Goal: Task Accomplishment & Management: Use online tool/utility

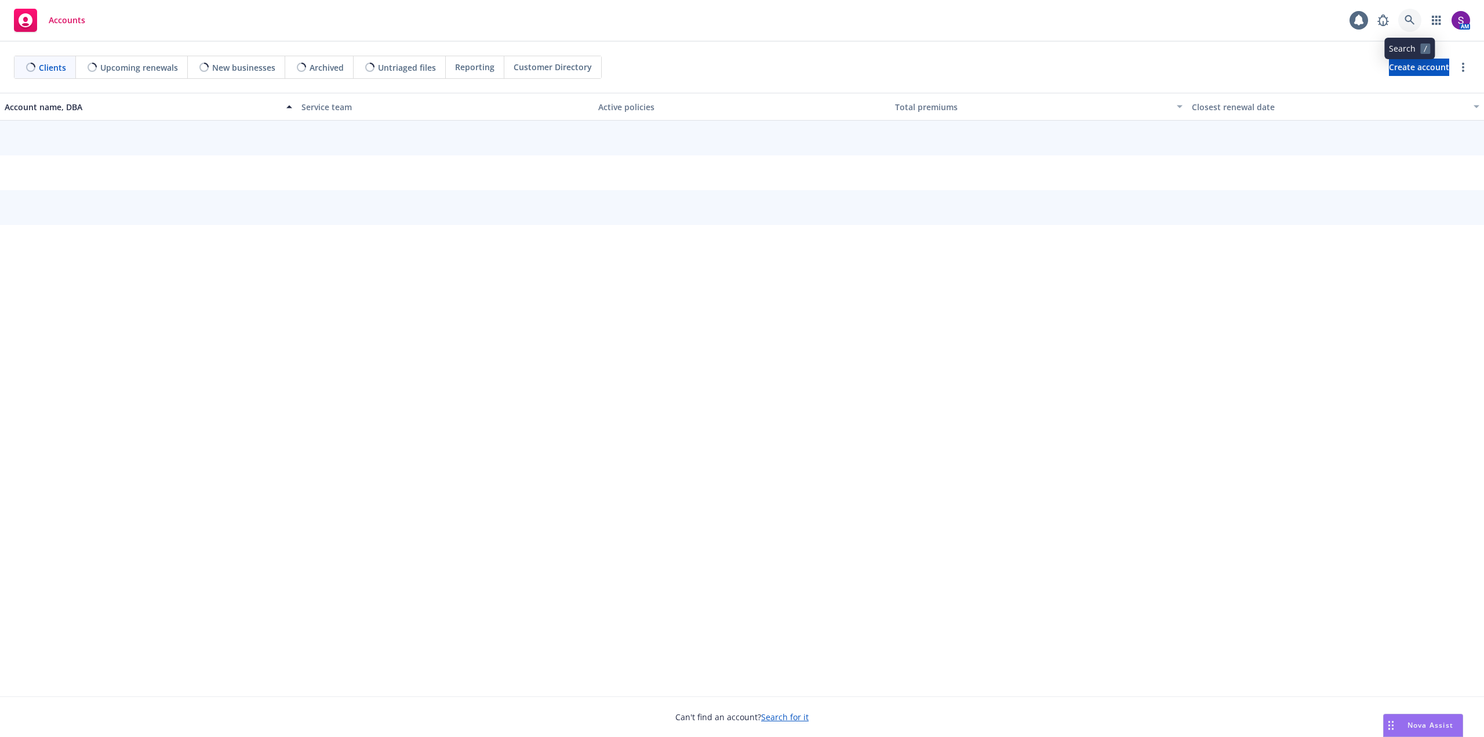
click at [1407, 16] on icon at bounding box center [1410, 20] width 10 height 10
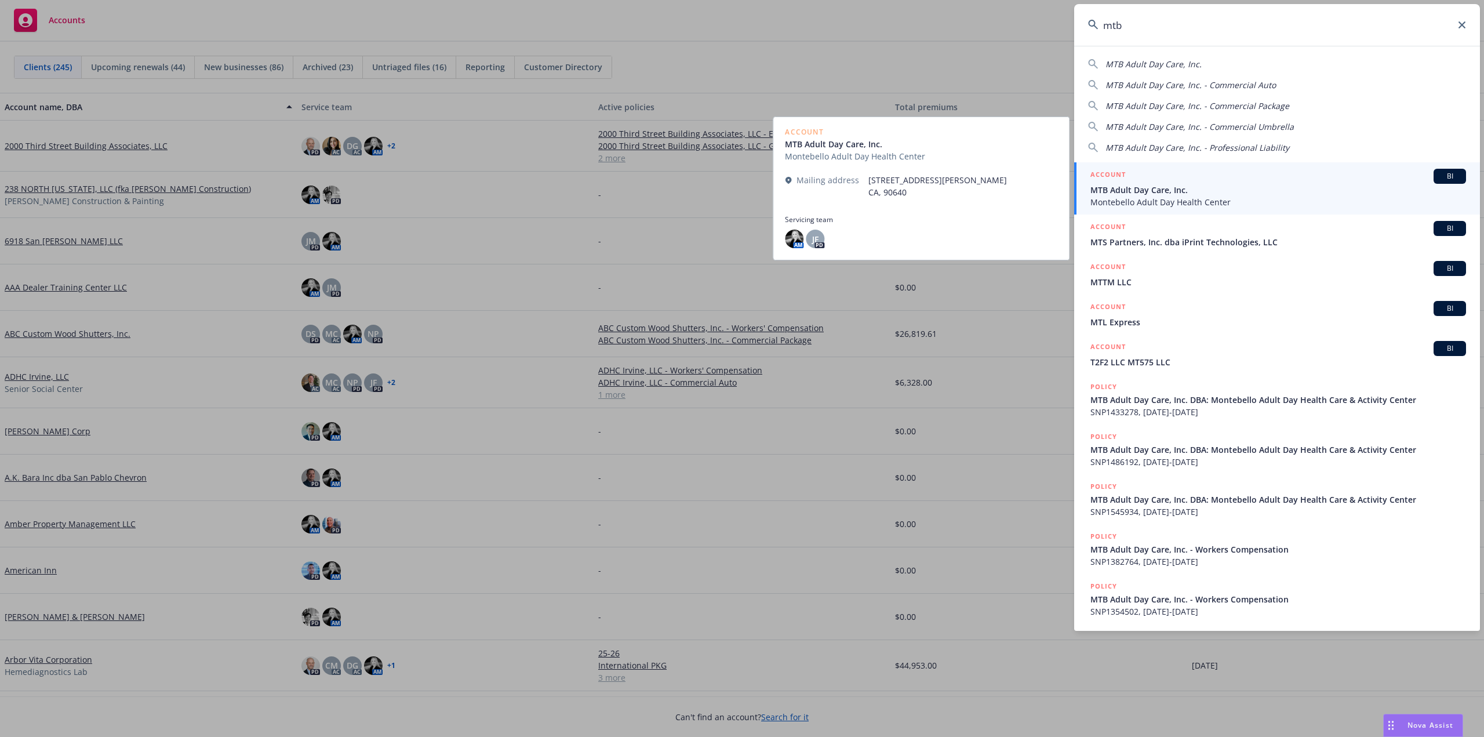
type input "mtb"
click at [1156, 192] on span "MTB Adult Day Care, Inc." at bounding box center [1279, 190] width 376 height 12
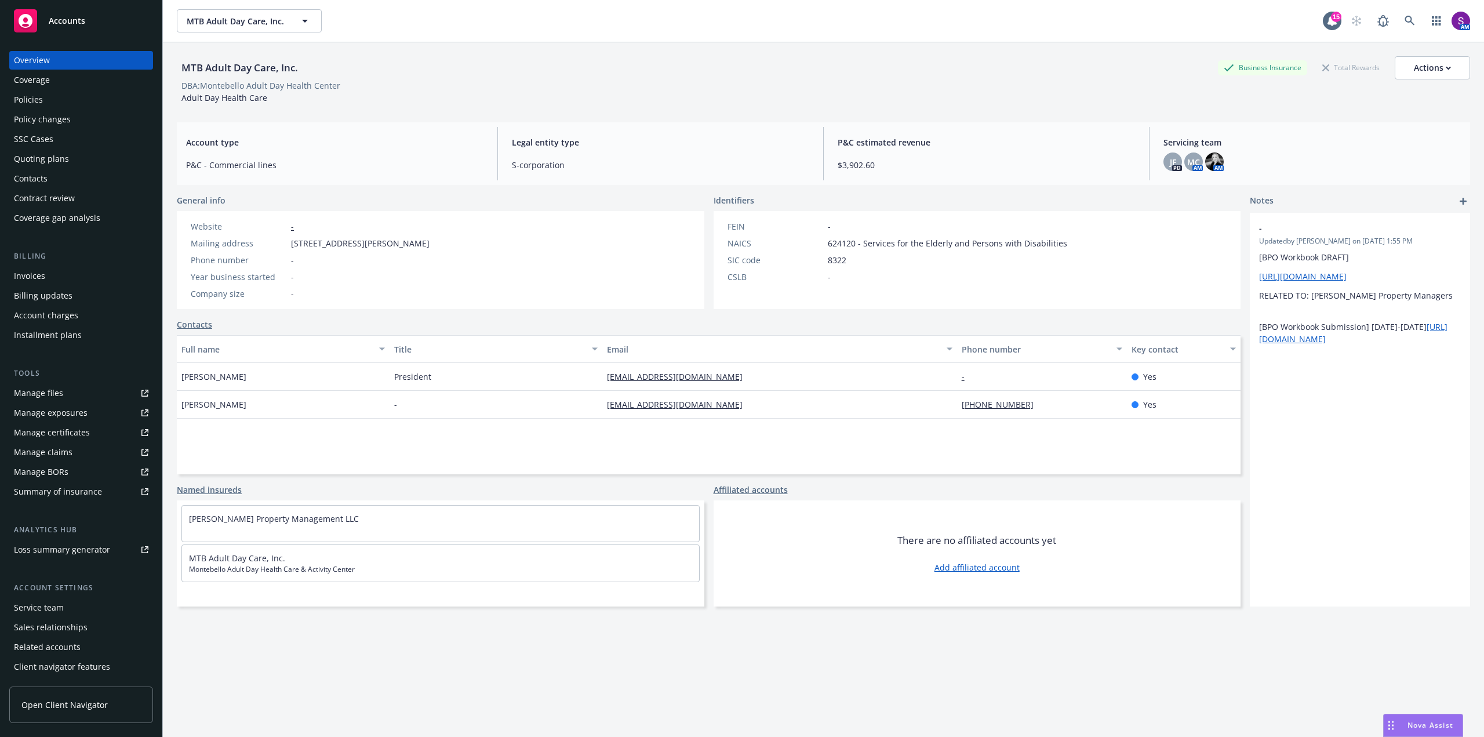
click at [31, 97] on div "Policies" at bounding box center [28, 99] width 29 height 19
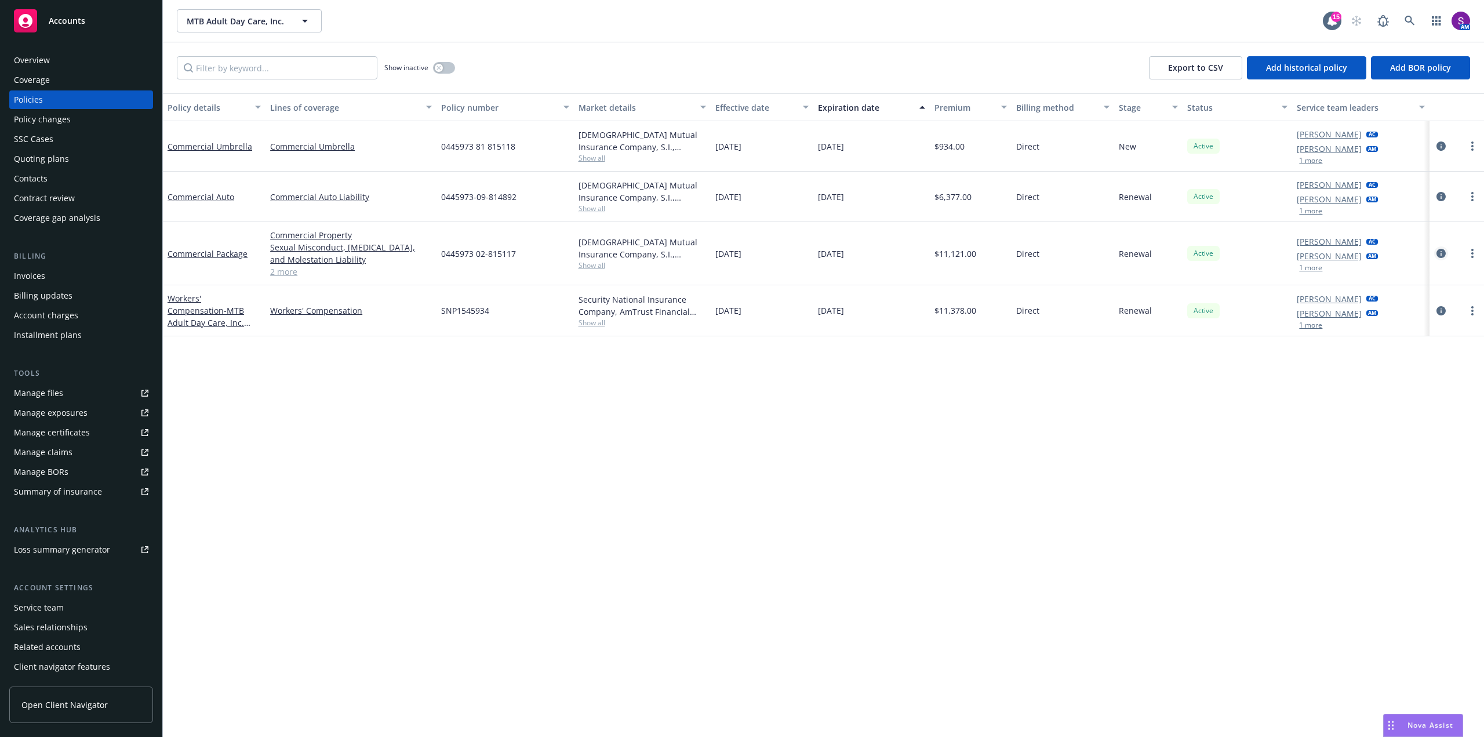
click at [1438, 253] on icon "circleInformation" at bounding box center [1441, 253] width 9 height 9
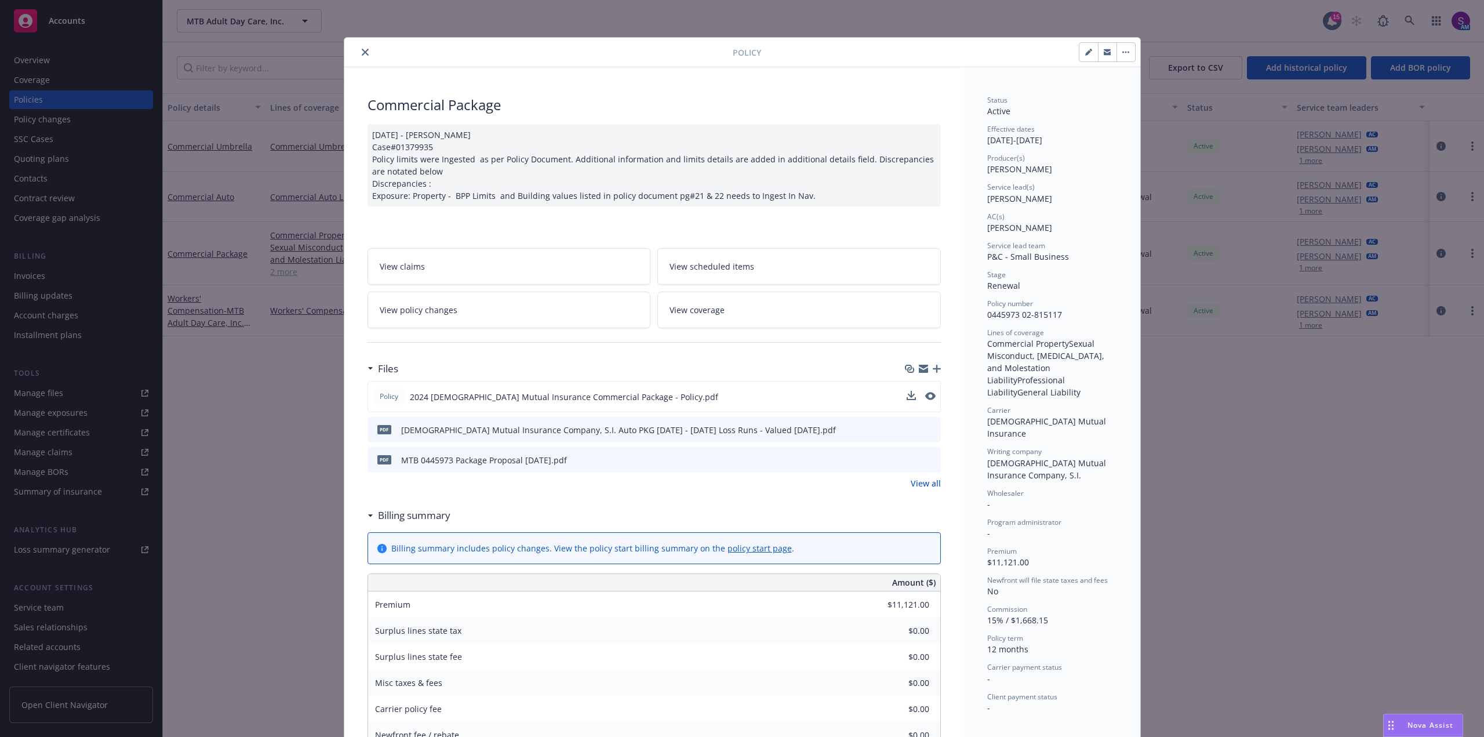
click at [920, 392] on div at bounding box center [921, 397] width 29 height 12
click at [925, 399] on icon "preview file" at bounding box center [929, 396] width 10 height 8
click at [362, 49] on icon "close" at bounding box center [365, 52] width 7 height 7
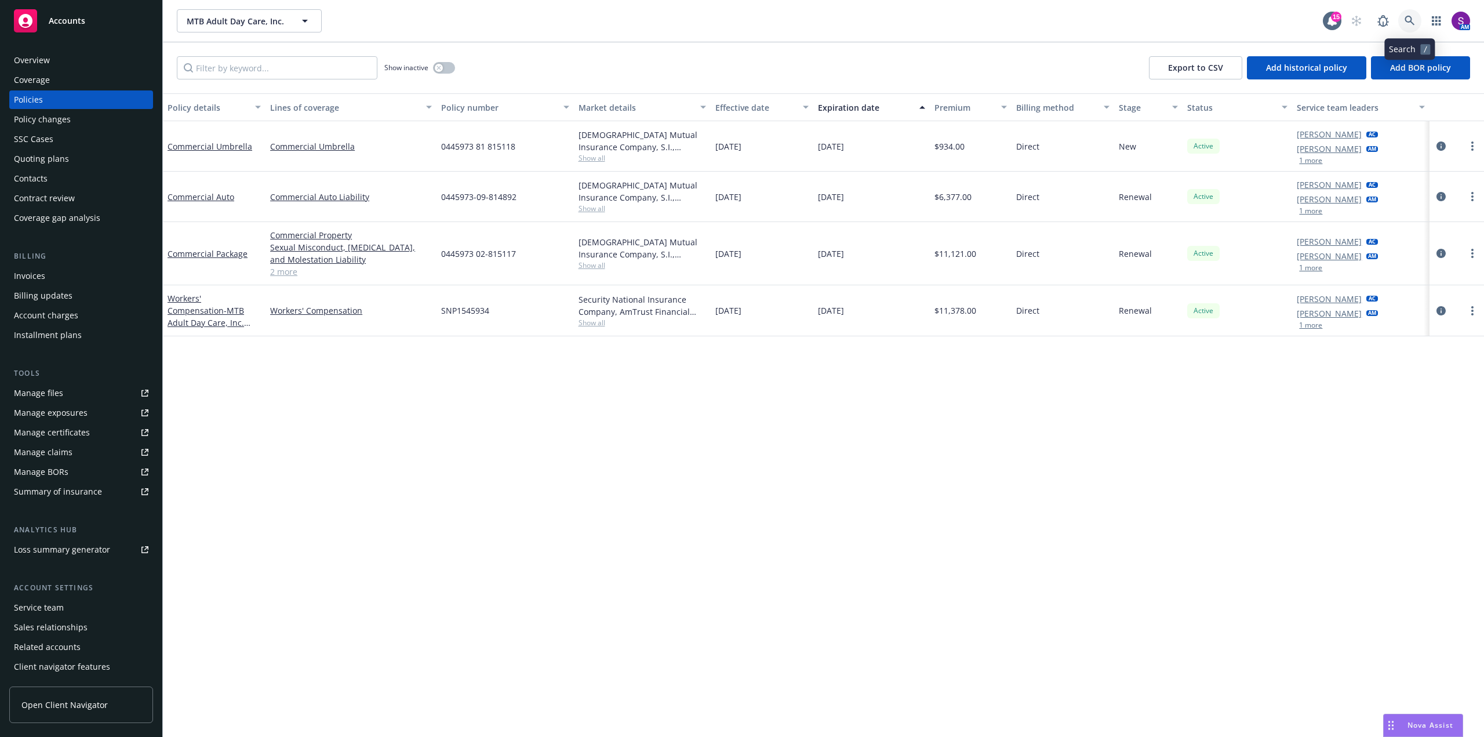
click at [1415, 20] on icon at bounding box center [1410, 21] width 10 height 10
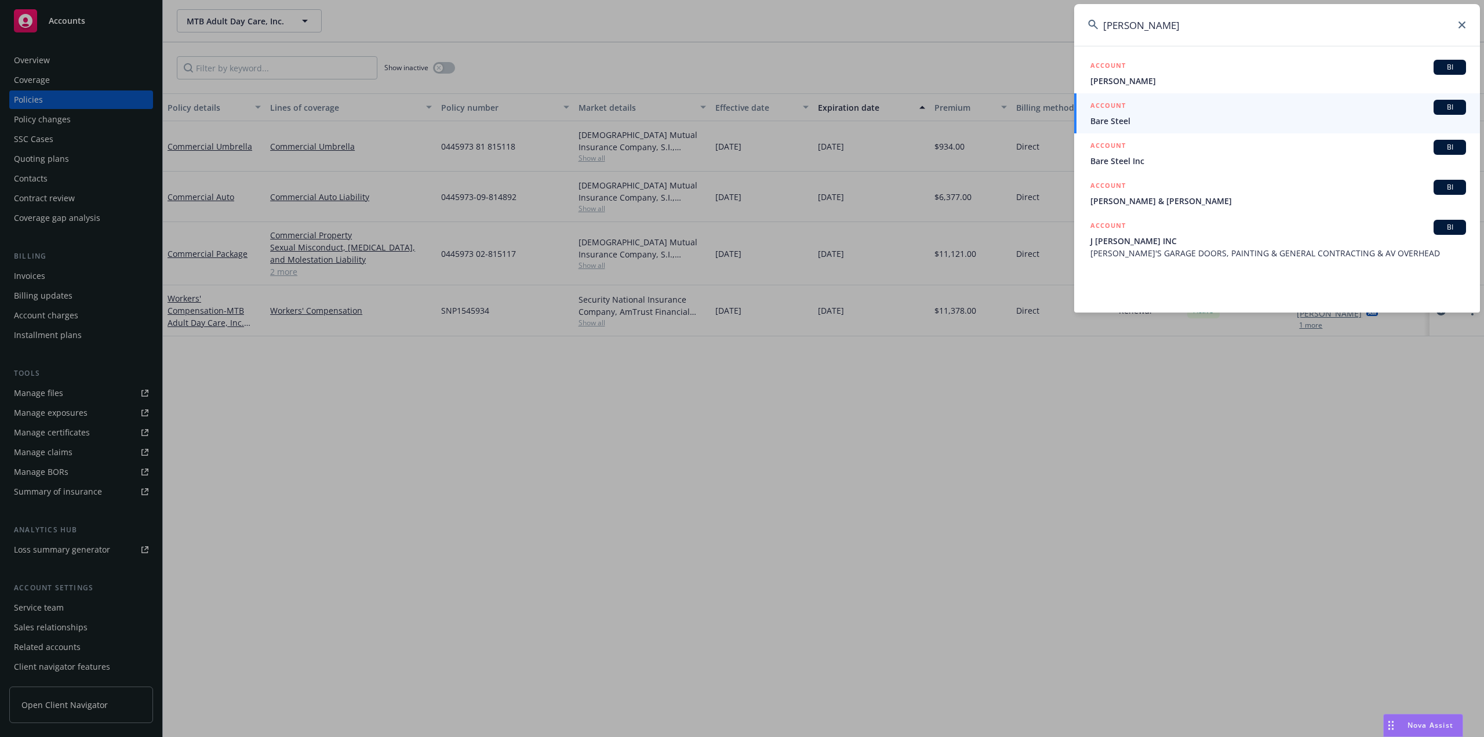
type input "steve baro"
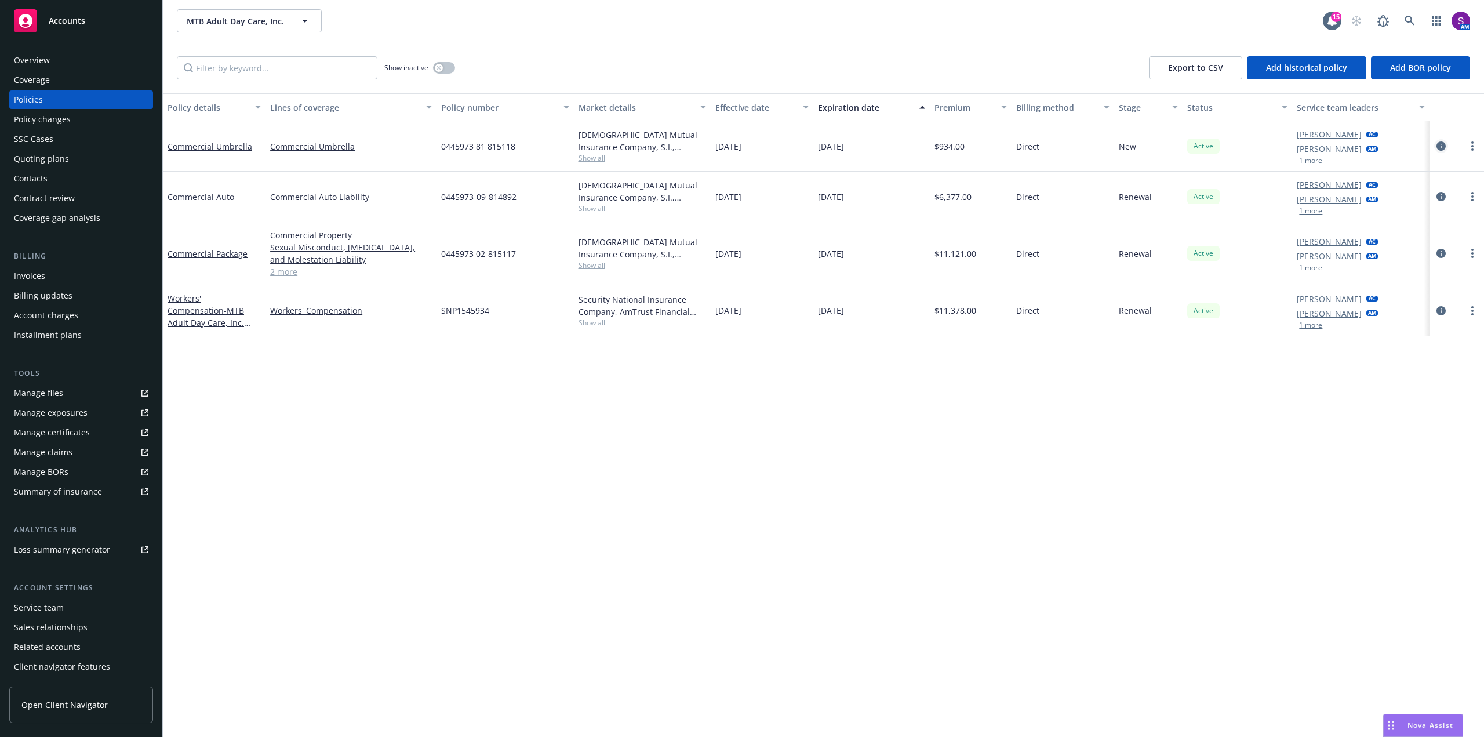
click at [1438, 146] on icon "circleInformation" at bounding box center [1441, 145] width 9 height 9
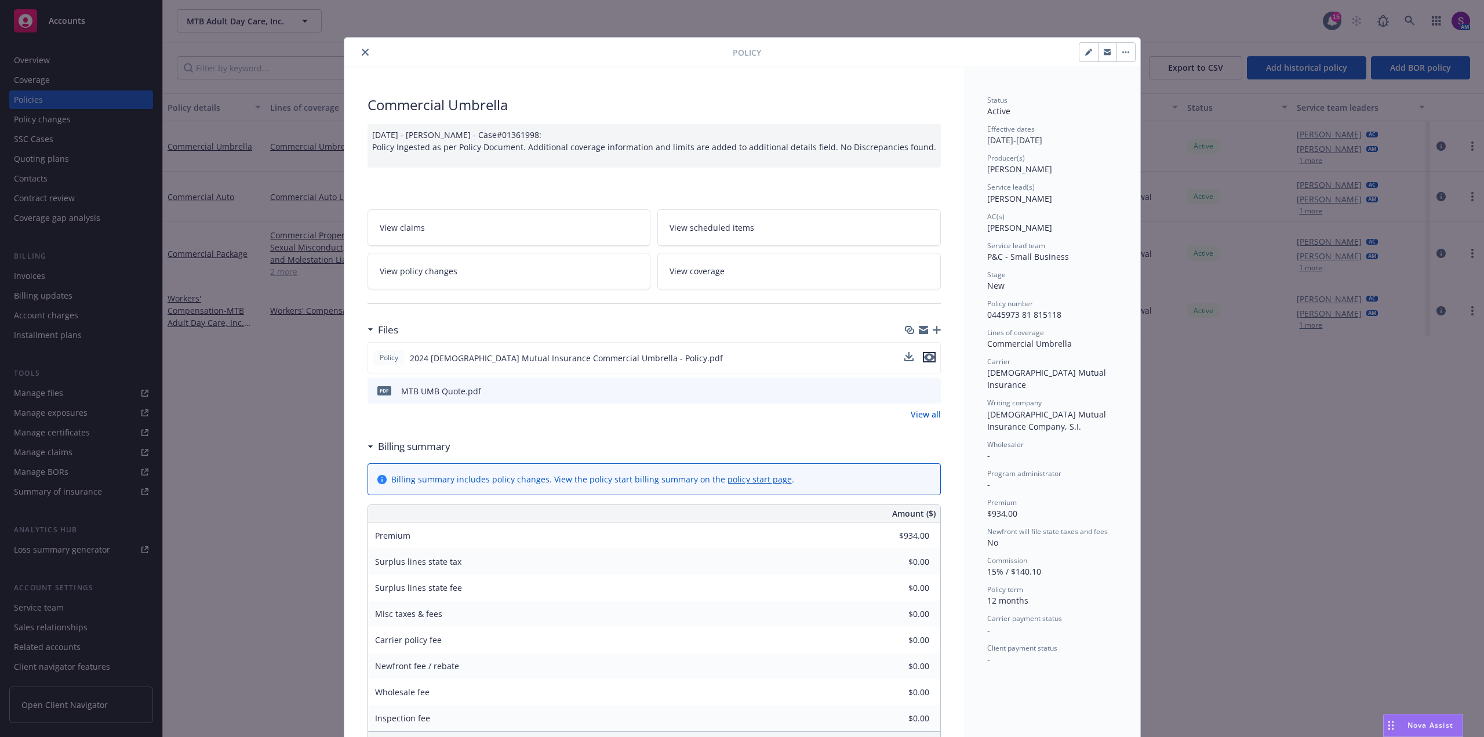
click at [929, 357] on icon "preview file" at bounding box center [929, 357] width 10 height 8
click at [359, 47] on button "close" at bounding box center [365, 52] width 14 height 14
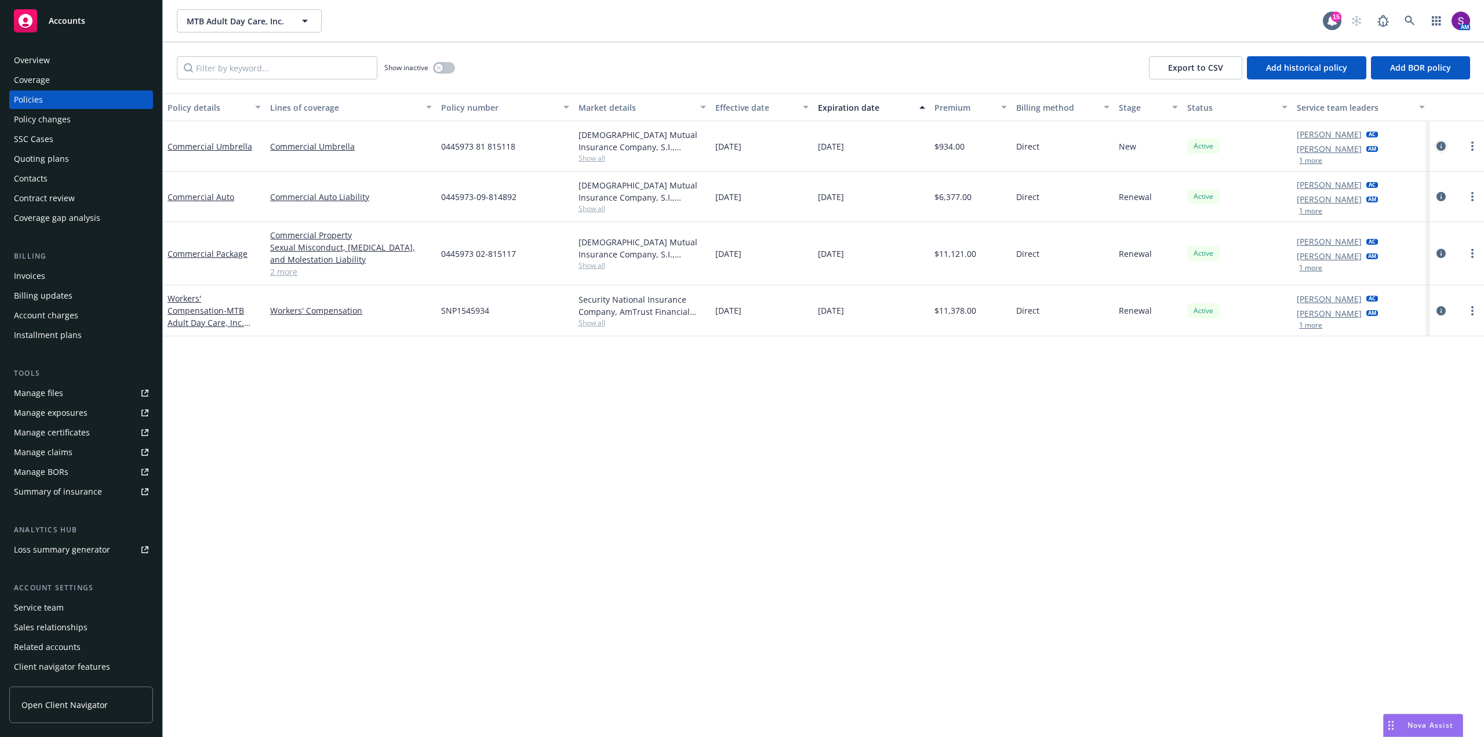
click at [1438, 148] on icon "circleInformation" at bounding box center [1441, 145] width 9 height 9
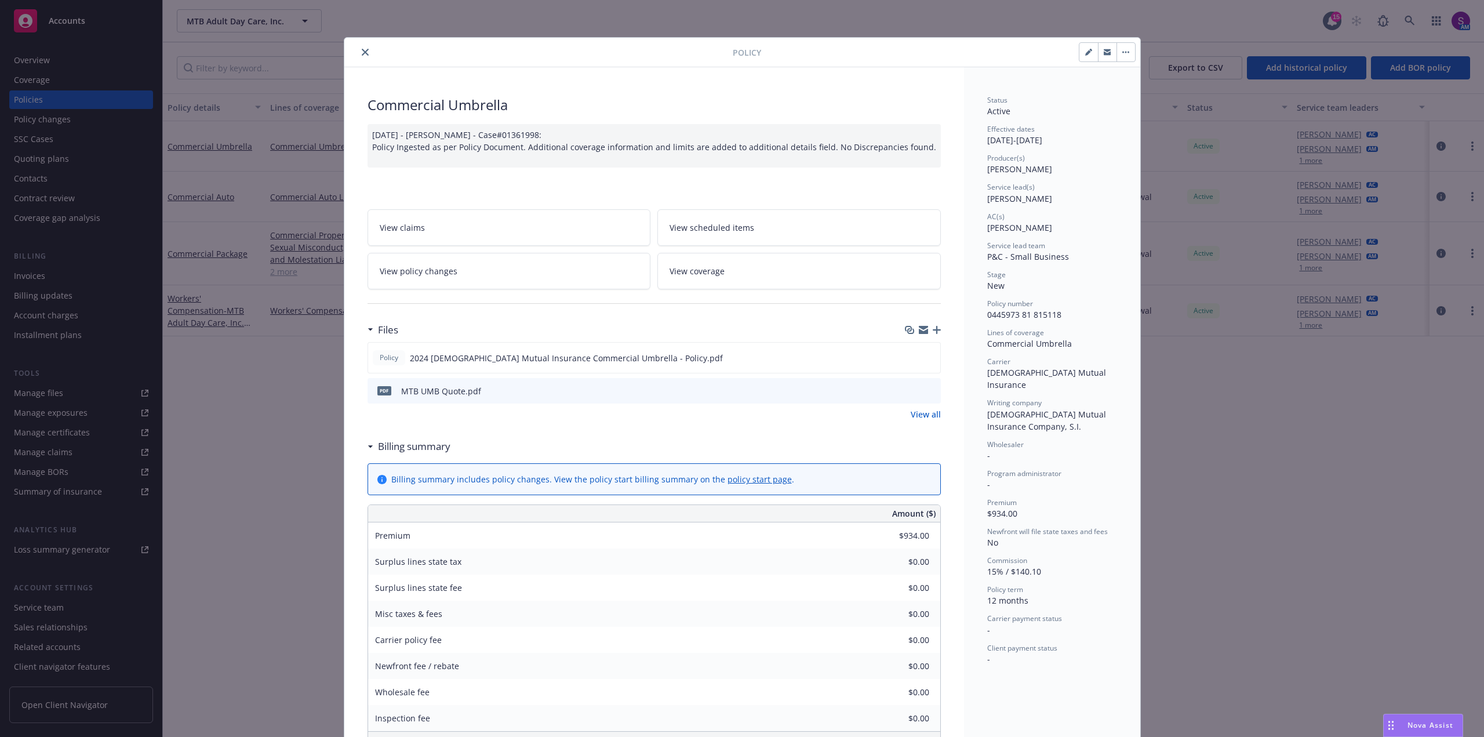
scroll to position [35, 0]
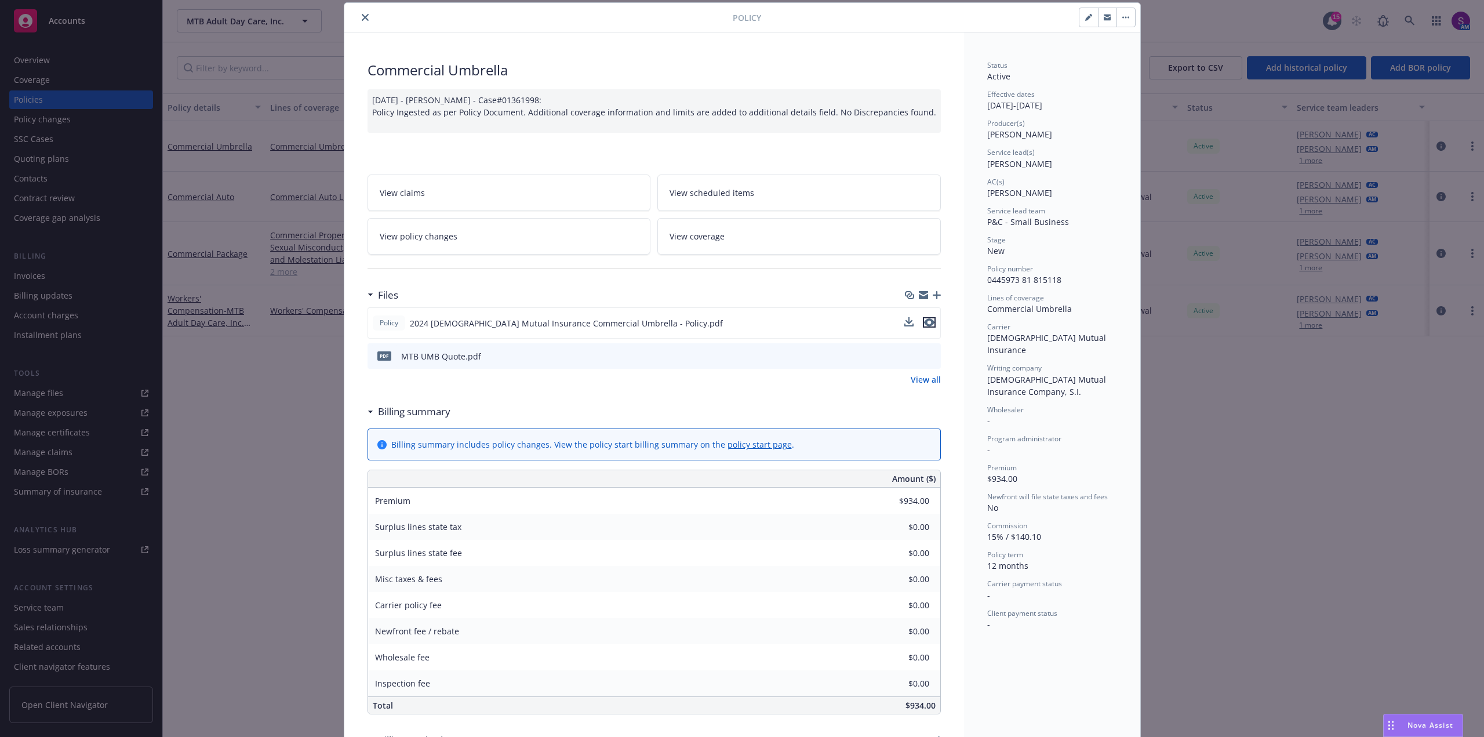
click at [925, 326] on icon "preview file" at bounding box center [929, 322] width 10 height 8
click at [362, 16] on icon "close" at bounding box center [365, 17] width 7 height 7
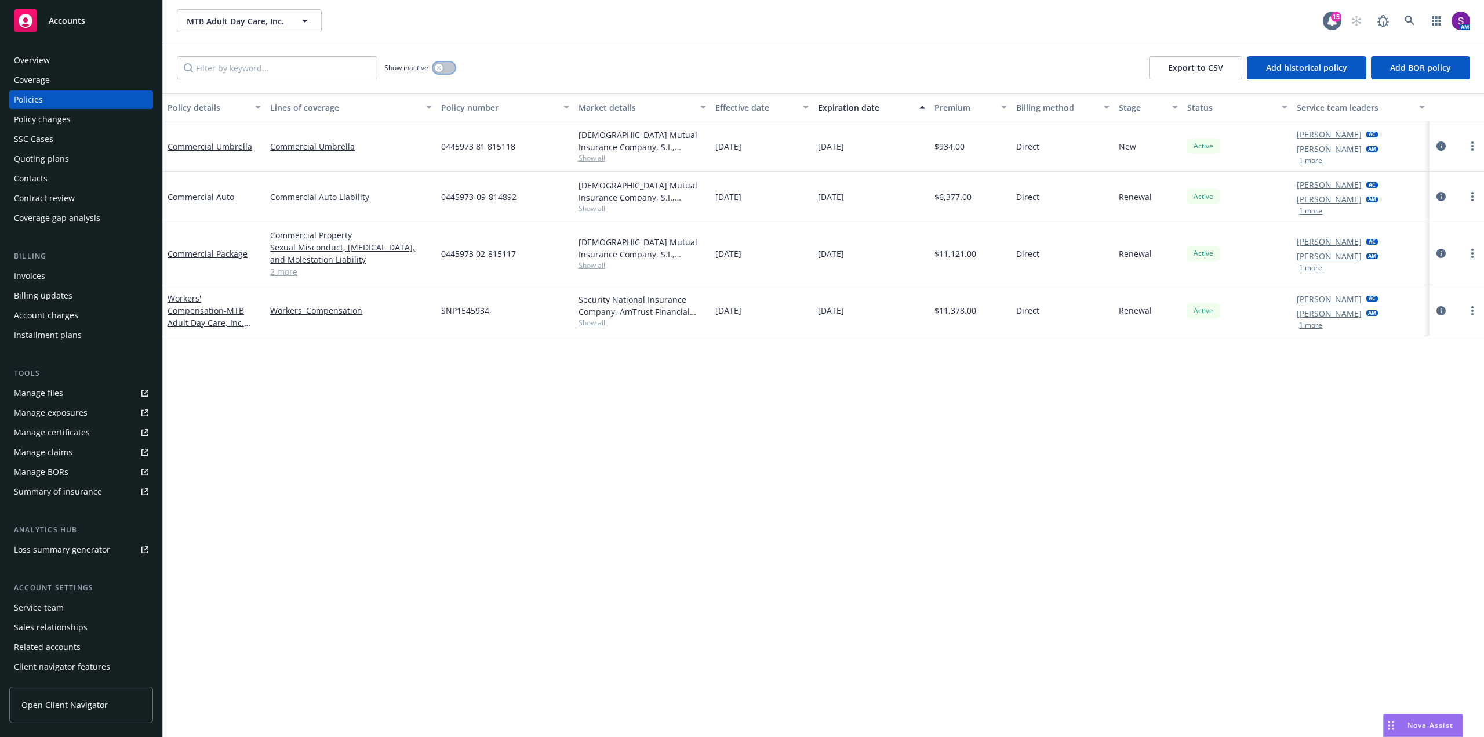
click at [441, 67] on icon "button" at bounding box center [439, 68] width 4 height 4
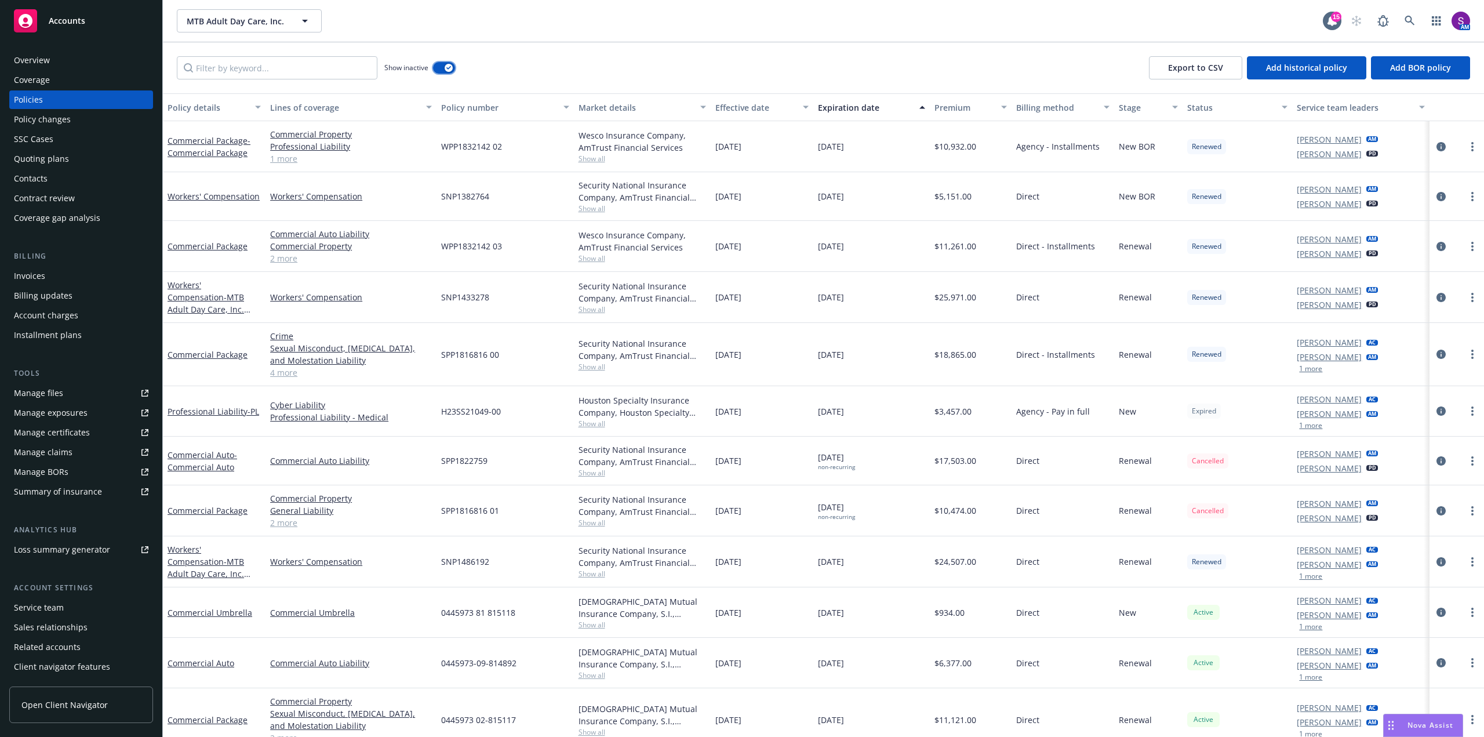
scroll to position [158, 0]
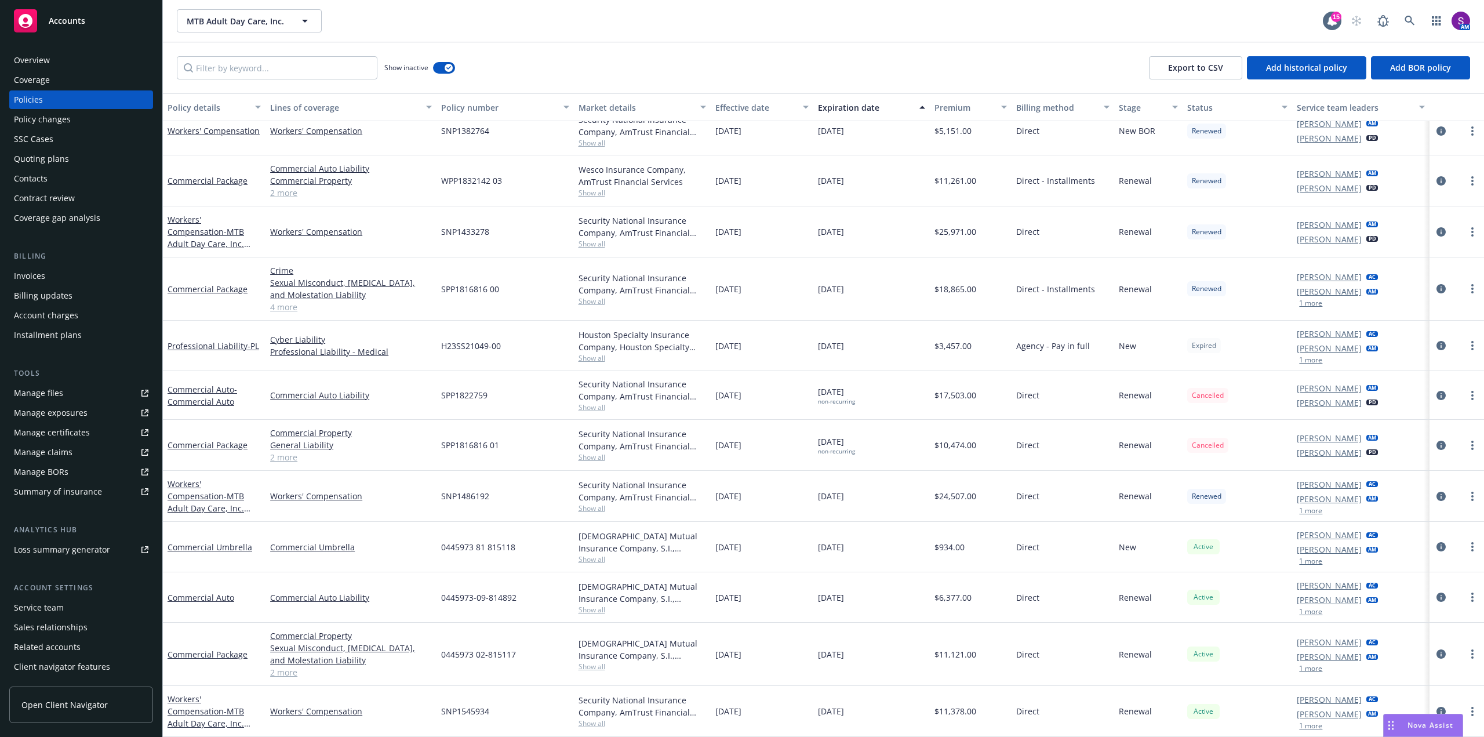
click at [51, 60] on div "Overview" at bounding box center [81, 60] width 135 height 19
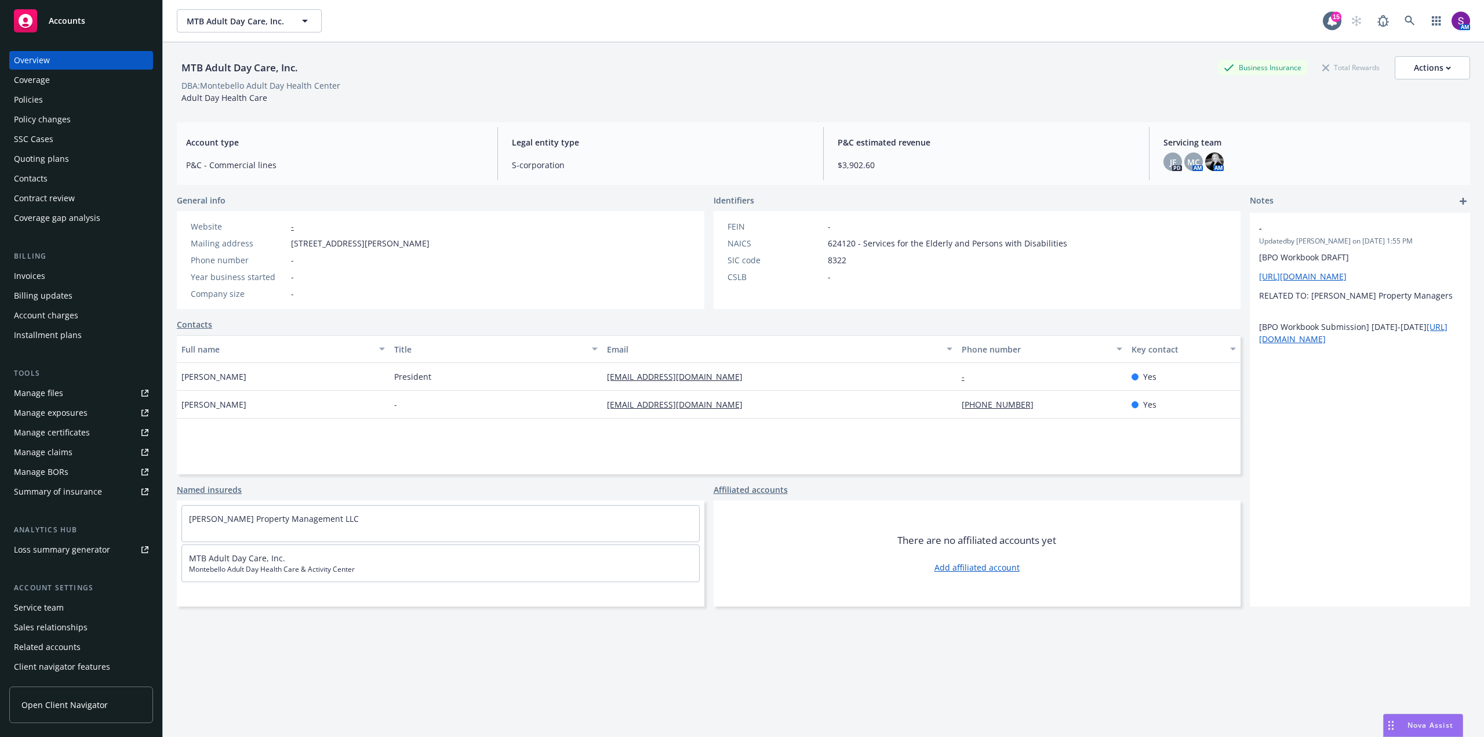
click at [42, 93] on div "Policies" at bounding box center [28, 99] width 29 height 19
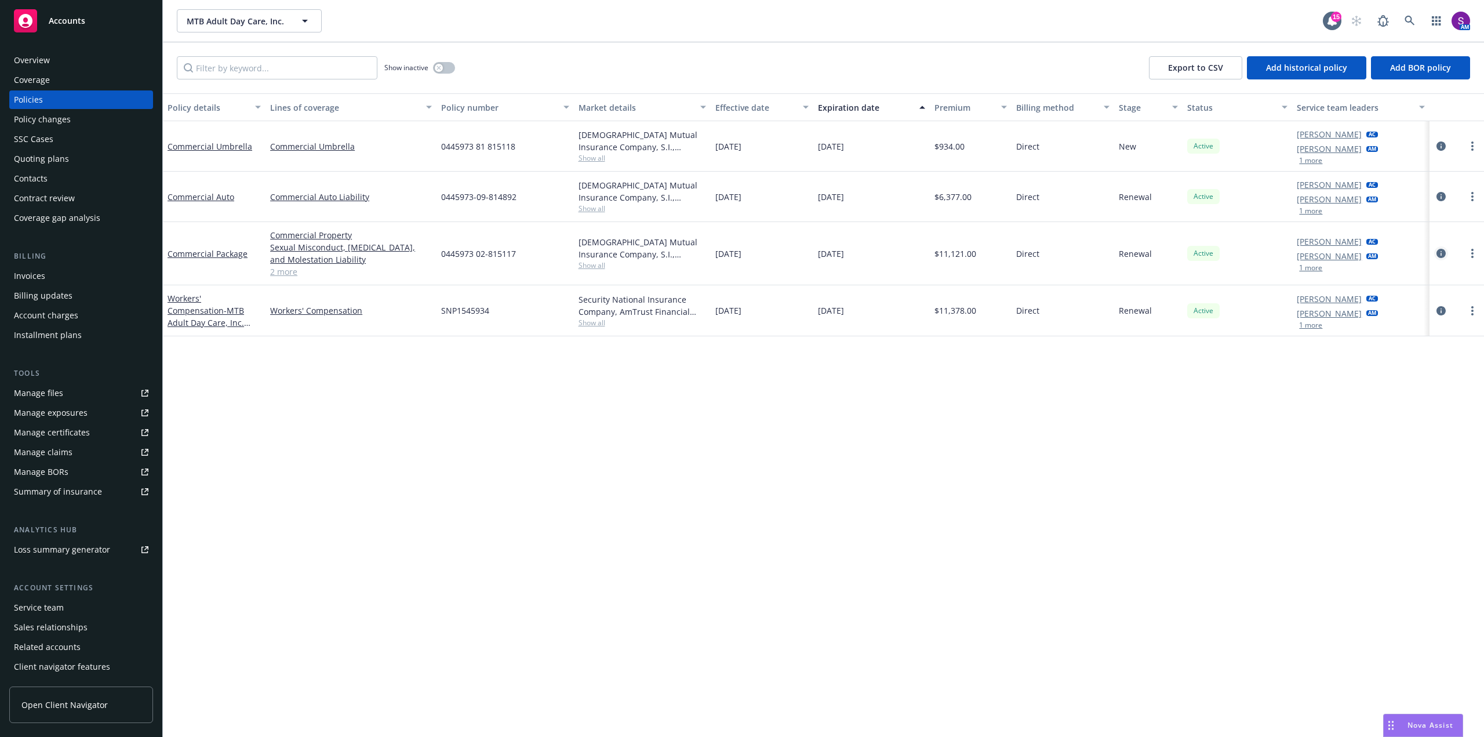
click at [1440, 253] on icon "circleInformation" at bounding box center [1441, 253] width 9 height 9
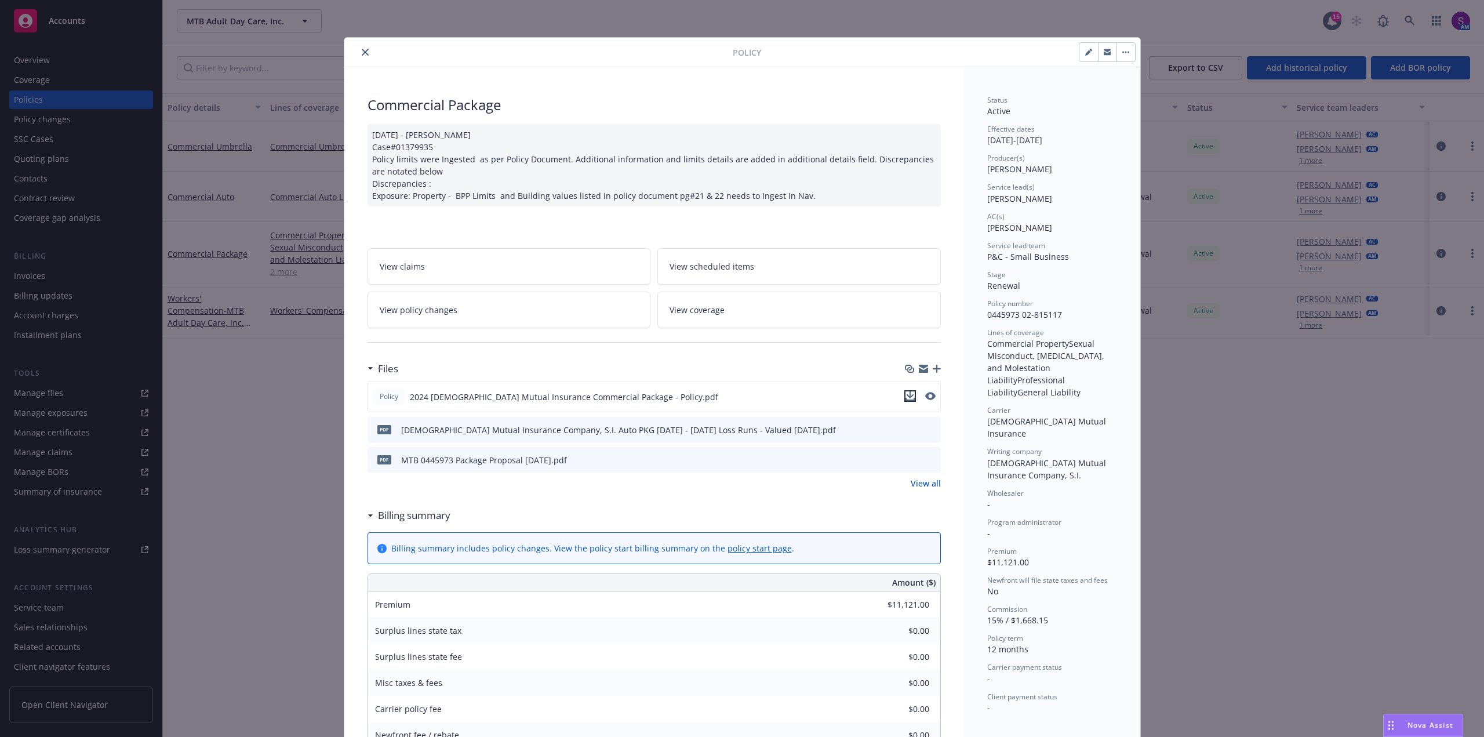
click at [907, 394] on icon "download file" at bounding box center [910, 395] width 9 height 9
click at [362, 54] on icon "close" at bounding box center [365, 52] width 7 height 7
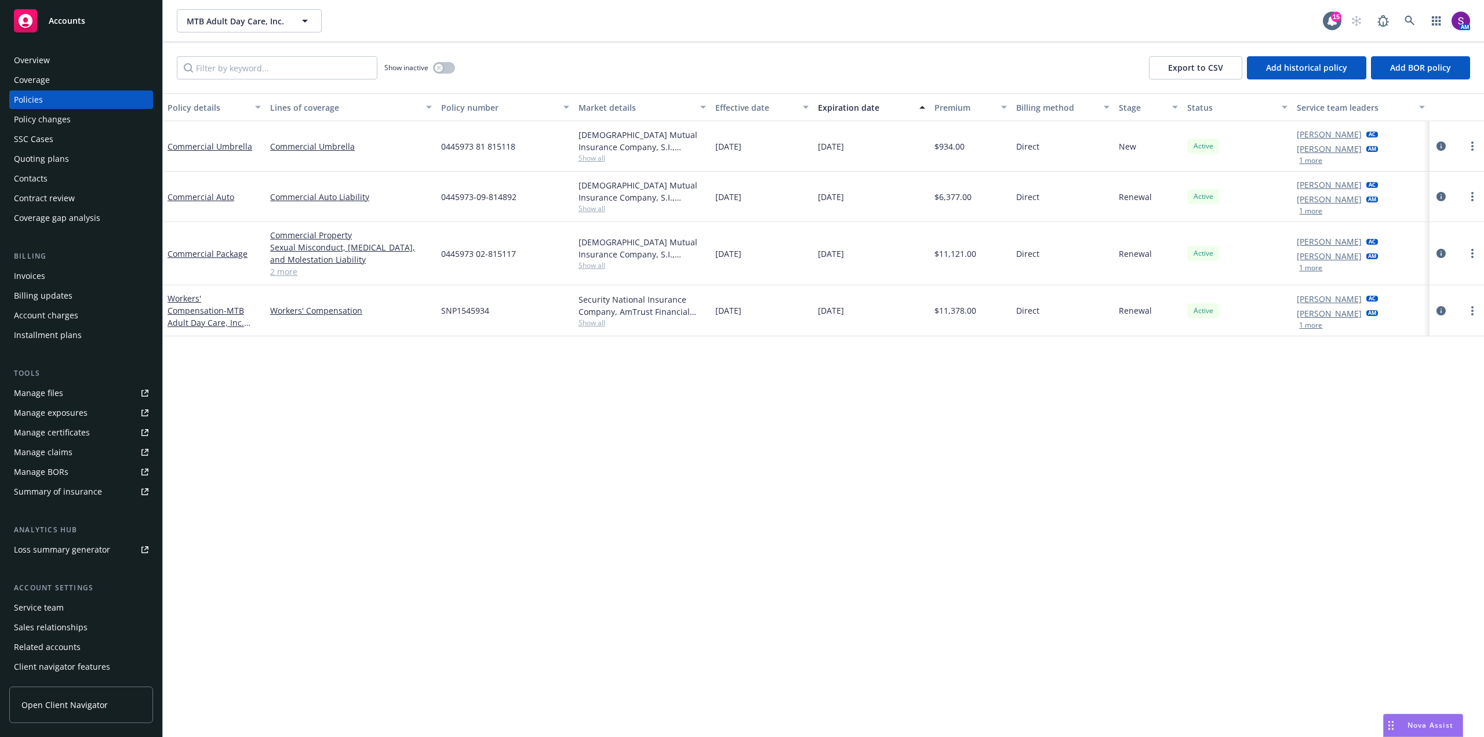
click at [73, 68] on div "Overview" at bounding box center [81, 60] width 135 height 19
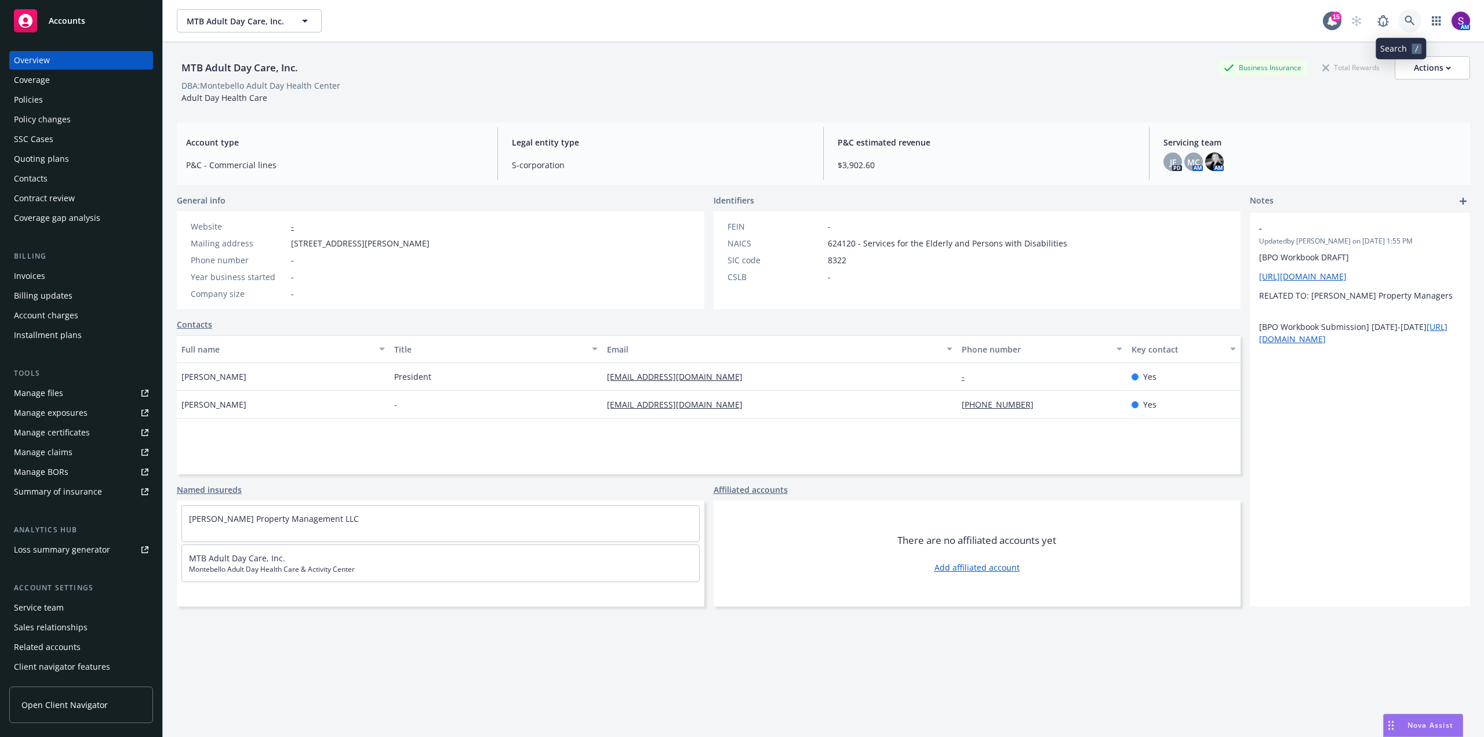
click at [1406, 23] on link at bounding box center [1409, 20] width 23 height 23
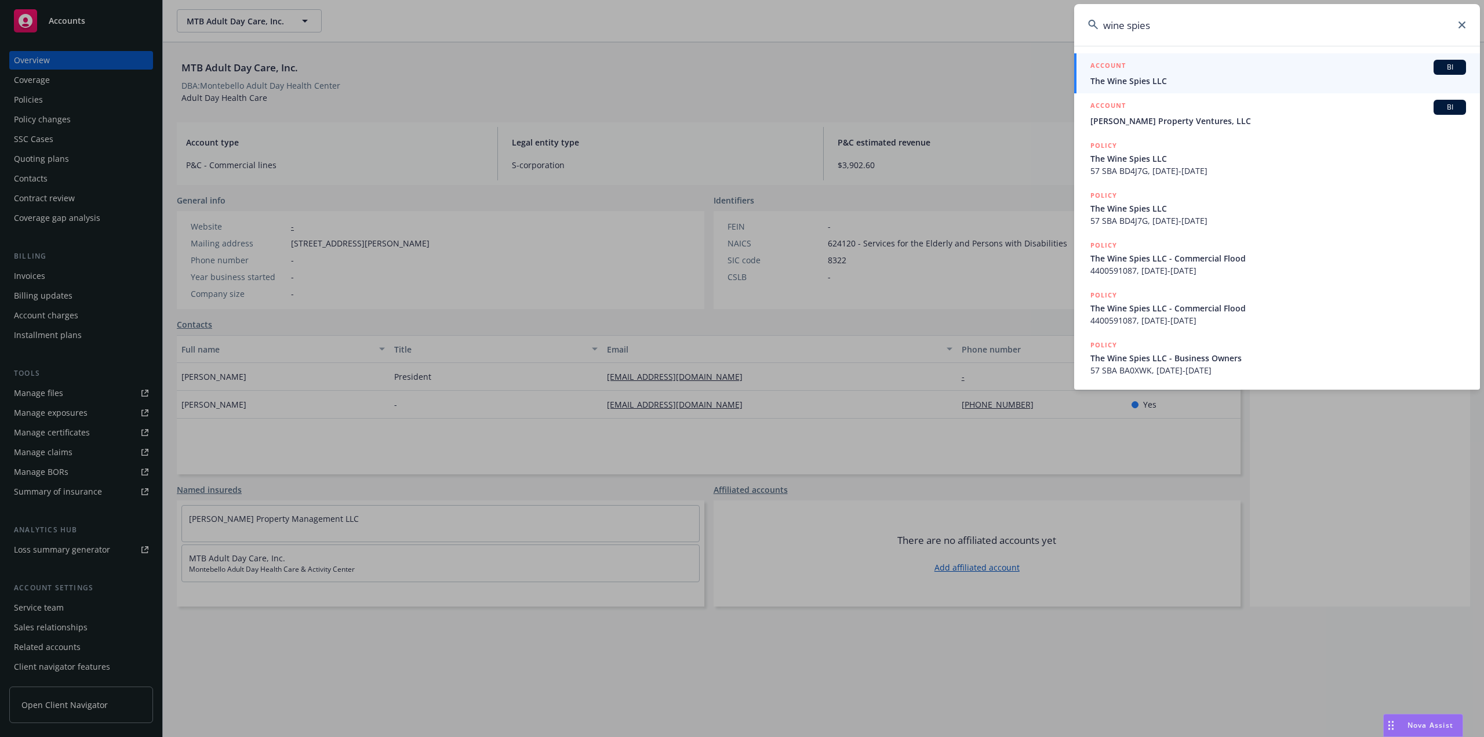
type input "wine spies"
click at [1140, 78] on span "The Wine Spies LLC" at bounding box center [1279, 81] width 376 height 12
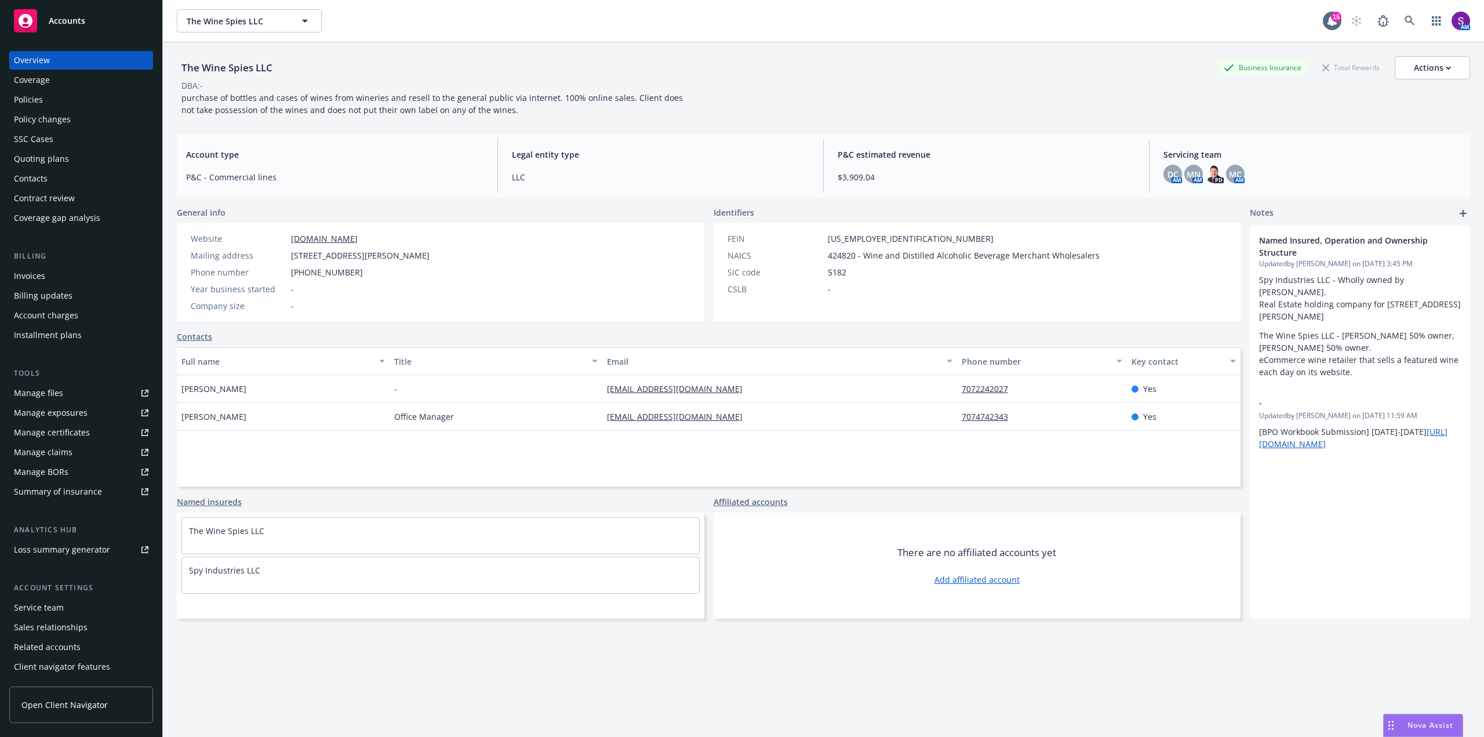
click at [78, 121] on div "Policy changes" at bounding box center [81, 119] width 135 height 19
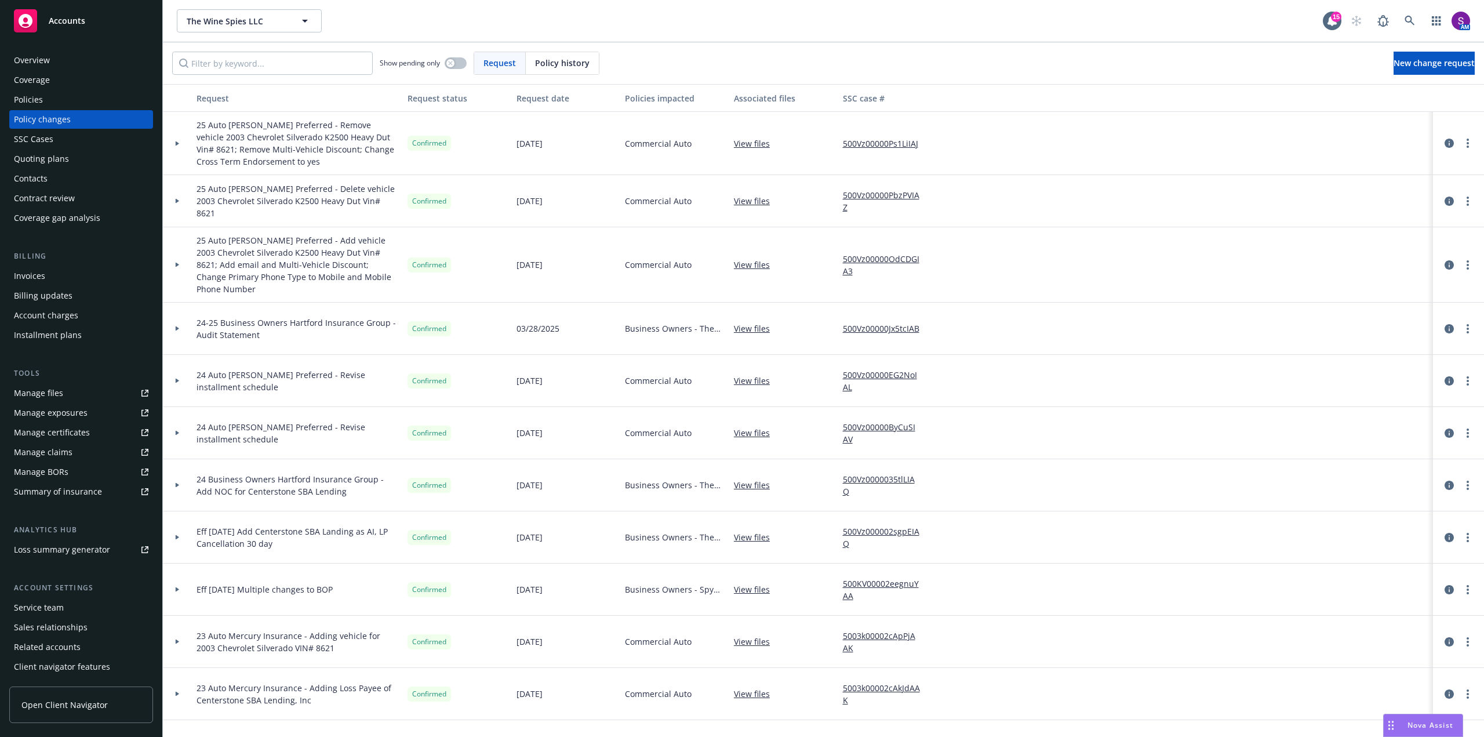
click at [59, 159] on div "Quoting plans" at bounding box center [41, 159] width 55 height 19
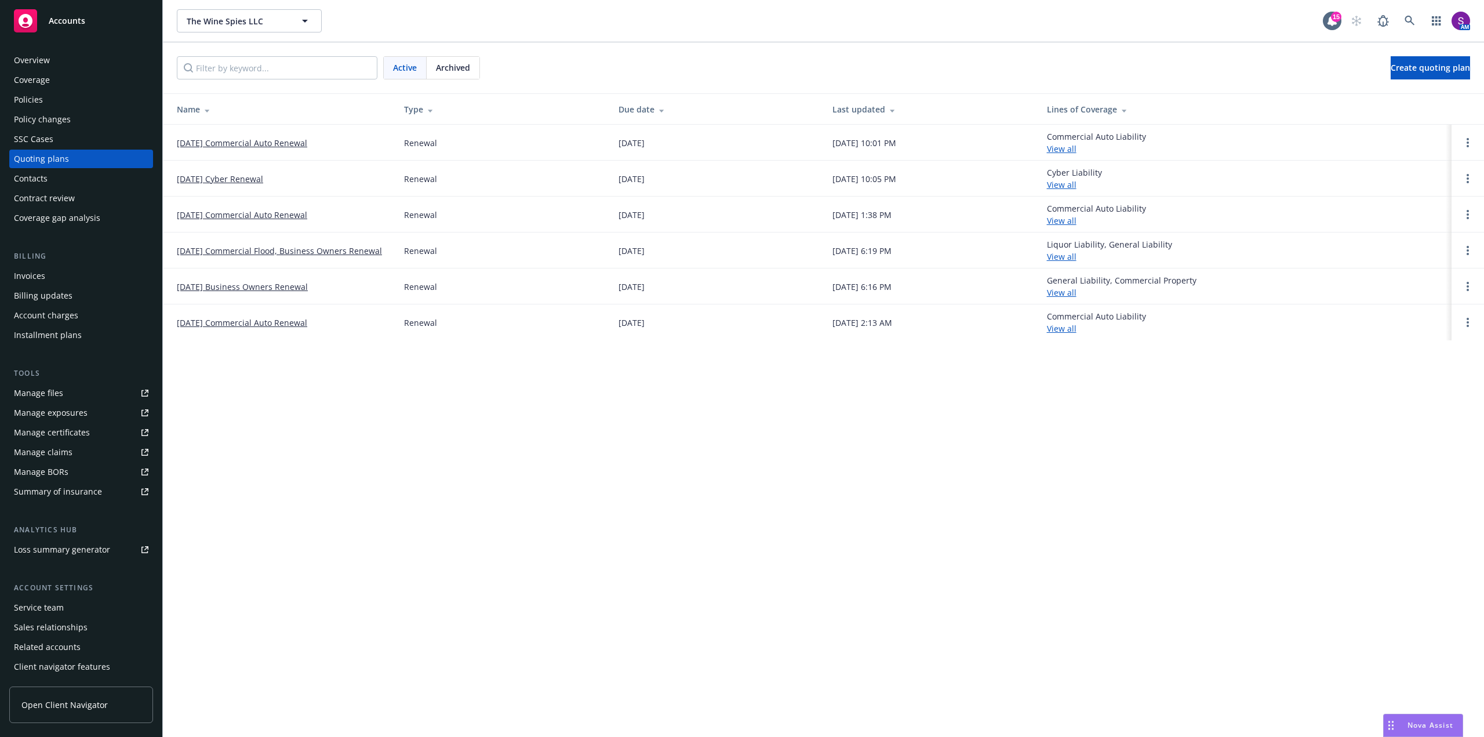
click at [264, 142] on link "[DATE] Commercial Auto Renewal" at bounding box center [242, 143] width 130 height 12
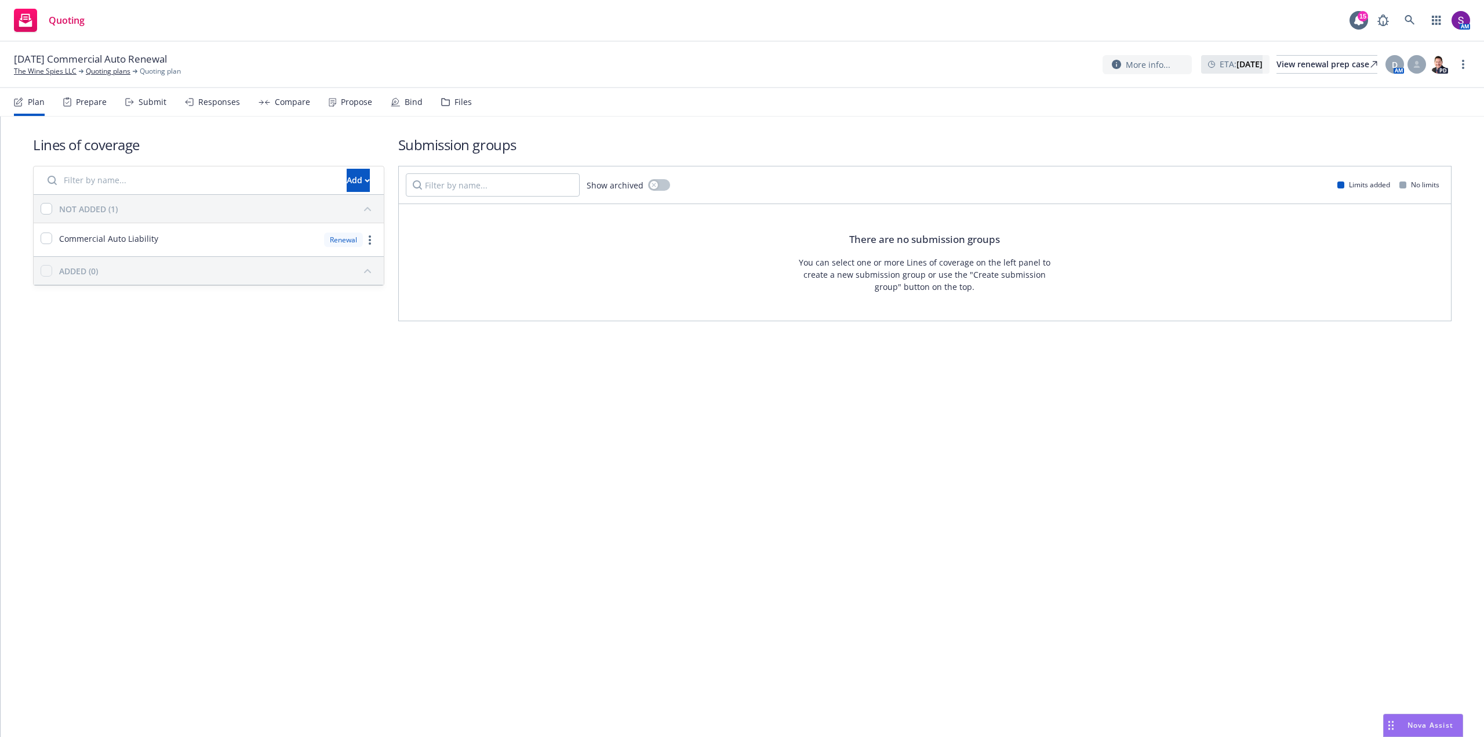
click at [136, 101] on div "Submit" at bounding box center [145, 102] width 41 height 28
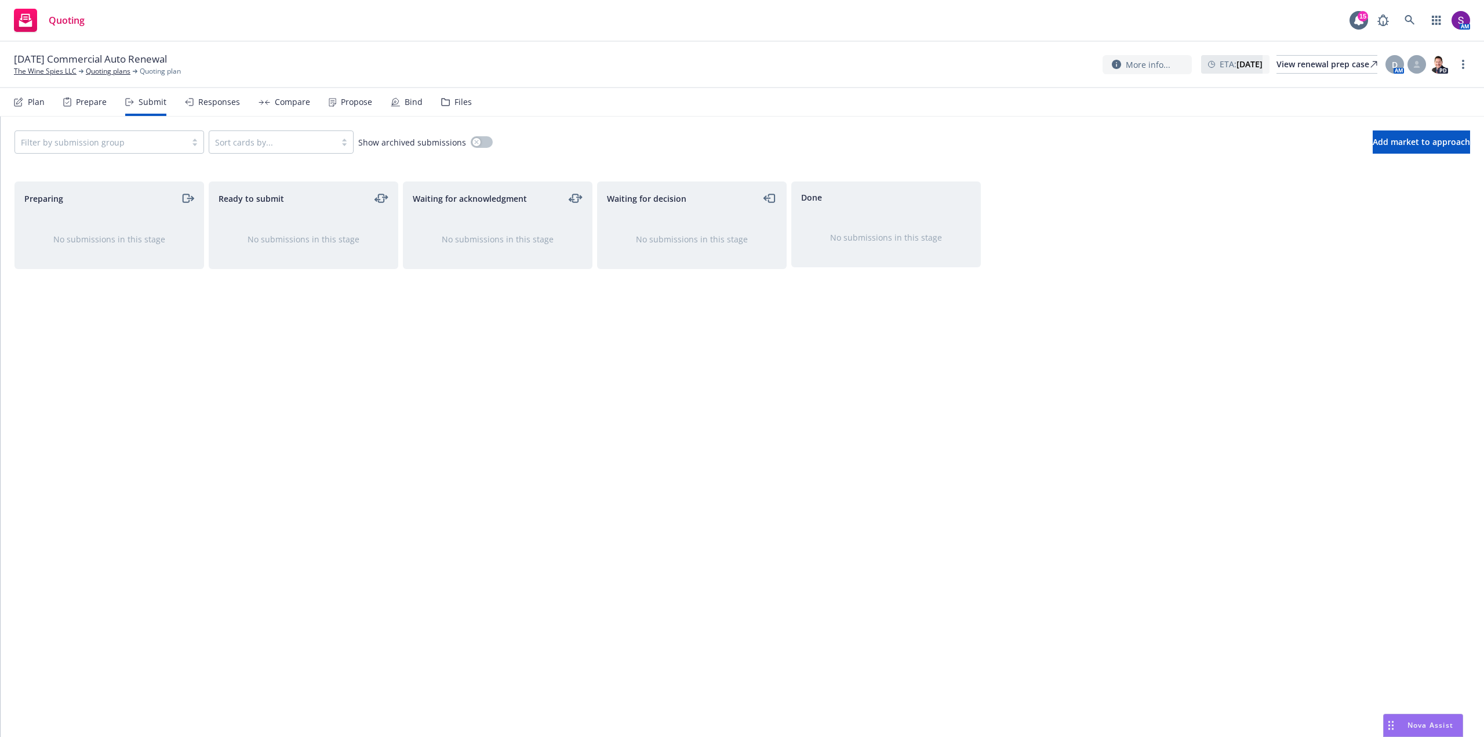
click at [170, 138] on div "Filter by submission group" at bounding box center [109, 141] width 190 height 23
click at [192, 140] on div "Filter by submission group" at bounding box center [109, 141] width 190 height 23
click at [96, 111] on div "Prepare" at bounding box center [84, 102] width 43 height 28
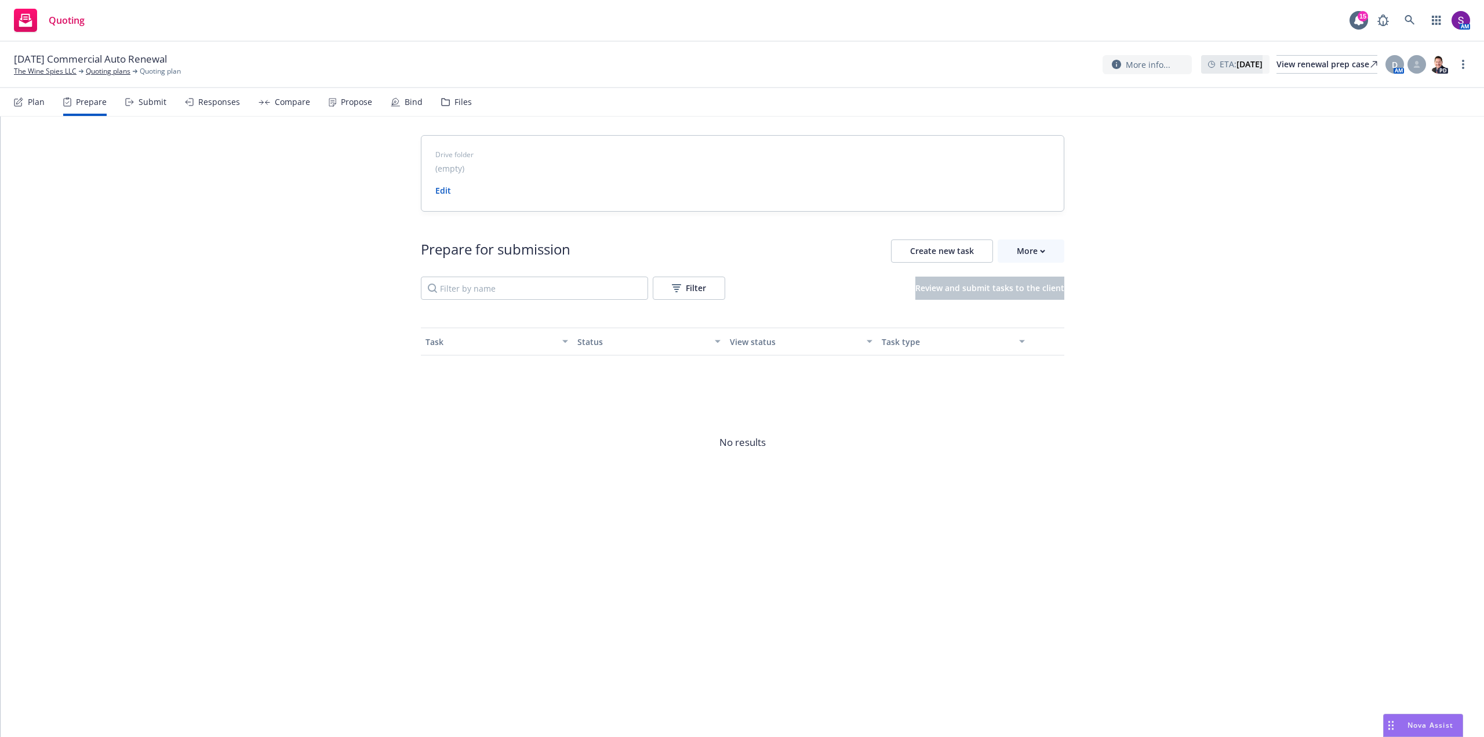
click at [40, 103] on div "Plan" at bounding box center [36, 101] width 17 height 9
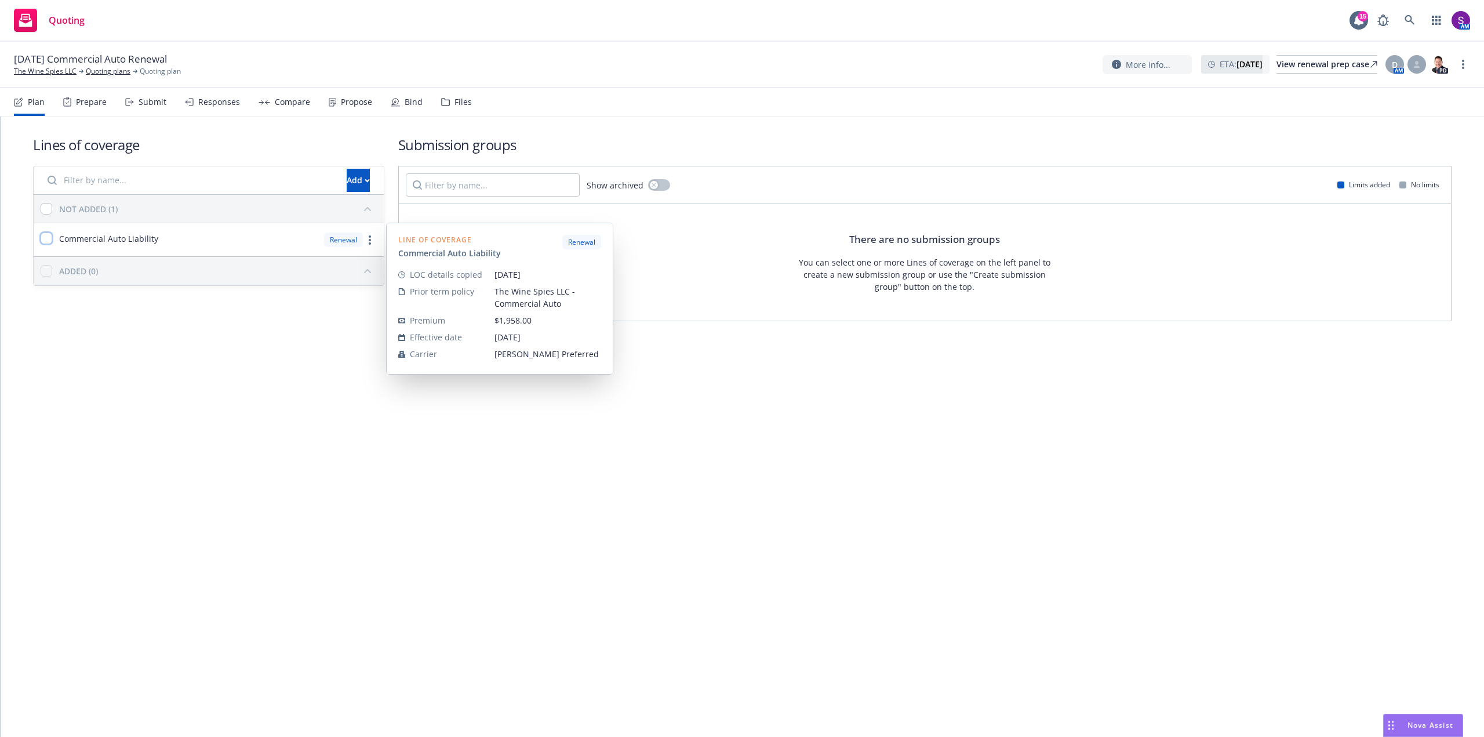
click at [48, 239] on input "checkbox" at bounding box center [47, 238] width 12 height 12
checkbox input "true"
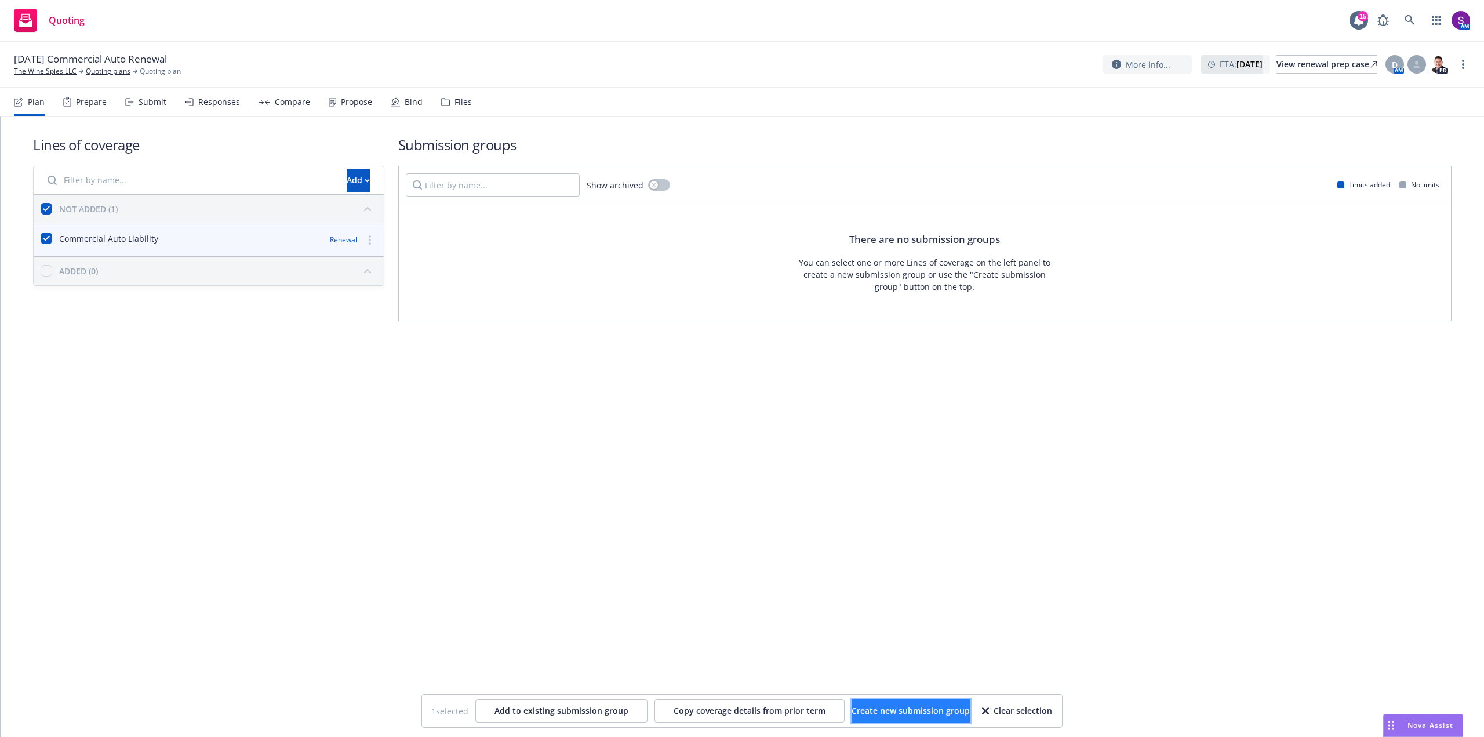
click at [949, 710] on span "Create new submission group" at bounding box center [911, 710] width 118 height 11
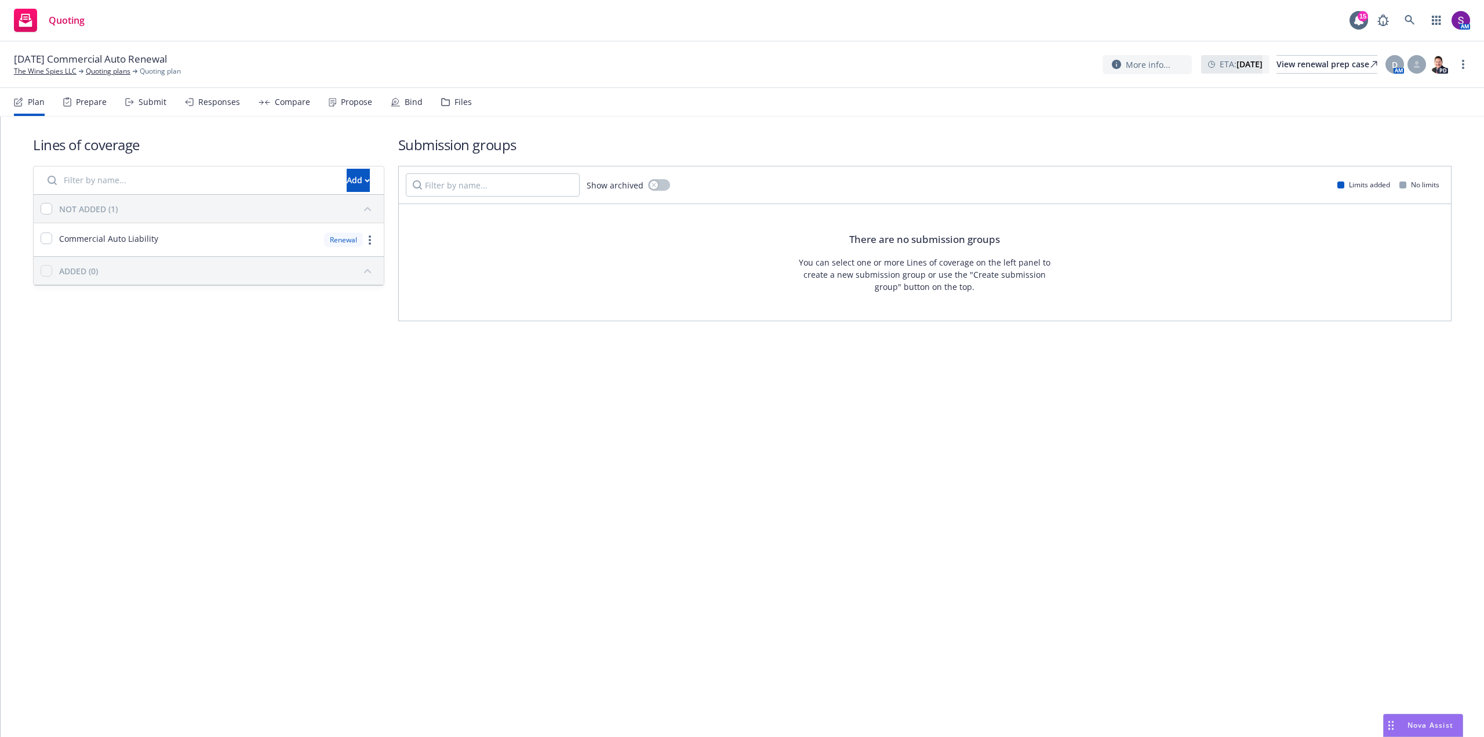
checkbox input "false"
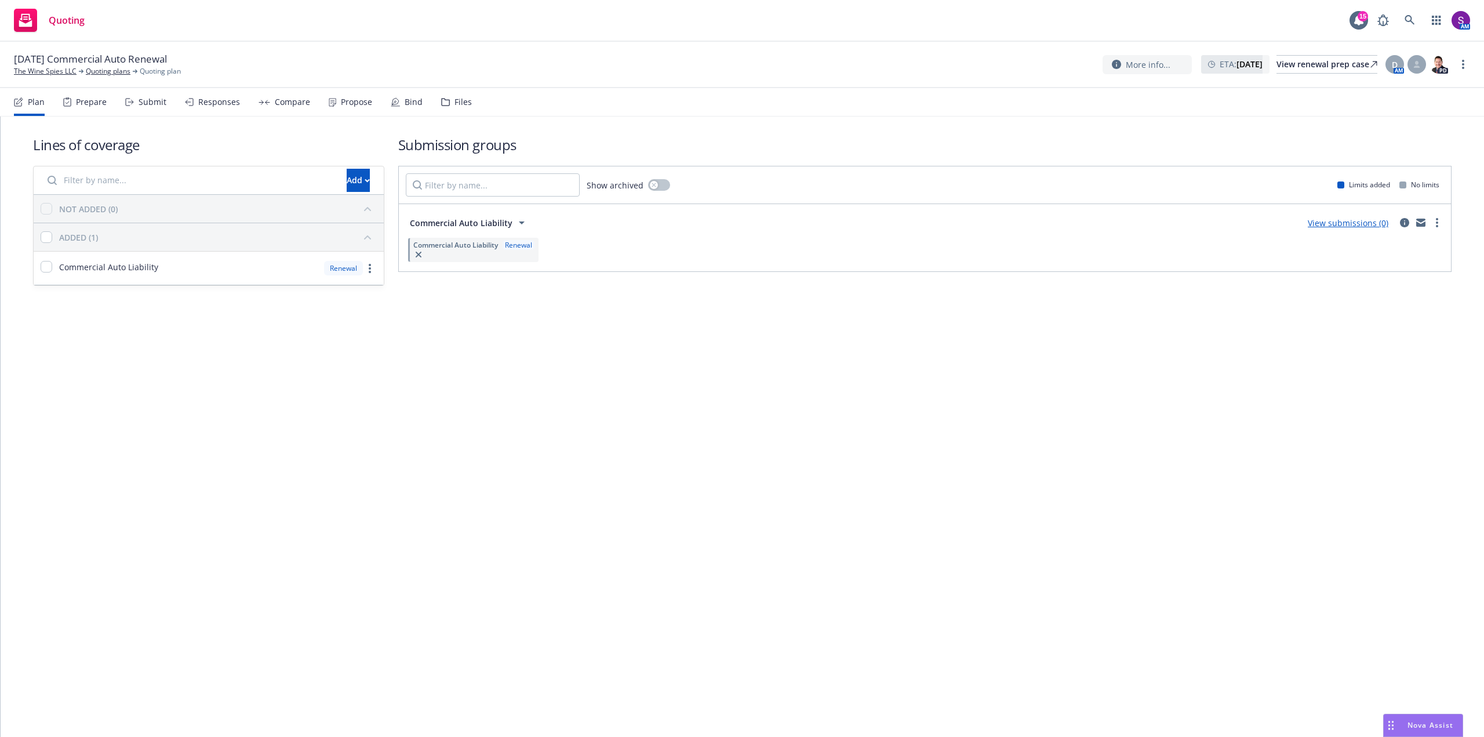
click at [87, 110] on div "Prepare" at bounding box center [84, 102] width 43 height 28
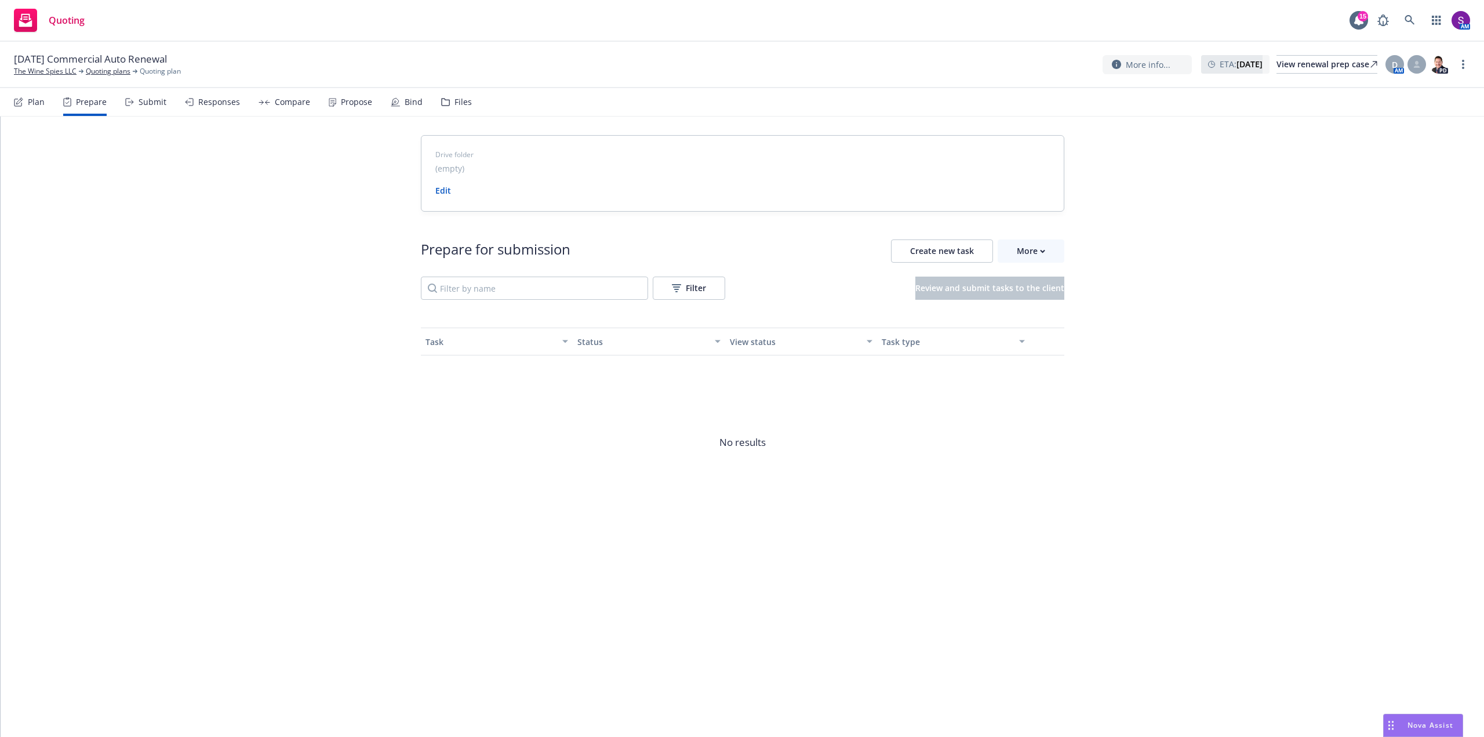
click at [147, 99] on div "Submit" at bounding box center [153, 101] width 28 height 9
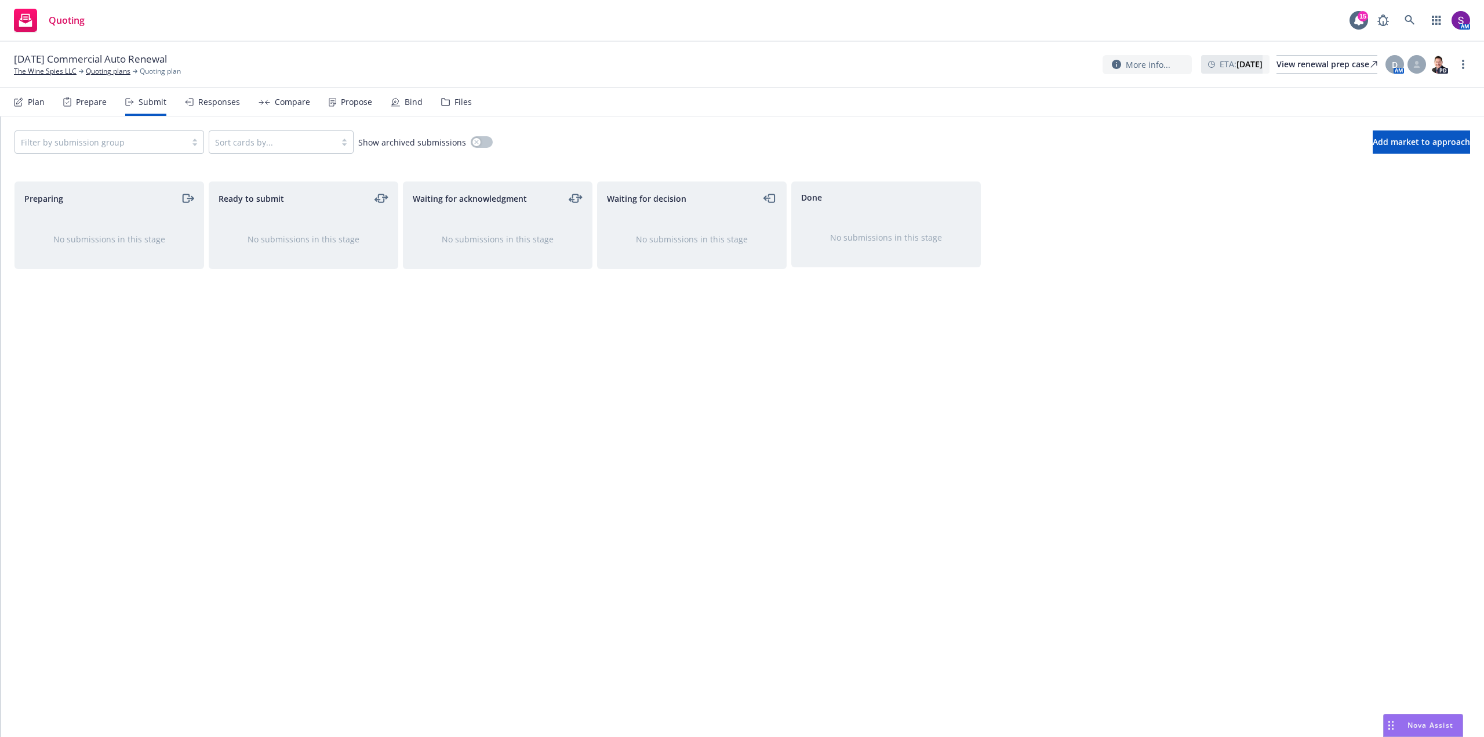
click at [161, 145] on div at bounding box center [100, 142] width 159 height 14
click at [147, 168] on div "Commercial Auto Liability" at bounding box center [109, 171] width 176 height 12
click at [1373, 146] on span "Add market to approach" at bounding box center [1421, 141] width 97 height 11
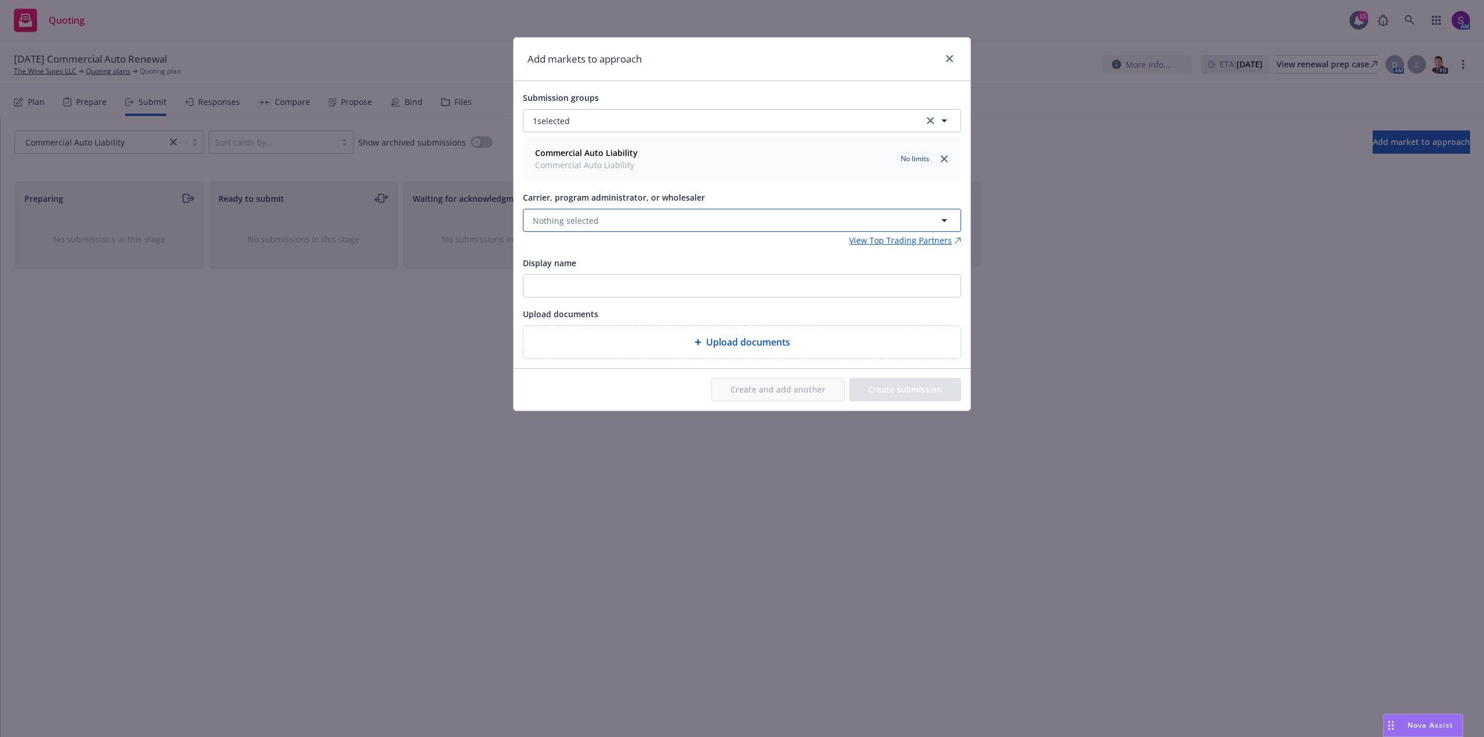
click at [660, 217] on button "Nothing selected" at bounding box center [742, 220] width 438 height 23
click at [598, 290] on span "Appointed carrier" at bounding box center [570, 294] width 69 height 12
click at [737, 337] on span "Upload documents" at bounding box center [748, 342] width 84 height 14
click at [775, 397] on button "Create and add another" at bounding box center [777, 389] width 133 height 23
click at [570, 221] on span "Nothing selected" at bounding box center [566, 221] width 66 height 12
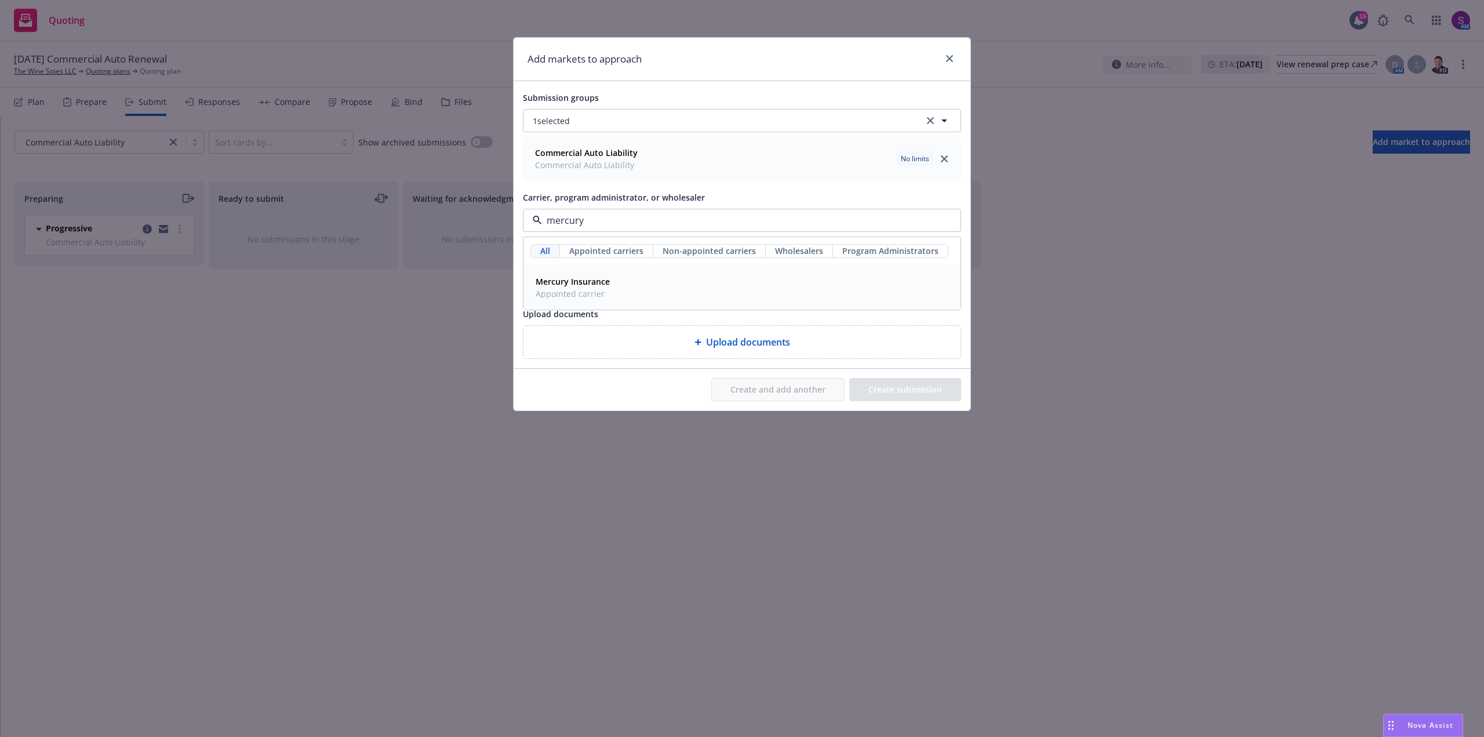
click at [575, 292] on span "Appointed carrier" at bounding box center [573, 294] width 74 height 12
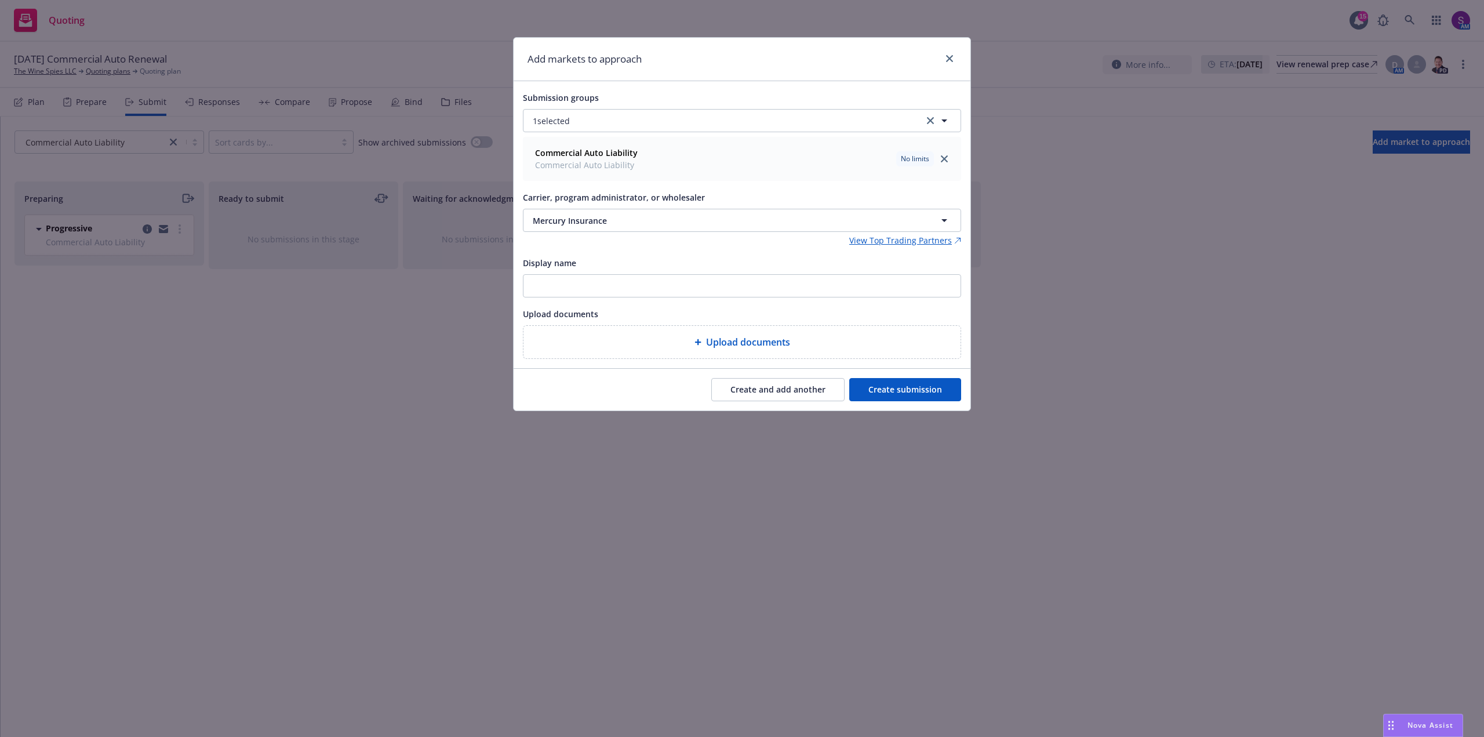
click at [759, 386] on button "Create and add another" at bounding box center [777, 389] width 133 height 23
click at [591, 225] on span "Nothing selected" at bounding box center [566, 221] width 66 height 12
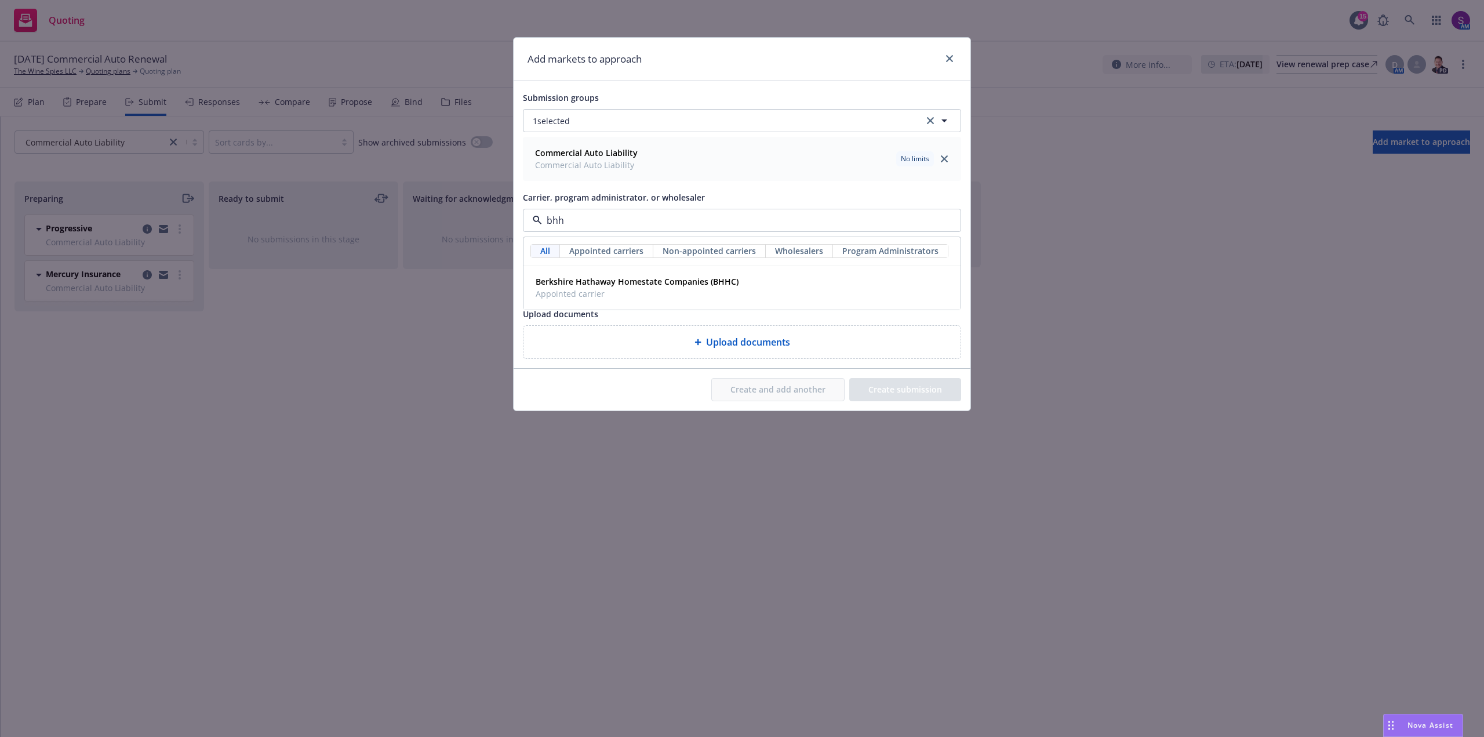
type input "bhhc"
click at [569, 285] on strong "Berkshire Hathaway Homestate Companies (BHHC)" at bounding box center [637, 281] width 203 height 11
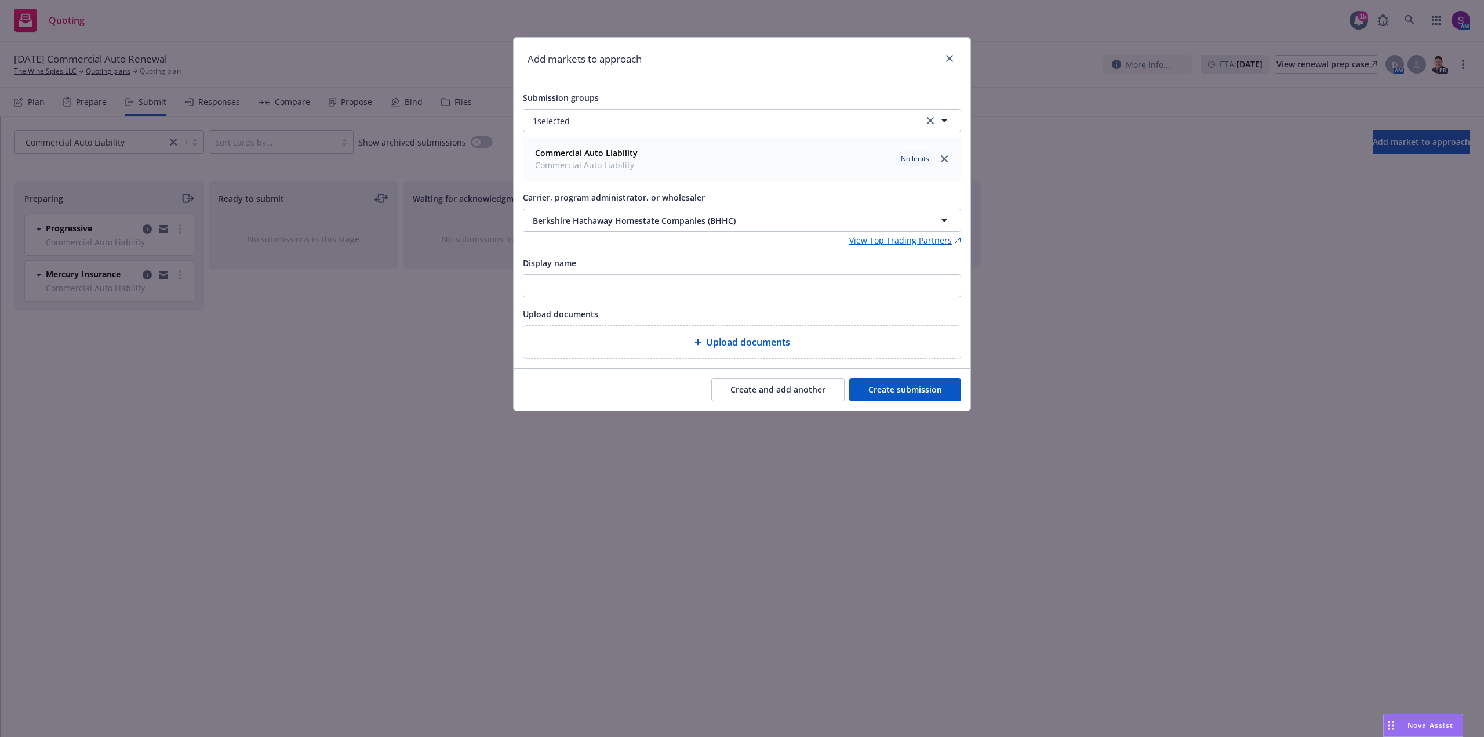
click at [751, 387] on button "Create and add another" at bounding box center [777, 389] width 133 height 23
click at [953, 56] on icon "close" at bounding box center [949, 58] width 7 height 7
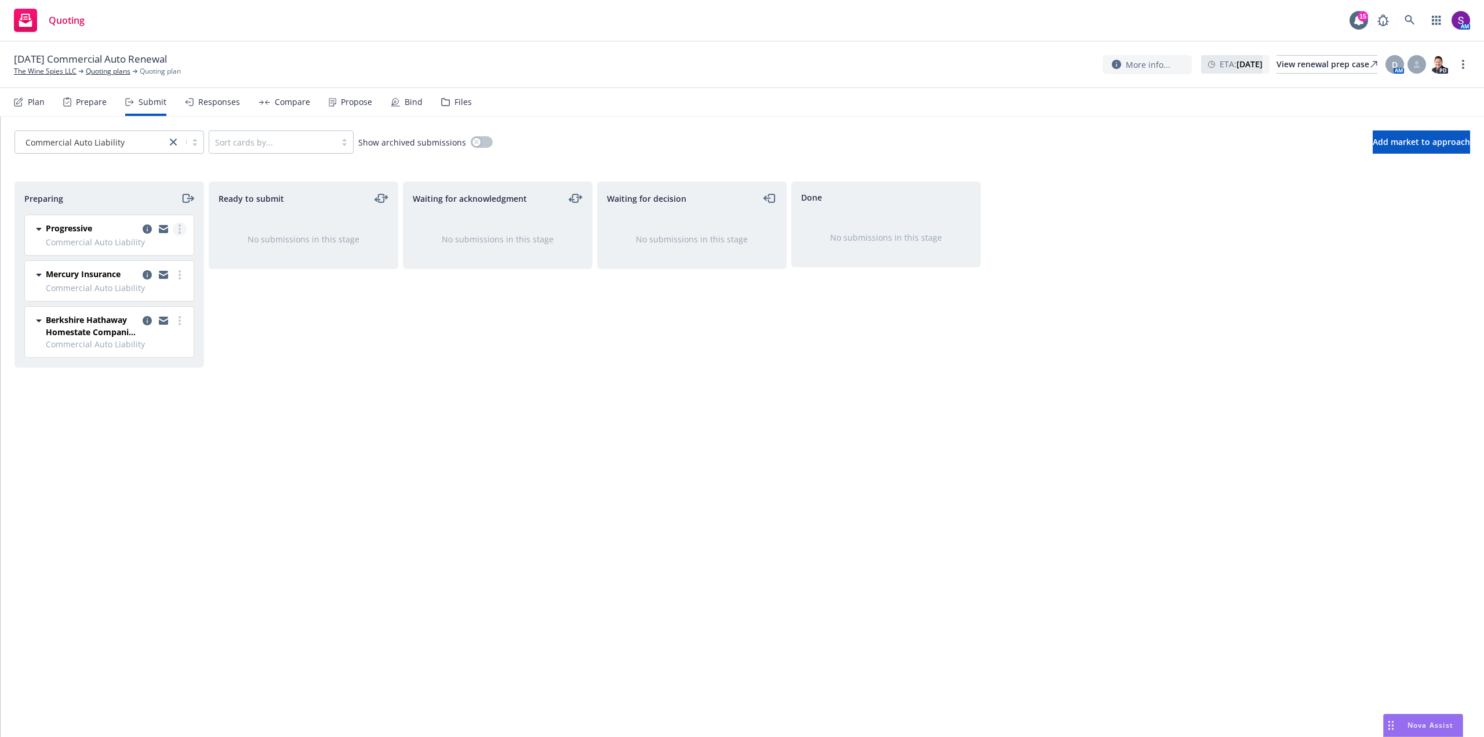
click at [178, 230] on link "more" at bounding box center [180, 229] width 14 height 14
click at [151, 255] on span "Complete preparation" at bounding box center [127, 252] width 114 height 11
click at [374, 230] on circle "more" at bounding box center [374, 229] width 2 height 2
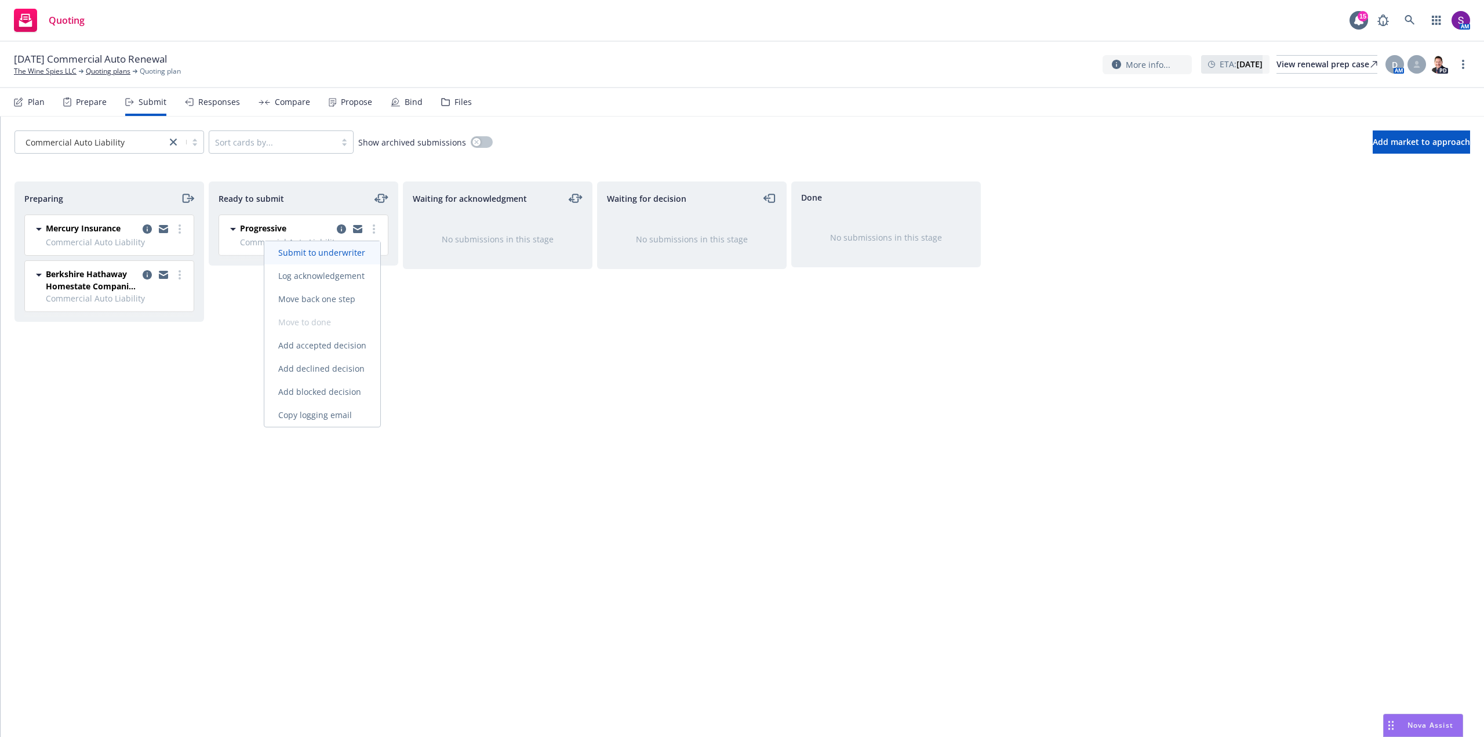
click at [364, 248] on span "Submit to underwriter" at bounding box center [321, 252] width 115 height 11
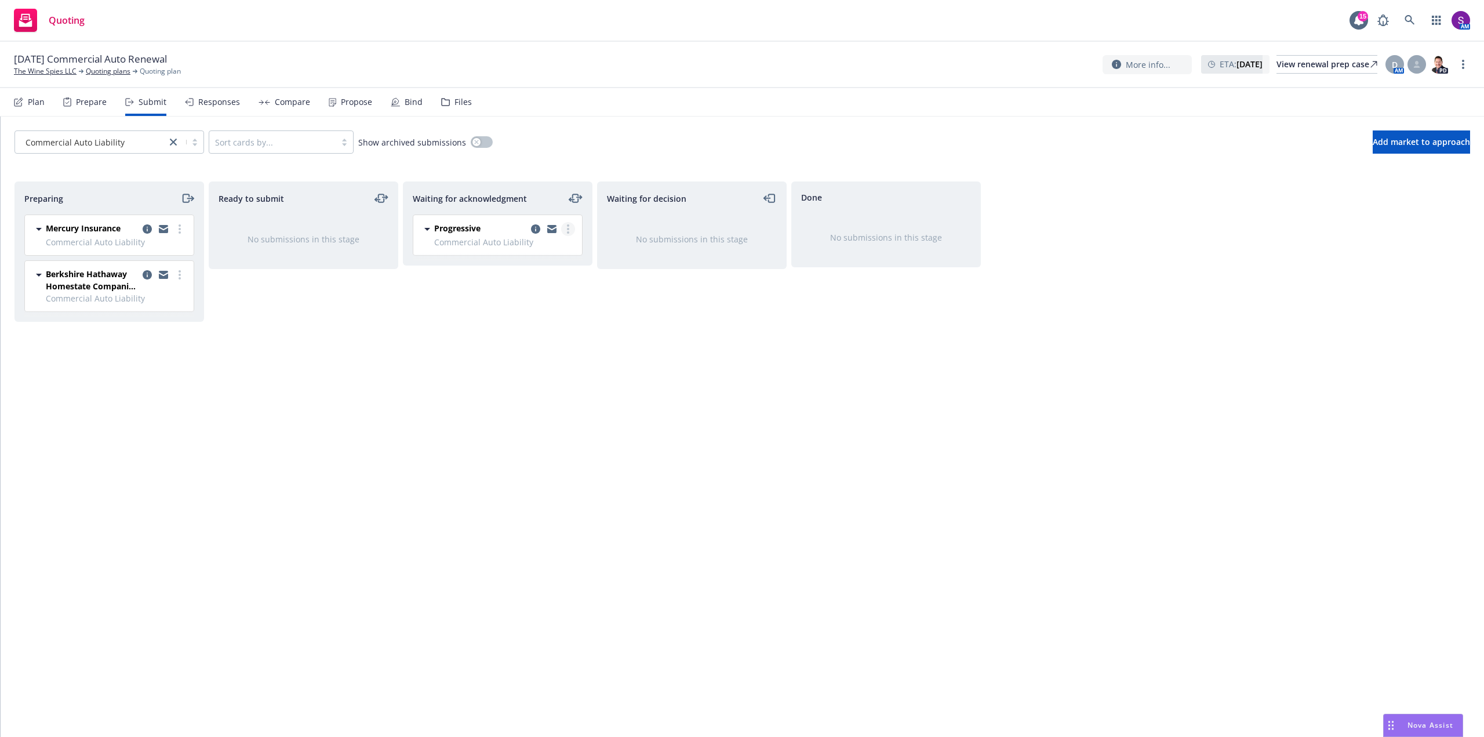
click at [569, 230] on link "more" at bounding box center [568, 229] width 14 height 14
click at [545, 324] on span "Add accepted decision" at bounding box center [517, 322] width 116 height 11
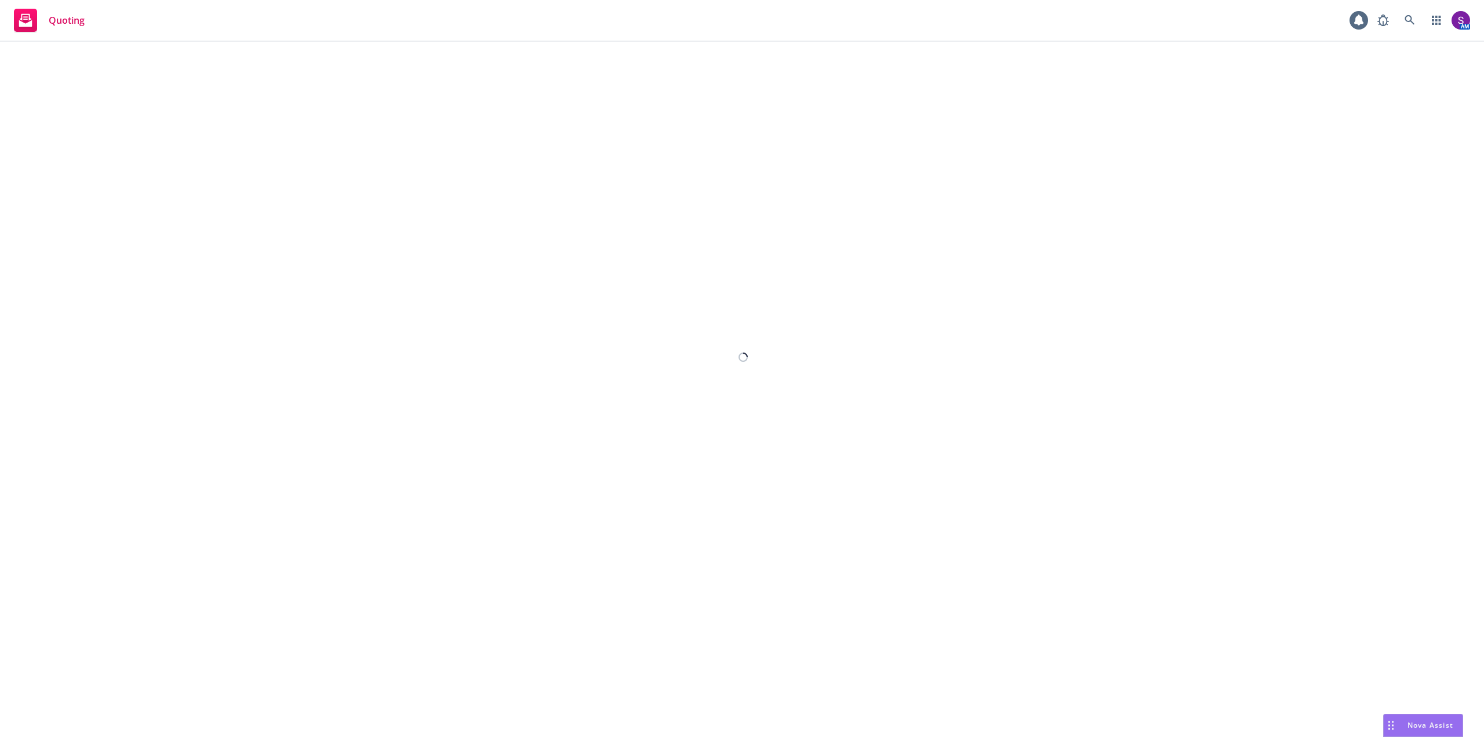
select select "12"
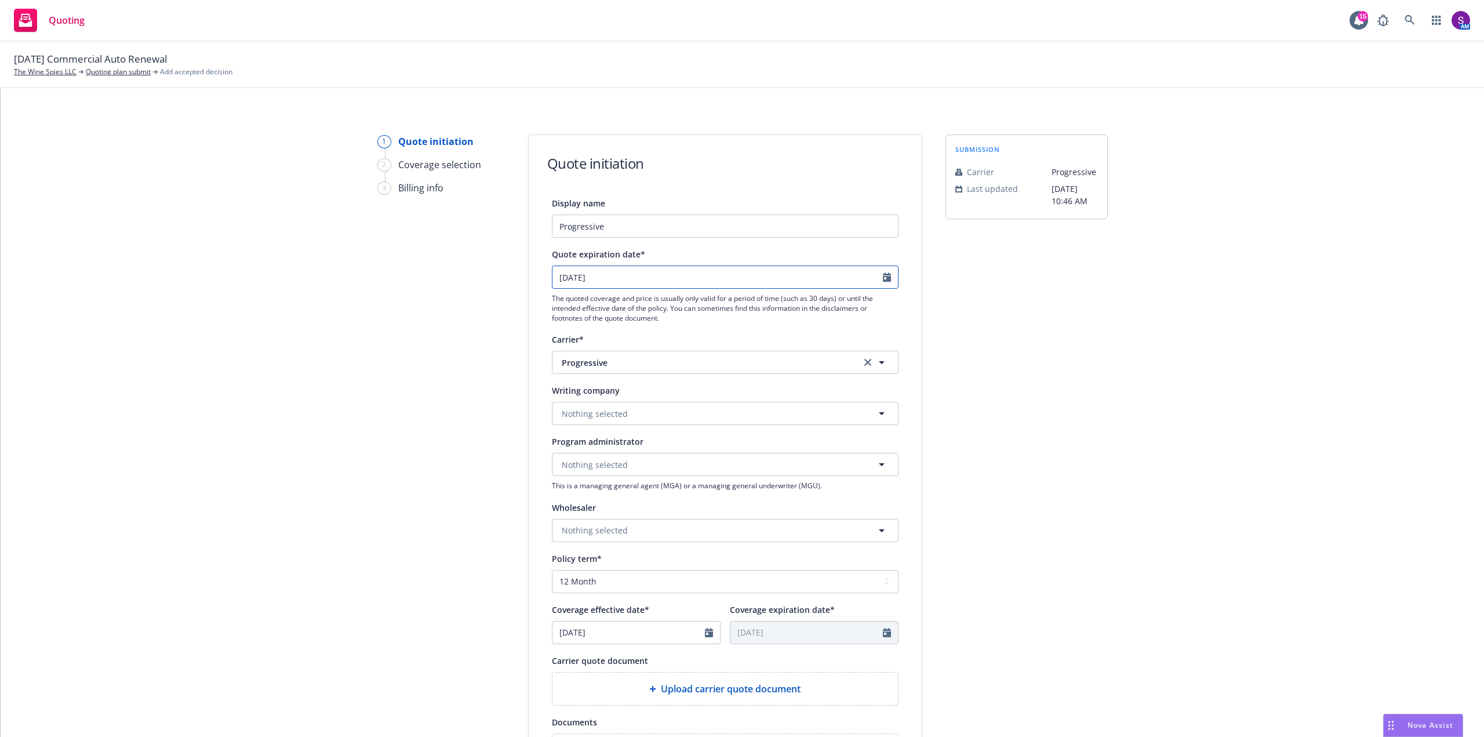
click at [883, 278] on icon "Calendar" at bounding box center [887, 276] width 8 height 9
click at [677, 303] on icon "button" at bounding box center [676, 304] width 7 height 7
click at [565, 305] on button "button" at bounding box center [560, 305] width 14 height 14
select select "9"
click at [677, 417] on span "4" at bounding box center [674, 415] width 16 height 14
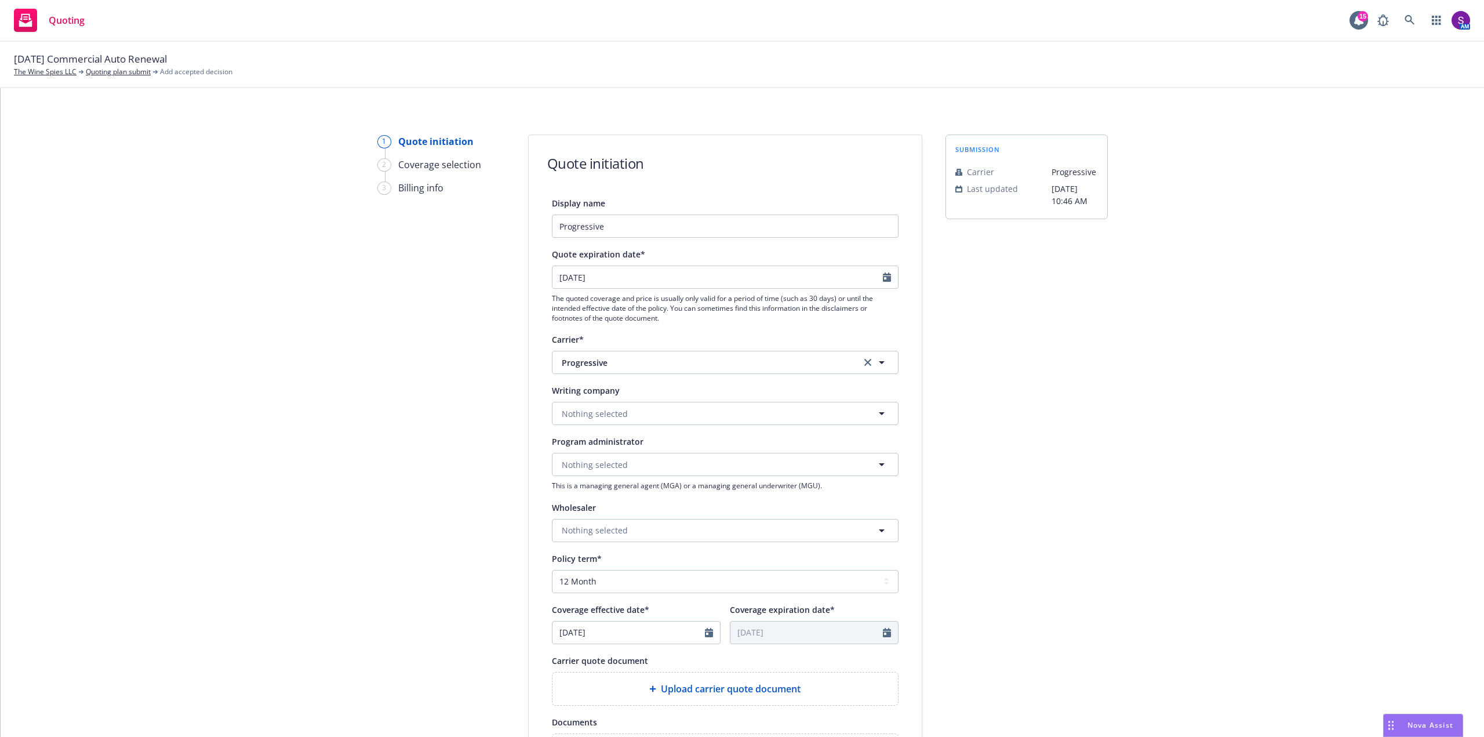
type input "10/04/2025"
click at [597, 272] on input "10/04/2025" at bounding box center [718, 277] width 330 height 22
click at [561, 304] on icon "button" at bounding box center [560, 304] width 7 height 7
select select "9"
click at [637, 339] on span "4" at bounding box center [638, 345] width 16 height 14
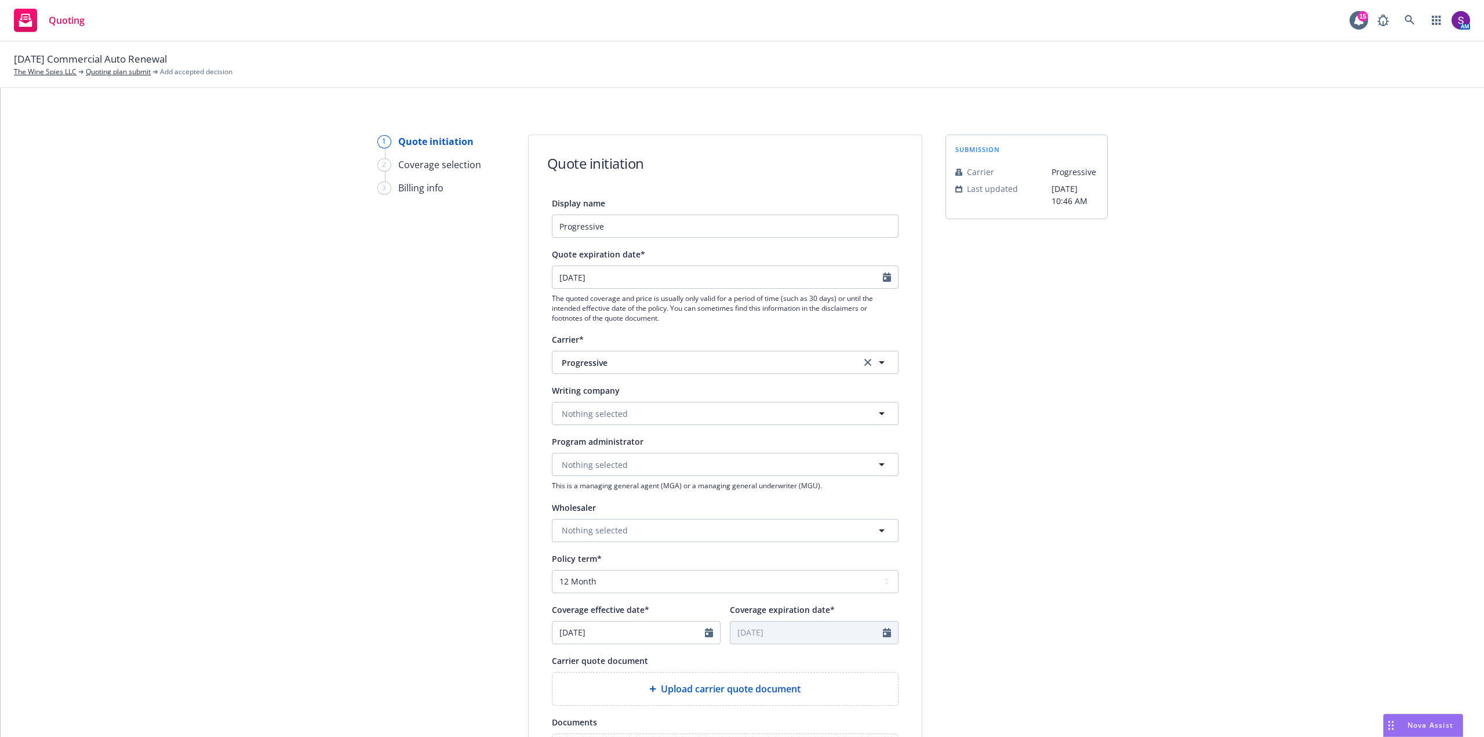
type input "[DATE]"
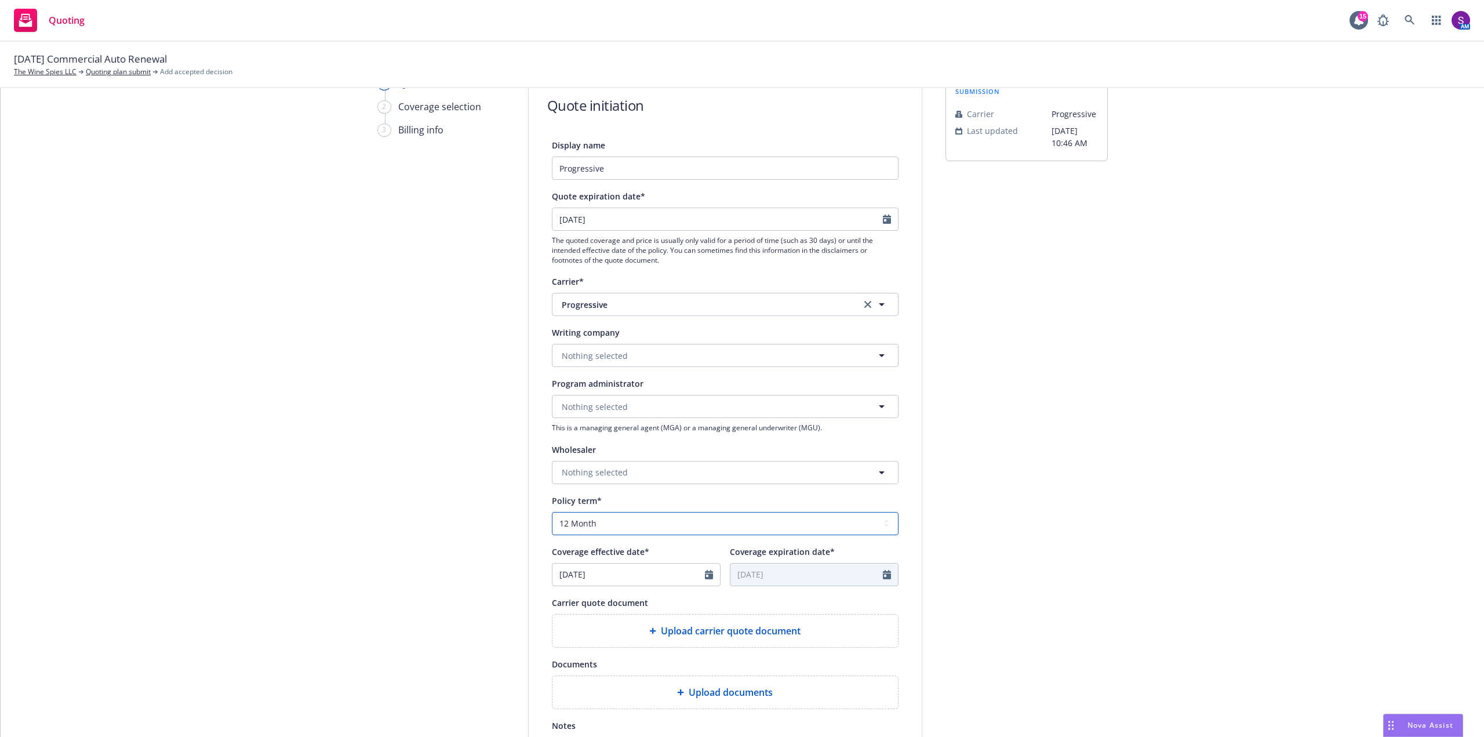
click at [610, 520] on select "Select policy term 12 Month 6 Month 4 Month 3 Month 2 Month 1 Month 36 Month (3…" at bounding box center [725, 523] width 347 height 23
select select "6"
click at [552, 512] on select "Select policy term 12 Month 6 Month 4 Month 3 Month 2 Month 1 Month 36 Month (3…" at bounding box center [725, 523] width 347 height 23
type input "03/04/2026"
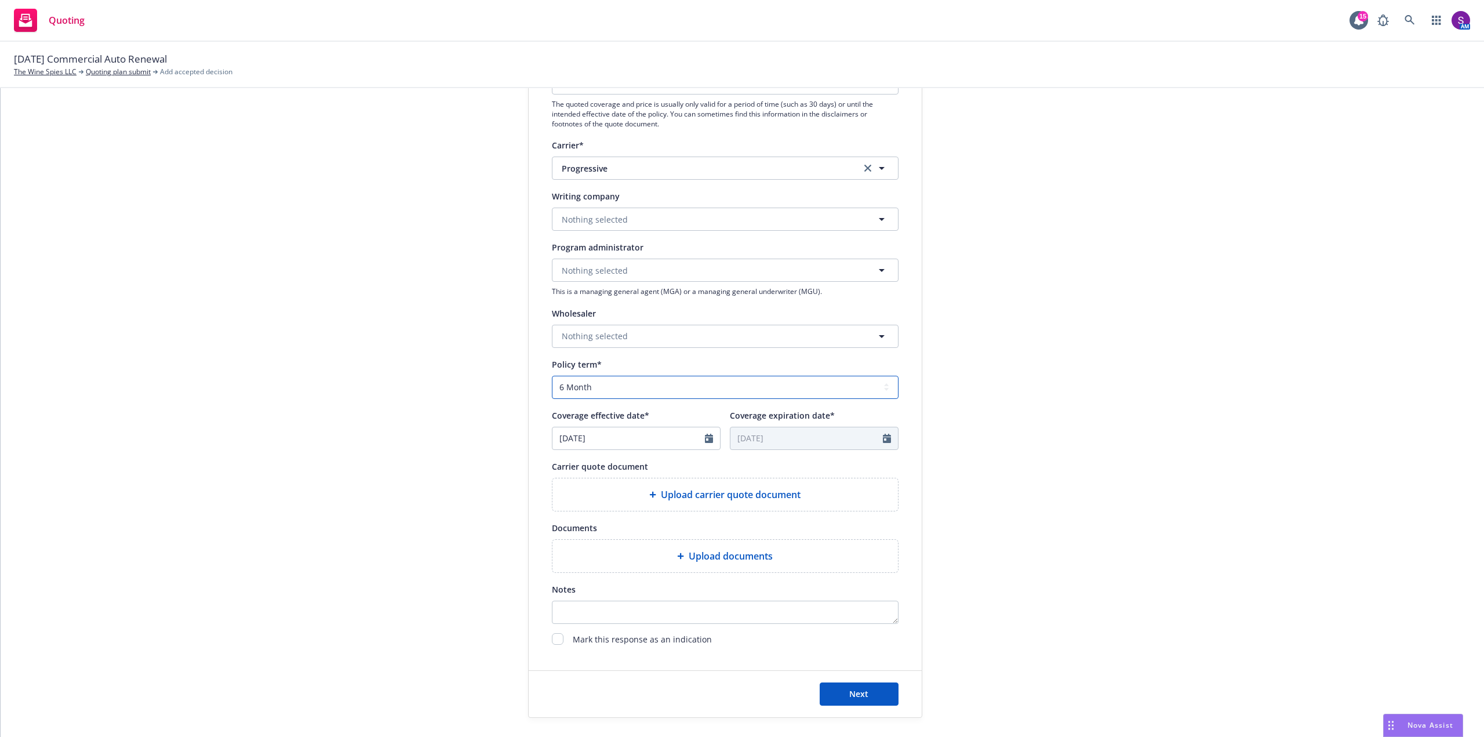
scroll to position [232, 0]
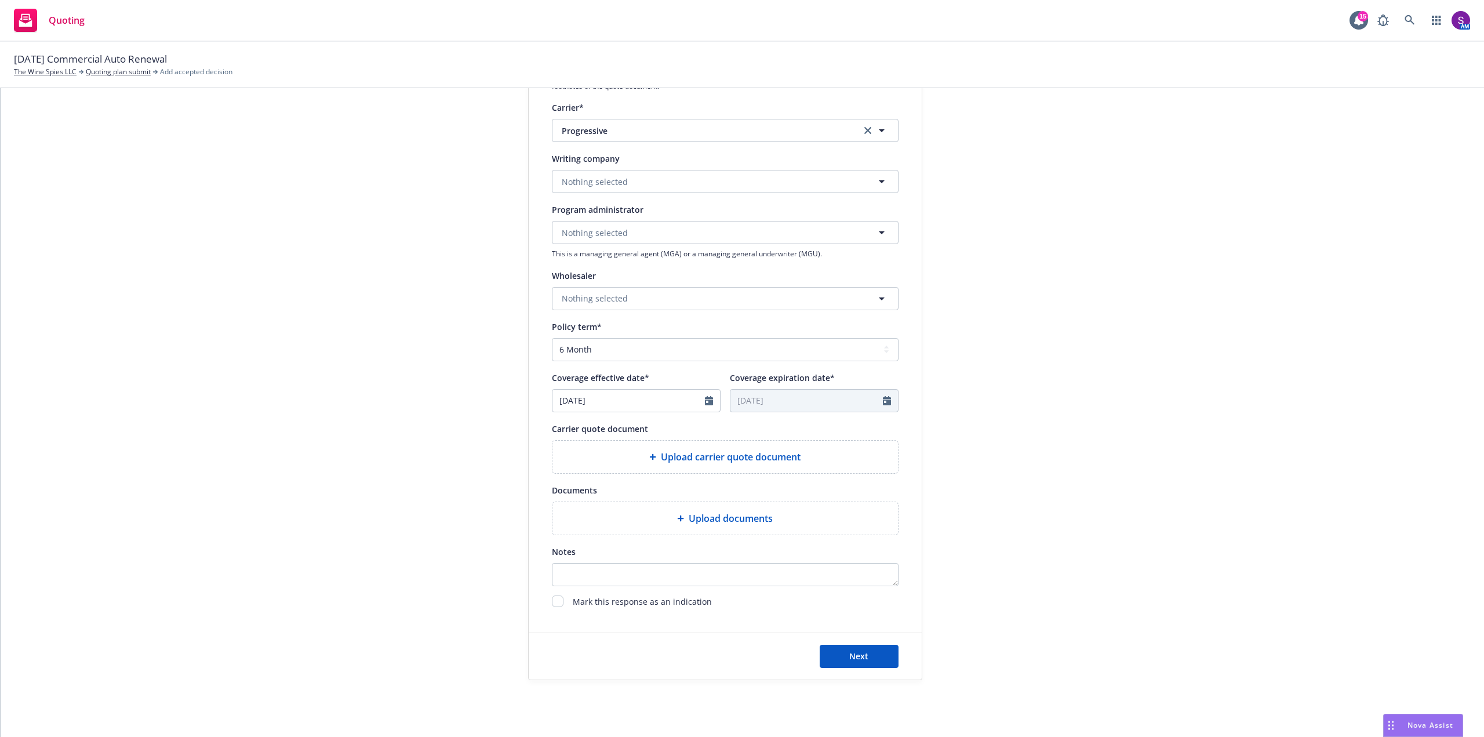
click at [624, 463] on div "Upload carrier quote document" at bounding box center [725, 457] width 327 height 14
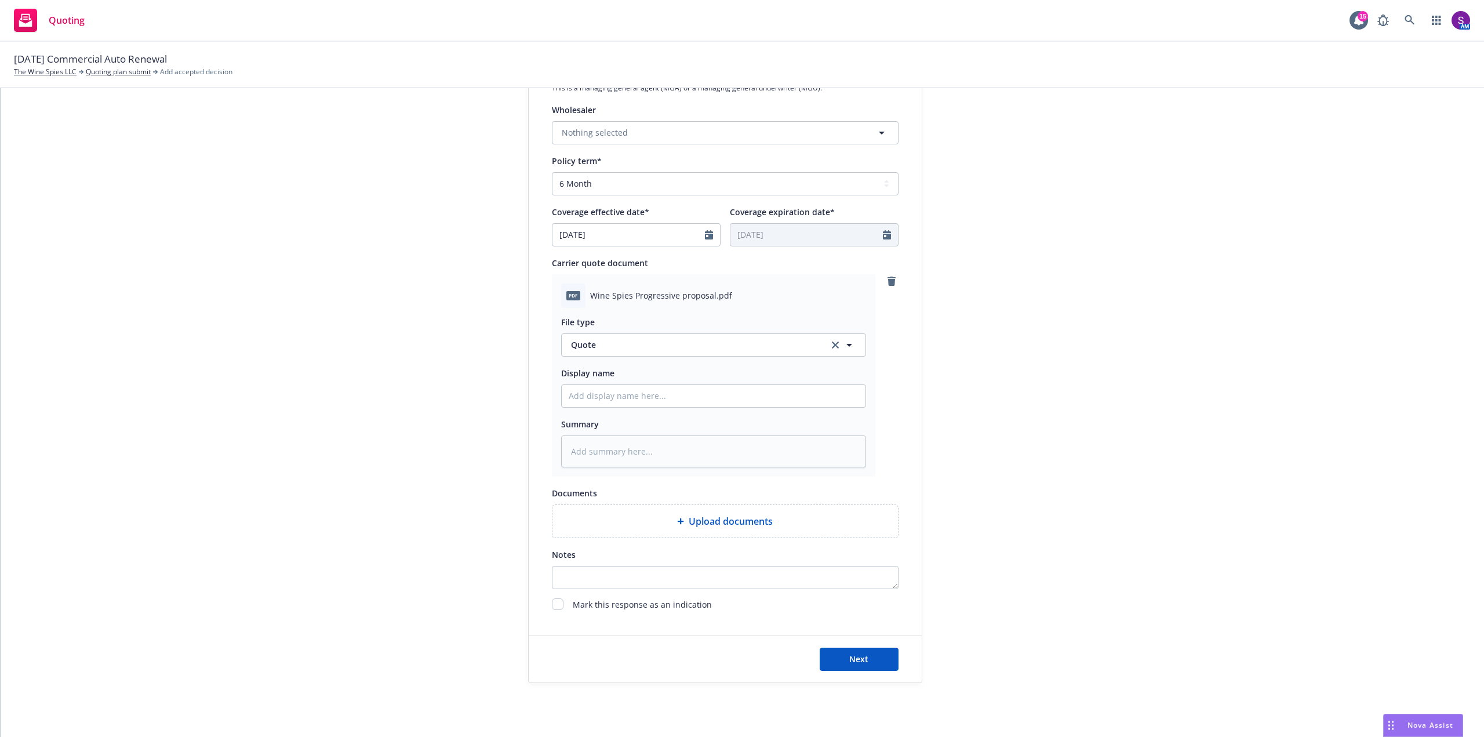
scroll to position [418, 0]
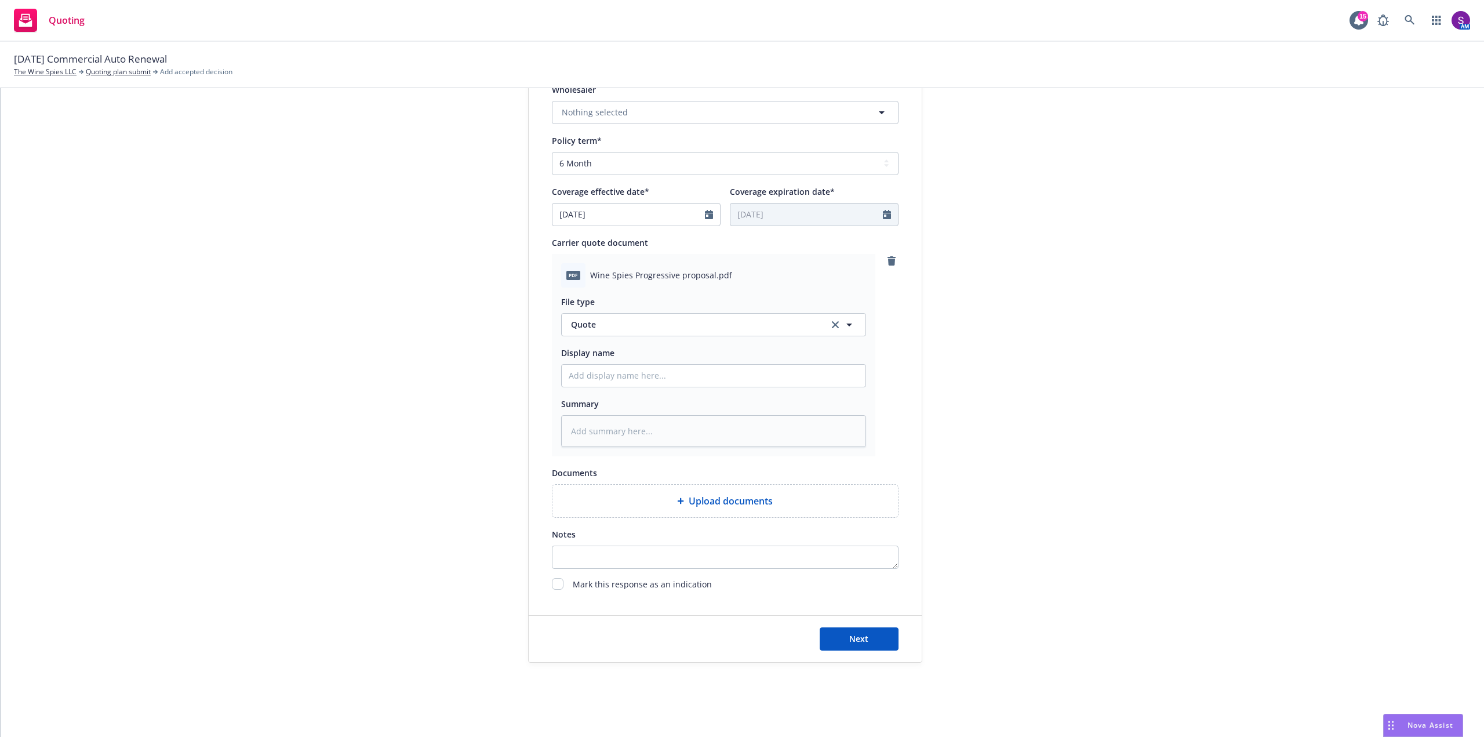
click at [659, 500] on div "Upload documents" at bounding box center [725, 501] width 327 height 14
click at [838, 630] on button "Next" at bounding box center [859, 638] width 79 height 23
type textarea "x"
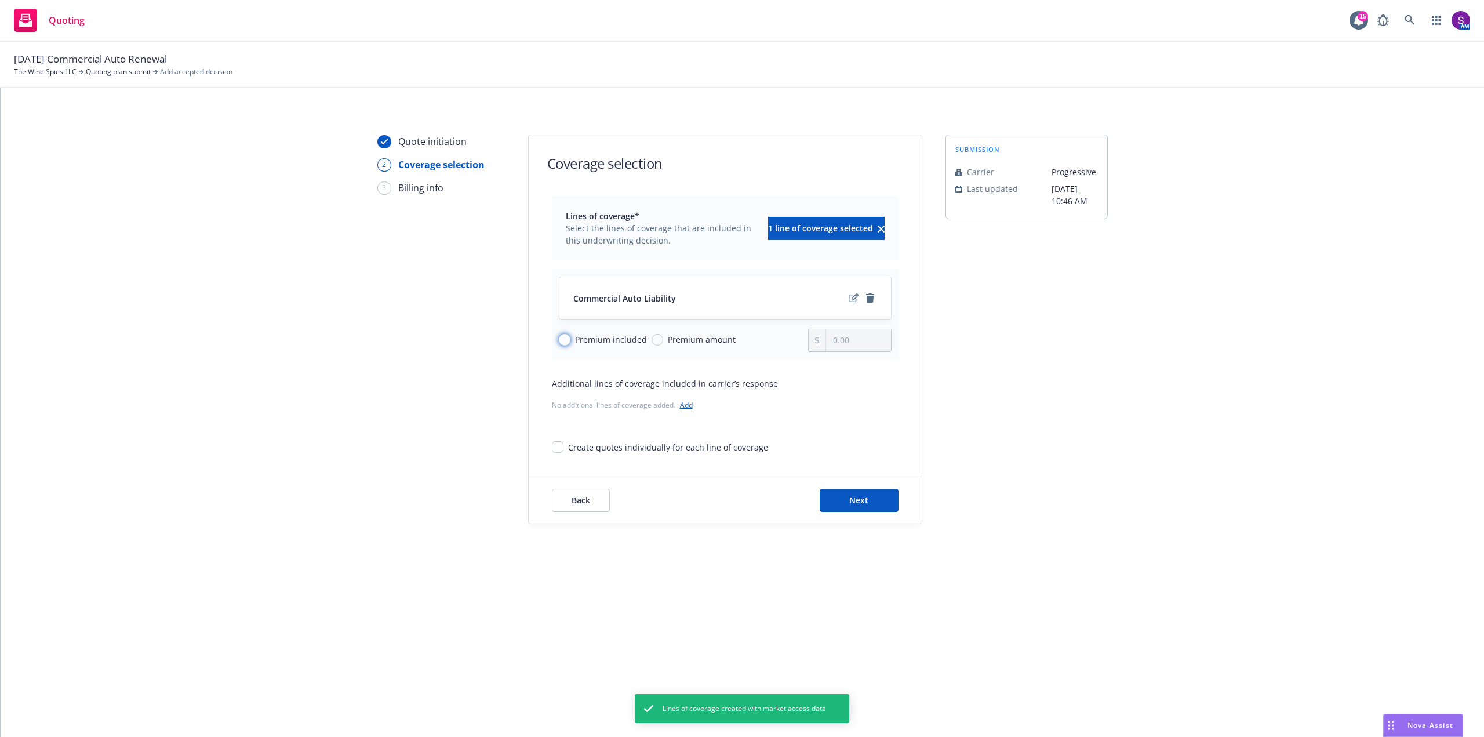
click at [563, 339] on input "Premium included" at bounding box center [565, 340] width 12 height 12
radio input "true"
click at [845, 513] on div "Back Next" at bounding box center [725, 500] width 393 height 46
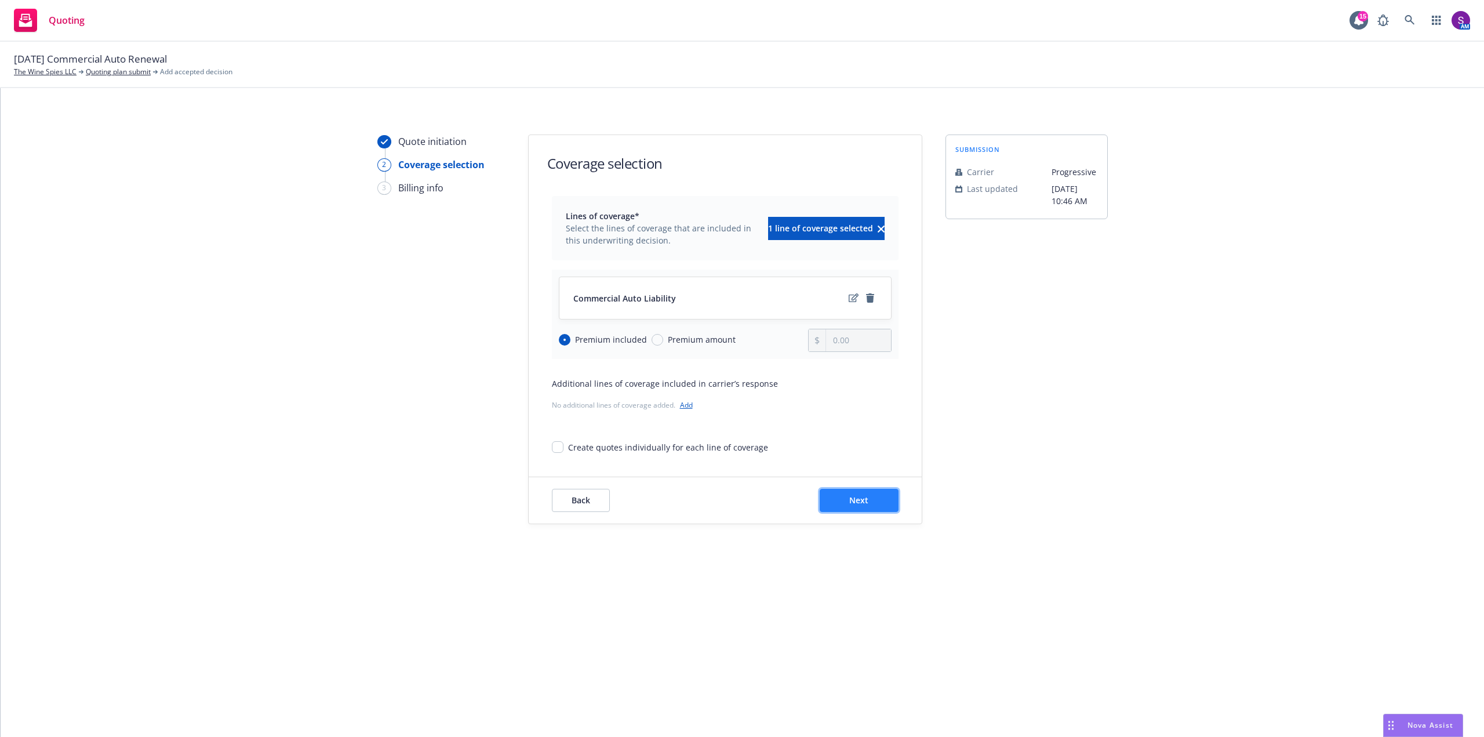
click at [855, 496] on span "Next" at bounding box center [858, 500] width 19 height 11
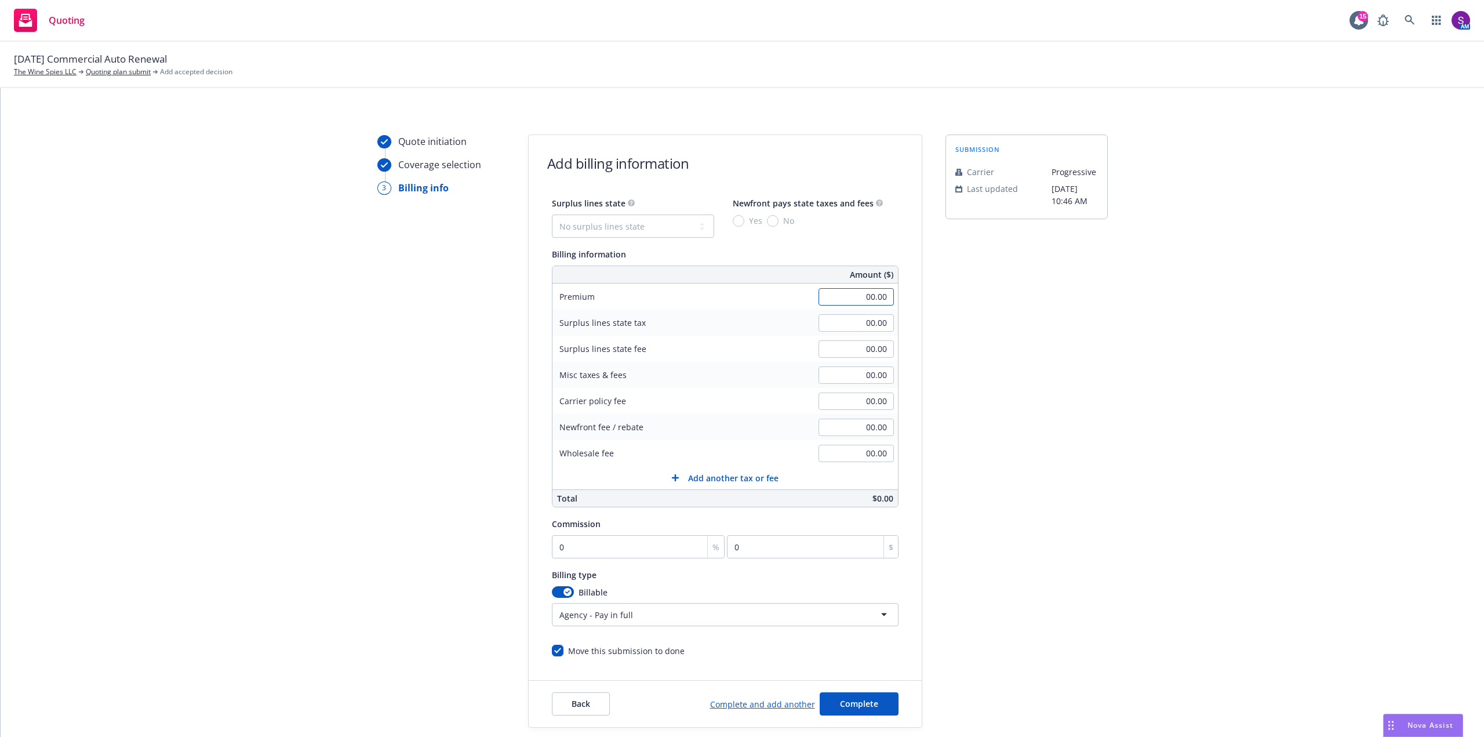
click at [855, 296] on input "00.00" at bounding box center [856, 296] width 75 height 17
type input "7"
type input "4,798.64"
click at [797, 362] on div "Misc taxes & fees 00.00" at bounding box center [726, 375] width 346 height 26
click at [593, 542] on input "0" at bounding box center [638, 546] width 173 height 23
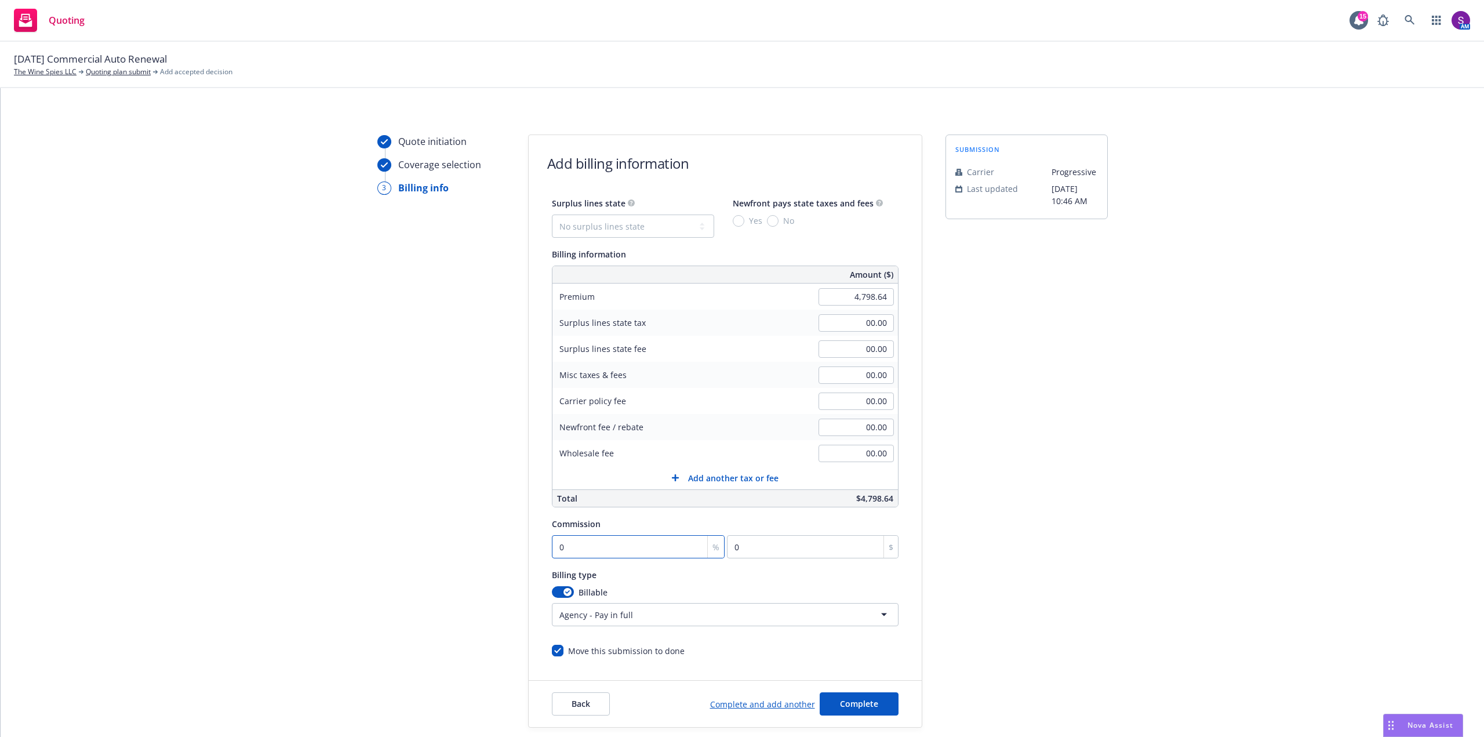
type input "1"
type input "47.99"
type input "10"
type input "479.86"
type input "10"
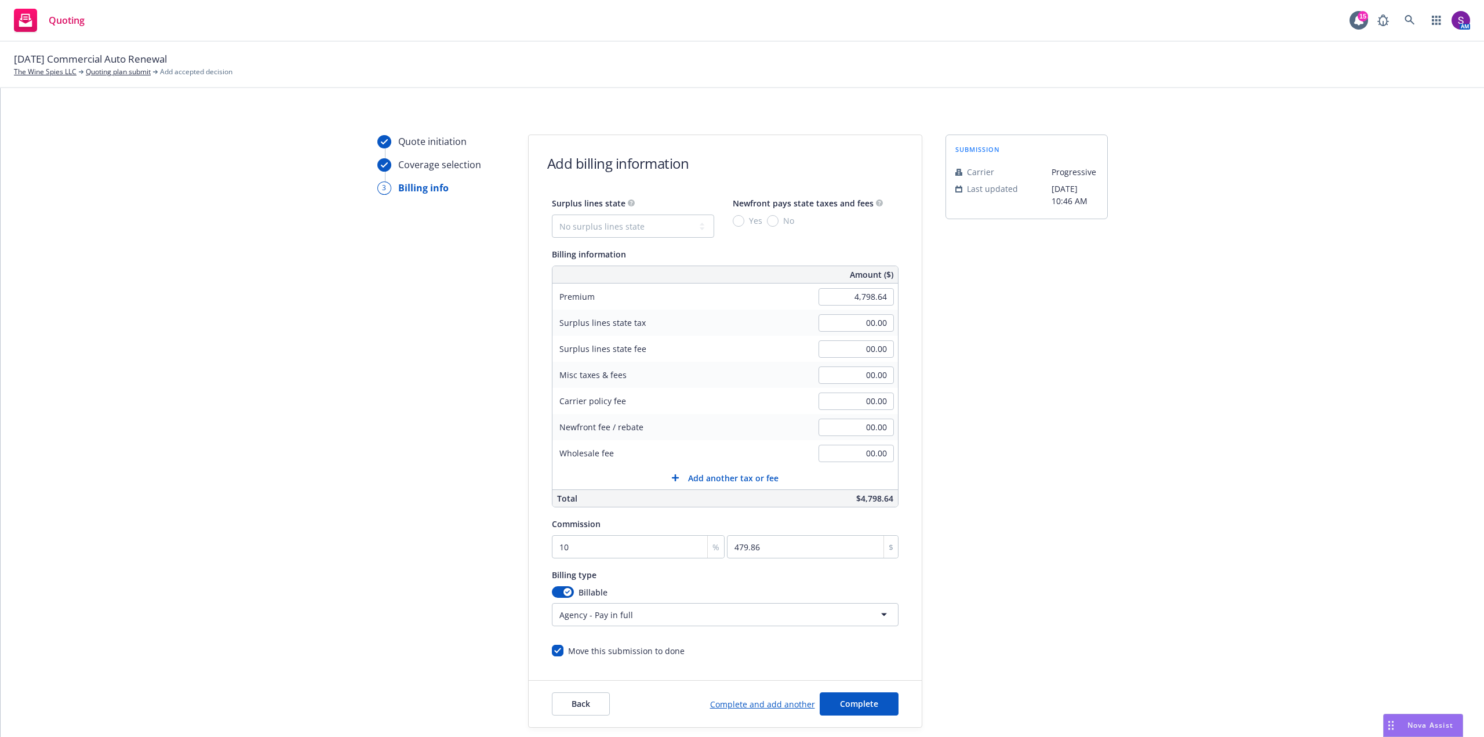
click at [637, 610] on html "Quoting 15 AM 09/04/25 Commercial Auto Renewal The Wine Spies LLC Quoting plan …" at bounding box center [742, 368] width 1484 height 737
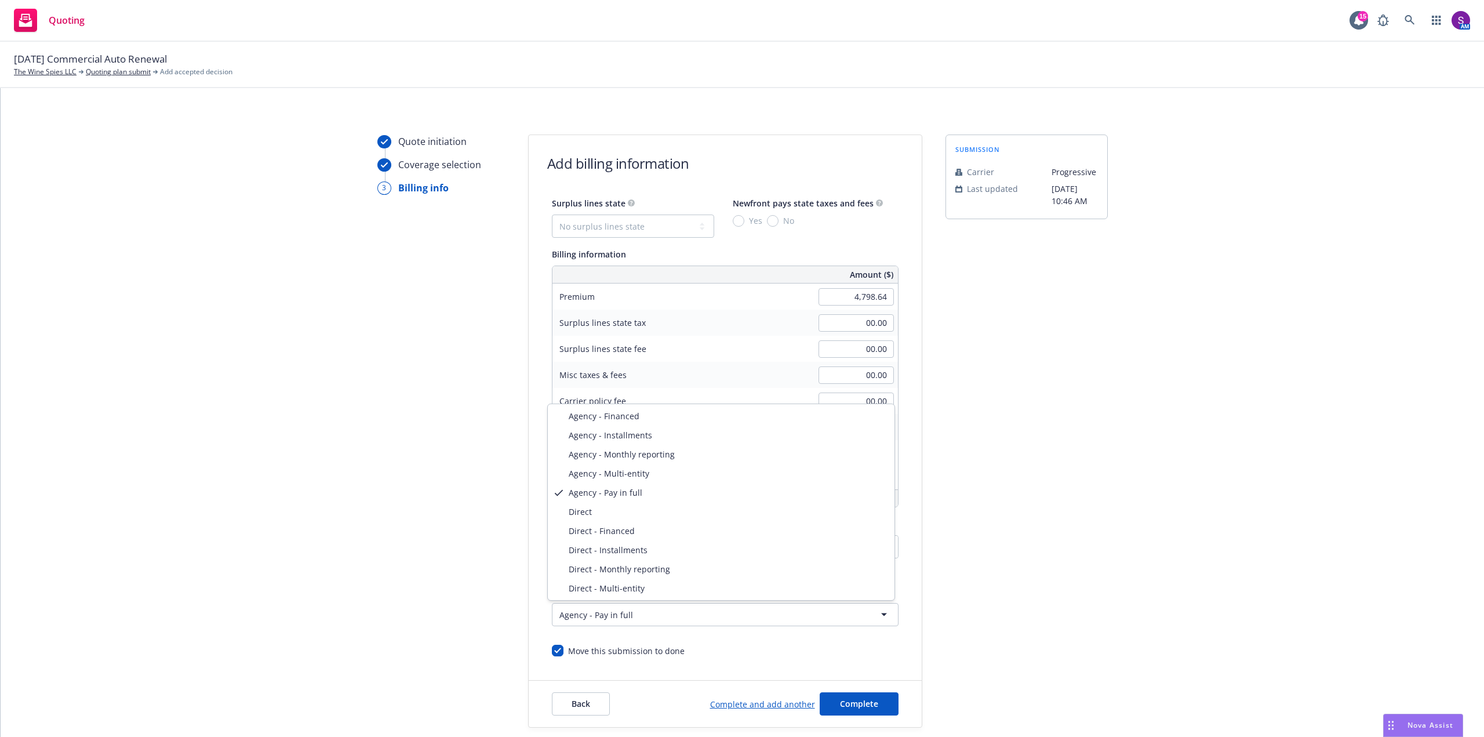
select select "DIRECT"
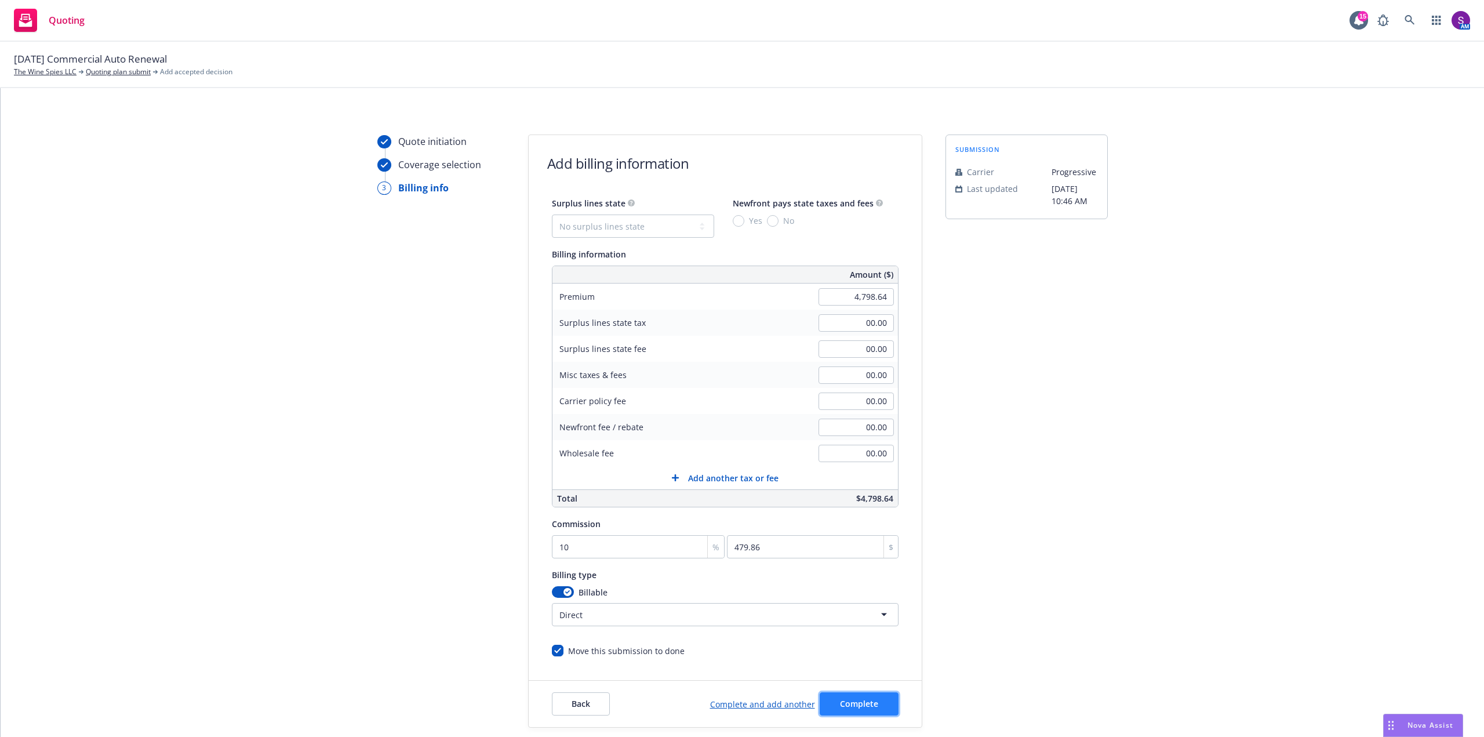
click at [861, 703] on span "Complete" at bounding box center [859, 703] width 38 height 11
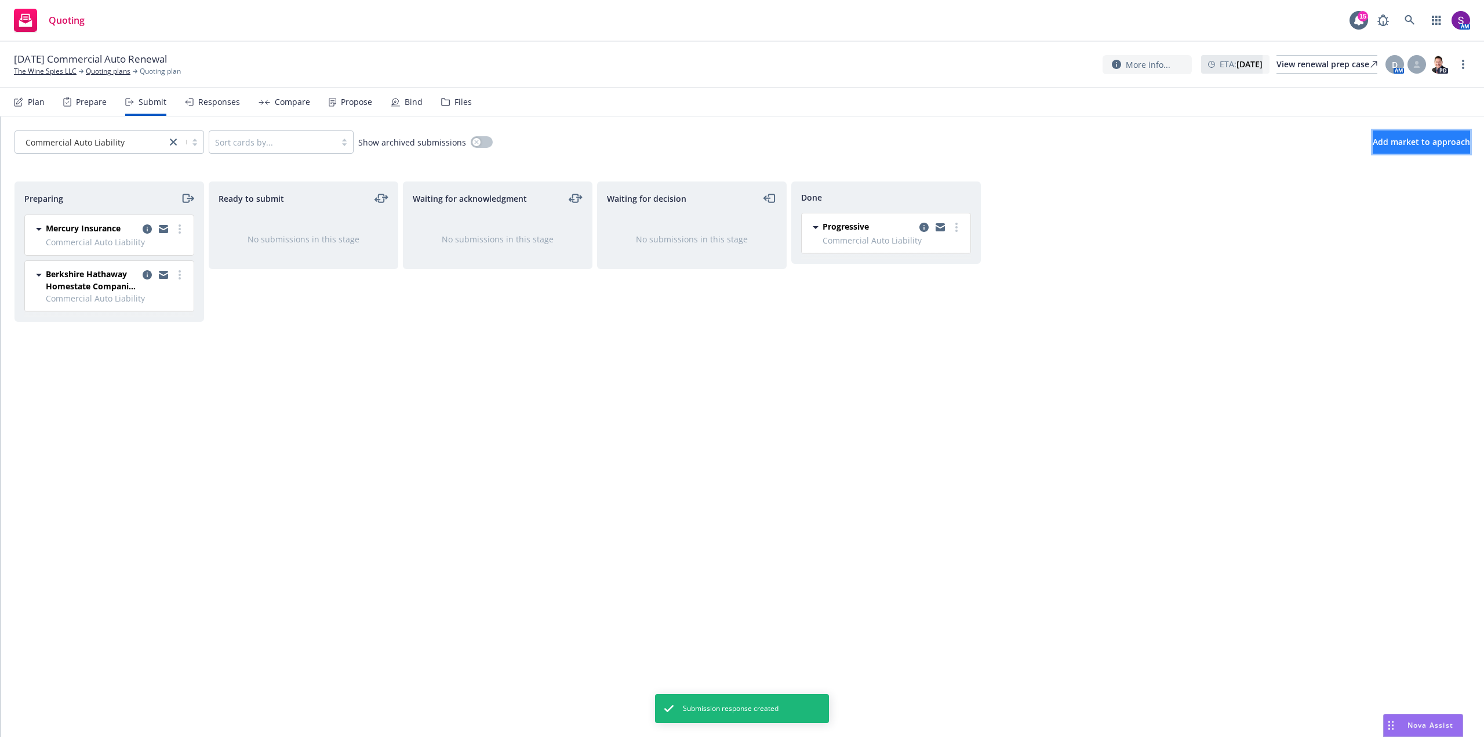
click at [1373, 144] on span "Add market to approach" at bounding box center [1421, 141] width 97 height 11
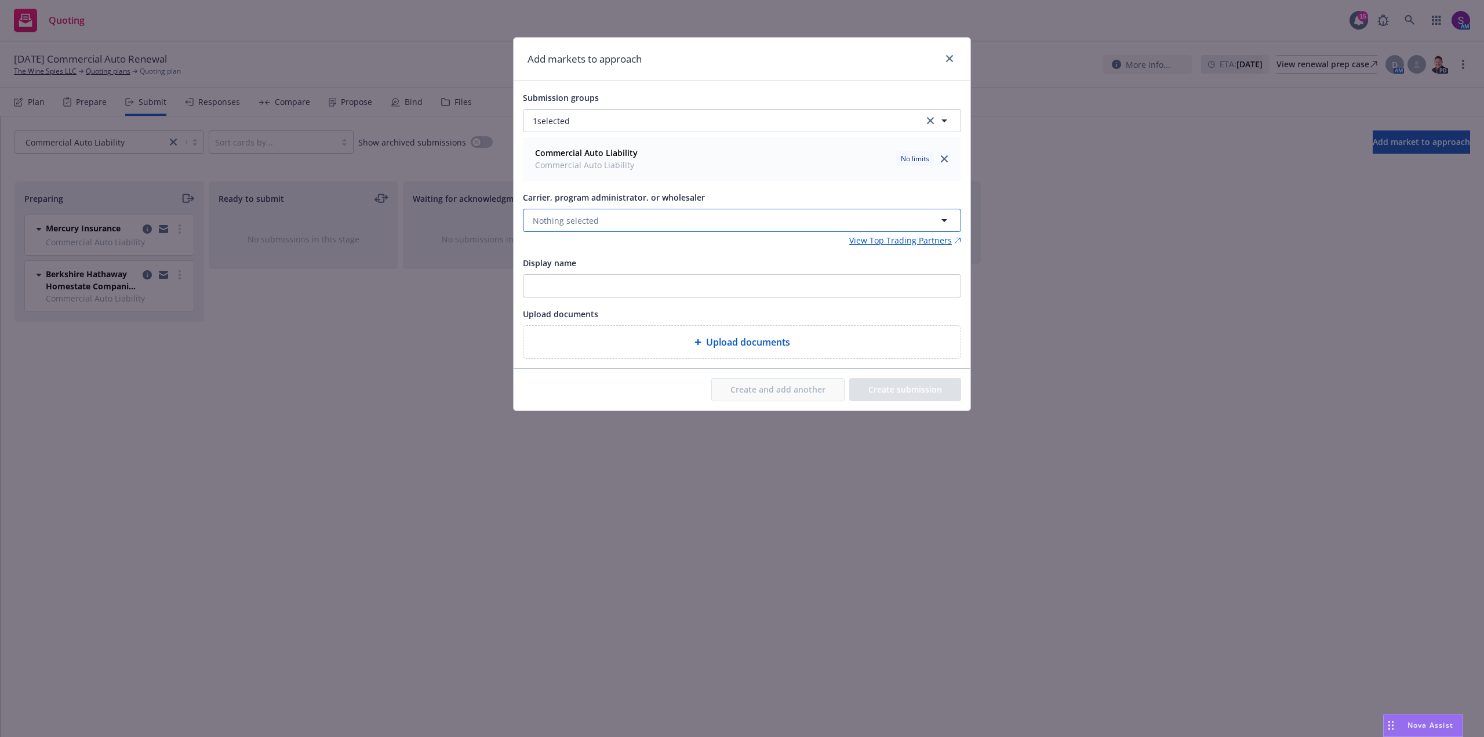
click at [559, 223] on span "Nothing selected" at bounding box center [566, 221] width 66 height 12
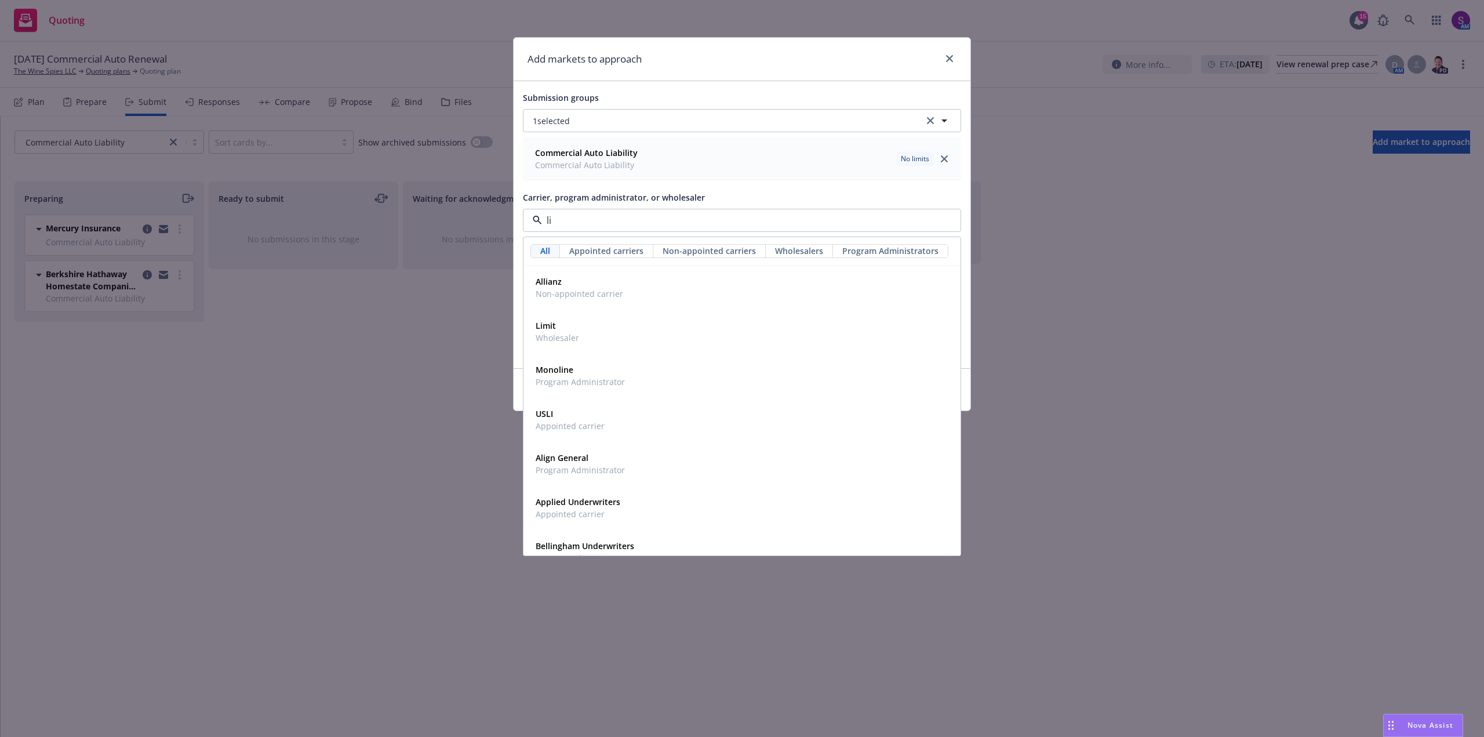
type input "lib"
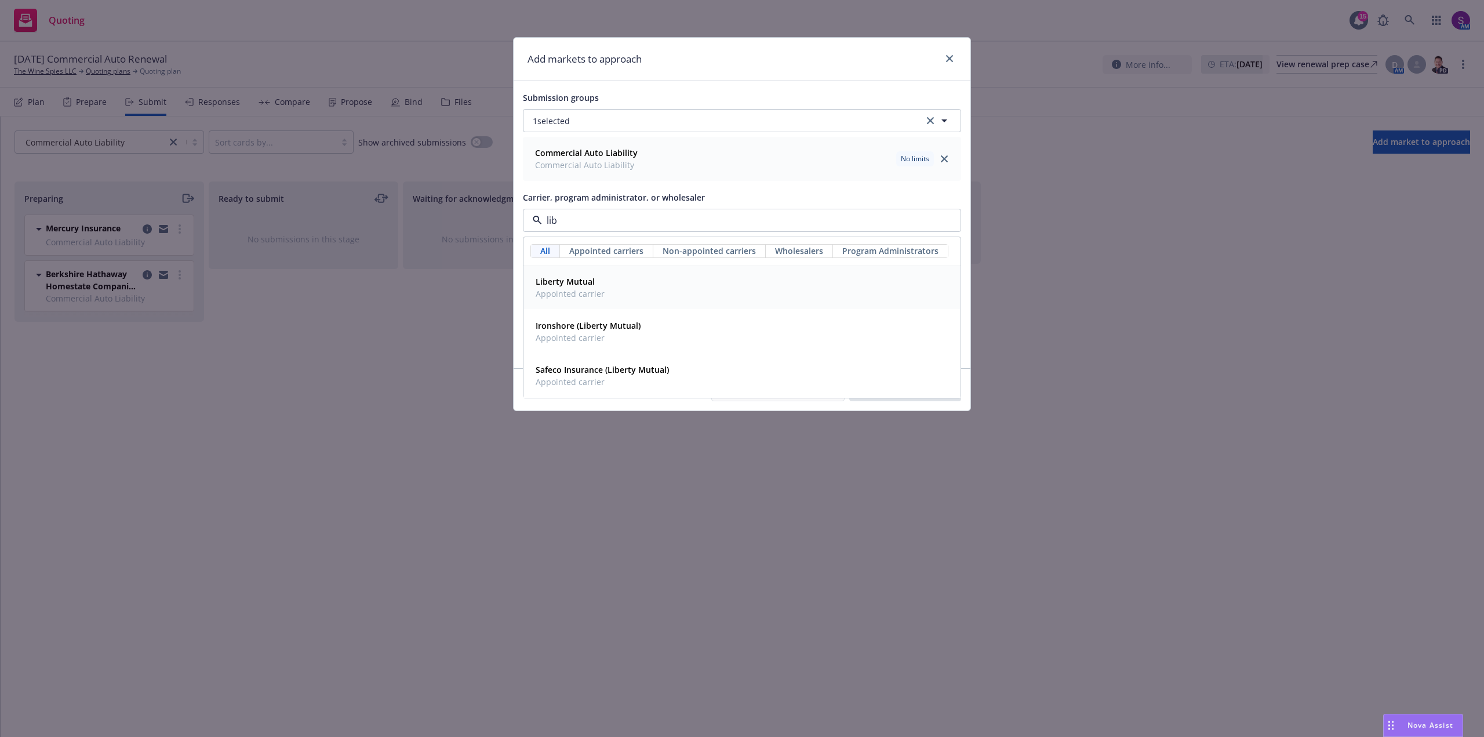
click at [563, 290] on span "Appointed carrier" at bounding box center [570, 294] width 69 height 12
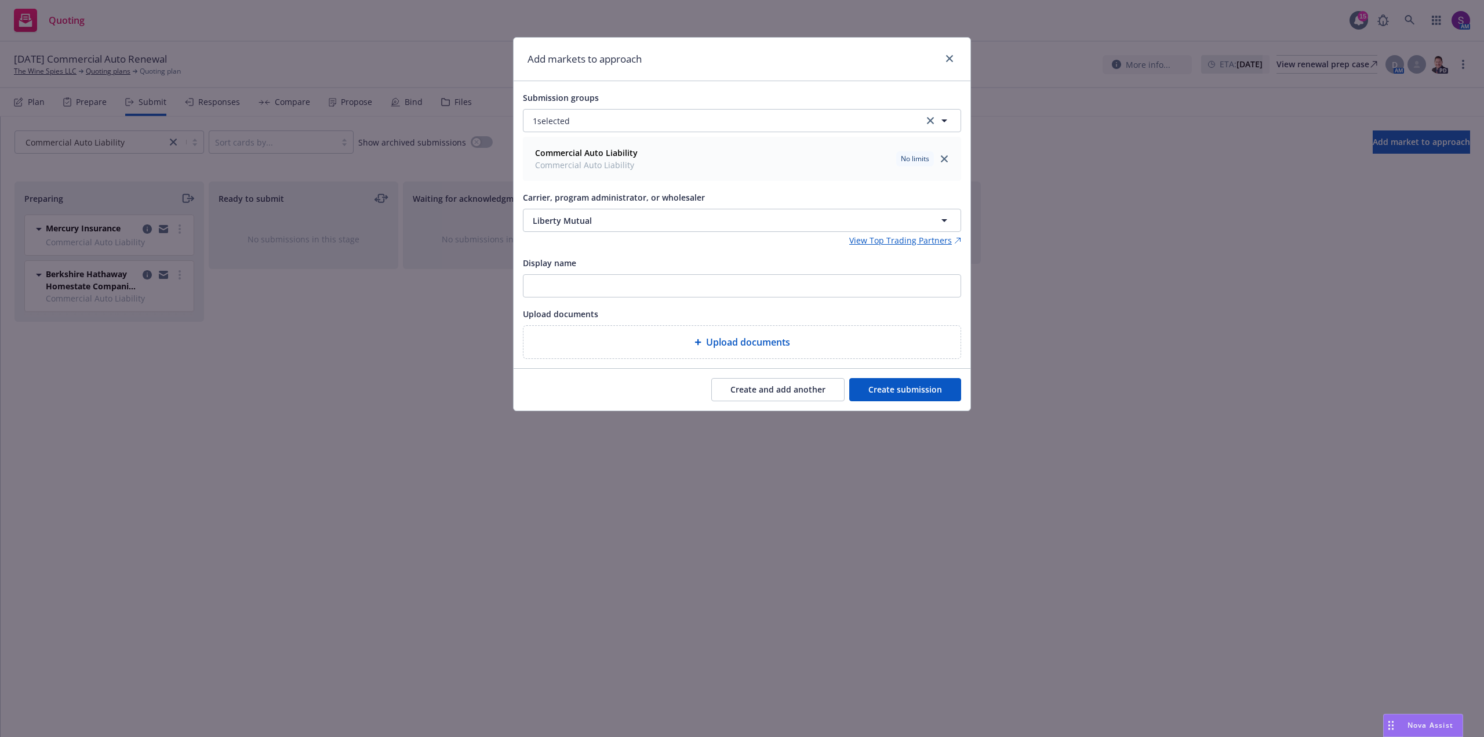
click at [897, 386] on button "Create submission" at bounding box center [905, 389] width 112 height 23
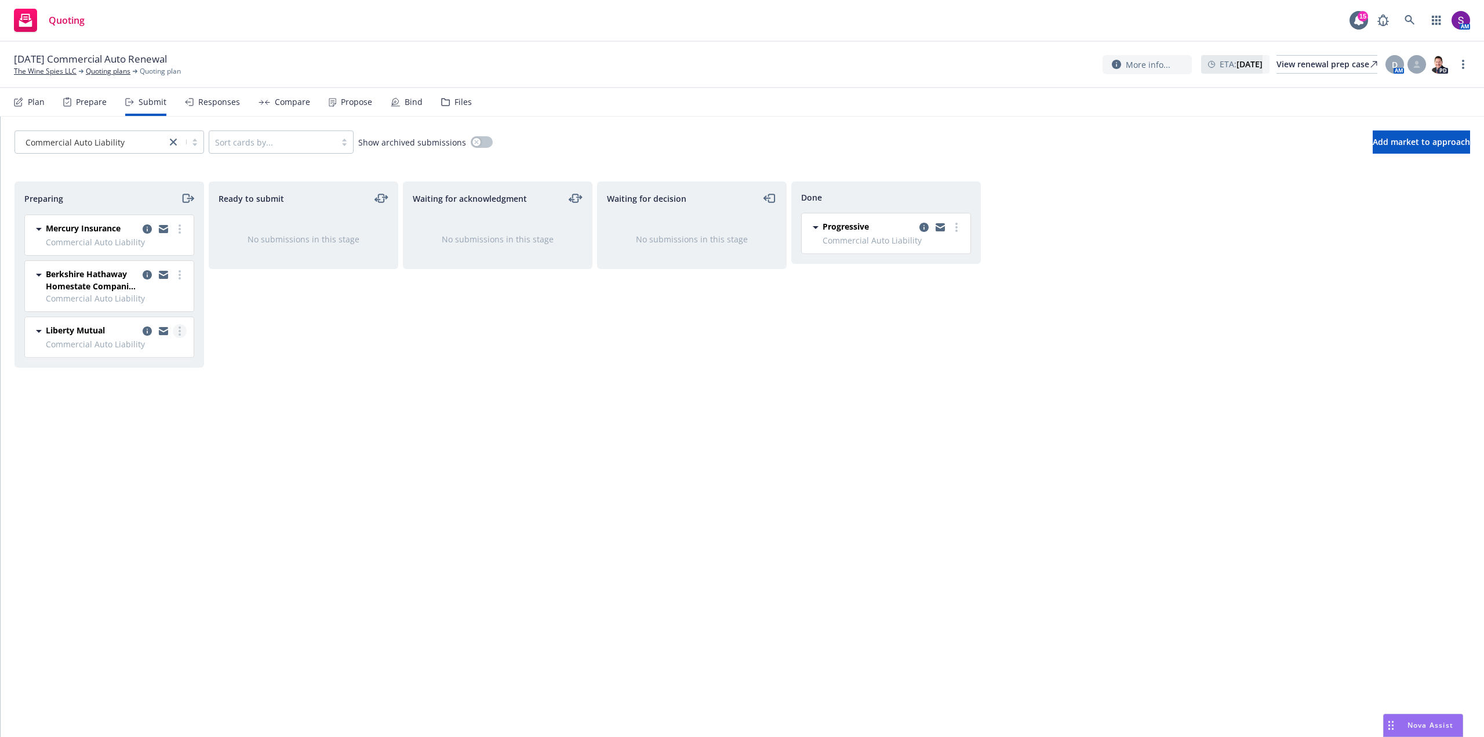
click at [183, 326] on link "more" at bounding box center [180, 331] width 14 height 14
click at [146, 451] on span "Add declined decision" at bounding box center [127, 447] width 114 height 11
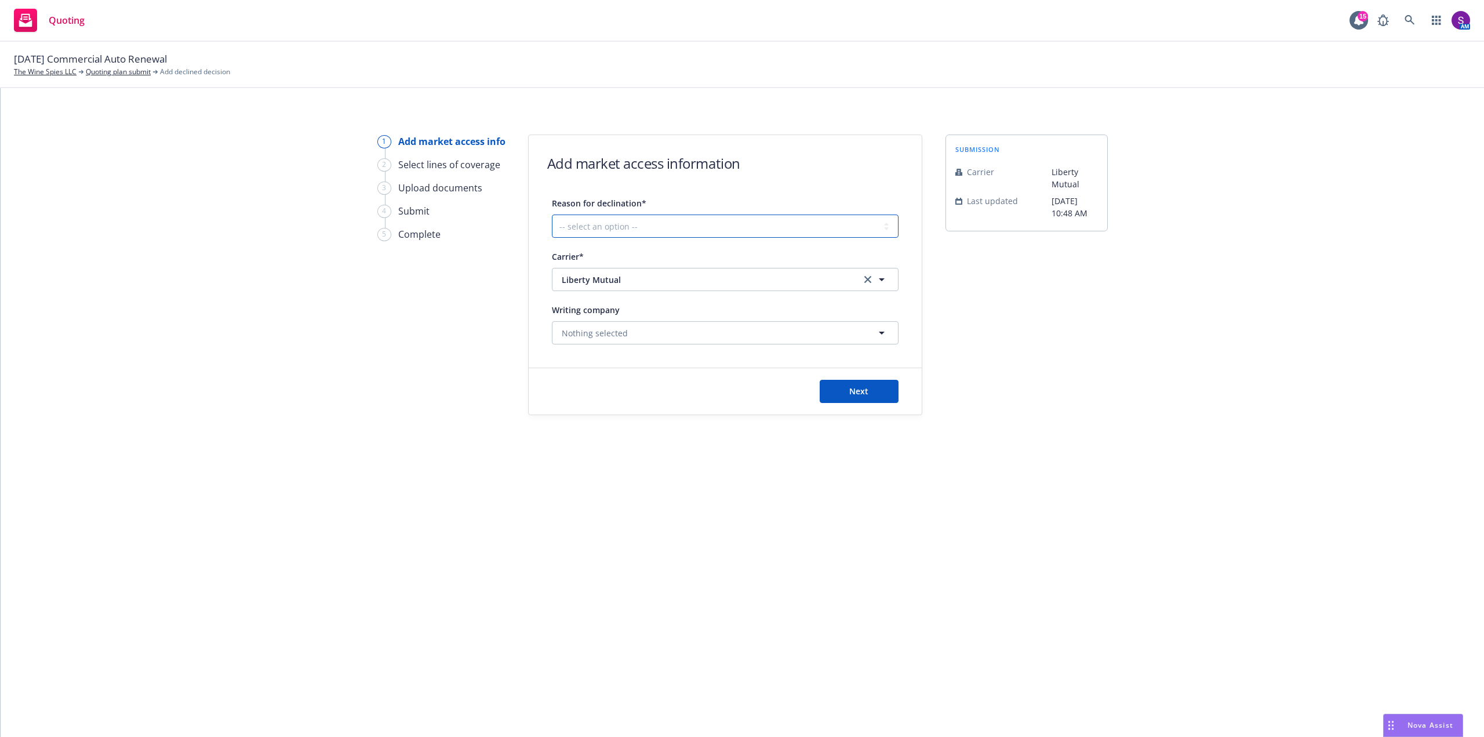
click at [594, 223] on select "-- select an option -- Cannot compete with other markets Carrier non-renewed Ca…" at bounding box center [725, 226] width 347 height 23
select select "DOES_NOT_FIT_UNDERWRITER_APPETITE"
click at [552, 215] on select "-- select an option -- Cannot compete with other markets Carrier non-renewed Ca…" at bounding box center [725, 226] width 347 height 23
click at [876, 401] on button "Next" at bounding box center [859, 391] width 79 height 23
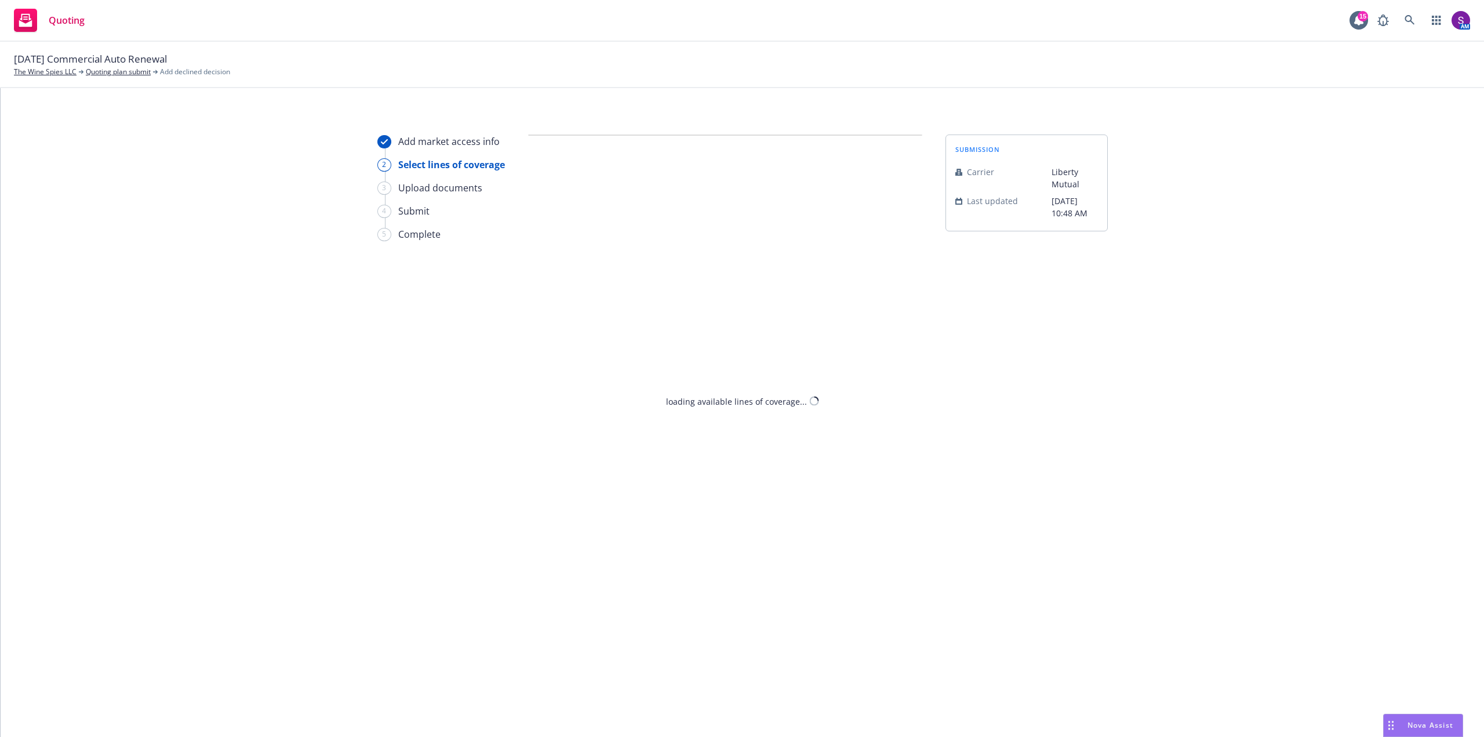
select select "DOES_NOT_FIT_UNDERWRITER_APPETITE"
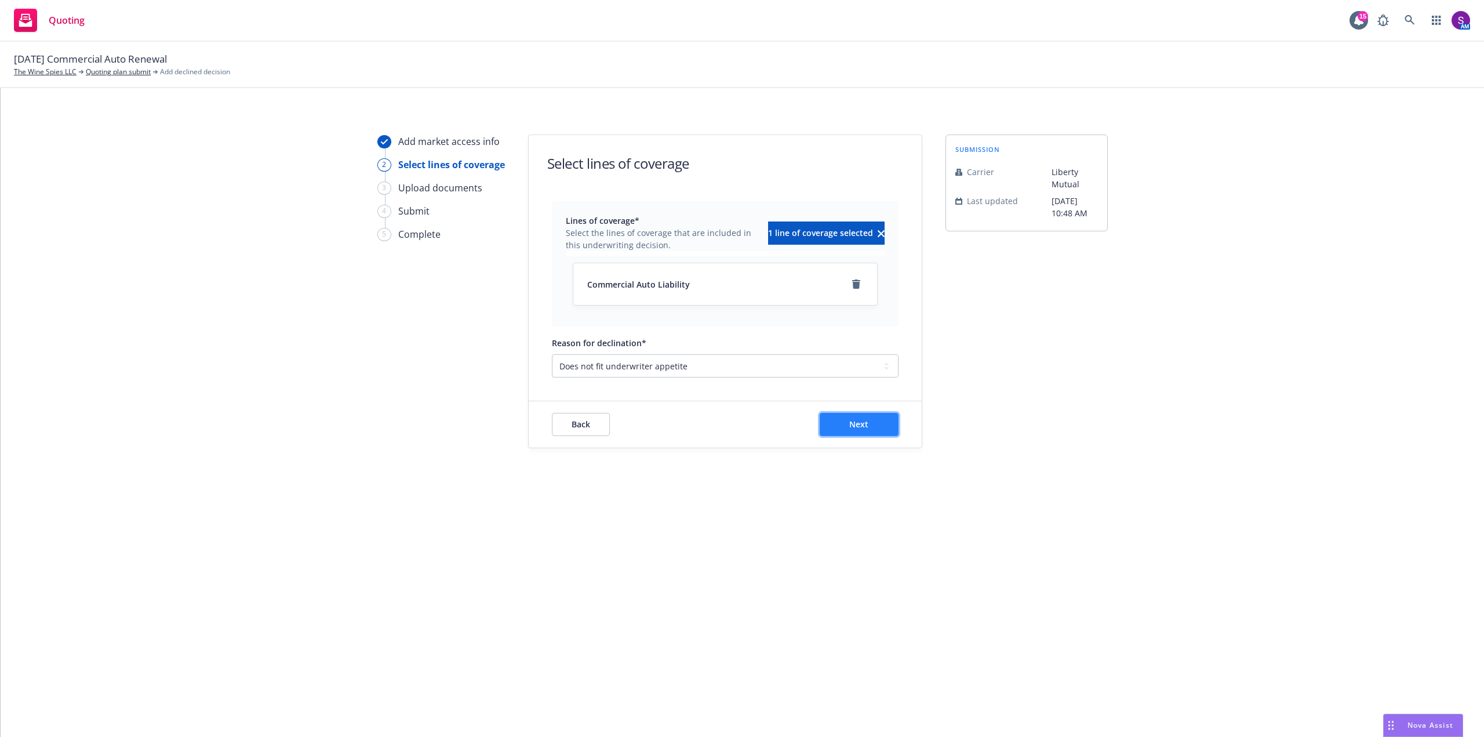
click at [860, 423] on span "Next" at bounding box center [858, 424] width 19 height 11
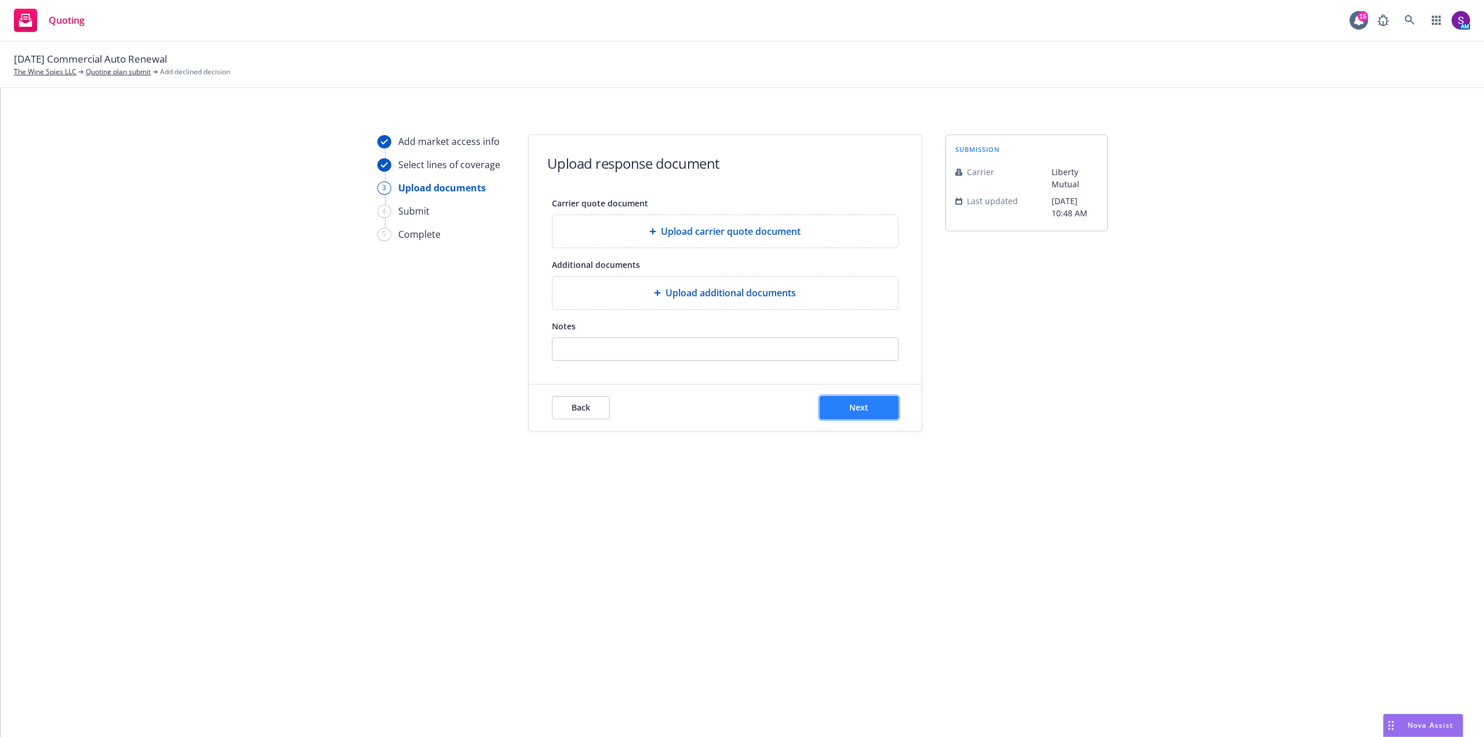
click at [875, 406] on button "Next" at bounding box center [859, 407] width 79 height 23
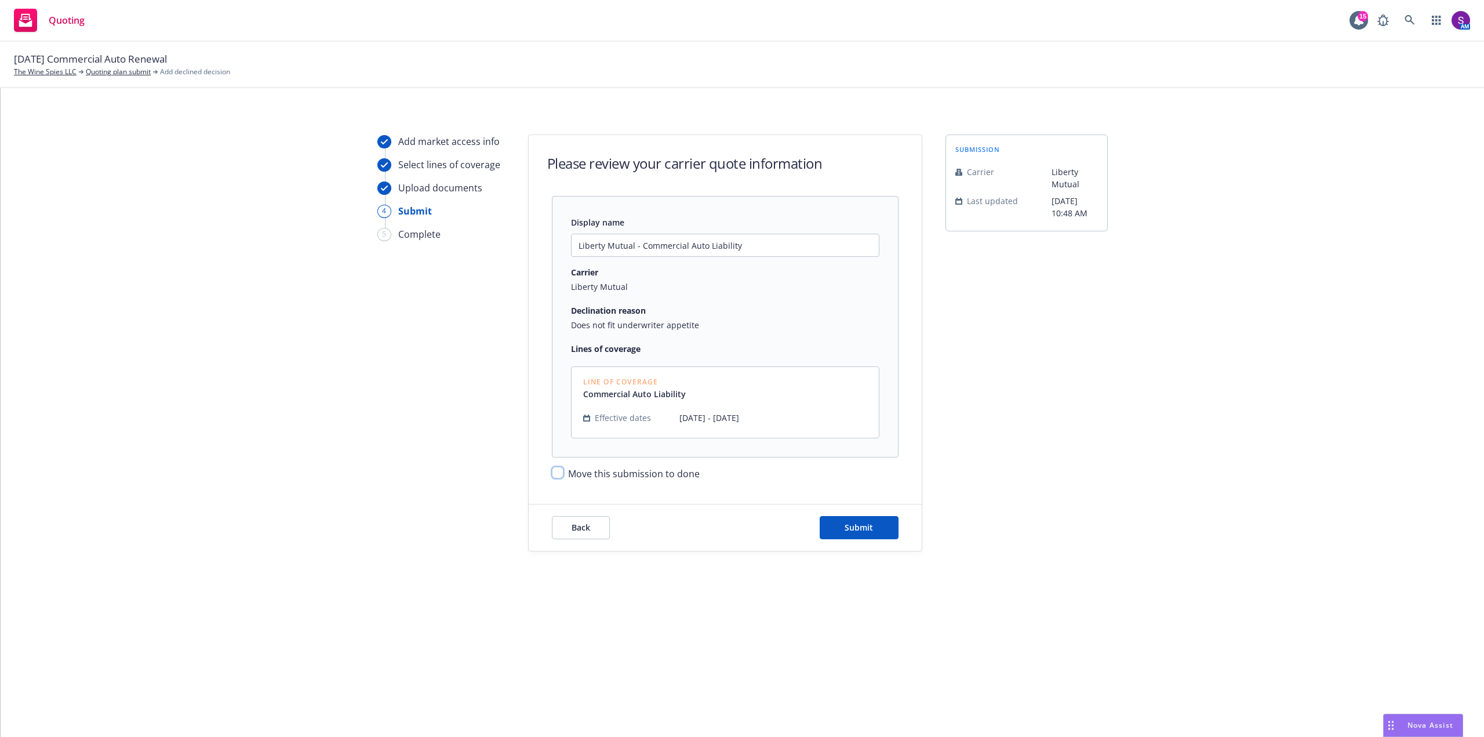
click at [555, 474] on input "Move this submission to done" at bounding box center [558, 473] width 12 height 12
checkbox input "true"
click at [861, 521] on button "Submit" at bounding box center [859, 527] width 79 height 23
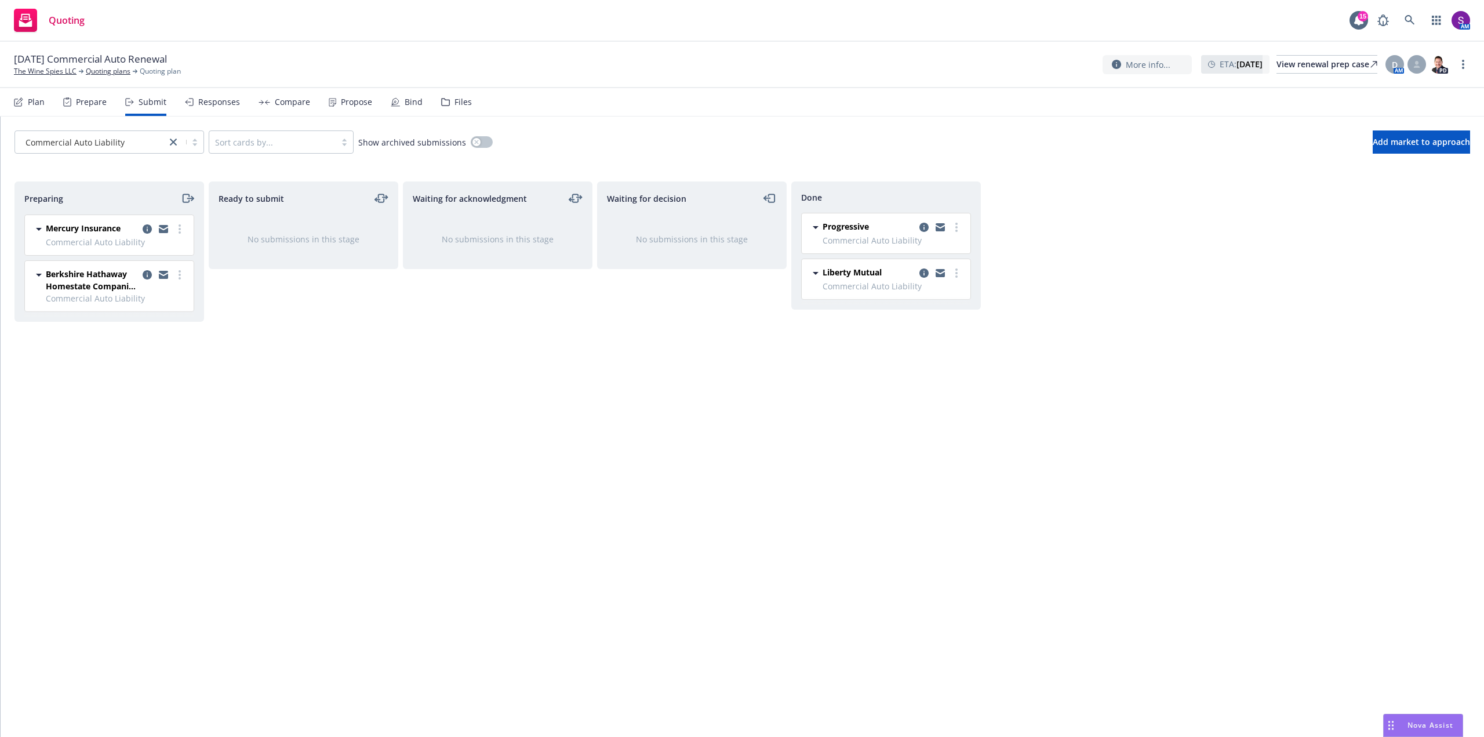
click at [355, 108] on div "Propose" at bounding box center [350, 102] width 43 height 28
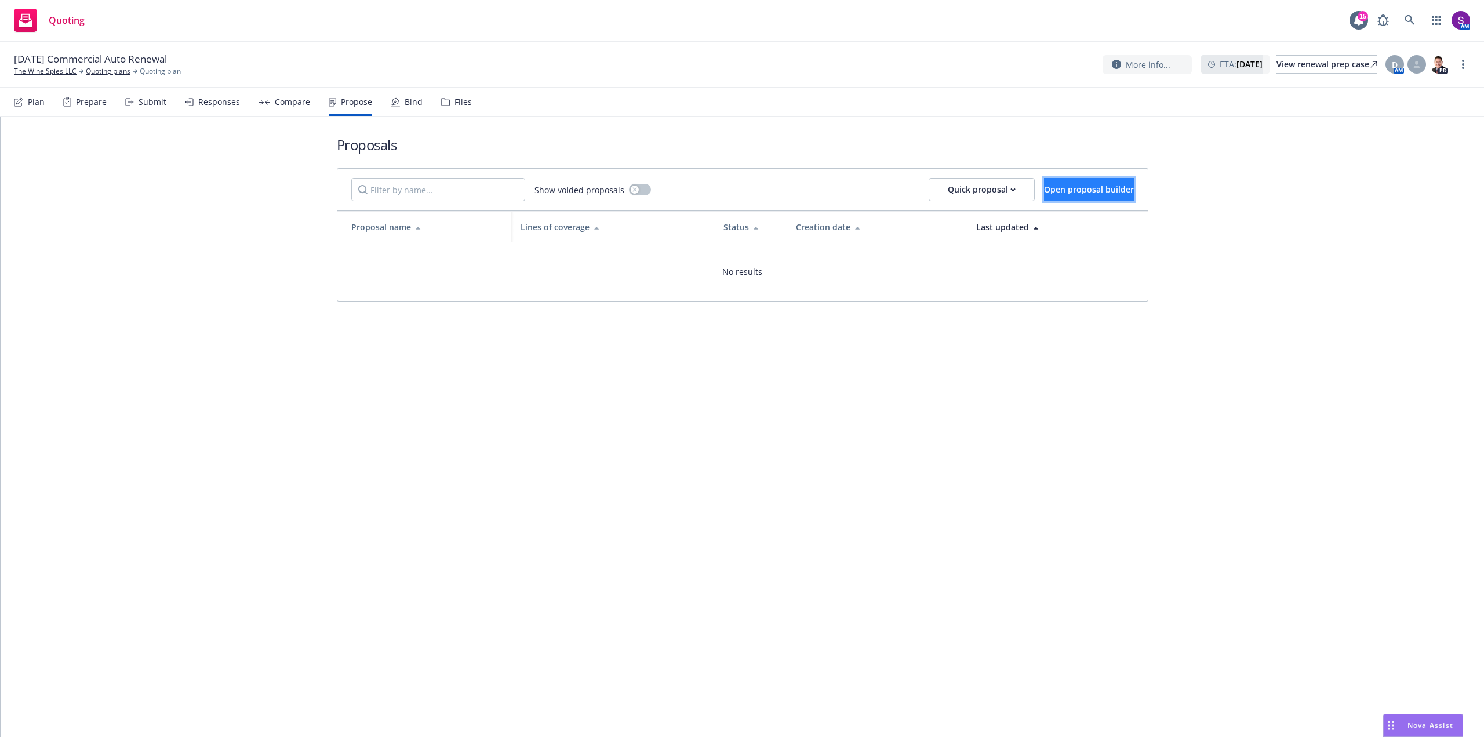
click at [1108, 191] on span "Open proposal builder" at bounding box center [1089, 189] width 90 height 11
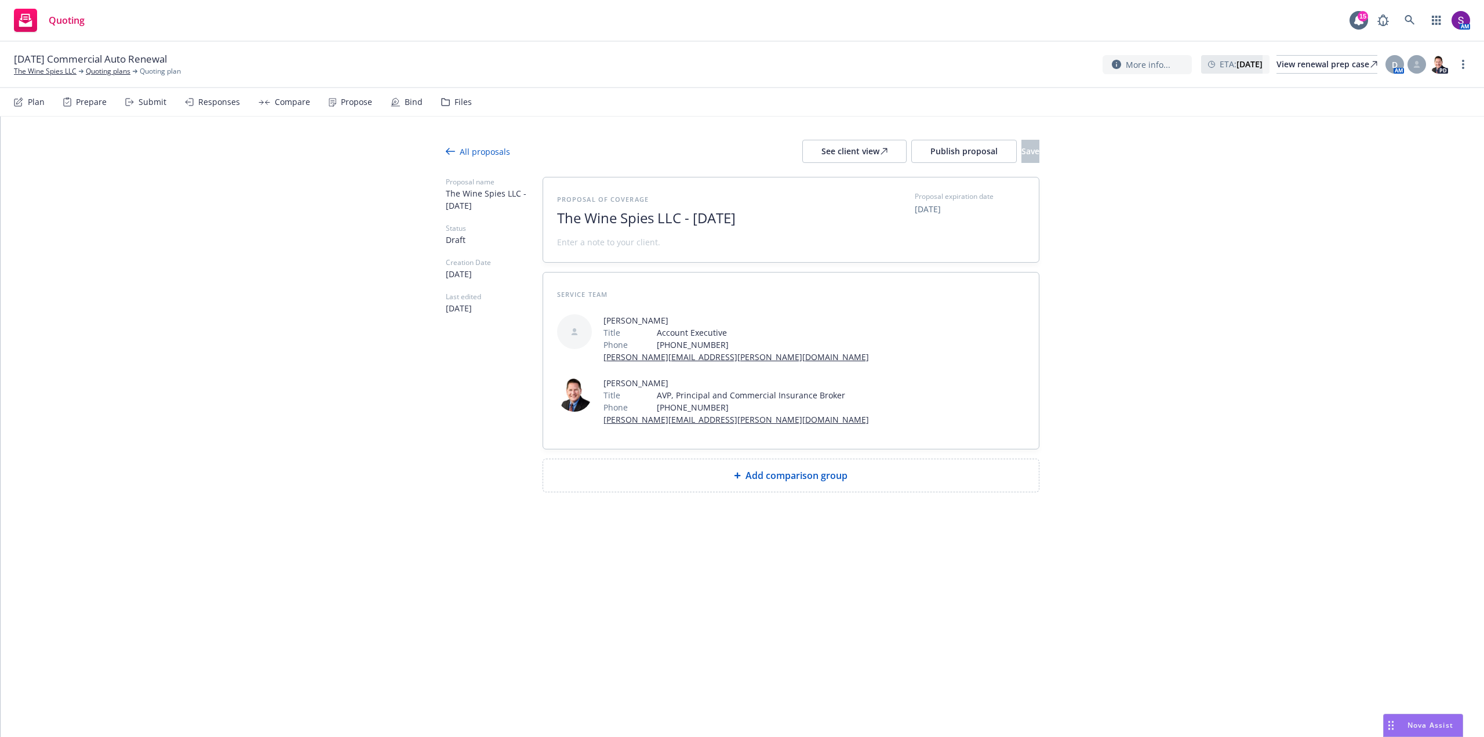
click at [788, 208] on div at bounding box center [699, 207] width 284 height 5
drag, startPoint x: 784, startPoint y: 215, endPoint x: 694, endPoint y: 220, distance: 90.0
click at [694, 220] on span "The Wine Spies LLC - [DATE]" at bounding box center [699, 218] width 284 height 17
click at [624, 247] on span at bounding box center [608, 242] width 103 height 12
click at [791, 478] on span "Add comparison group" at bounding box center [797, 475] width 102 height 14
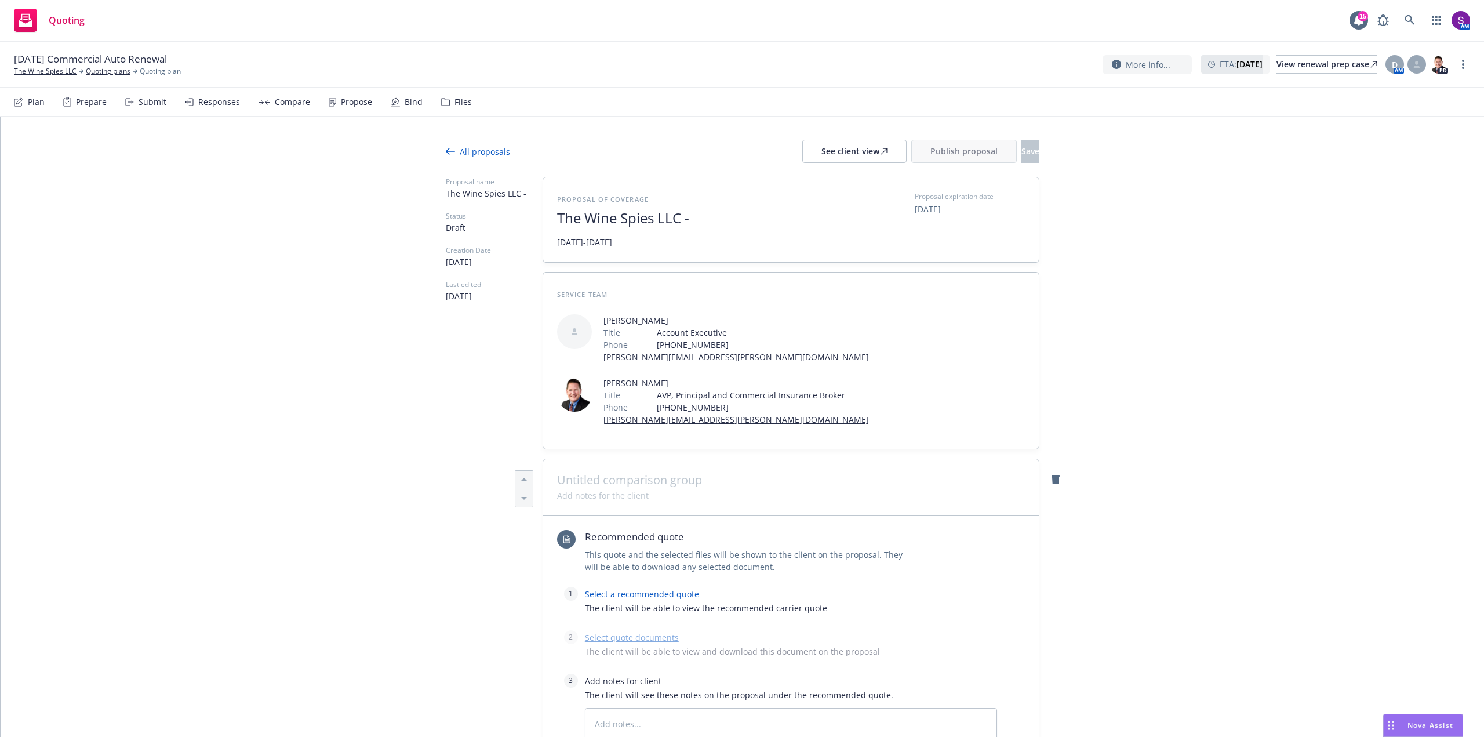
type textarea "x"
click at [620, 482] on span at bounding box center [791, 480] width 468 height 14
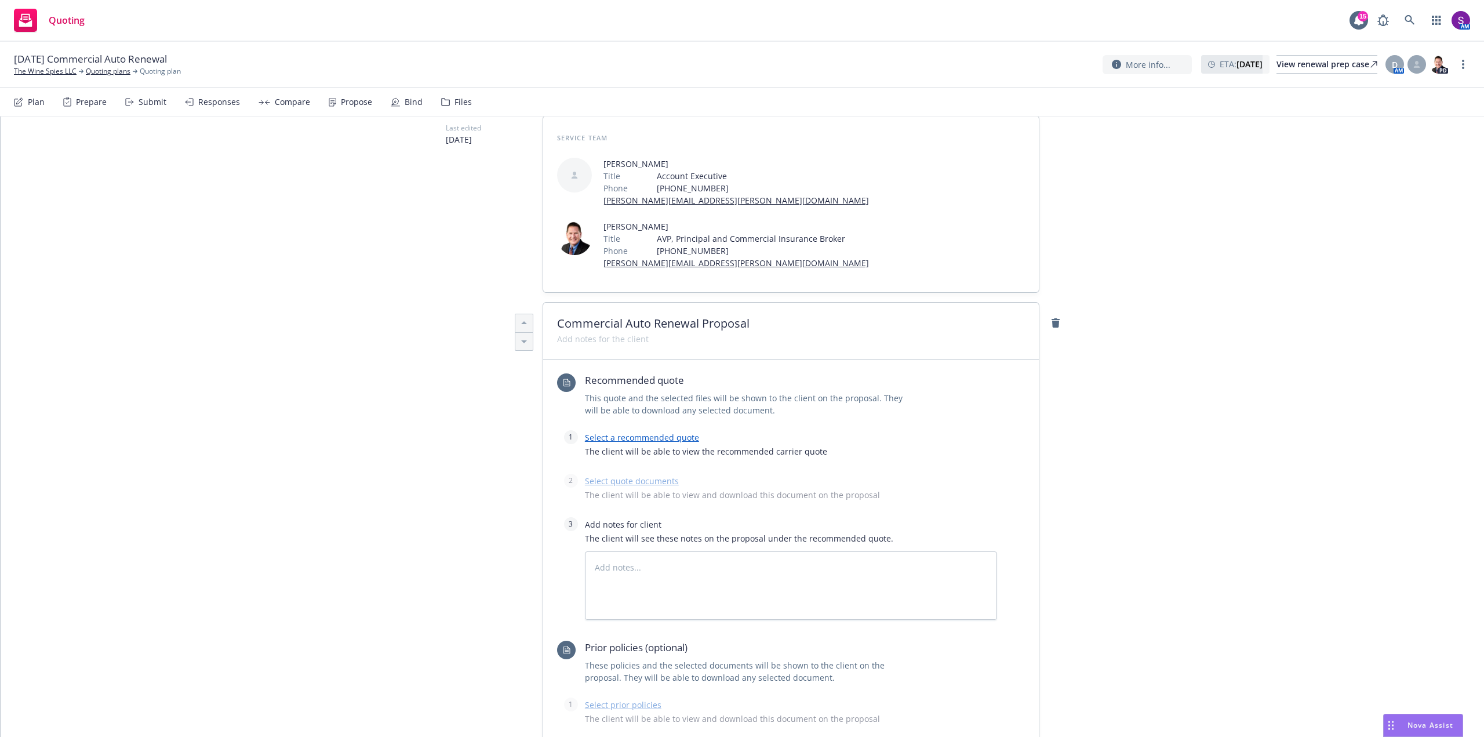
scroll to position [174, 0]
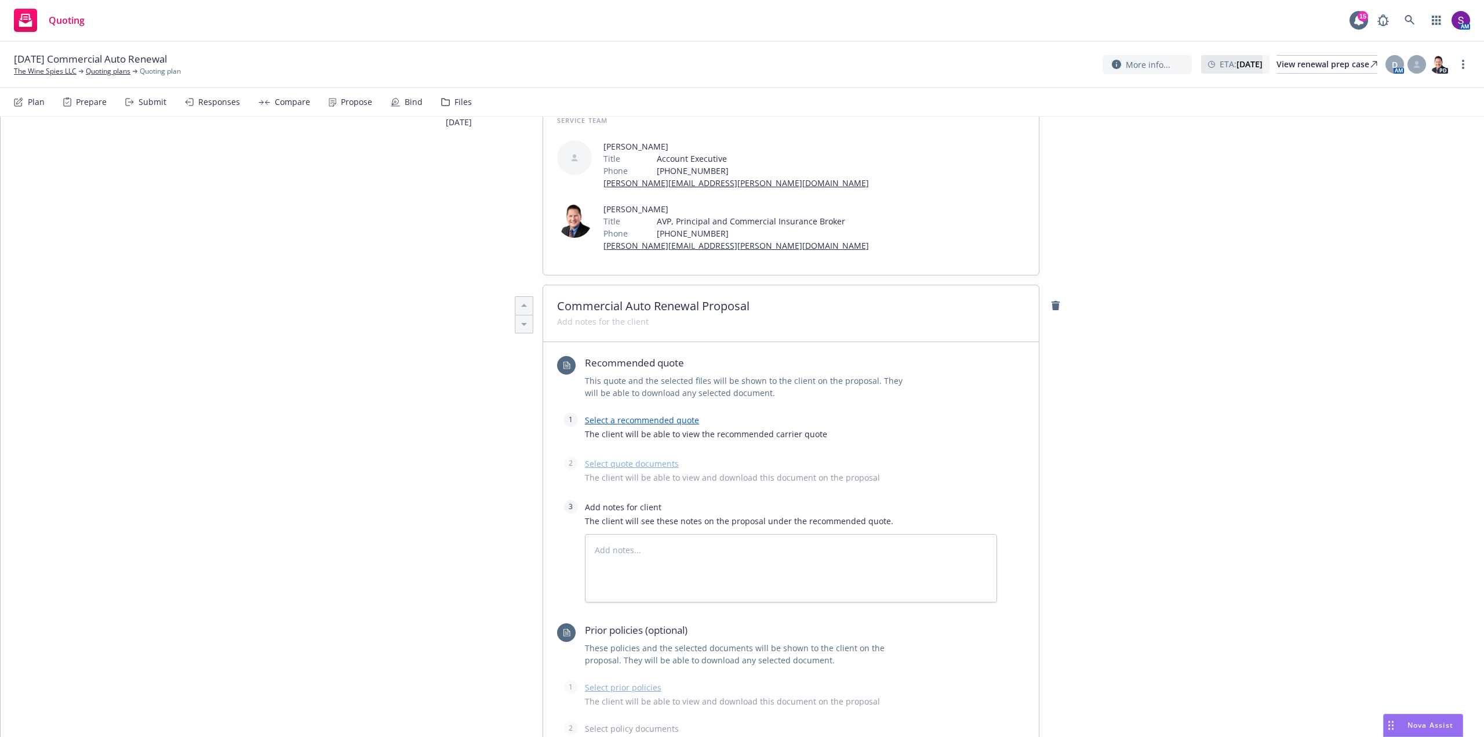
click at [627, 420] on link "Select a recommended quote" at bounding box center [642, 420] width 114 height 11
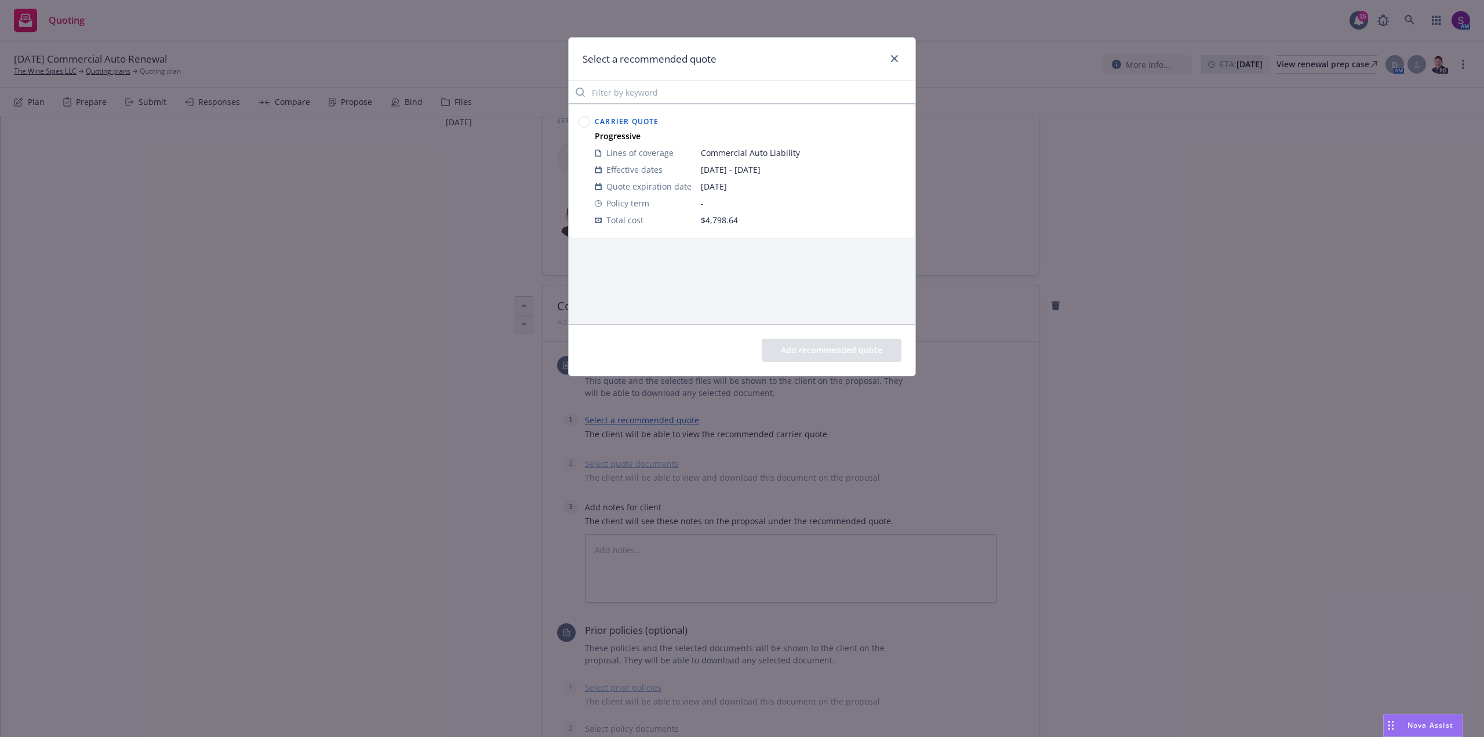
click at [586, 123] on circle at bounding box center [584, 122] width 11 height 11
click at [824, 350] on button "Add recommended quote" at bounding box center [832, 350] width 140 height 23
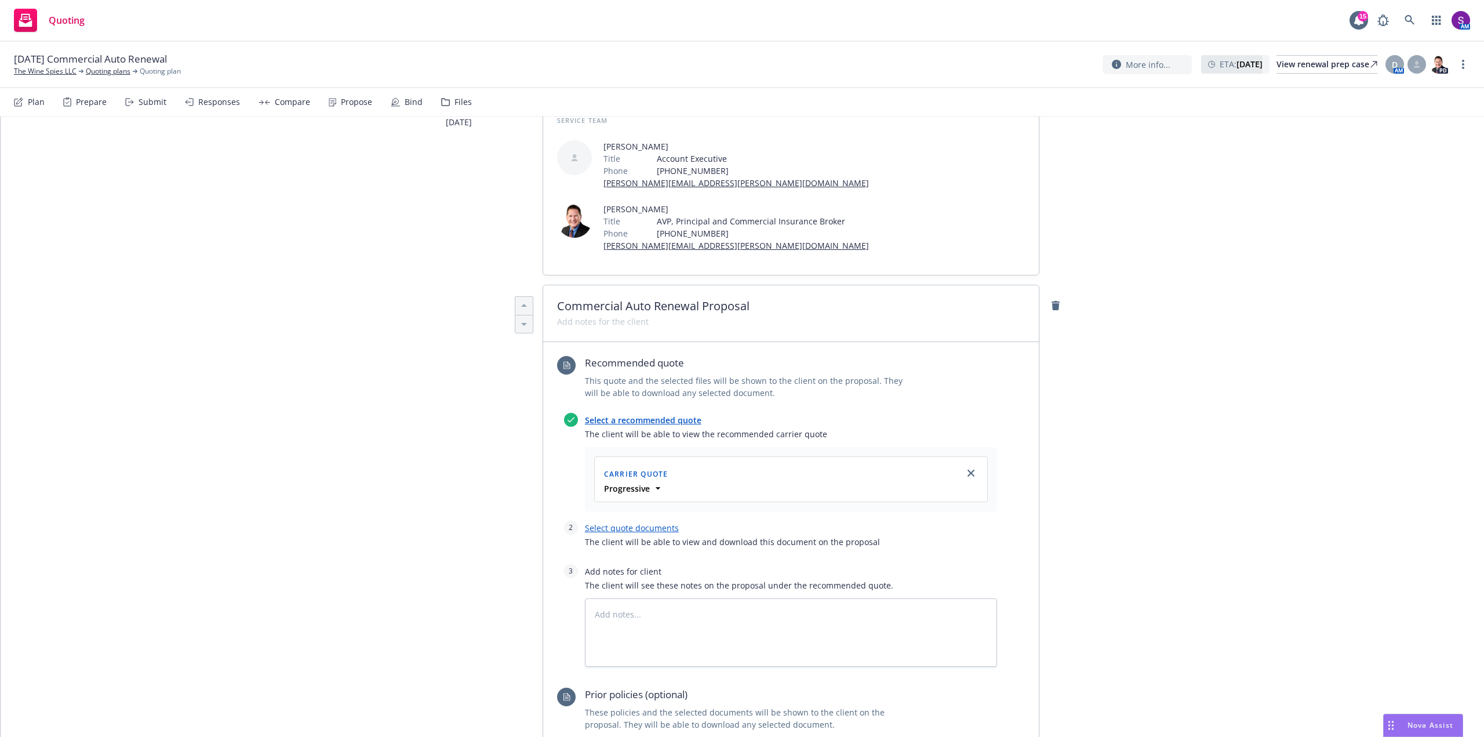
click at [619, 529] on link "Select quote documents" at bounding box center [632, 527] width 94 height 11
type textarea "x"
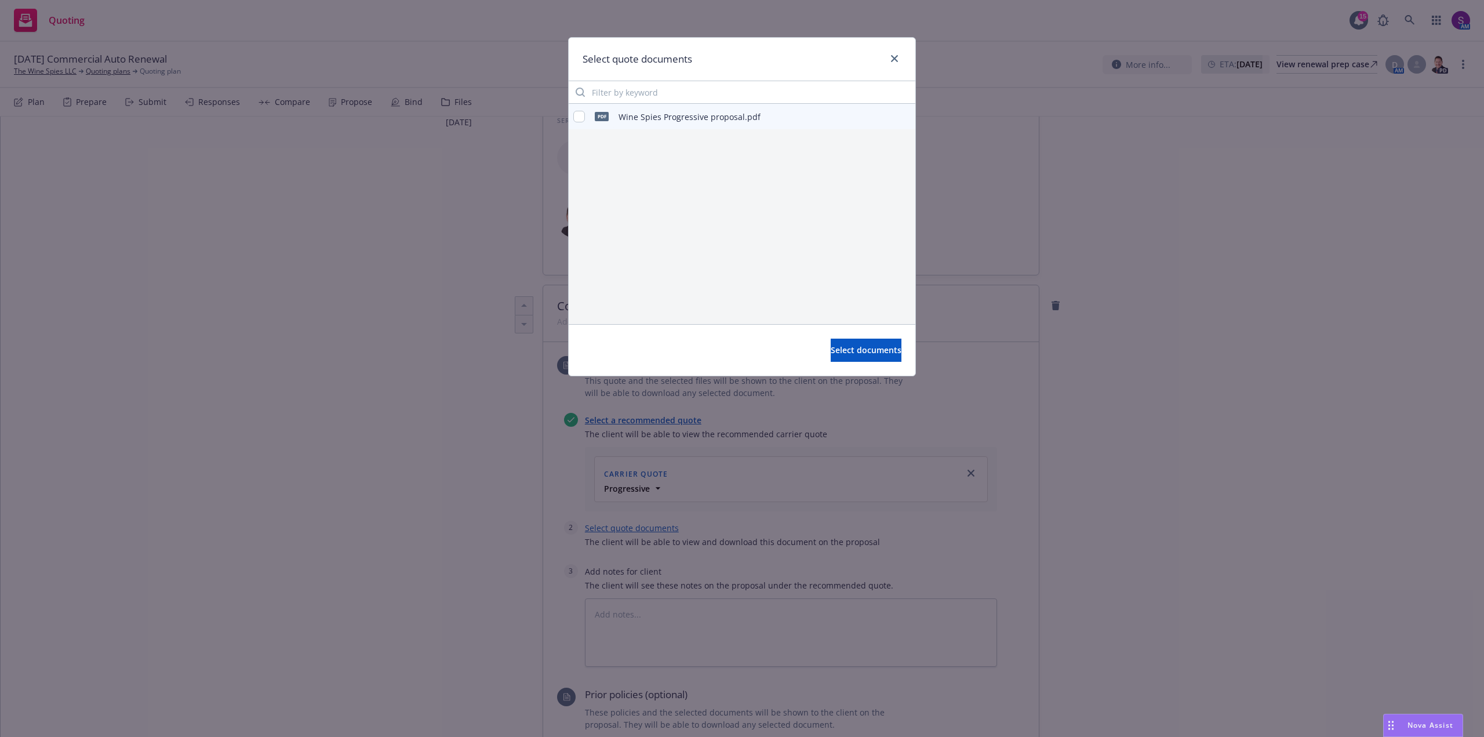
click at [585, 114] on div "pdf Wine Spies Progressive proposal.pdf" at bounding box center [666, 116] width 187 height 24
click at [581, 116] on input "checkbox" at bounding box center [579, 117] width 12 height 12
checkbox input "true"
click at [831, 347] on span "Select documents" at bounding box center [866, 349] width 71 height 11
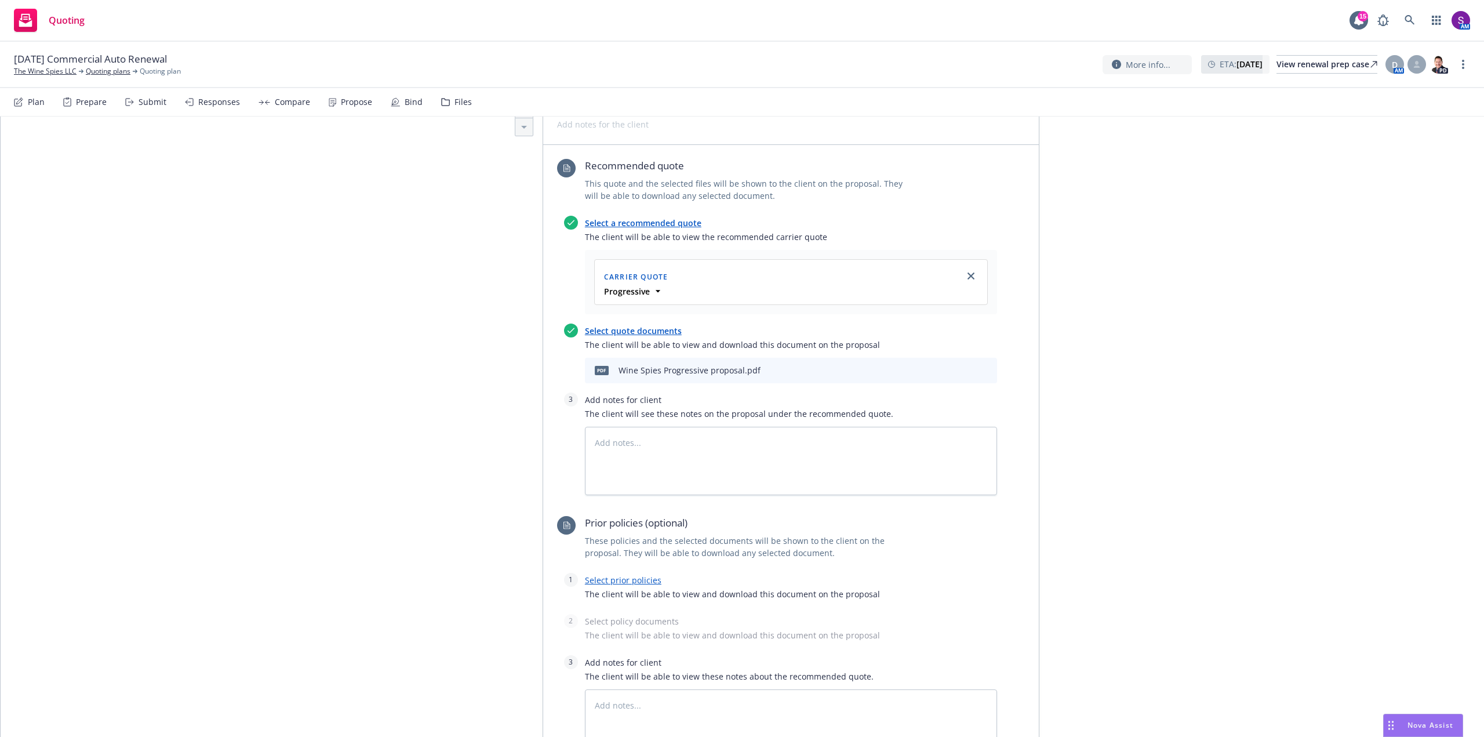
scroll to position [406, 0]
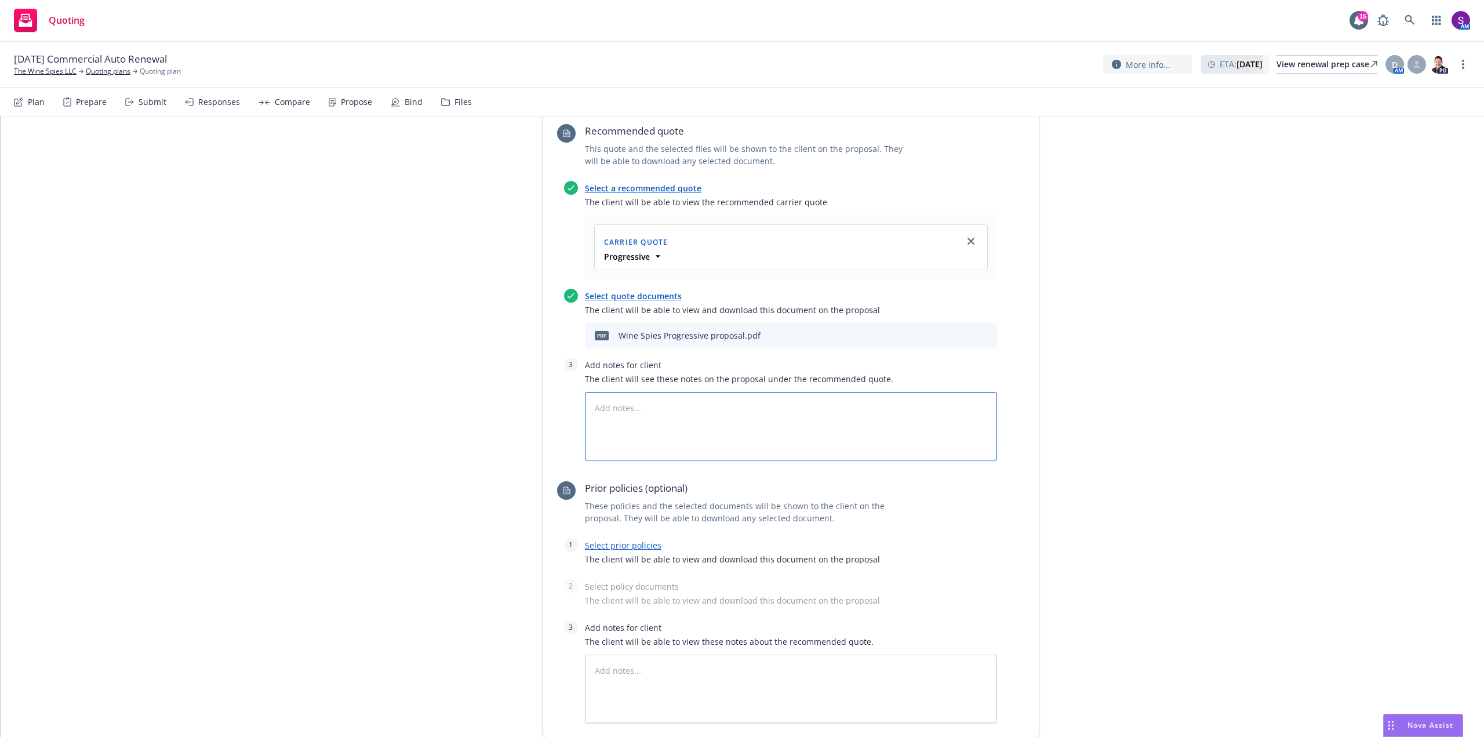
click at [604, 412] on textarea at bounding box center [791, 426] width 412 height 68
click at [601, 399] on textarea "To enrich screen reader interactions, please activate Accessibility in Grammarl…" at bounding box center [791, 426] width 412 height 68
type textarea "x"
type textarea "6"
type textarea "x"
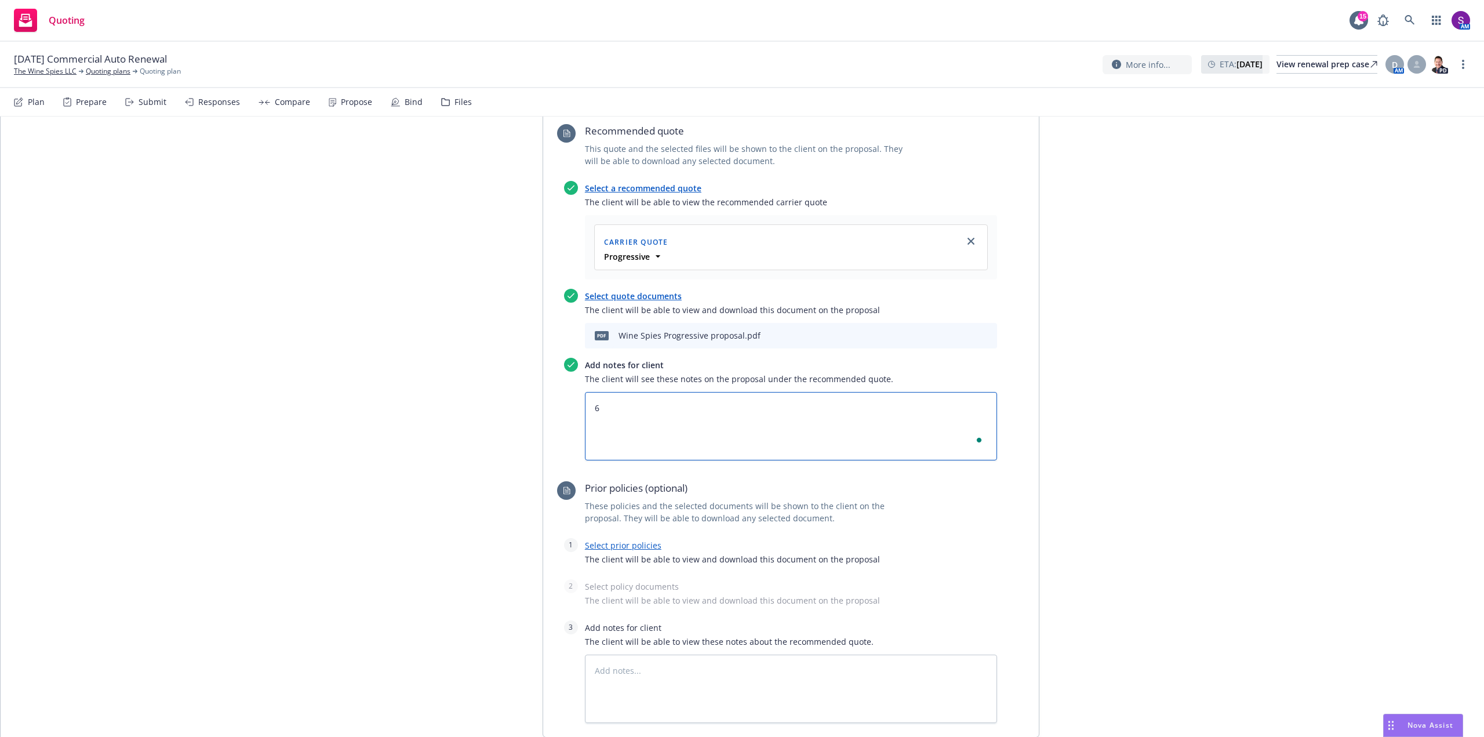
type textarea "6 M"
type textarea "x"
type textarea "6 Mo"
type textarea "x"
type textarea "6 Mon"
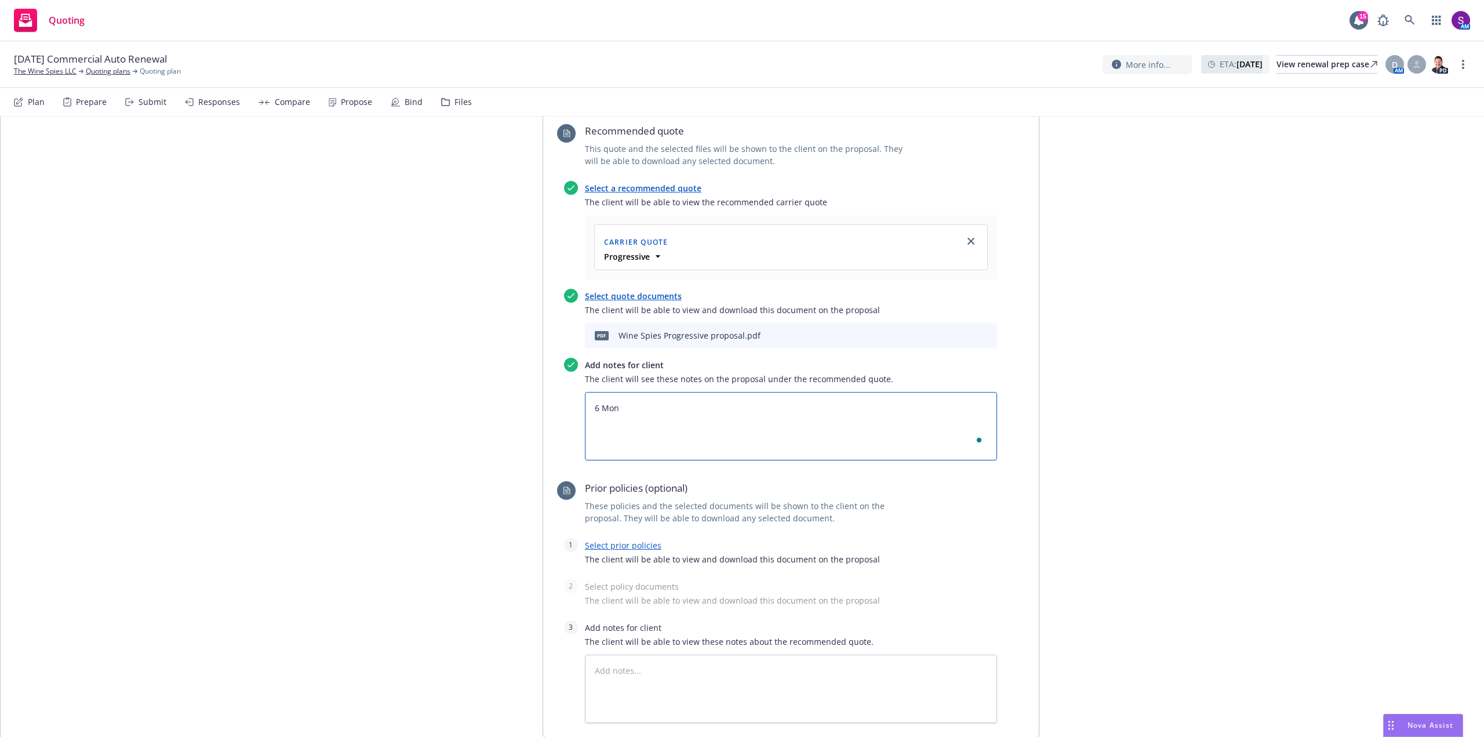
type textarea "x"
type textarea "6 Mont"
type textarea "x"
type textarea "6 Month"
type textarea "x"
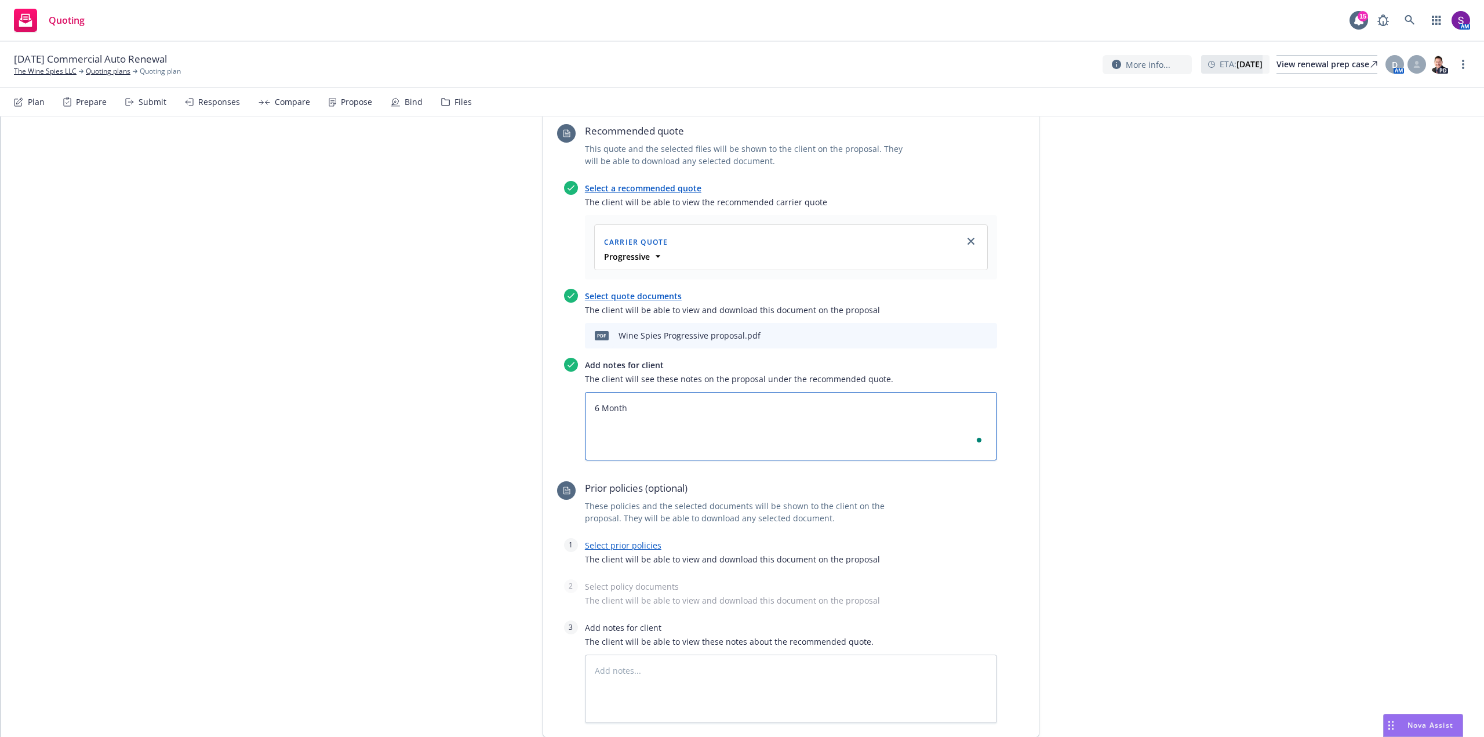
type textarea "6 Month"
type textarea "x"
type textarea "6 Month A"
type textarea "x"
type textarea "6 Month"
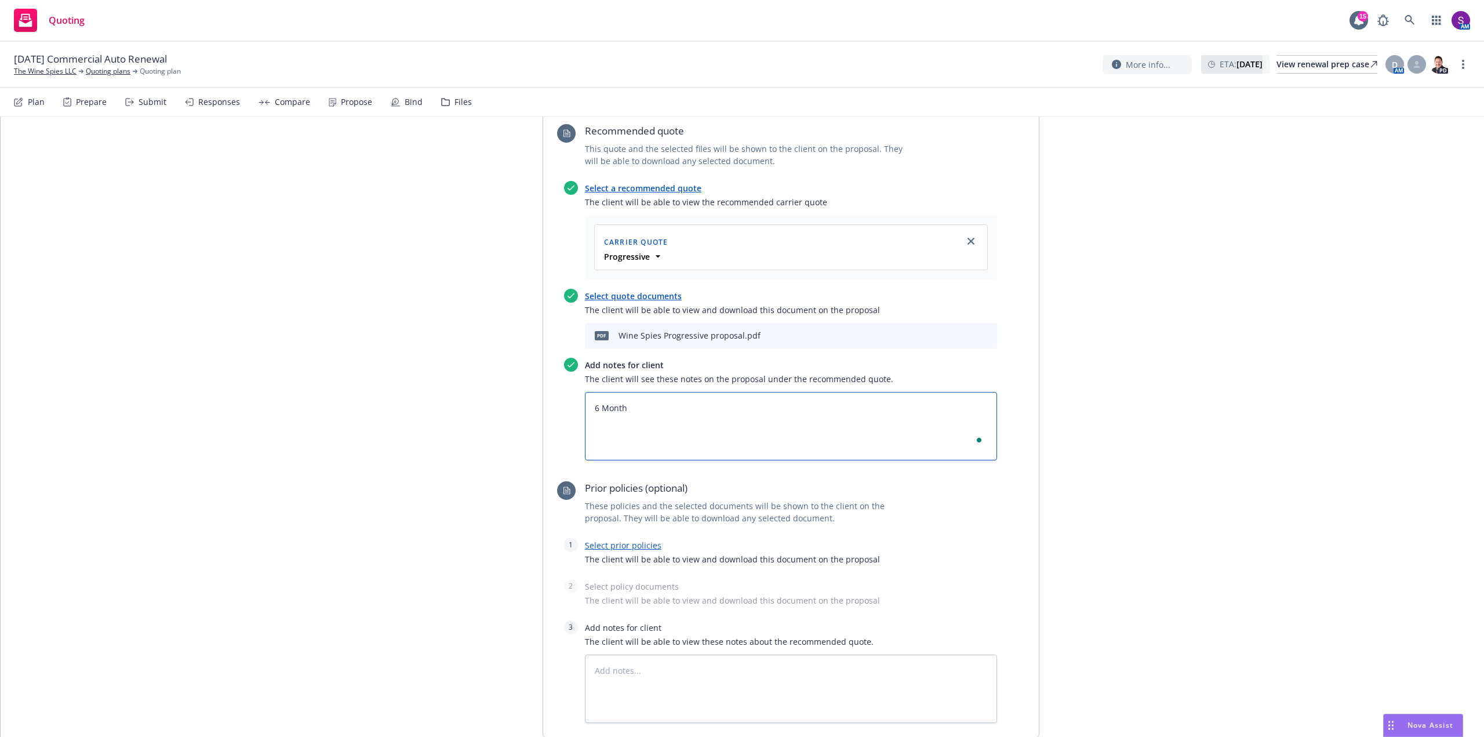
type textarea "x"
type textarea "6 Month C"
type textarea "x"
type textarea "6 Month Co"
type textarea "x"
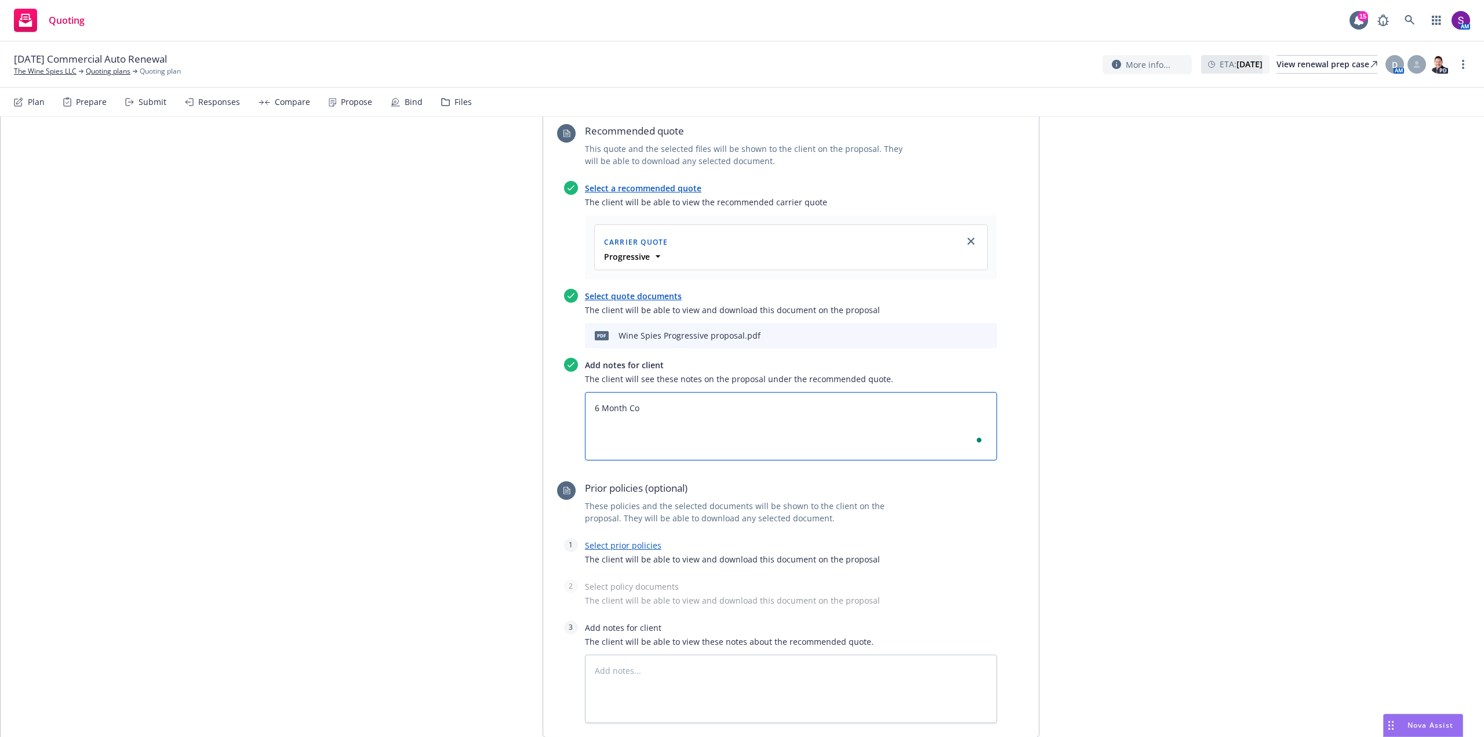
type textarea "6 Month Com"
type textarea "x"
type textarea "6 Month Comm"
type textarea "x"
type textarea "6 Month Comme"
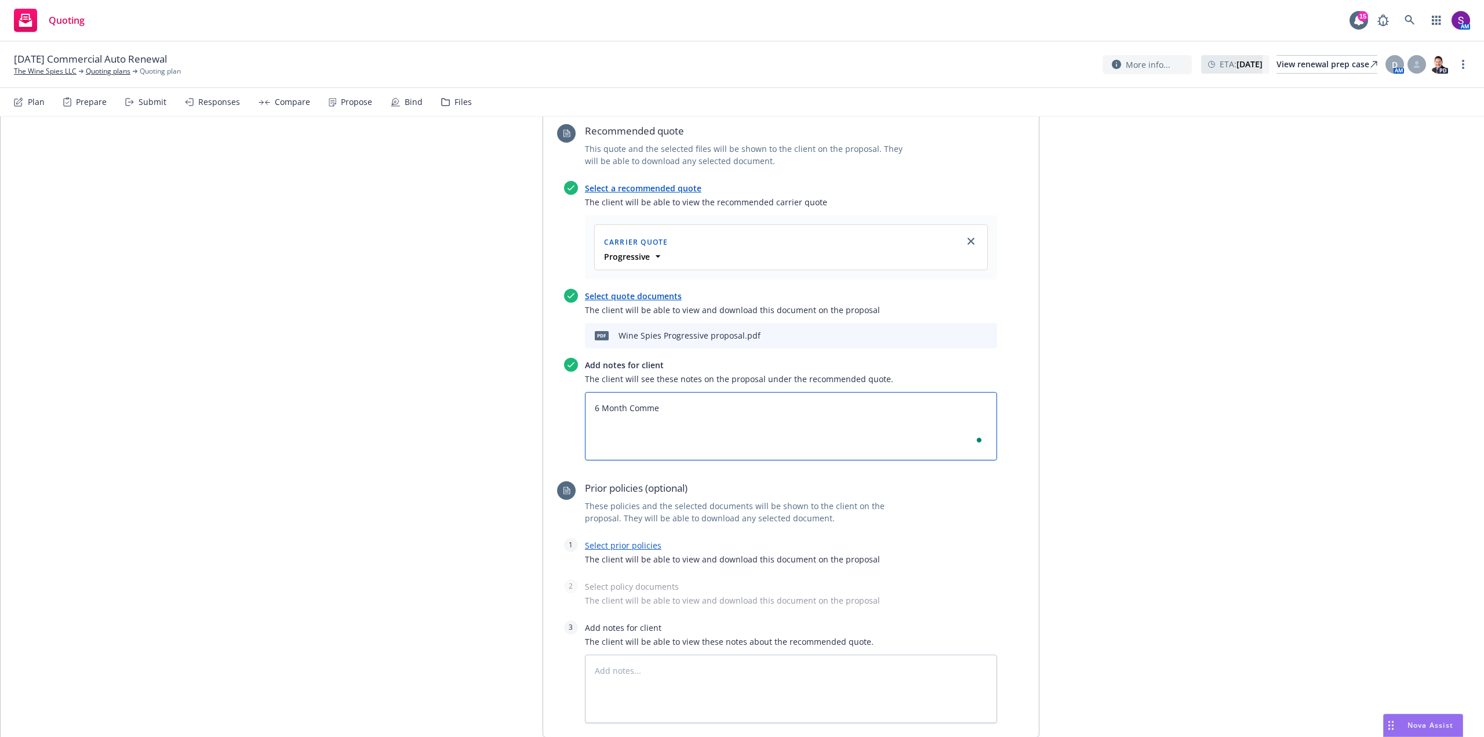
type textarea "x"
type textarea "6 Month Commer"
type textarea "x"
type textarea "6 Month Commerc"
type textarea "x"
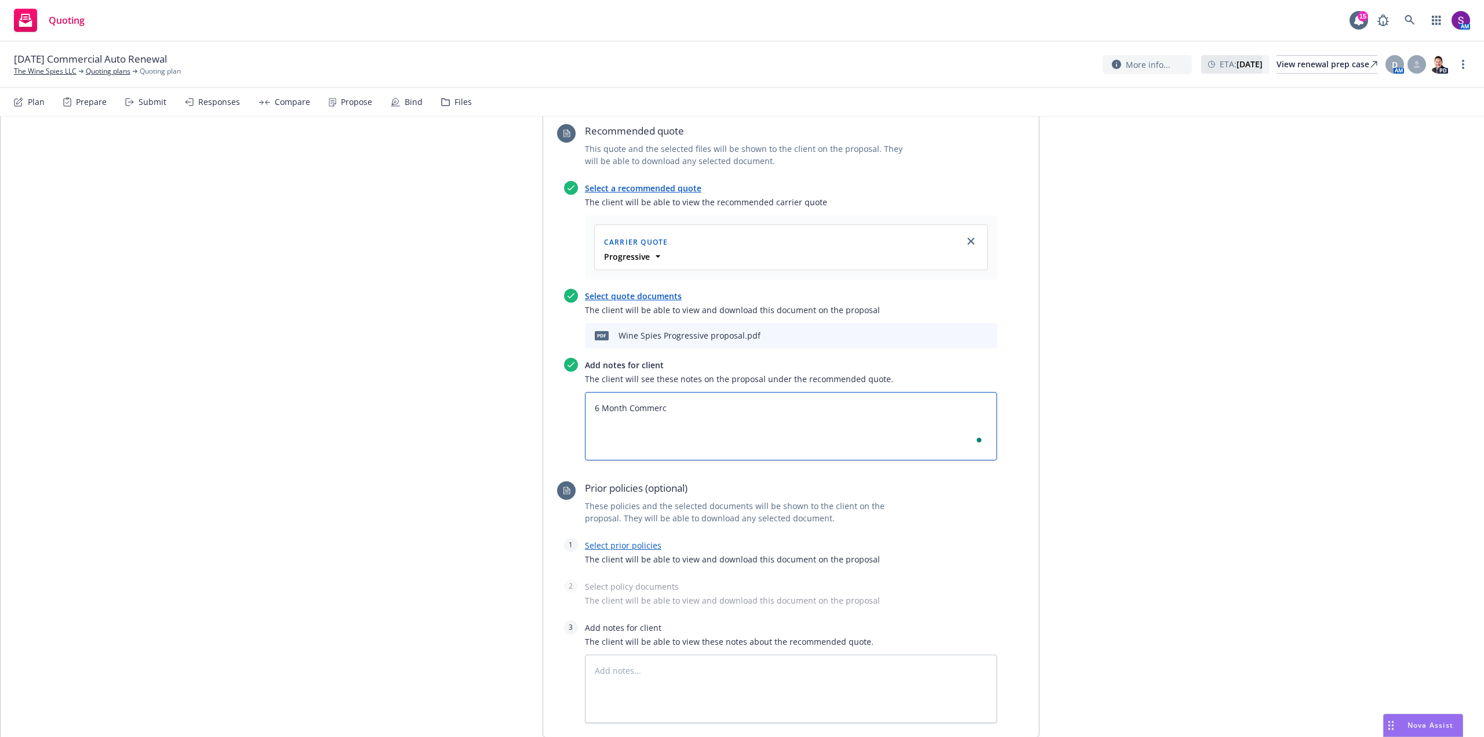
type textarea "6 Month Commerci"
type textarea "x"
type textarea "6 Month Commercia"
type textarea "x"
type textarea "6 Month Commercial"
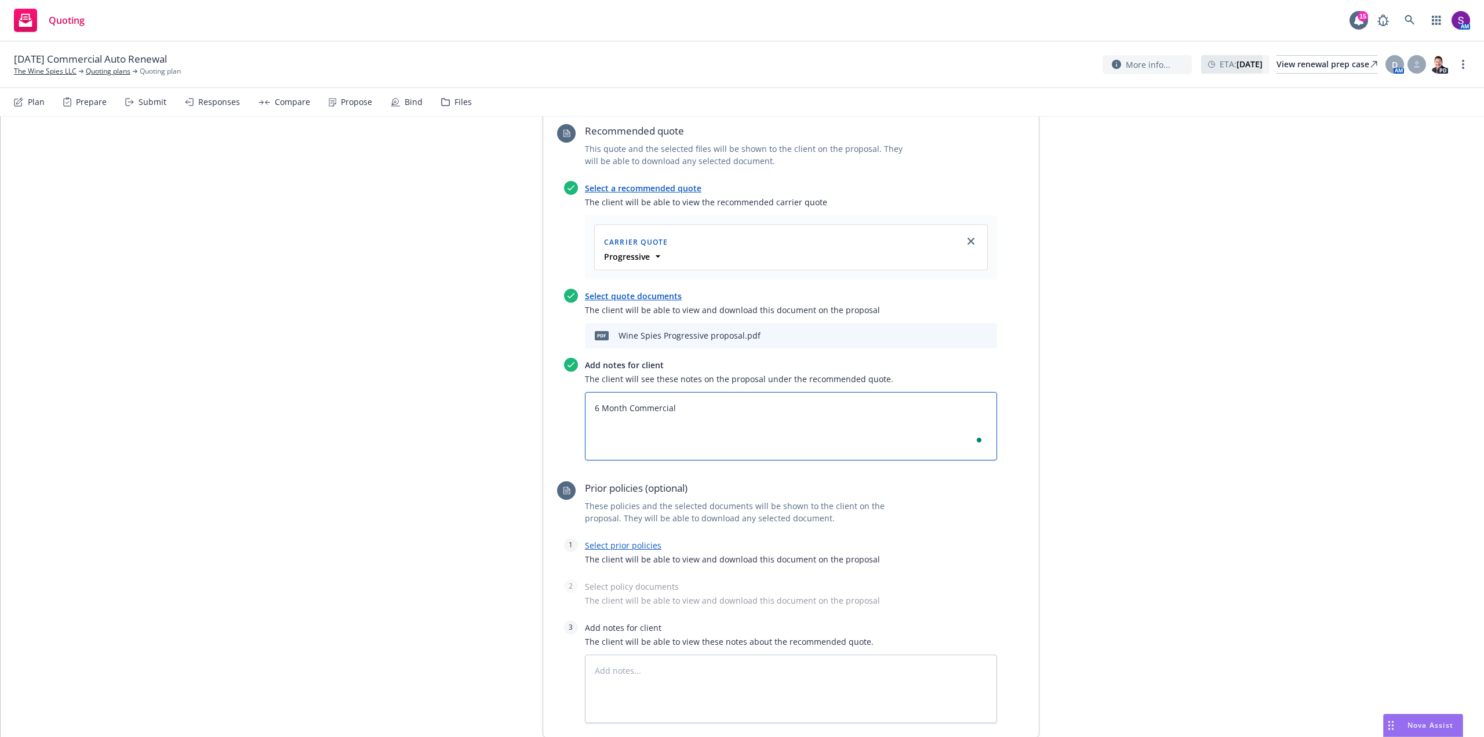
type textarea "x"
type textarea "6 Month Commercial"
type textarea "x"
type textarea "6 Month Commercial A"
type textarea "x"
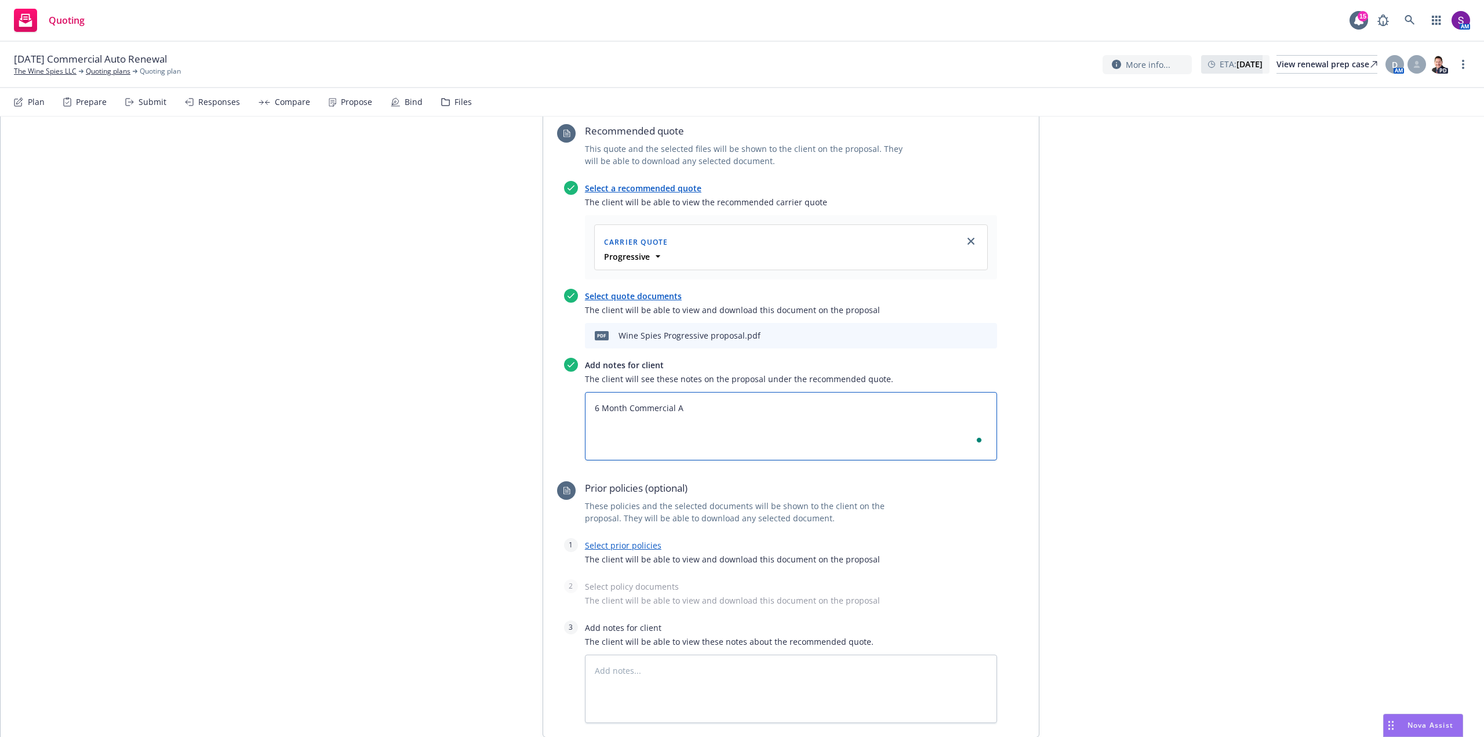
type textarea "6 Month Commercial Au"
type textarea "x"
type textarea "6 Month Commercial Aut"
type textarea "x"
type textarea "6 Month Commercial Auto"
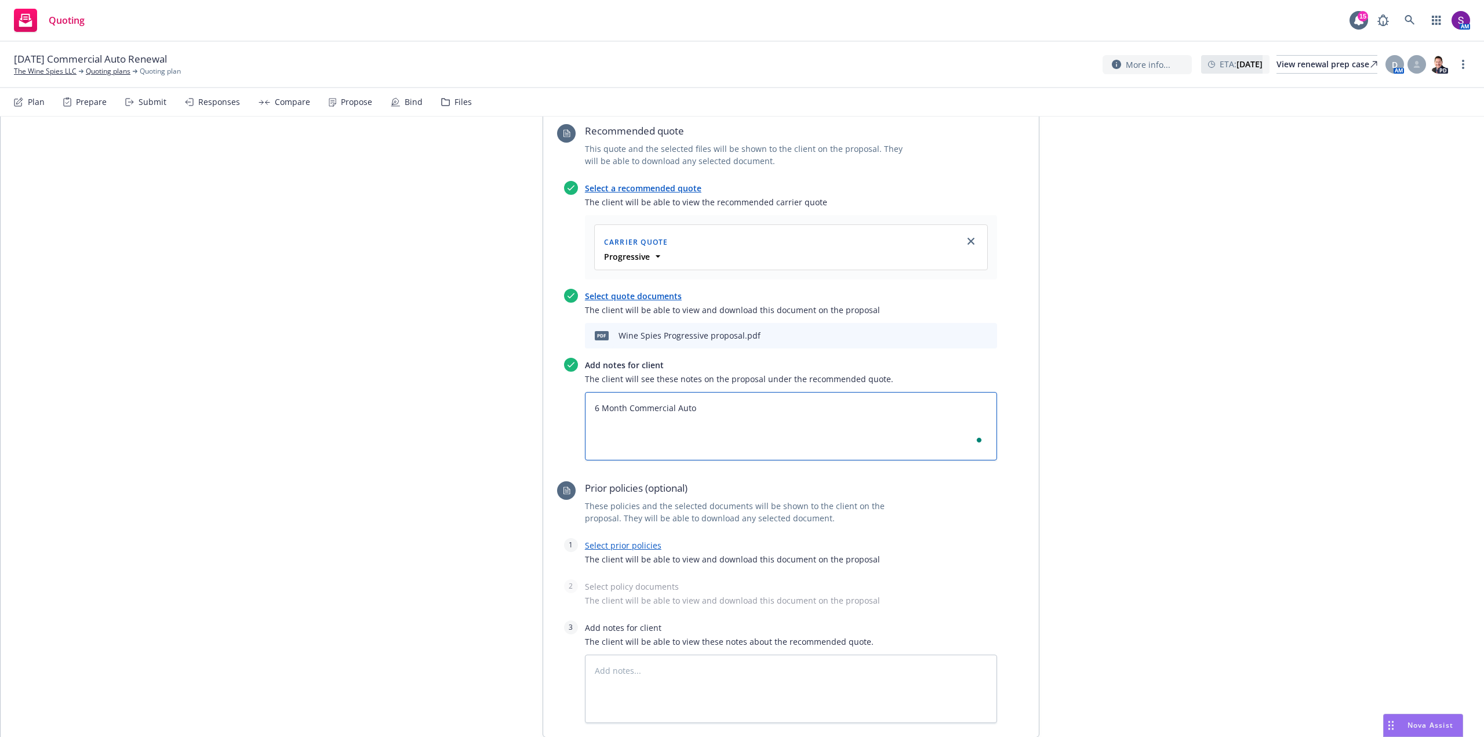
type textarea "x"
type textarea "6 Month Commercial Auto"
type textarea "x"
type textarea "6 Month Commercial Auto P"
type textarea "x"
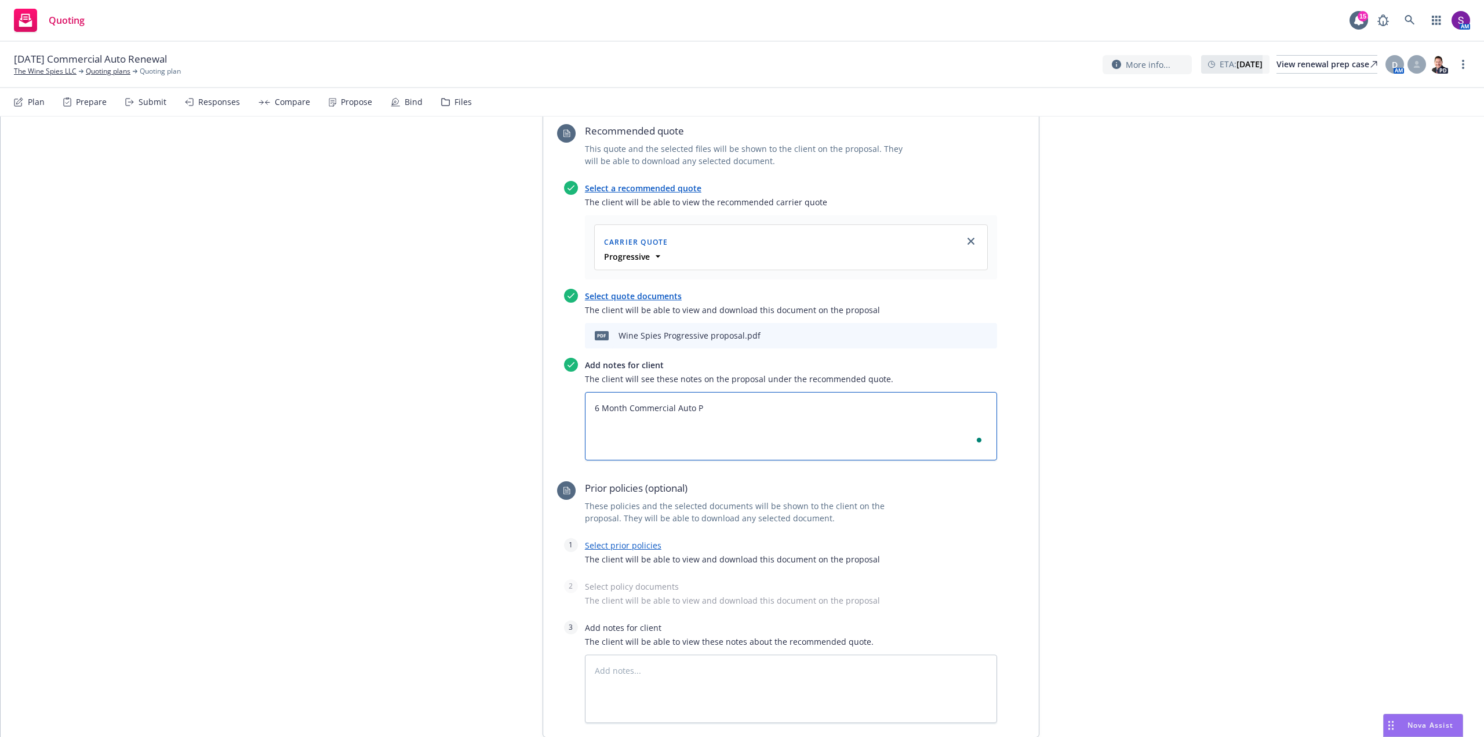
type textarea "6 Month Commercial Auto Po"
type textarea "x"
type textarea "6 Month Commercial Auto Pol"
type textarea "x"
type textarea "6 Month Commercial Auto Poli"
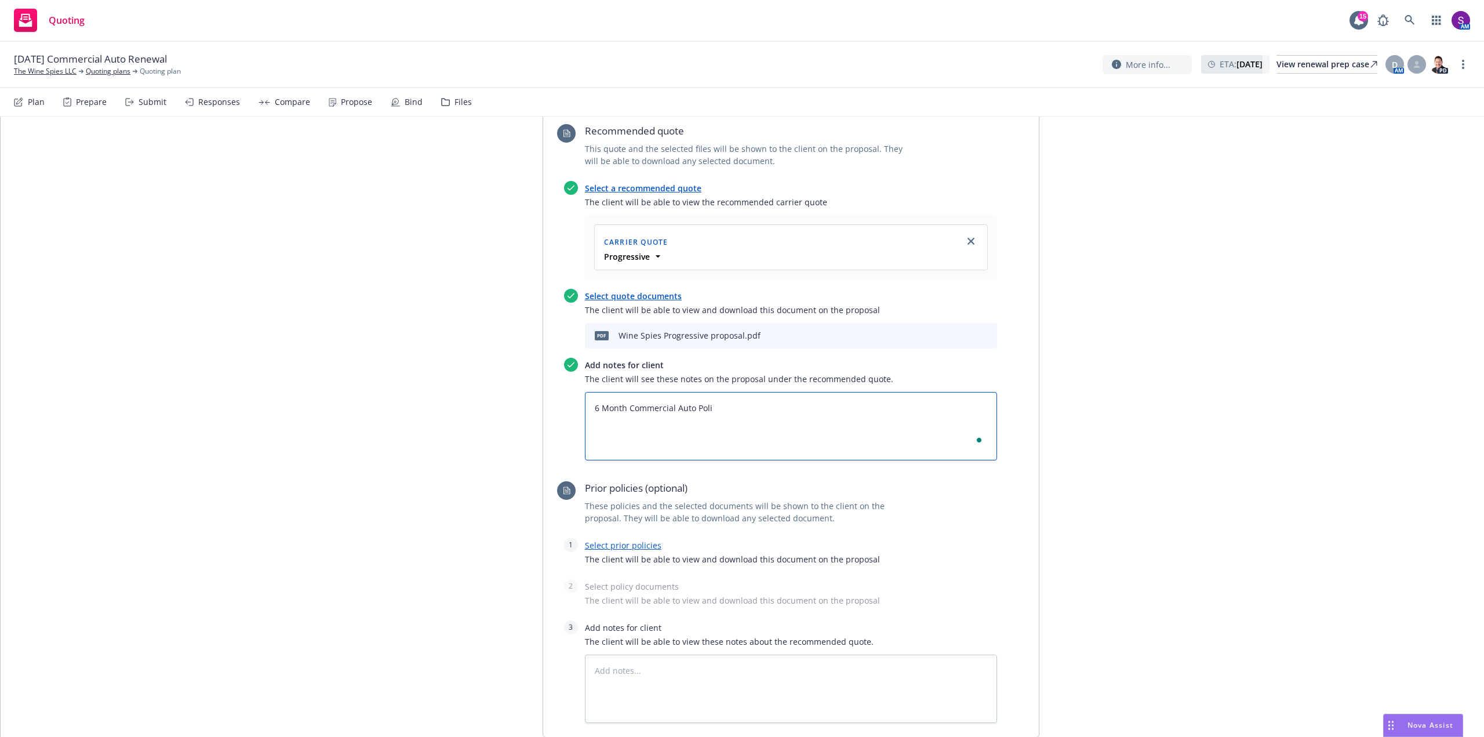
type textarea "x"
type textarea "6 Month Commercial Auto Polic"
type textarea "x"
type textarea "6 Month Commercial Auto Policy"
type textarea "x"
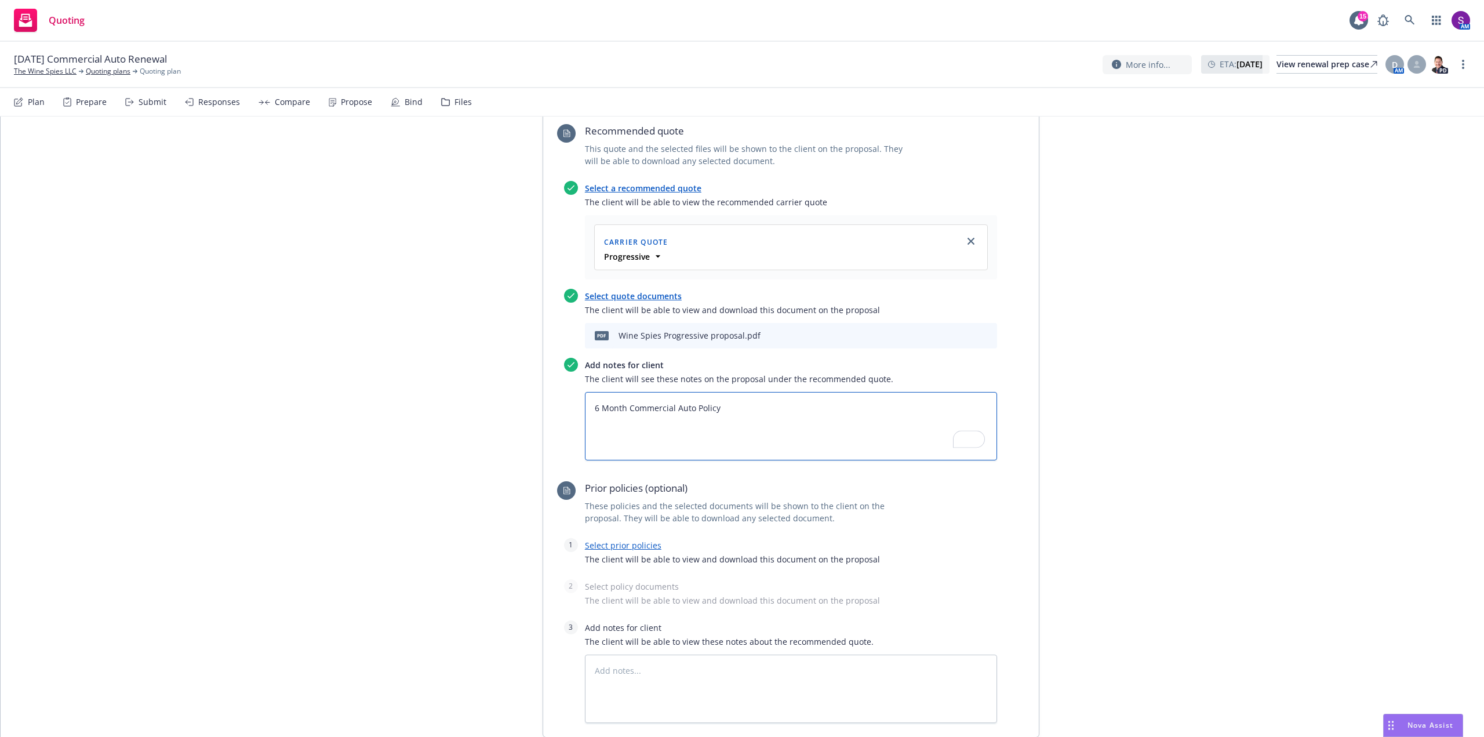
type textarea "6 Month Commercial Auto Policy"
type textarea "x"
type textarea "6 Month Commercial Auto Policy"
type textarea "x"
type textarea "6 Month Commercial Auto Policy D"
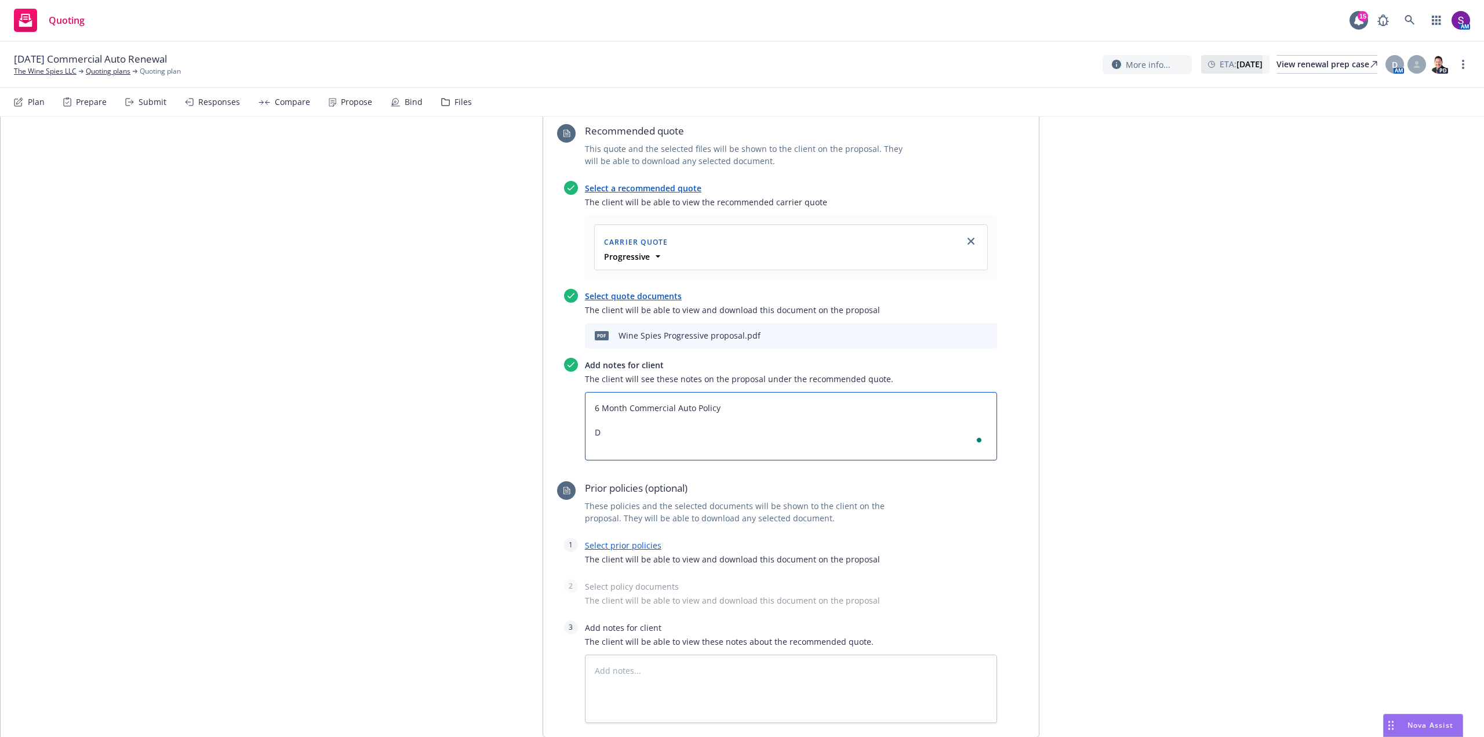
type textarea "x"
type textarea "6 Month Commercial Auto Policy Dr"
type textarea "x"
type textarea "6 Month Commercial Auto Policy Dri"
type textarea "x"
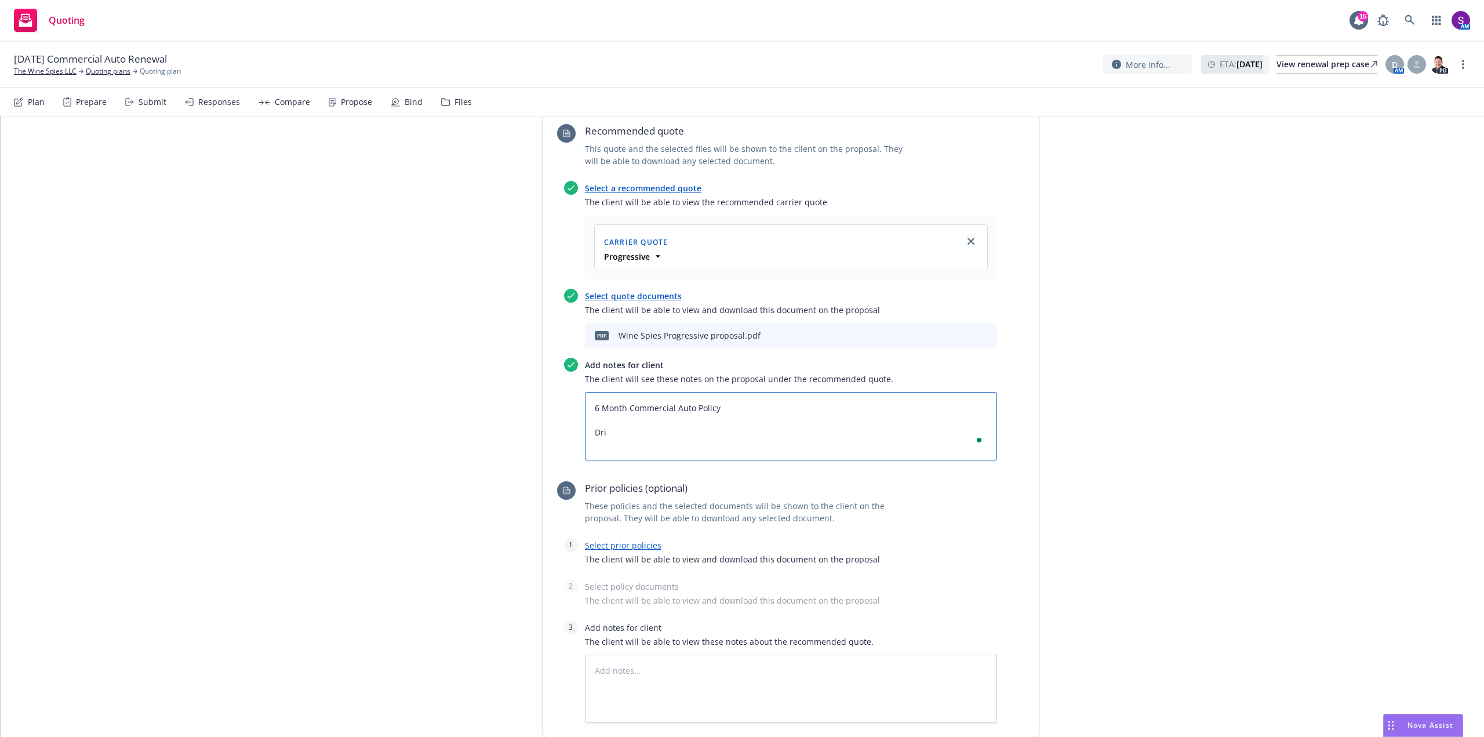
type textarea "6 Month Commercial Auto Policy [GEOGRAPHIC_DATA]"
type textarea "x"
type textarea "6 Month Commercial Auto Policy Drive"
type textarea "x"
type textarea "6 Month Commercial Auto Policy Driver"
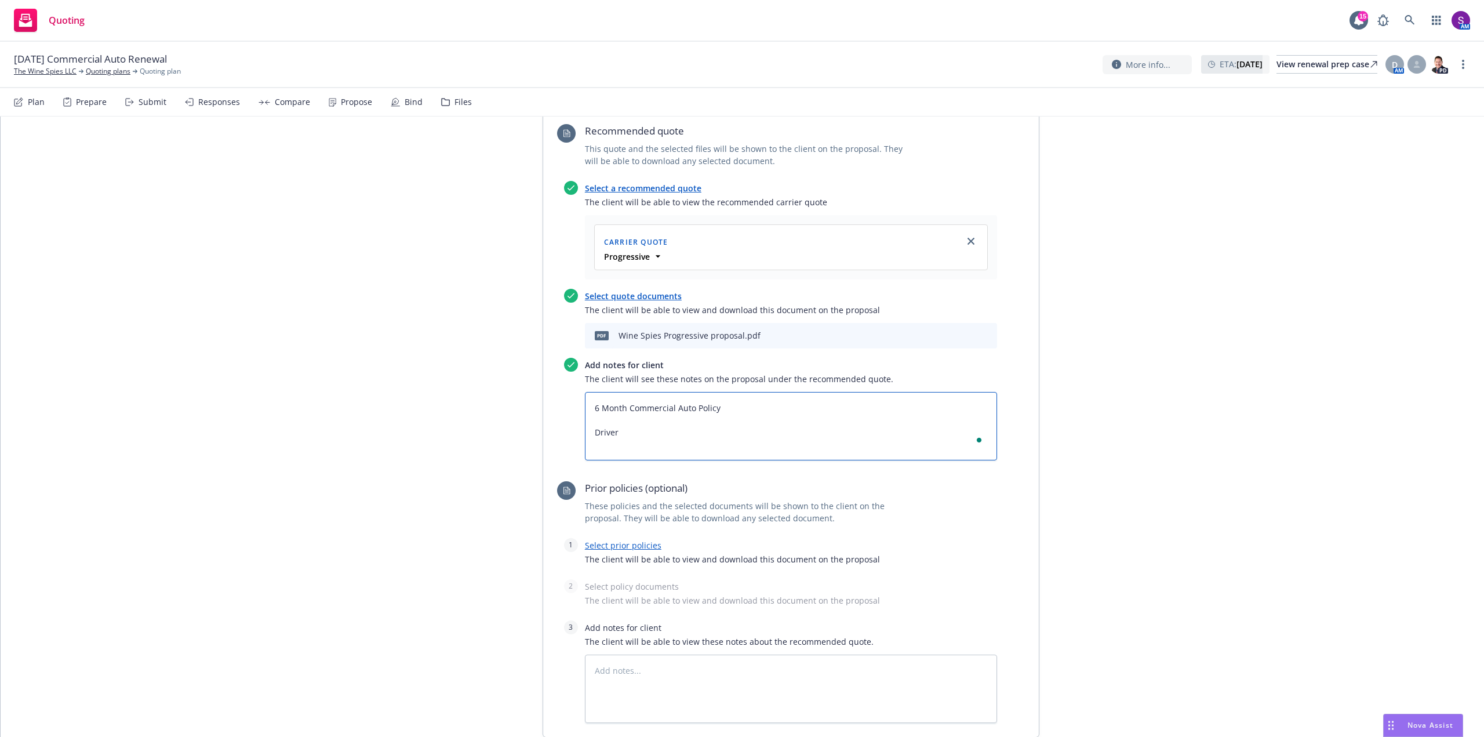
type textarea "x"
type textarea "6 Month Commercial Auto Policy Drivers"
type textarea "x"
type textarea "6 Month Commercial Auto Policy Drivers:"
type textarea "x"
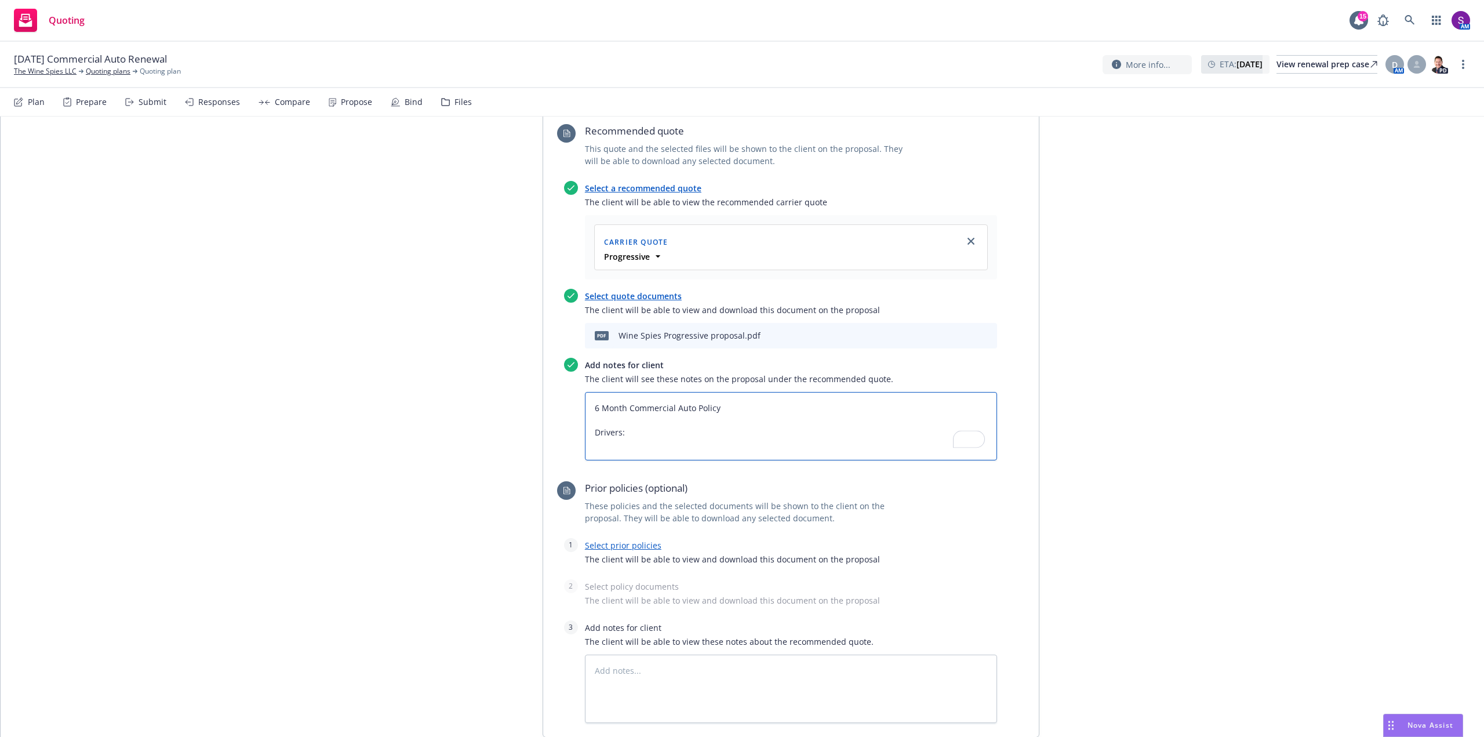
type textarea "6 Month Commercial Auto Policy Drivers:"
paste textarea "[PERSON_NAME] [DATE] 0 ………………………………………………………………………………………………………………………………………………………"
type textarea "x"
type textarea "6 Month Commercial Auto Policy Drivers: [PERSON_NAME] [DATE] 0 ……………………………………………"
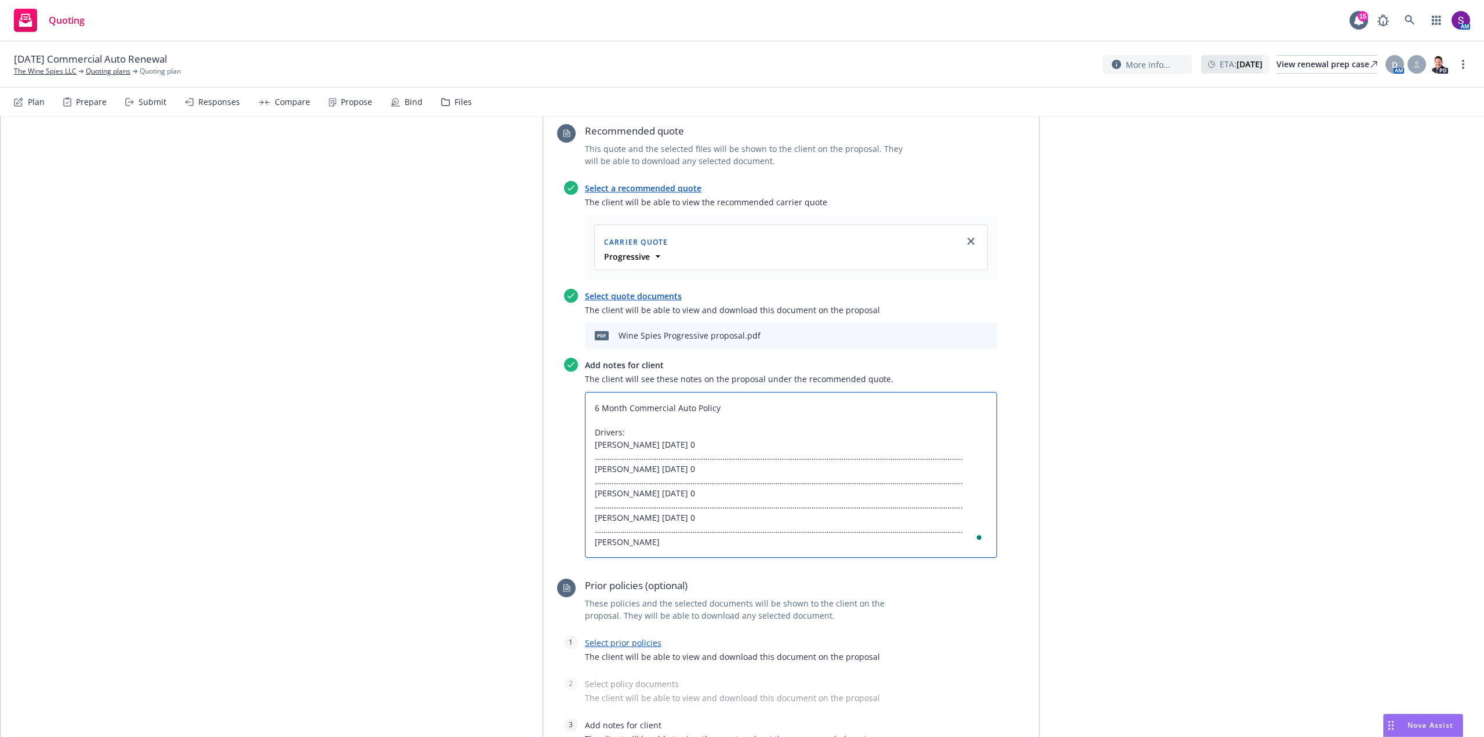
click at [694, 447] on textarea "6 Month Commercial Auto Policy Drivers: [PERSON_NAME] [DATE] 0 ……………………………………………" at bounding box center [791, 475] width 412 height 166
type textarea "x"
type textarea "6 Month Commercial Auto Policy Drivers: [PERSON_NAME] [DATE] 0………………………………………………"
type textarea "x"
type textarea "6 Month Commercial Auto Policy Drivers: [PERSON_NAME] [DATE] …………………………………………………"
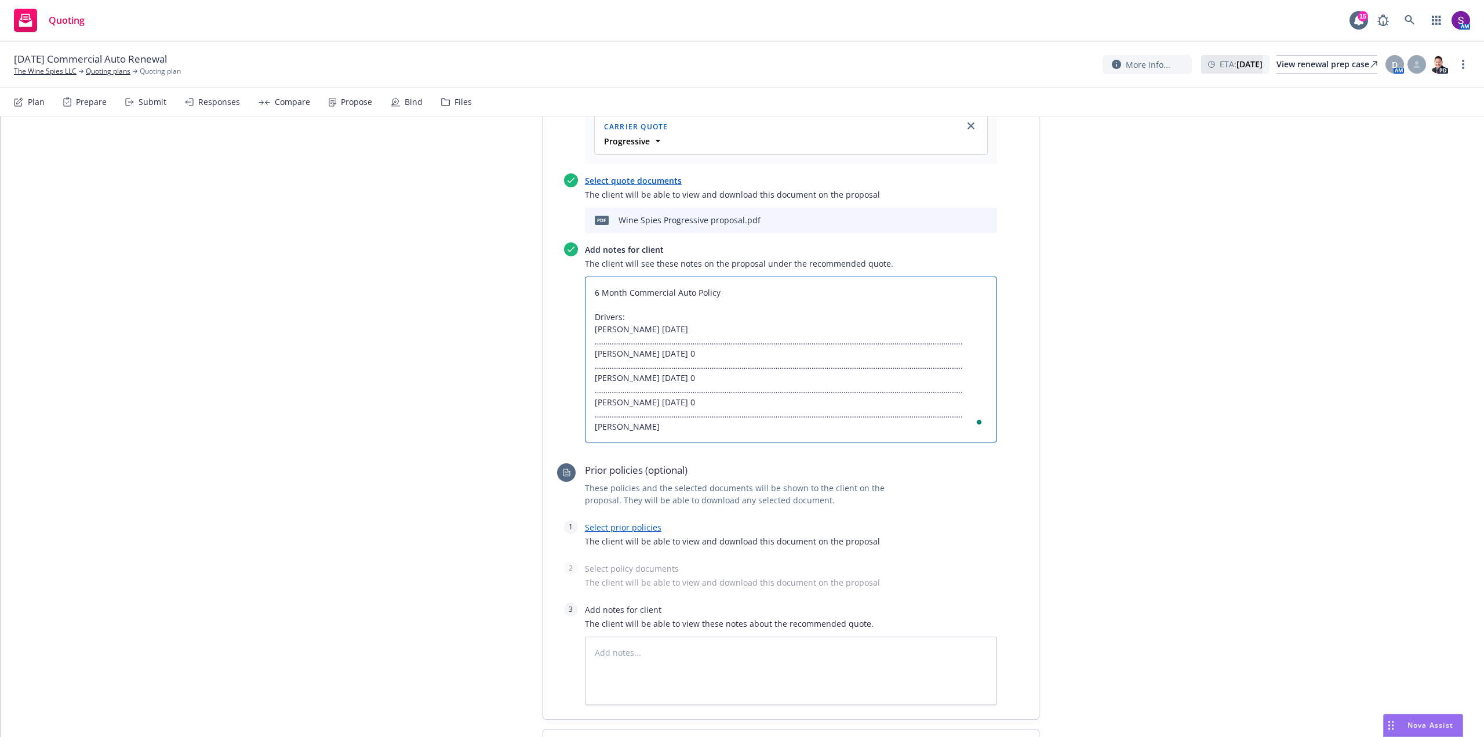
scroll to position [522, 0]
click at [953, 418] on textarea "6 Month Commercial Auto Policy Drivers: [PERSON_NAME] [DATE] …………………………………………………" at bounding box center [791, 359] width 412 height 166
type textarea "x"
type textarea "6 Month Commercial Auto Policy Drivers: [PERSON_NAME] [DATE] …………………………………………………"
type textarea "x"
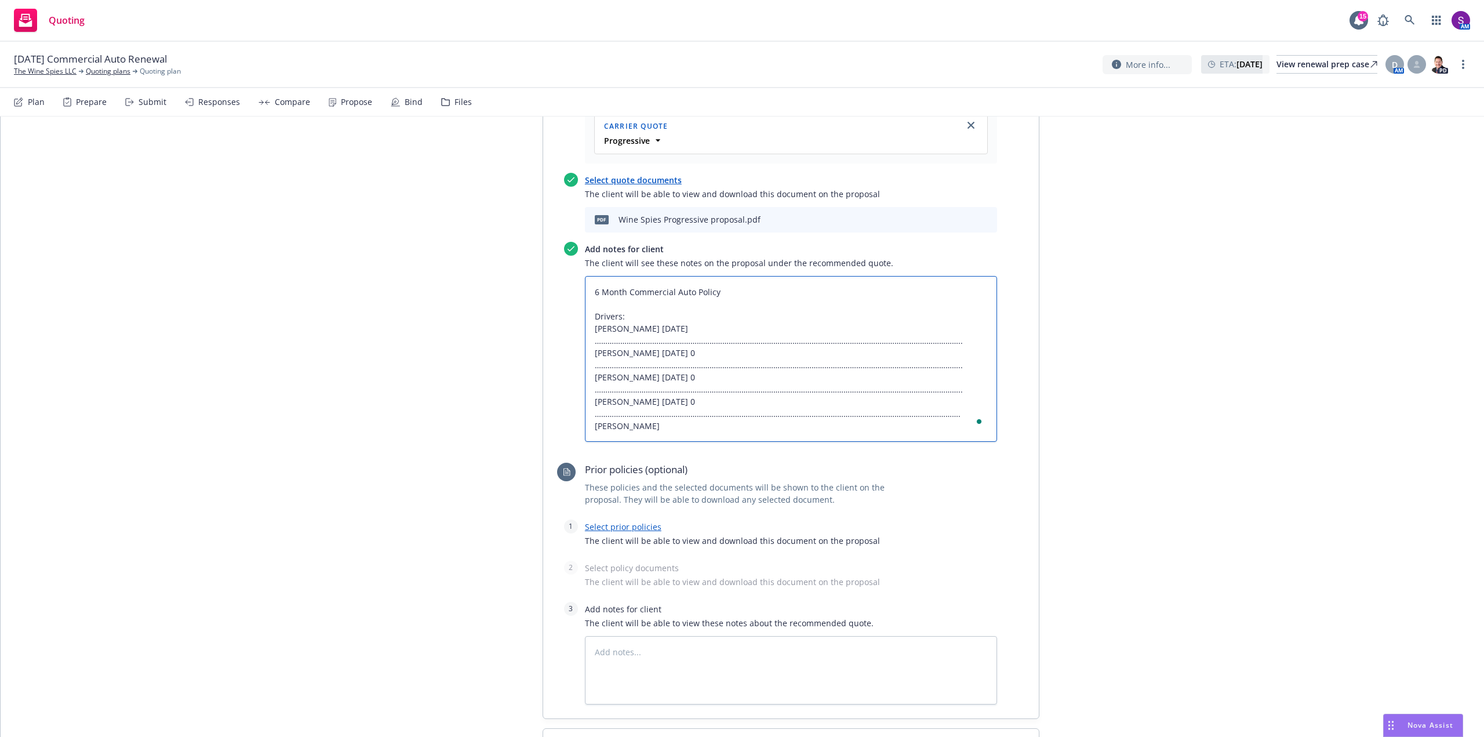
type textarea "6 Month Commercial Auto Policy Drivers: [PERSON_NAME] [DATE] …………………………………………………"
type textarea "x"
type textarea "6 Month Commercial Auto Policy Drivers: [PERSON_NAME] [DATE] …………………………………………………"
type textarea "x"
type textarea "6 Month Commercial Auto Policy Drivers: [PERSON_NAME] [DATE] …………………………………………………"
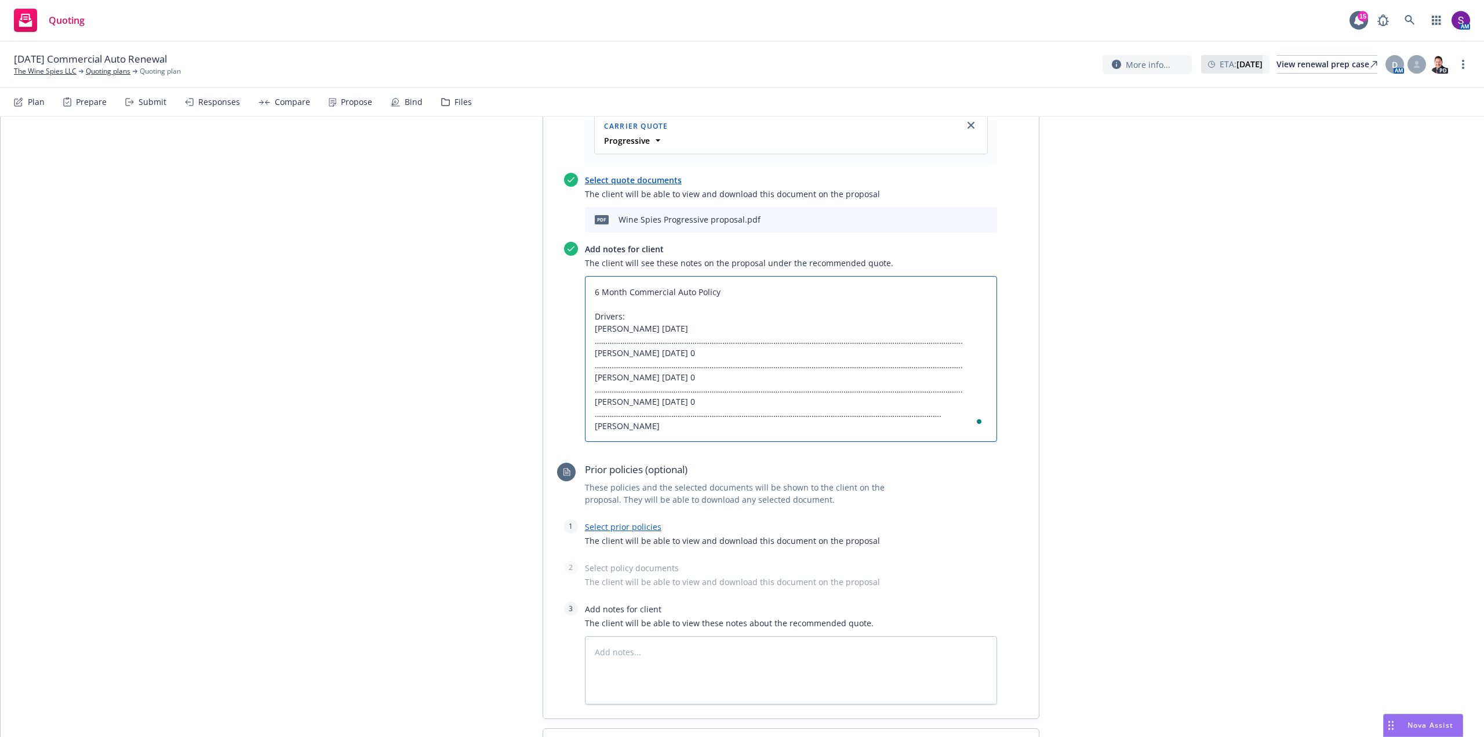
type textarea "x"
type textarea "6 Month Commercial Auto Policy Drivers: [PERSON_NAME] [DATE] …………………………………………………"
type textarea "x"
type textarea "6 Month Commercial Auto Policy Drivers: [PERSON_NAME] [DATE] …………………………………………………"
type textarea "x"
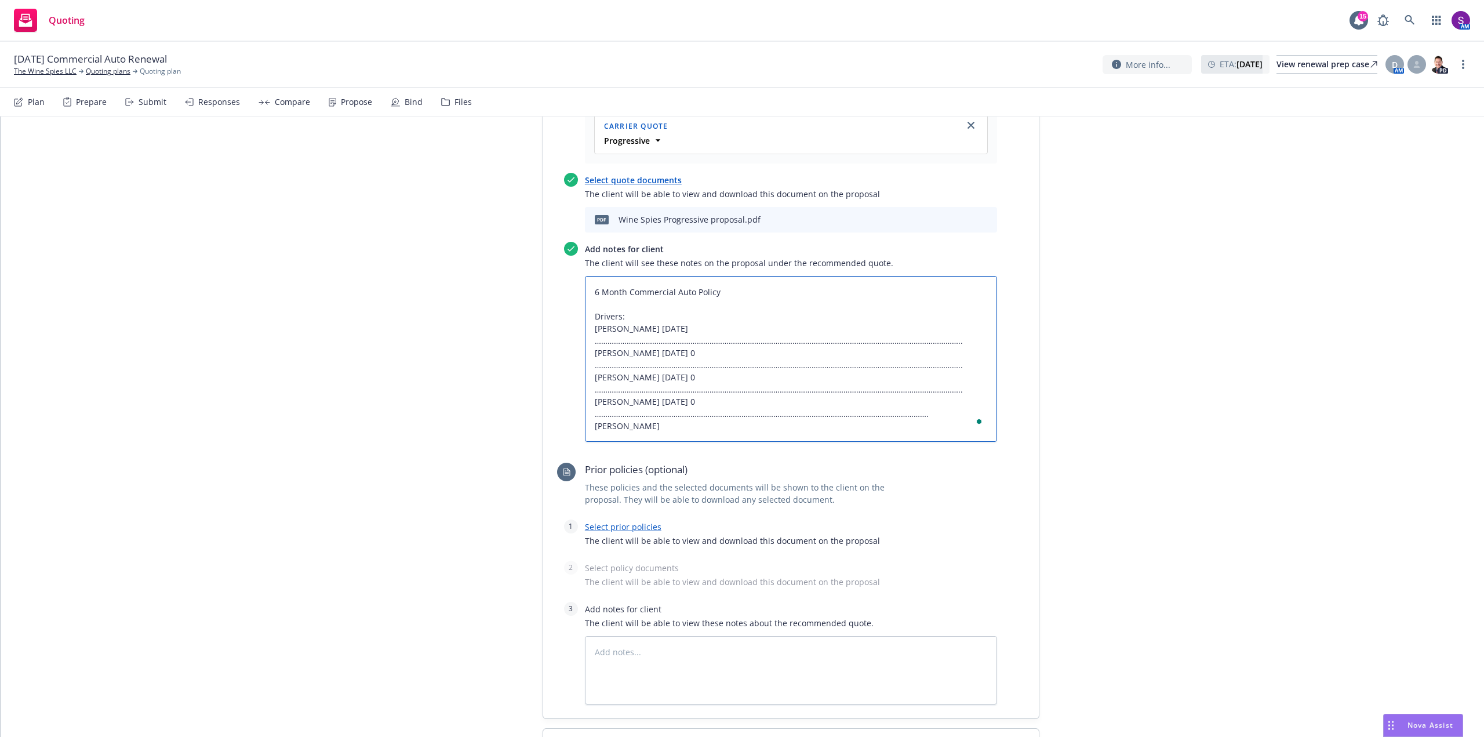
type textarea "6 Month Commercial Auto Policy Drivers: [PERSON_NAME] [DATE] …………………………………………………"
type textarea "x"
type textarea "6 Month Commercial Auto Policy Drivers: [PERSON_NAME] [DATE] …………………………………………………"
click at [915, 415] on textarea "6 Month Commercial Auto Policy Drivers: [PERSON_NAME] [DATE] …………………………………………………" at bounding box center [791, 359] width 412 height 166
type textarea "x"
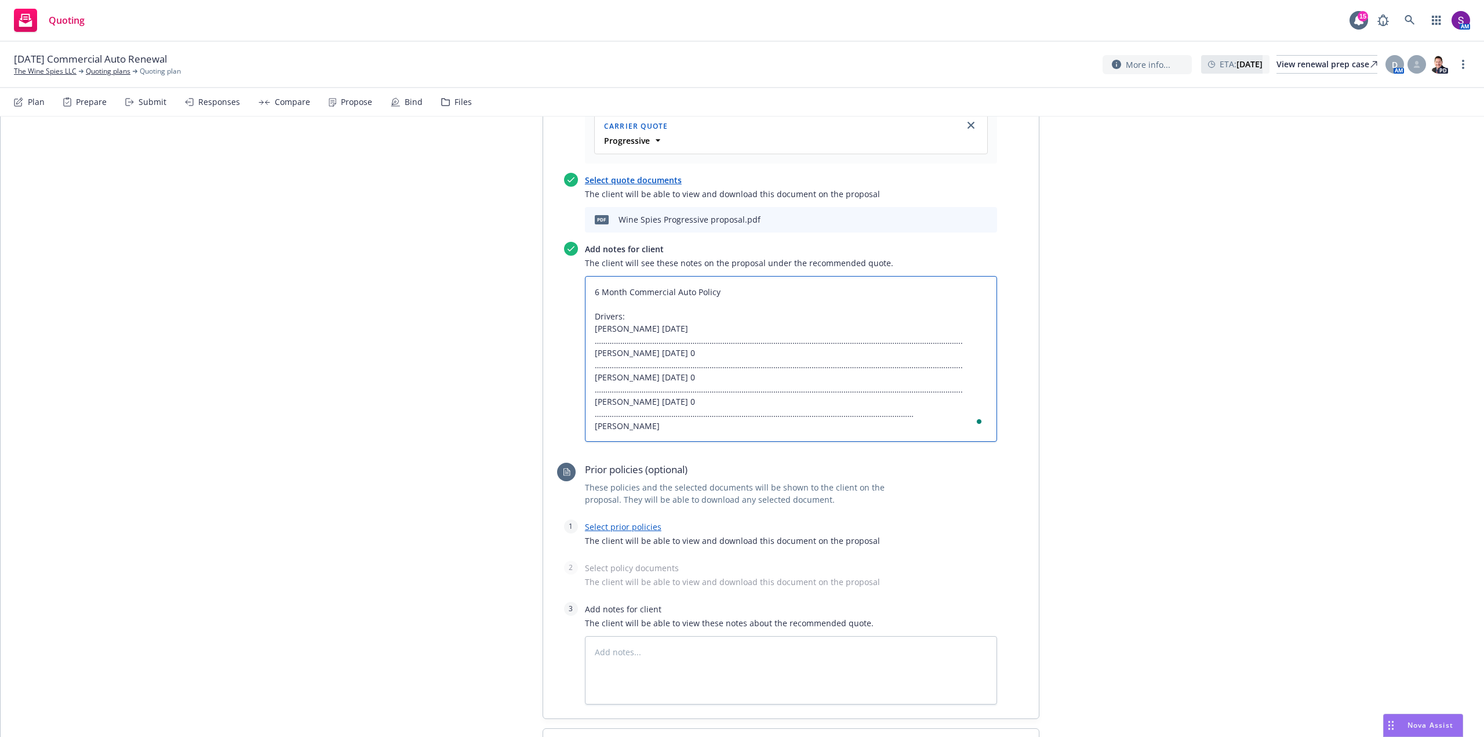
type textarea "6 Month Commercial Auto Policy Drivers: [PERSON_NAME] [DATE] …………………………………………………"
type textarea "x"
type textarea "6 Month Commercial Auto Policy Drivers: [PERSON_NAME] [DATE] …………………………………………………"
type textarea "x"
type textarea "6 Month Commercial Auto Policy Drivers: [PERSON_NAME] [DATE] …………………………………………………"
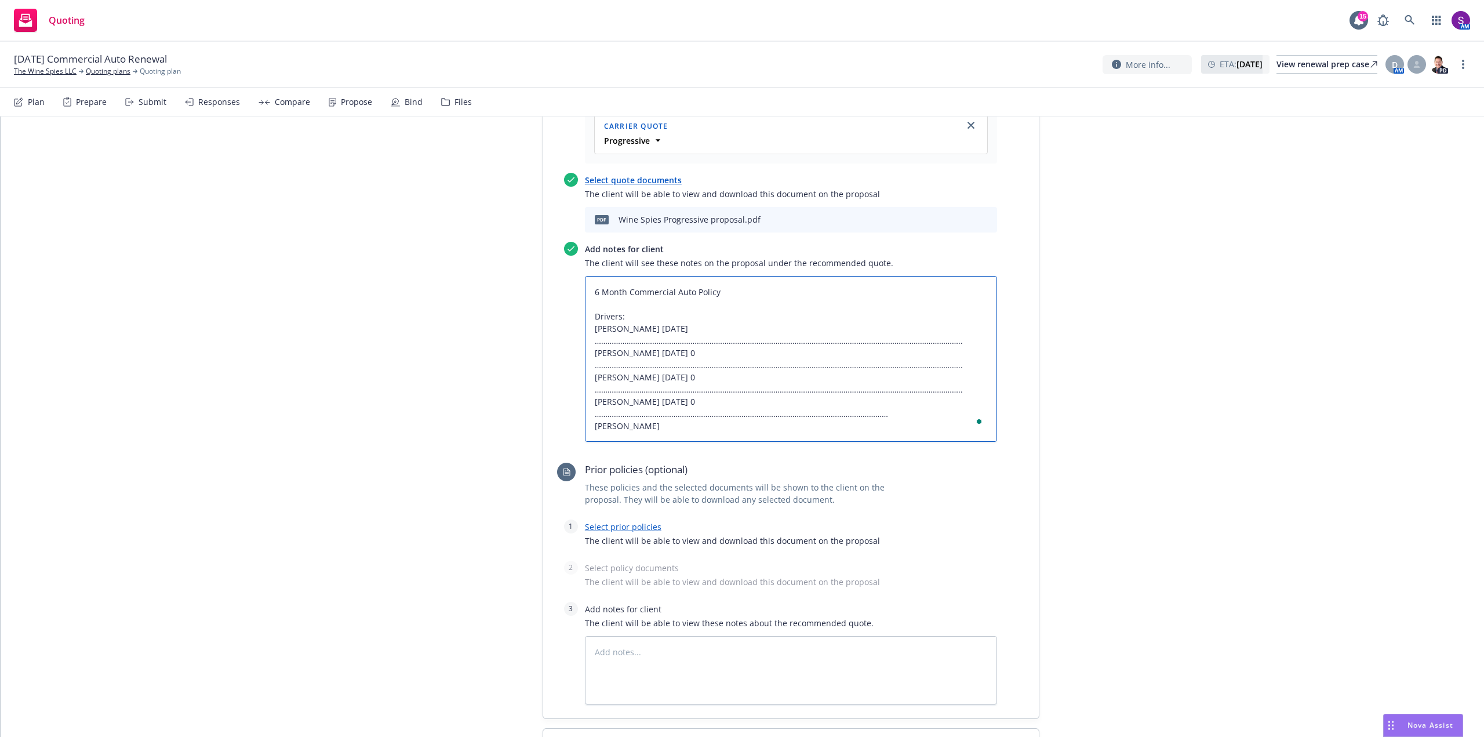
type textarea "x"
type textarea "6 Month Commercial Auto Policy Drivers: [PERSON_NAME] [DATE] …………………………………………………"
type textarea "x"
type textarea "6 Month Commercial Auto Policy Drivers: [PERSON_NAME] [DATE] …………………………………………………"
type textarea "x"
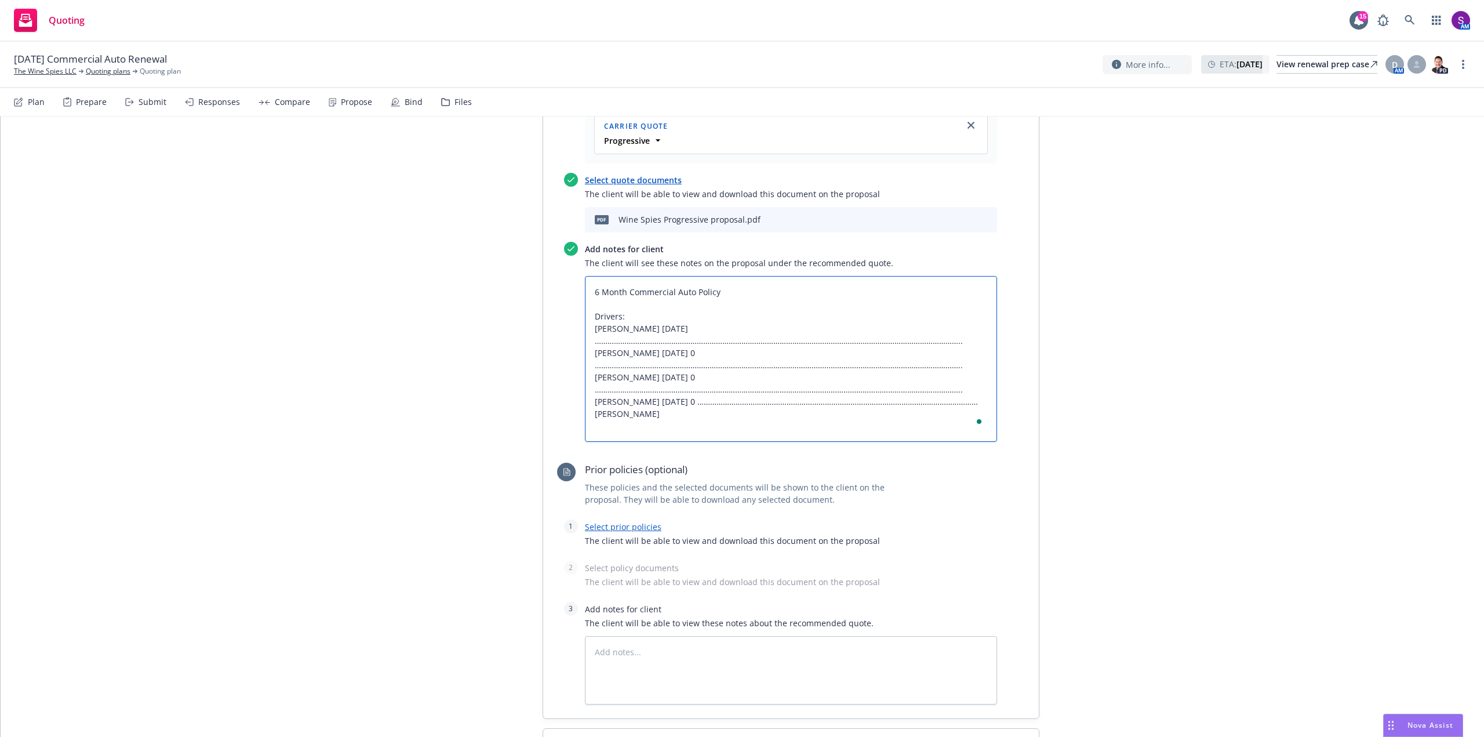
type textarea "6 Month Commercial Auto Policy Drivers: [PERSON_NAME] [DATE] …………………………………………………"
type textarea "x"
type textarea "6 Month Commercial Auto Policy Drivers: [PERSON_NAME] [DATE] …………………………………………………"
type textarea "x"
type textarea "6 Month Commercial Auto Policy Drivers: [PERSON_NAME] [DATE] …………………………………………………"
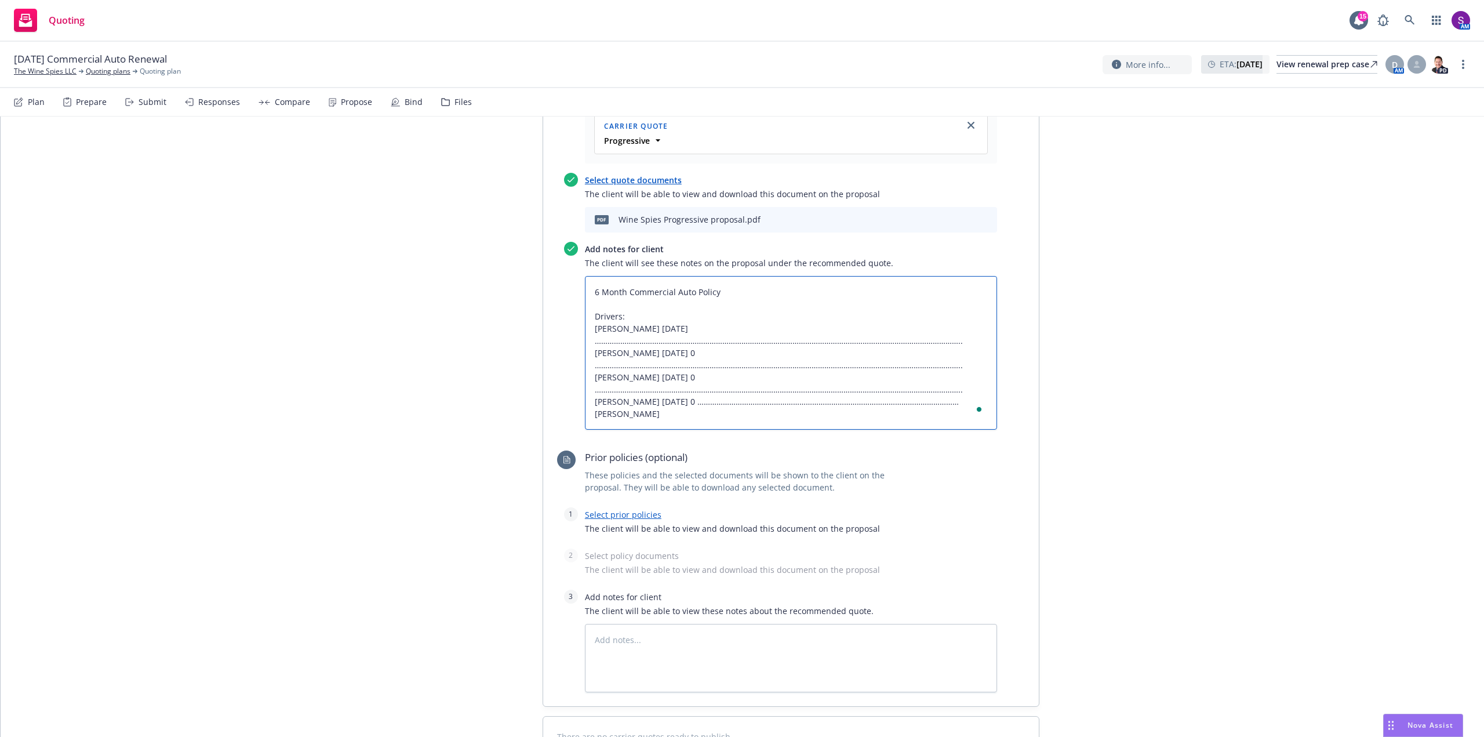
type textarea "x"
type textarea "6 Month Commercial Auto Policy Drivers: [PERSON_NAME] [DATE] …………………………………………………"
type textarea "x"
type textarea "6 Month Commercial Auto Policy Drivers: [PERSON_NAME] [DATE] …………………………………………………"
type textarea "x"
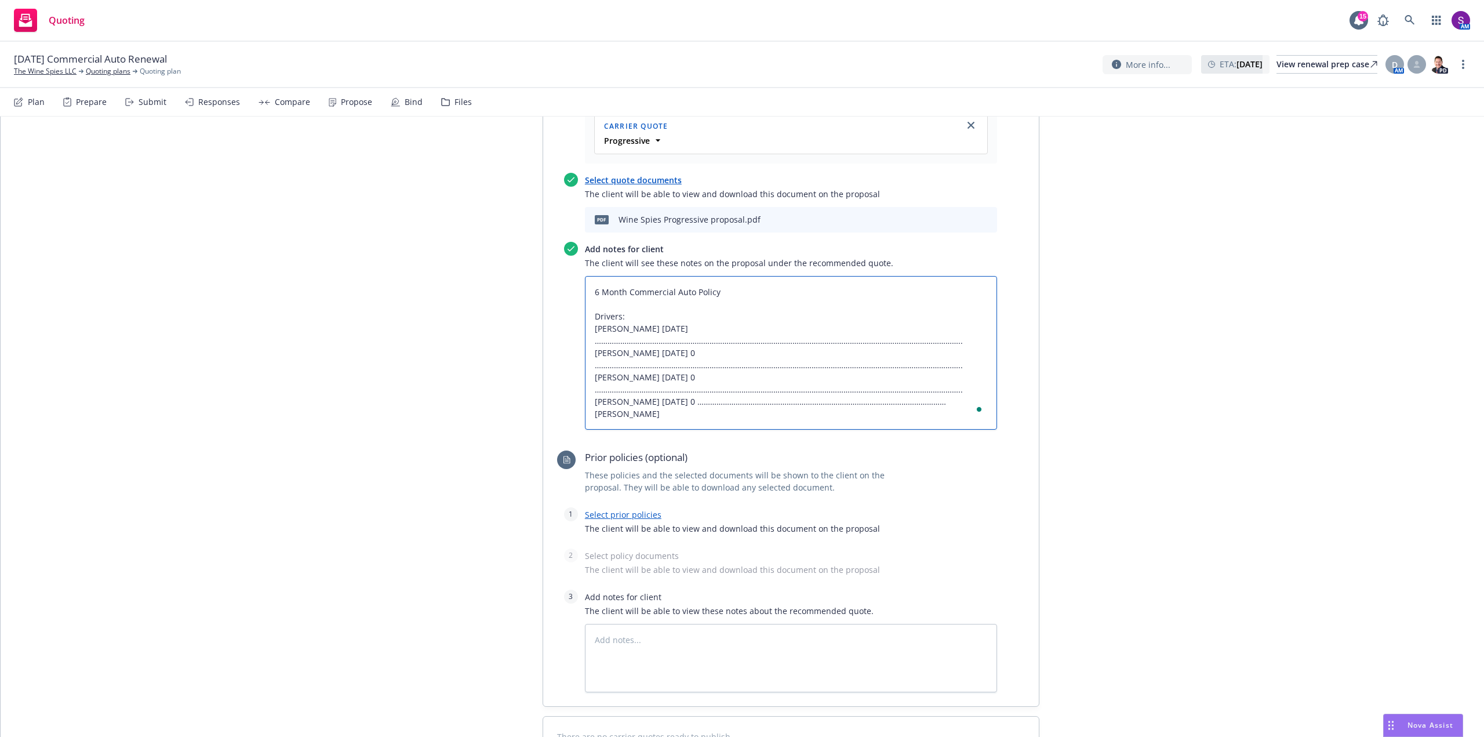
type textarea "6 Month Commercial Auto Policy Drivers: [PERSON_NAME] [DATE] …………………………………………………"
type textarea "x"
type textarea "6 Month Commercial Auto Policy Drivers: [PERSON_NAME] [DATE] …………………………………………………"
type textarea "x"
type textarea "6 Month Commercial Auto Policy Drivers: [PERSON_NAME] [DATE] …………………………………………………"
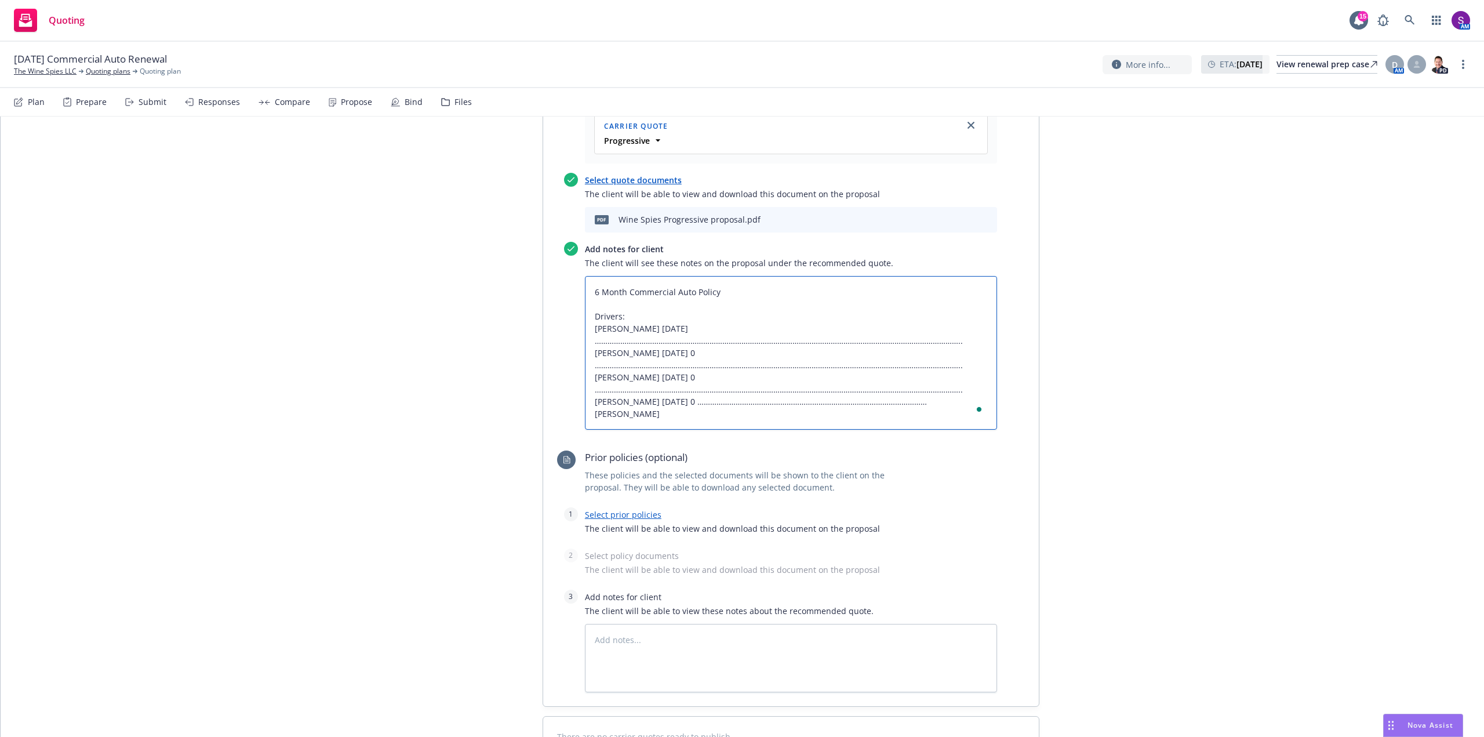
type textarea "x"
type textarea "6 Month Commercial Auto Policy Drivers: [PERSON_NAME] [DATE] …………………………………………………"
type textarea "x"
type textarea "6 Month Commercial Auto Policy Drivers: [PERSON_NAME] [DATE] …………………………………………………"
type textarea "x"
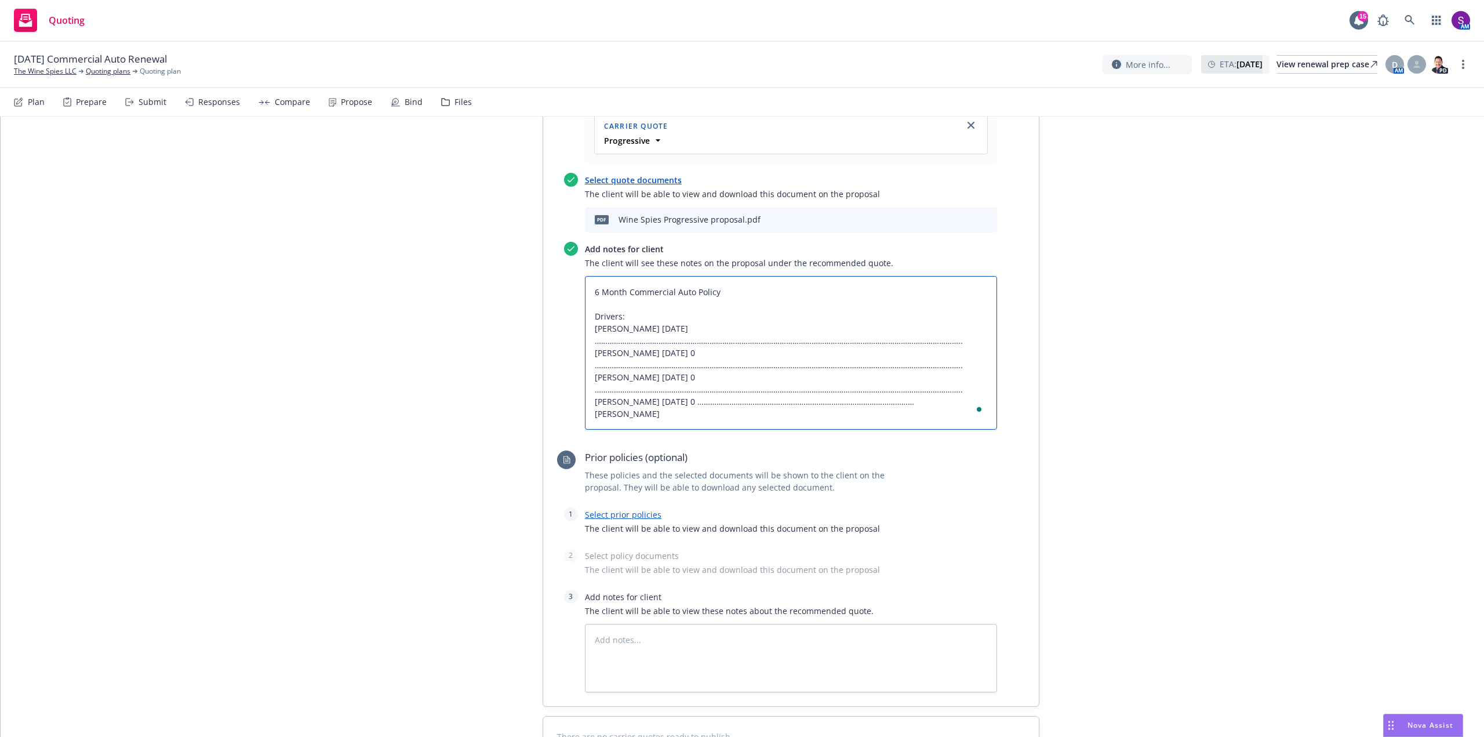
type textarea "6 Month Commercial Auto Policy Drivers: [PERSON_NAME] [DATE] …………………………………………………"
type textarea "x"
type textarea "6 Month Commercial Auto Policy Drivers: [PERSON_NAME] [DATE] …………………………………………………"
type textarea "x"
type textarea "6 Month Commercial Auto Policy Drivers: [PERSON_NAME] [DATE] …………………………………………………"
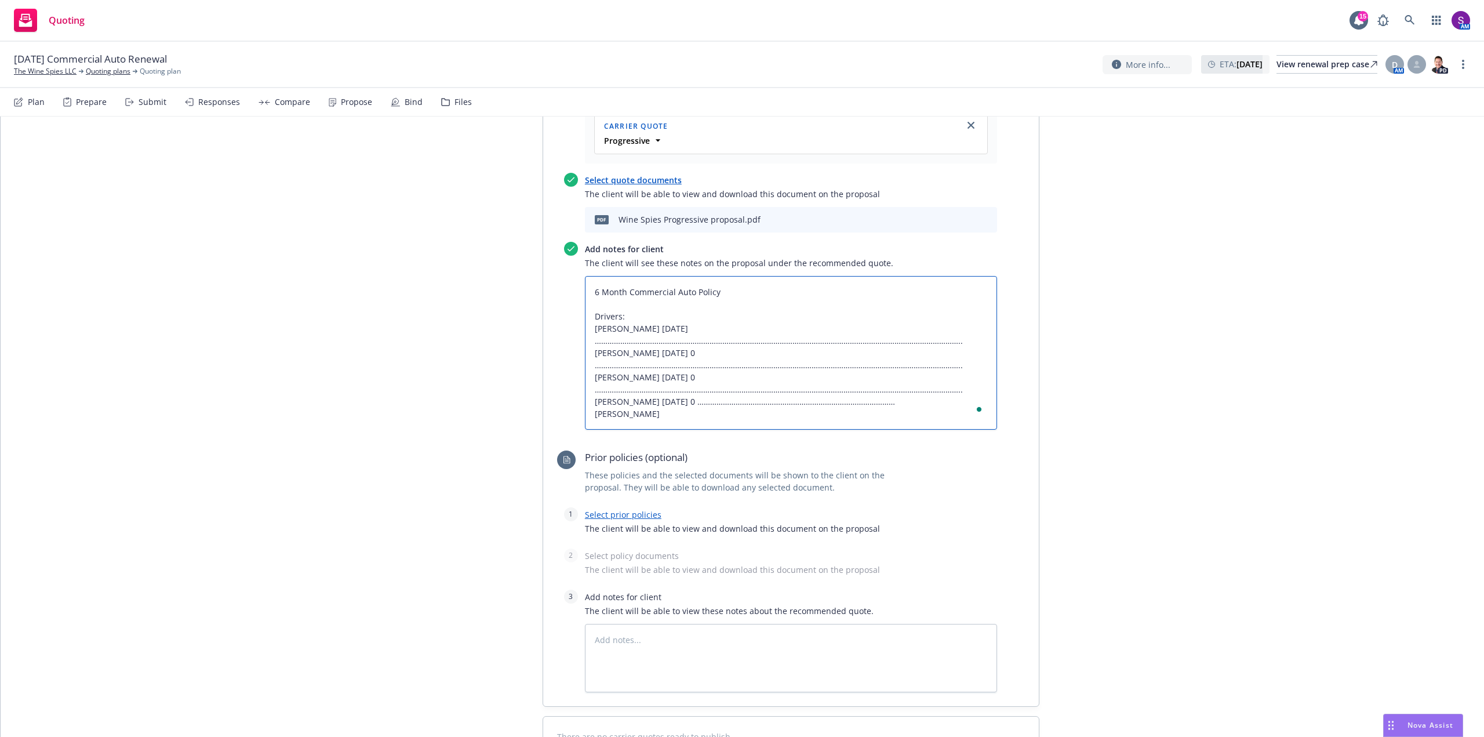
type textarea "x"
type textarea "6 Month Commercial Auto Policy Drivers: [PERSON_NAME] [DATE] …………………………………………………"
type textarea "x"
type textarea "6 Month Commercial Auto Policy Drivers: [PERSON_NAME] [DATE] …………………………………………………"
type textarea "x"
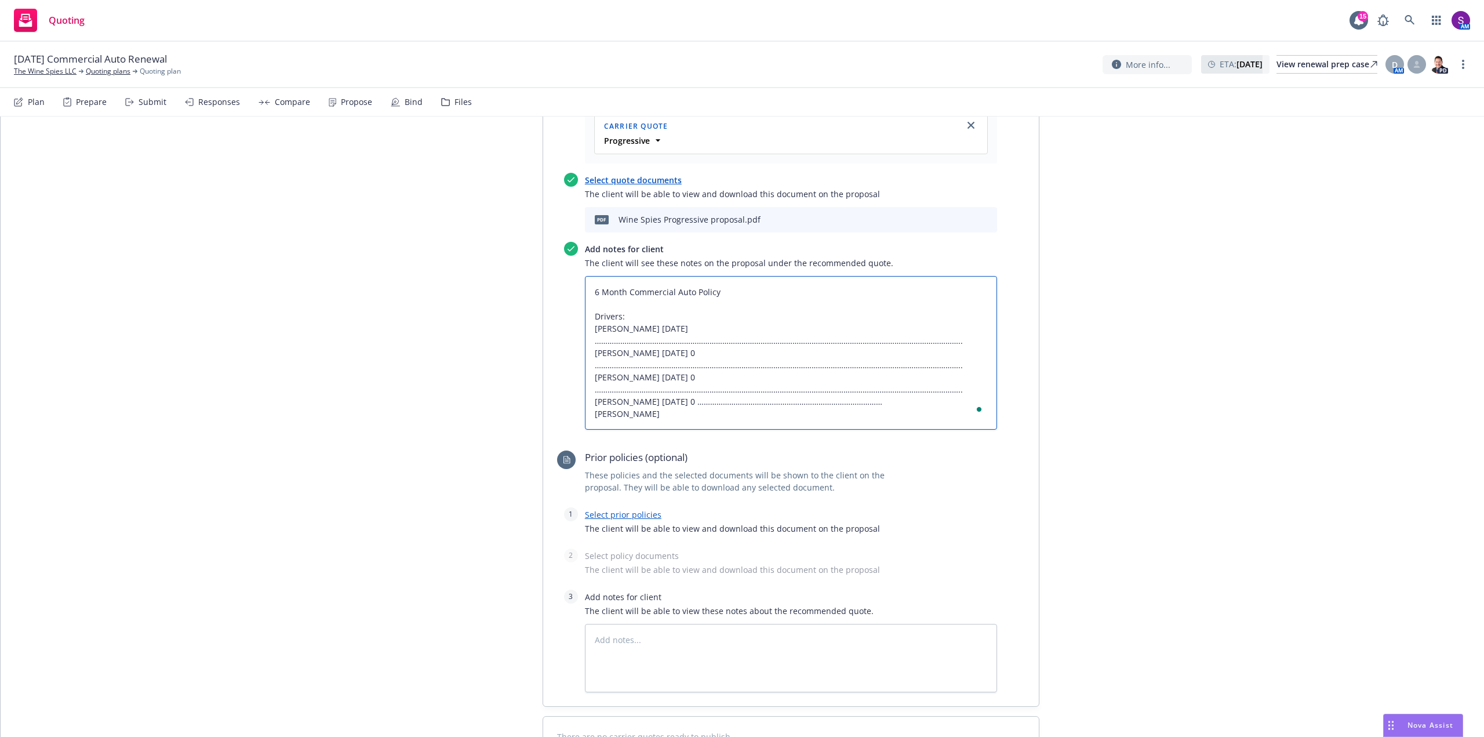
type textarea "6 Month Commercial Auto Policy Drivers: [PERSON_NAME] [DATE] …………………………………………………"
type textarea "x"
type textarea "6 Month Commercial Auto Policy Drivers: [PERSON_NAME] [DATE] …………………………………………………"
type textarea "x"
type textarea "6 Month Commercial Auto Policy Drivers: [PERSON_NAME] [DATE] …………………………………………………"
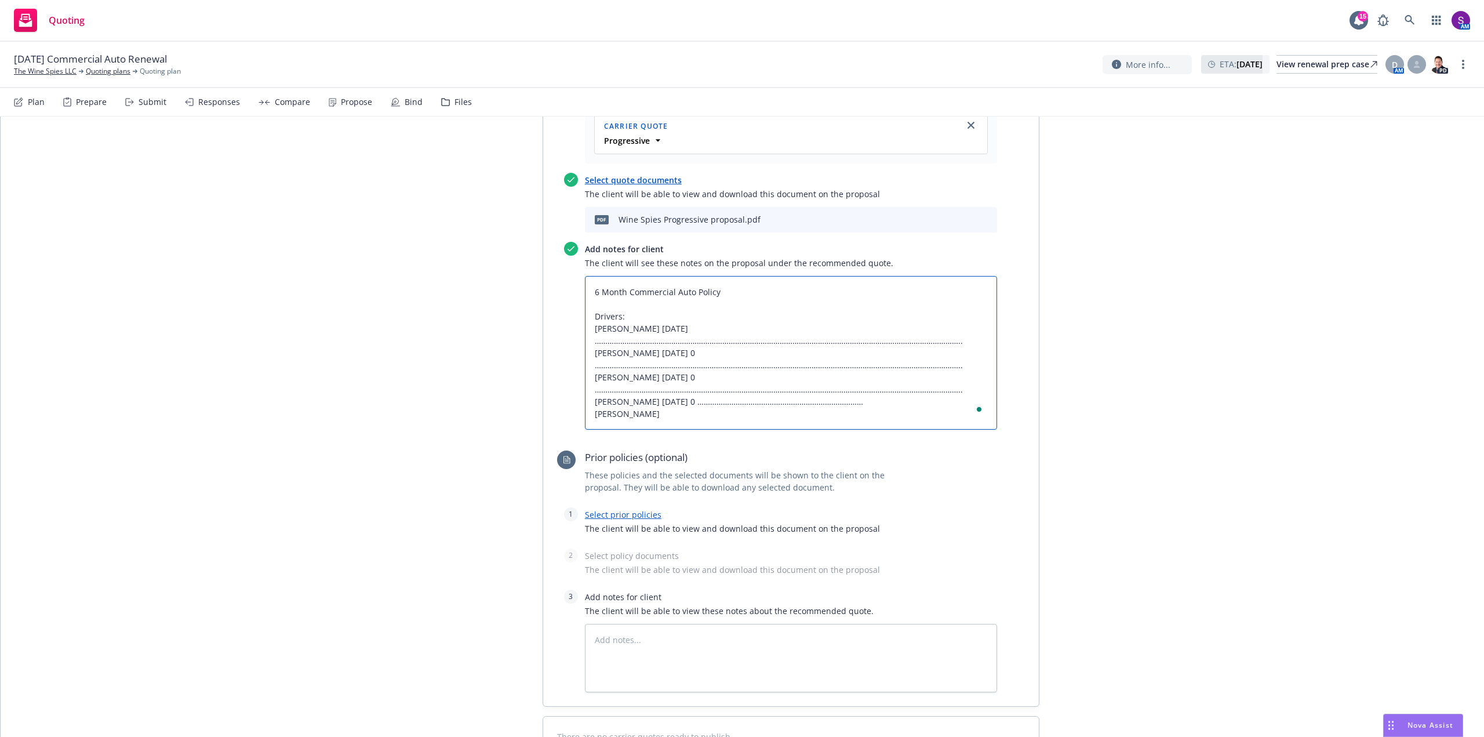
type textarea "x"
type textarea "6 Month Commercial Auto Policy Drivers: [PERSON_NAME] [DATE] …………………………………………………"
type textarea "x"
type textarea "6 Month Commercial Auto Policy Drivers: [PERSON_NAME] [DATE] …………………………………………………"
type textarea "x"
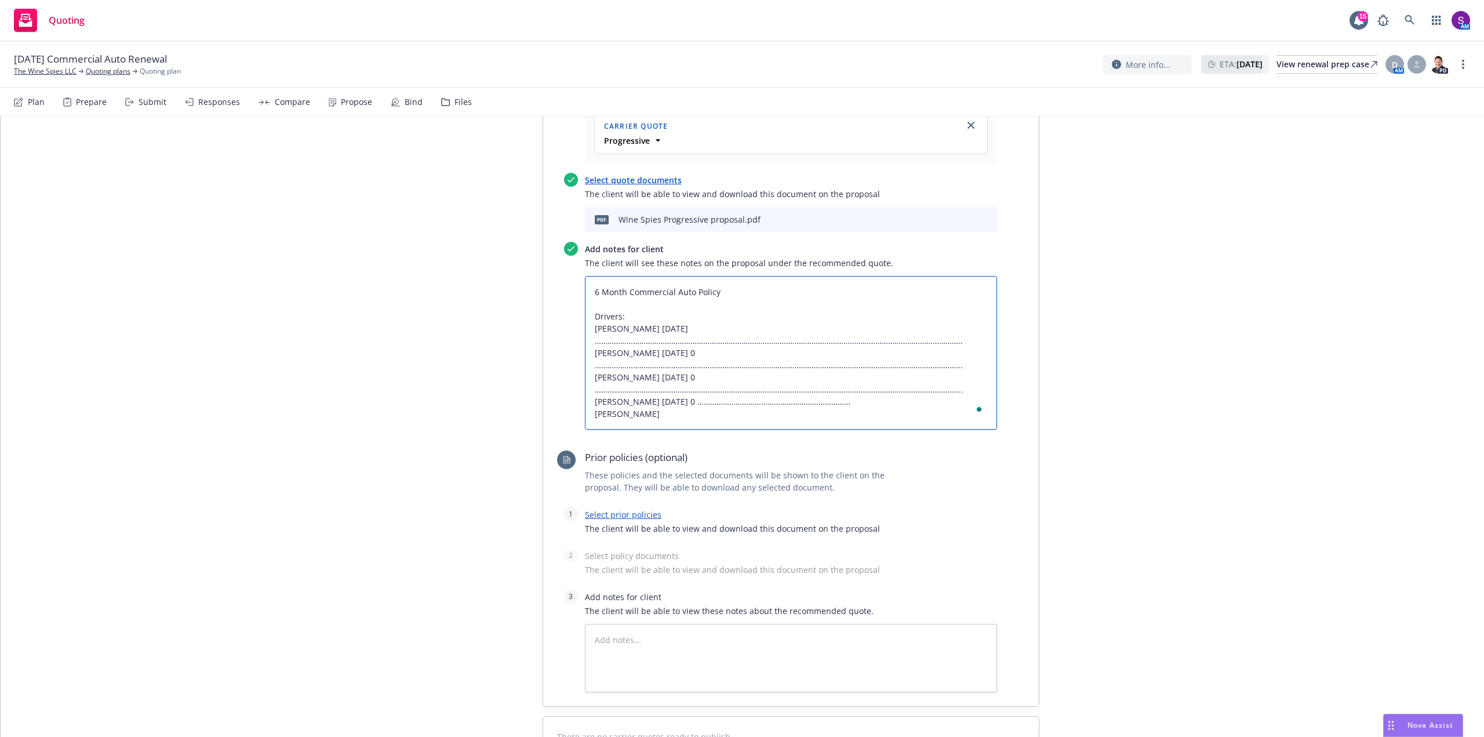
type textarea "6 Month Commercial Auto Policy Drivers: [PERSON_NAME] [DATE] …………………………………………………"
type textarea "x"
type textarea "6 Month Commercial Auto Policy Drivers: [PERSON_NAME] [DATE] …………………………………………………"
type textarea "x"
type textarea "6 Month Commercial Auto Policy Drivers: [PERSON_NAME] [DATE] …………………………………………………"
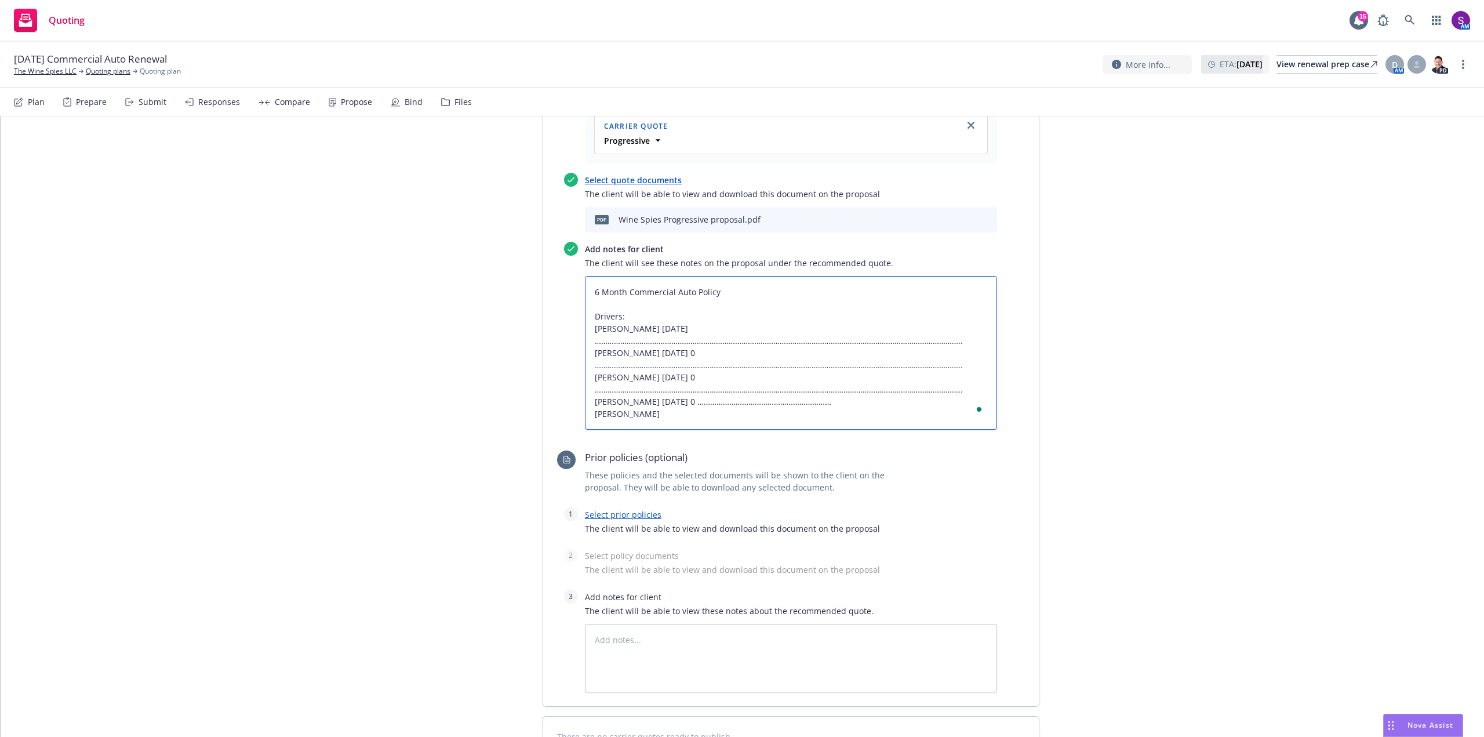
type textarea "x"
type textarea "6 Month Commercial Auto Policy Drivers: [PERSON_NAME] [DATE] …………………………………………………"
type textarea "x"
type textarea "6 Month Commercial Auto Policy Drivers: [PERSON_NAME] [DATE] …………………………………………………"
type textarea "x"
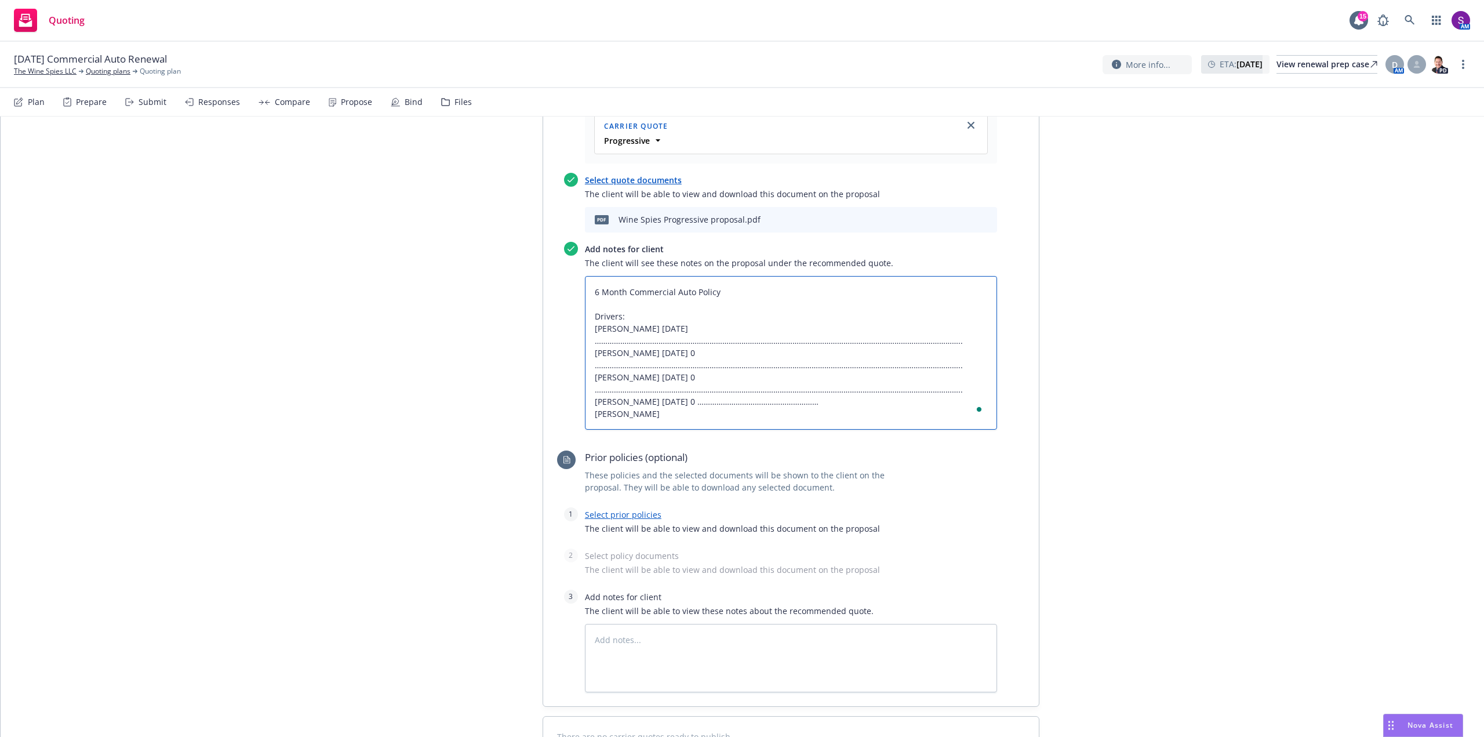
type textarea "6 Month Commercial Auto Policy Drivers: [PERSON_NAME] [DATE] …………………………………………………"
type textarea "x"
type textarea "6 Month Commercial Auto Policy Drivers: [PERSON_NAME] [DATE] …………………………………………………"
type textarea "x"
type textarea "6 Month Commercial Auto Policy Drivers: [PERSON_NAME] [DATE] …………………………………………………"
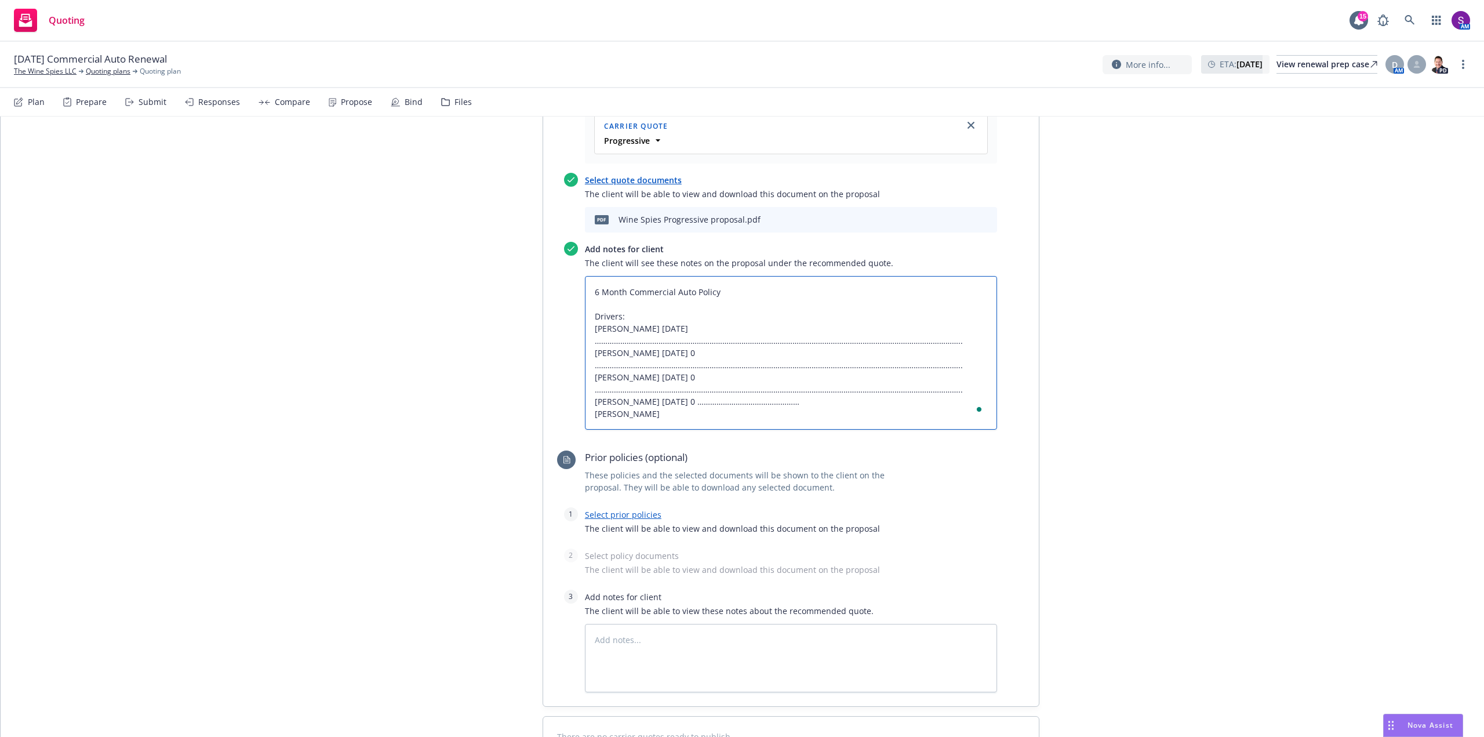
type textarea "x"
type textarea "6 Month Commercial Auto Policy Drivers: [PERSON_NAME] [DATE] …………………………………………………"
type textarea "x"
type textarea "6 Month Commercial Auto Policy Drivers: [PERSON_NAME] [DATE] …………………………………………………"
type textarea "x"
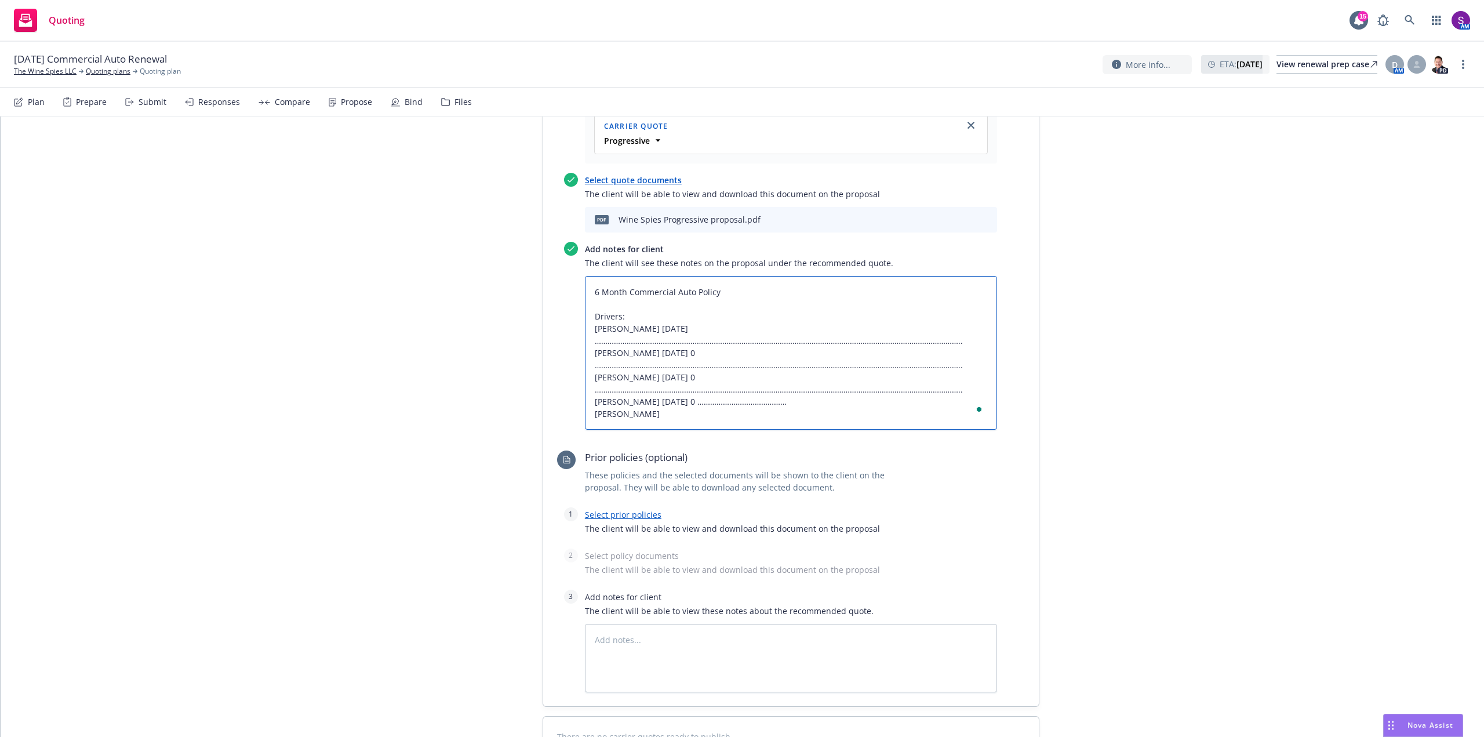
type textarea "6 Month Commercial Auto Policy Drivers: [PERSON_NAME] [DATE] …………………………………………………"
type textarea "x"
type textarea "6 Month Commercial Auto Policy Drivers: [PERSON_NAME] [DATE] …………………………………………………"
type textarea "x"
type textarea "6 Month Commercial Auto Policy Drivers: [PERSON_NAME] [DATE] …………………………………………………"
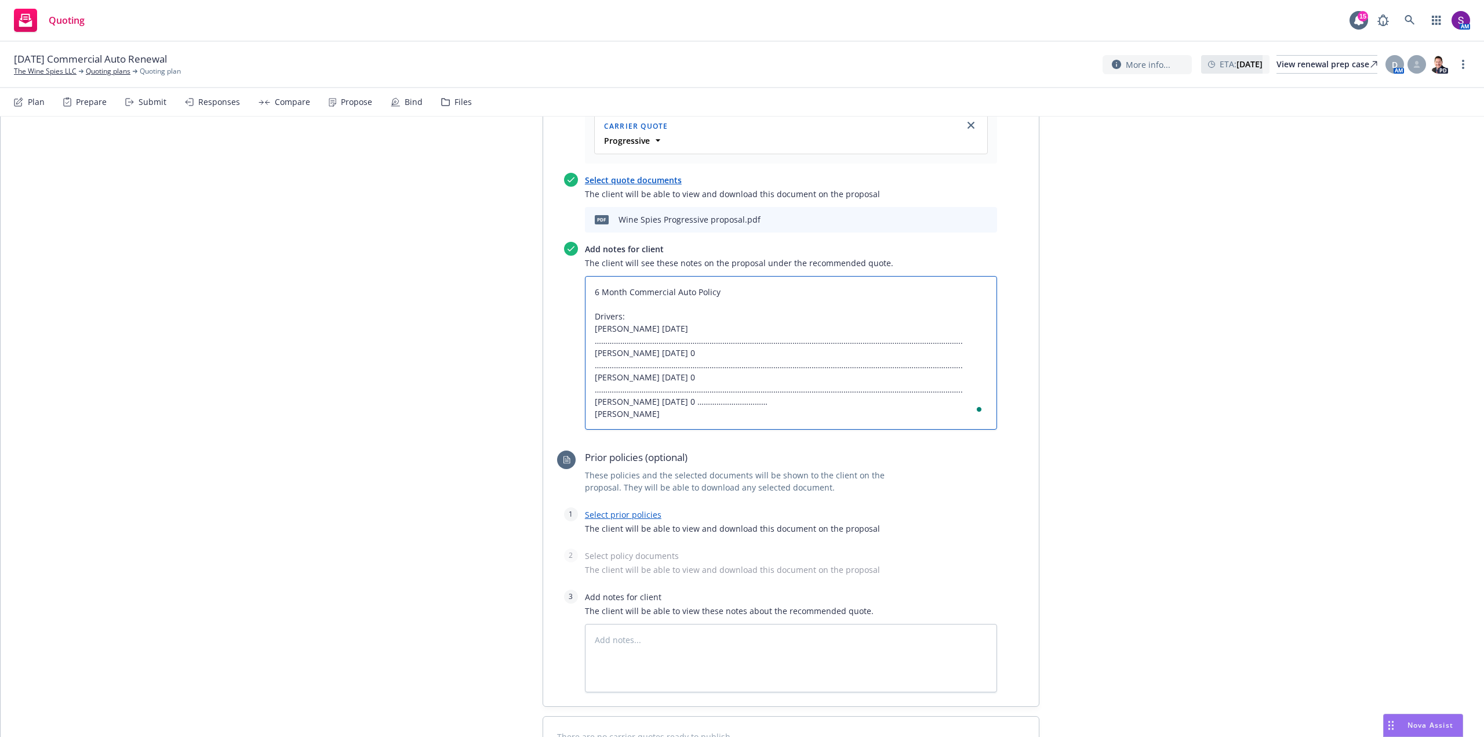
type textarea "x"
type textarea "6 Month Commercial Auto Policy Drivers: [PERSON_NAME] [DATE] …………………………………………………"
type textarea "x"
type textarea "6 Month Commercial Auto Policy Drivers: [PERSON_NAME] [DATE] …………………………………………………"
type textarea "x"
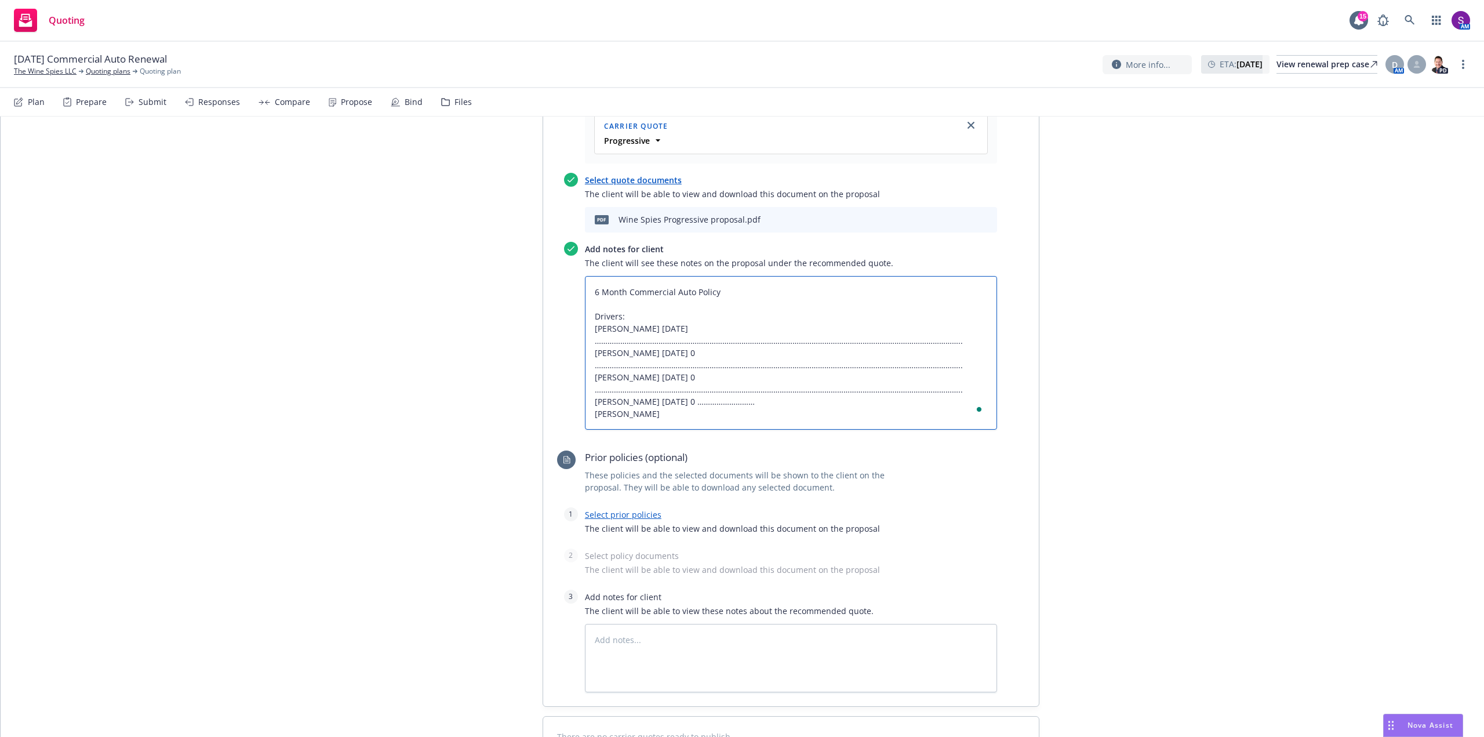
type textarea "6 Month Commercial Auto Policy Drivers: [PERSON_NAME] [DATE] …………………………………………………"
type textarea "x"
type textarea "6 Month Commercial Auto Policy Drivers: [PERSON_NAME] [DATE] …………………………………………………"
type textarea "x"
type textarea "6 Month Commercial Auto Policy Drivers: [PERSON_NAME] [DATE] …………………………………………………"
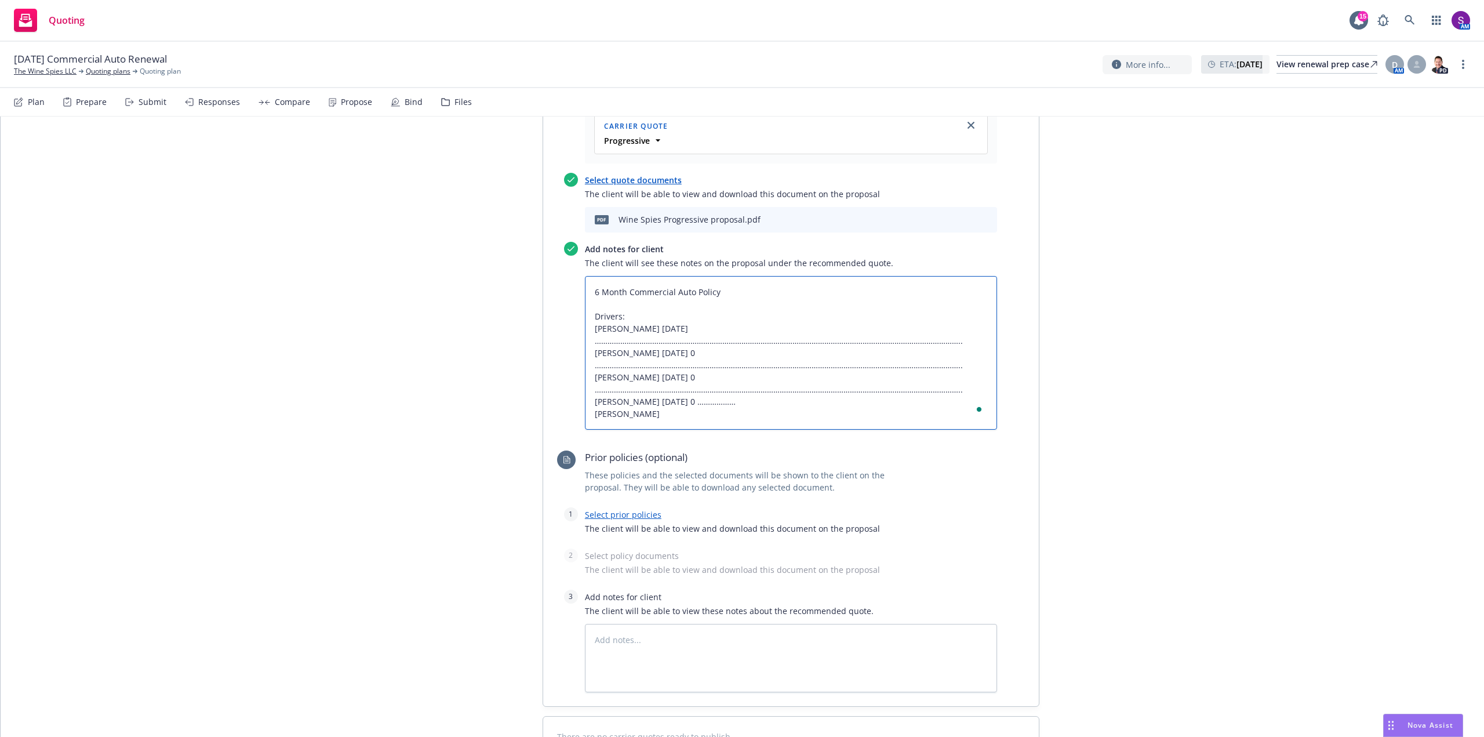
type textarea "x"
type textarea "6 Month Commercial Auto Policy Drivers: [PERSON_NAME] [DATE] …………………………………………………"
click at [957, 388] on textarea "6 Month Commercial Auto Policy Drivers: [PERSON_NAME] [DATE] …………………………………………………" at bounding box center [791, 353] width 412 height 154
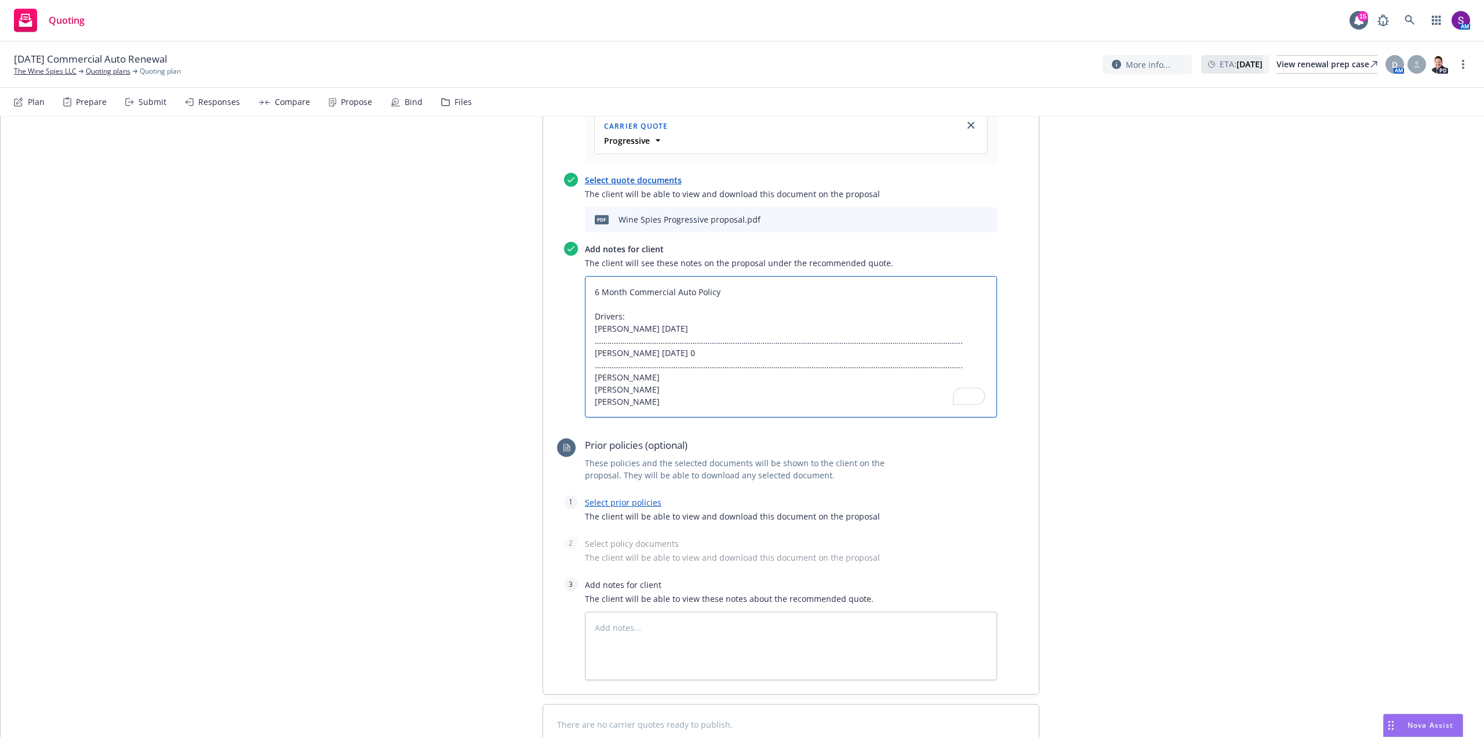
click at [953, 367] on textarea "6 Month Commercial Auto Policy Drivers: [PERSON_NAME] [DATE] …………………………………………………" at bounding box center [791, 346] width 412 height 141
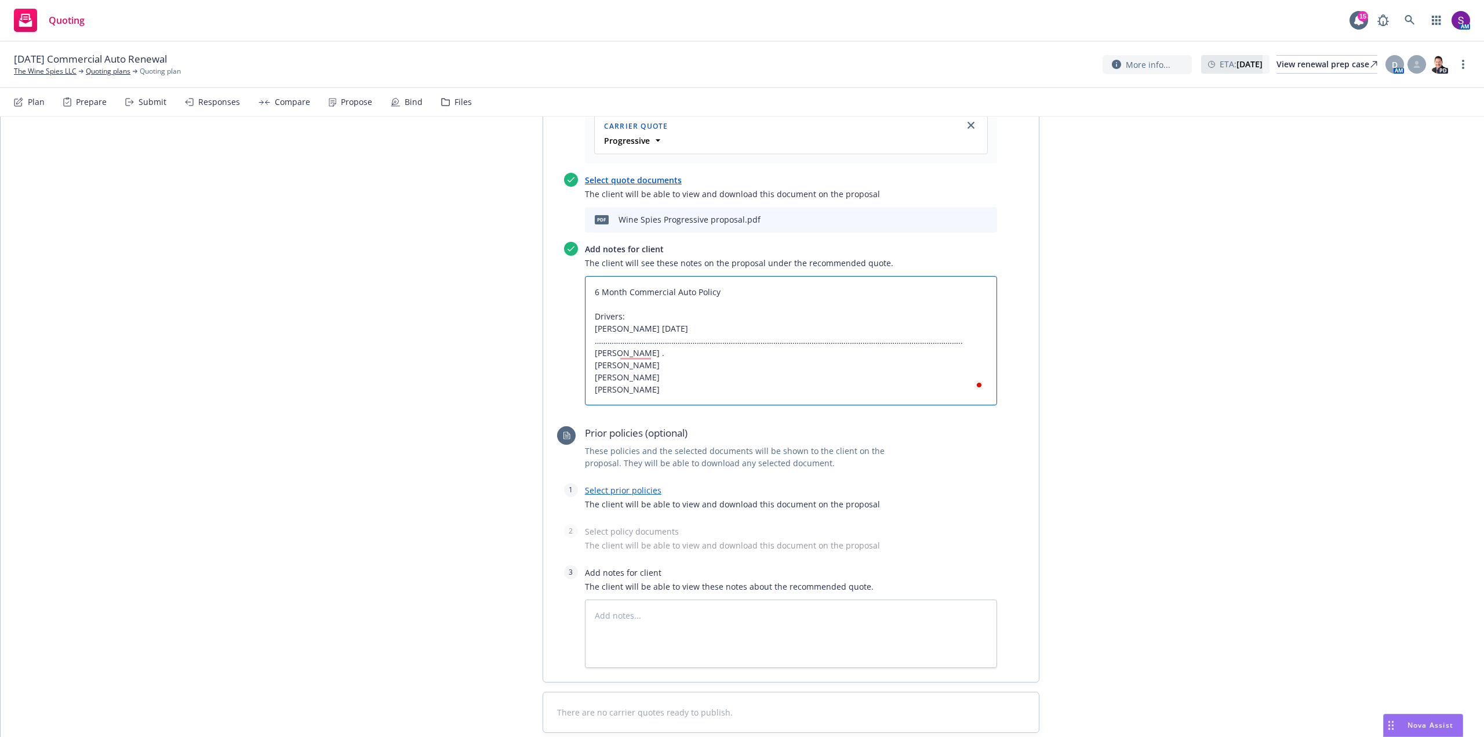
click at [651, 352] on textarea "6 Month Commercial Auto Policy Drivers: [PERSON_NAME] [DATE] …………………………………………………" at bounding box center [791, 340] width 412 height 129
click at [955, 342] on textarea "6 Month Commercial Auto Policy Drivers: [PERSON_NAME] [DATE] …………………………………………………" at bounding box center [791, 340] width 412 height 129
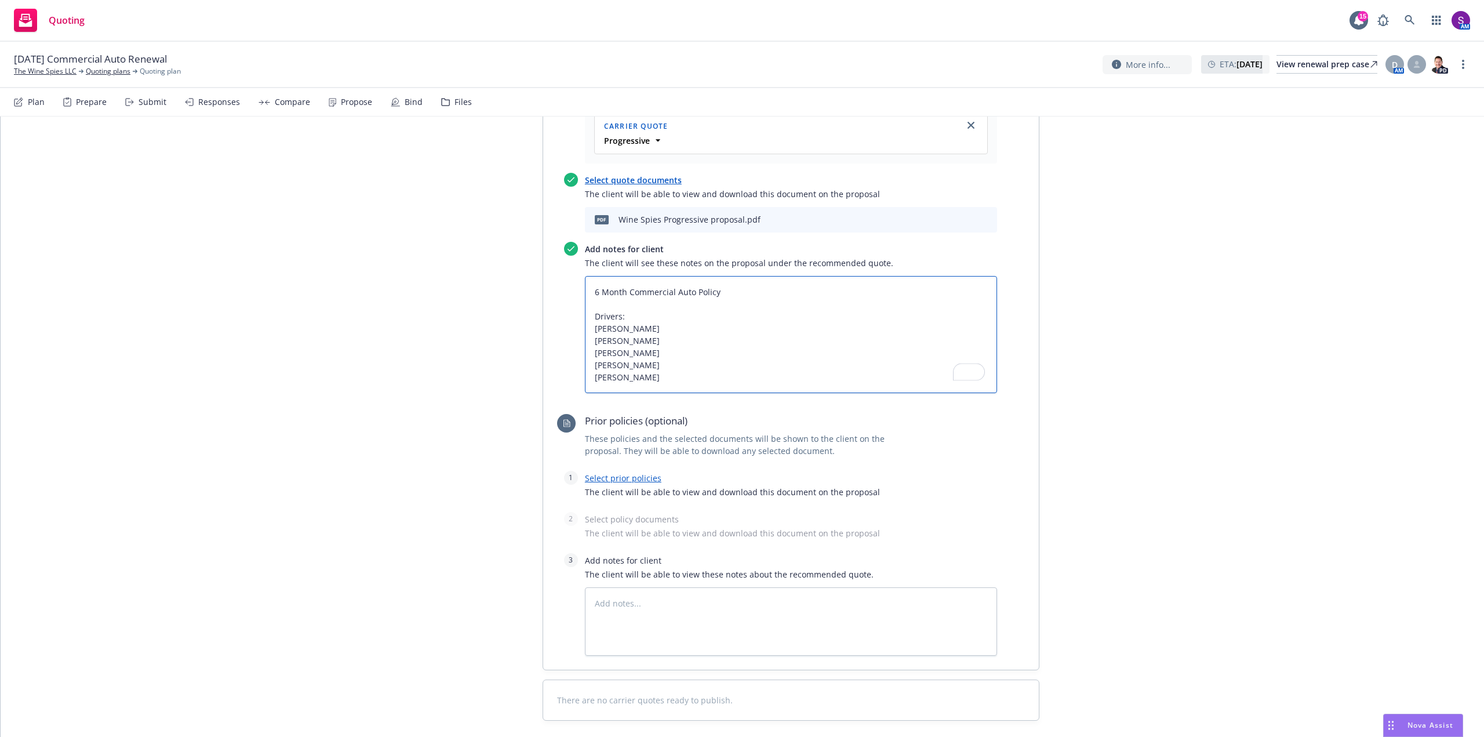
click at [663, 373] on textarea "6 Month Commercial Auto Policy Drivers: [PERSON_NAME] [PERSON_NAME] [PERSON_NAM…" at bounding box center [791, 334] width 412 height 117
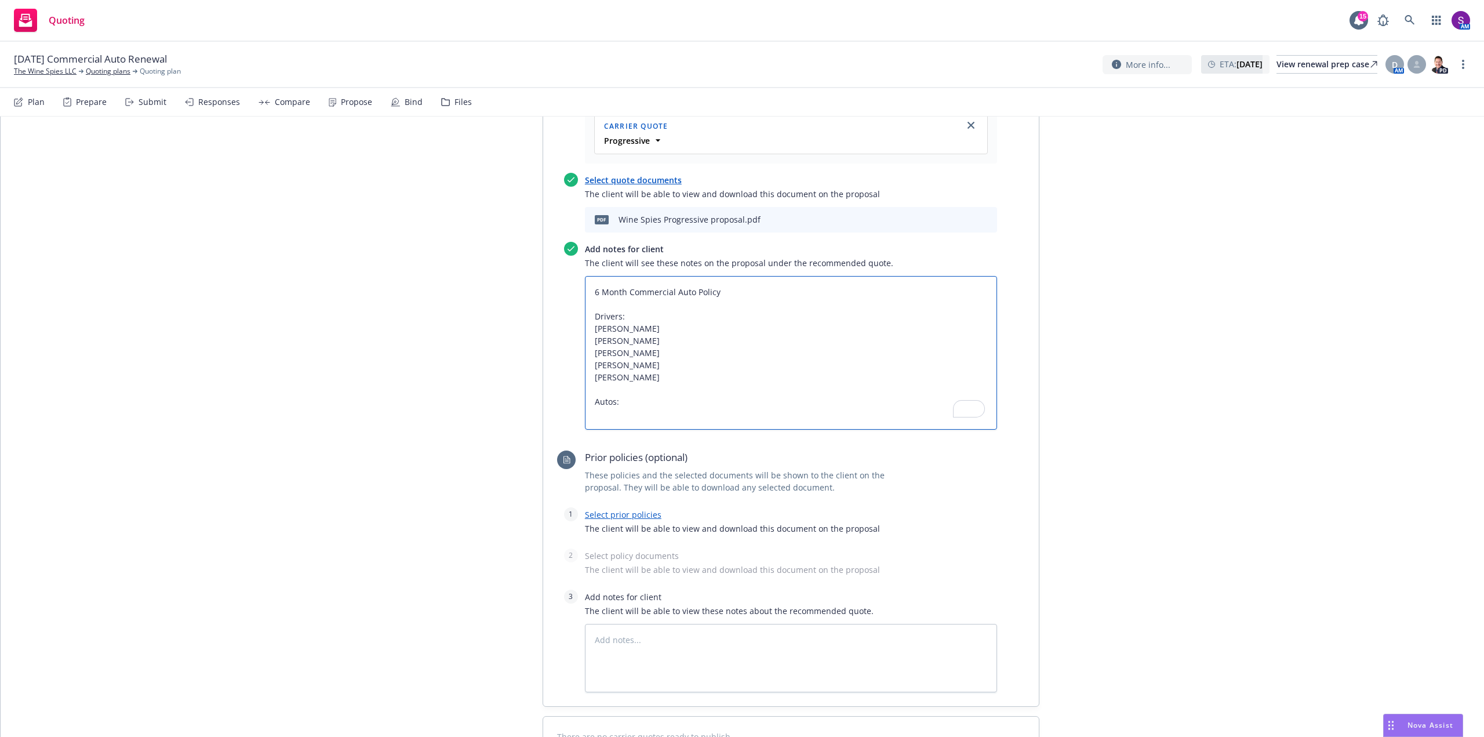
click at [601, 413] on textarea "6 Month Commercial Auto Policy Drivers: [PERSON_NAME] [PERSON_NAME] [PERSON_NAM…" at bounding box center [791, 353] width 412 height 154
paste textarea "003 CHEVROLET SILVERADO"
click at [590, 413] on textarea "6 Month Commercial Auto Policy Drivers: [PERSON_NAME] [PERSON_NAME] [PERSON_NAM…" at bounding box center [791, 353] width 412 height 154
click at [700, 416] on textarea "6 Month Commercial Auto Policy Drivers: [PERSON_NAME] [PERSON_NAME] [PERSON_NAM…" at bounding box center [791, 353] width 412 height 154
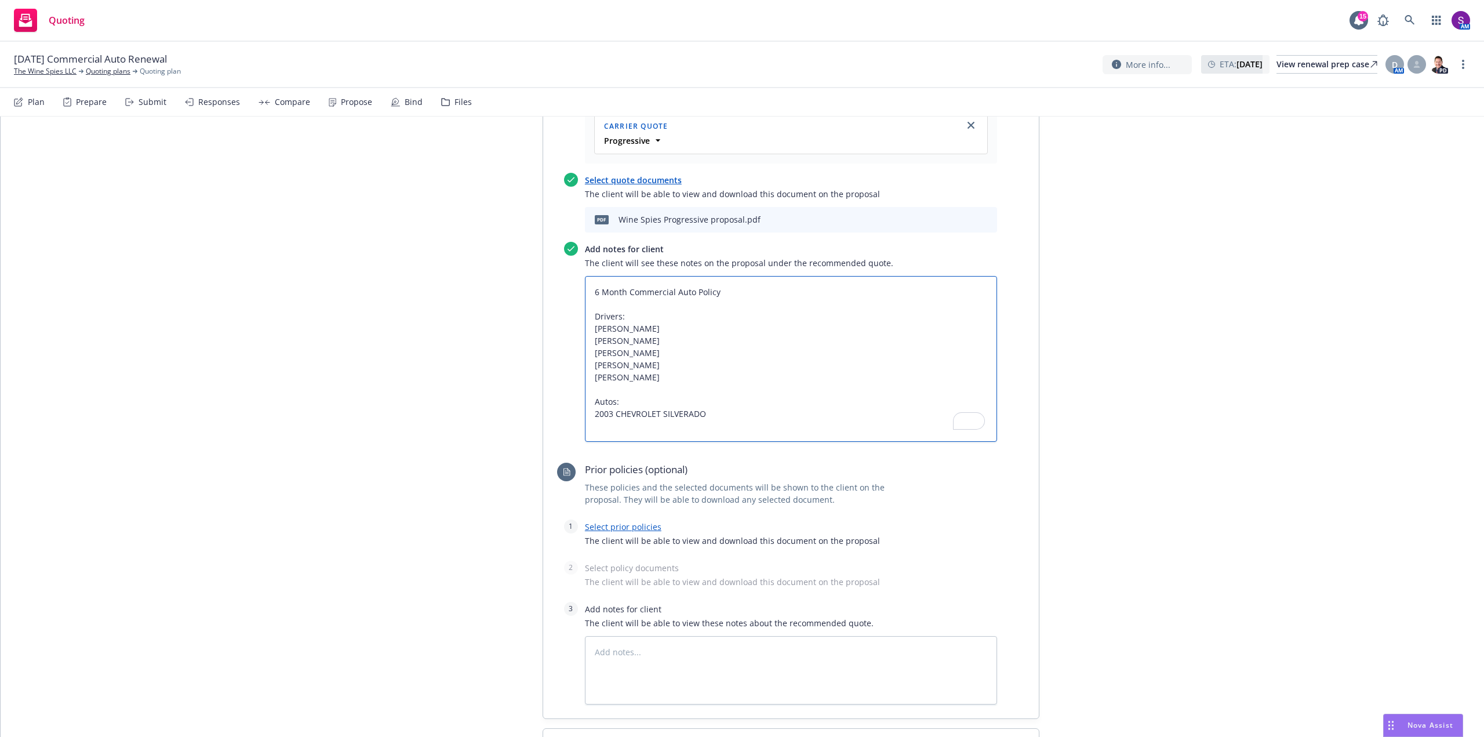
click at [710, 418] on textarea "6 Month Commercial Auto Policy Drivers: [PERSON_NAME] [PERSON_NAME] [PERSON_NAM…" at bounding box center [791, 359] width 412 height 166
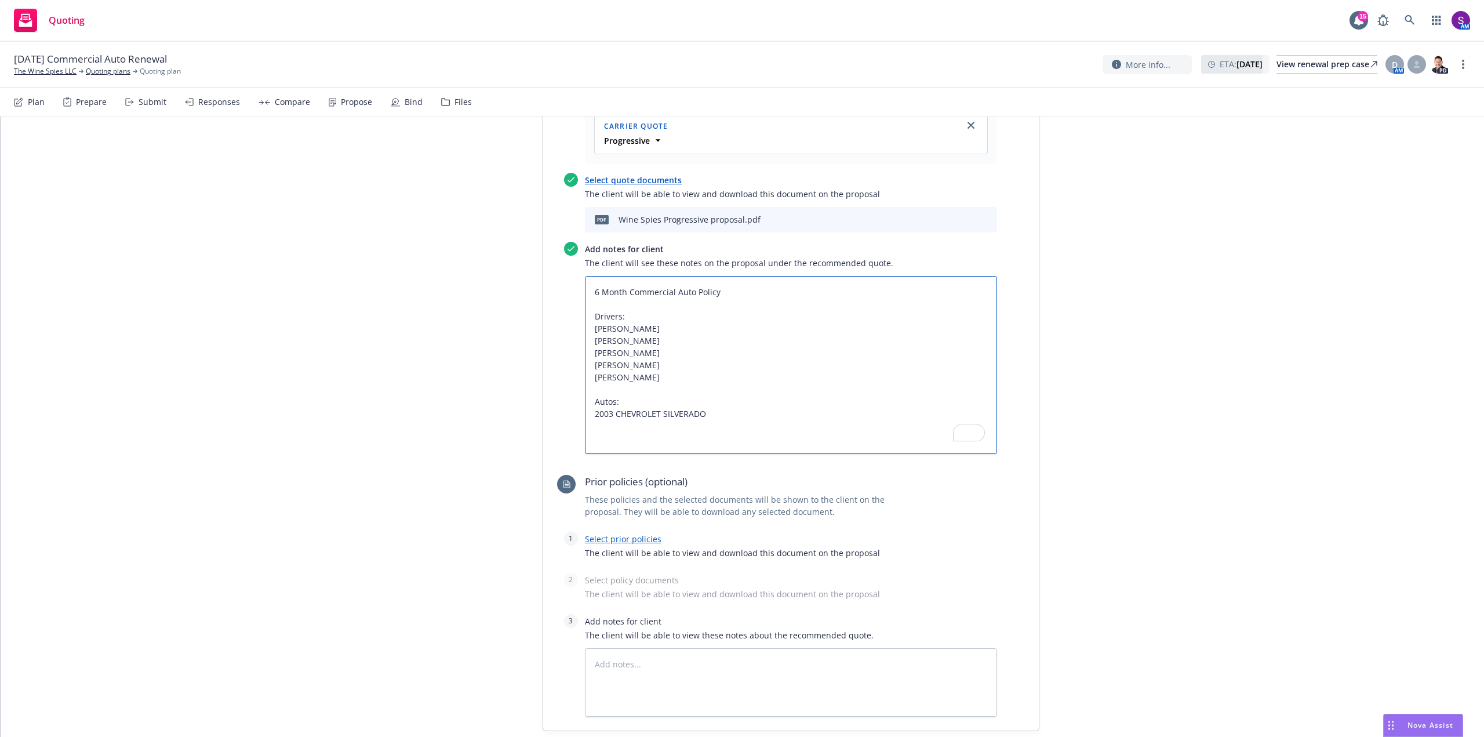
paste textarea "2005 FORD ECONOLINE"
click at [706, 434] on textarea "6 Month Commercial Auto Policy Drivers: [PERSON_NAME] [PERSON_NAME] [PERSON_NAM…" at bounding box center [791, 365] width 412 height 178
paste textarea "2023 TESLA MODEL 3"
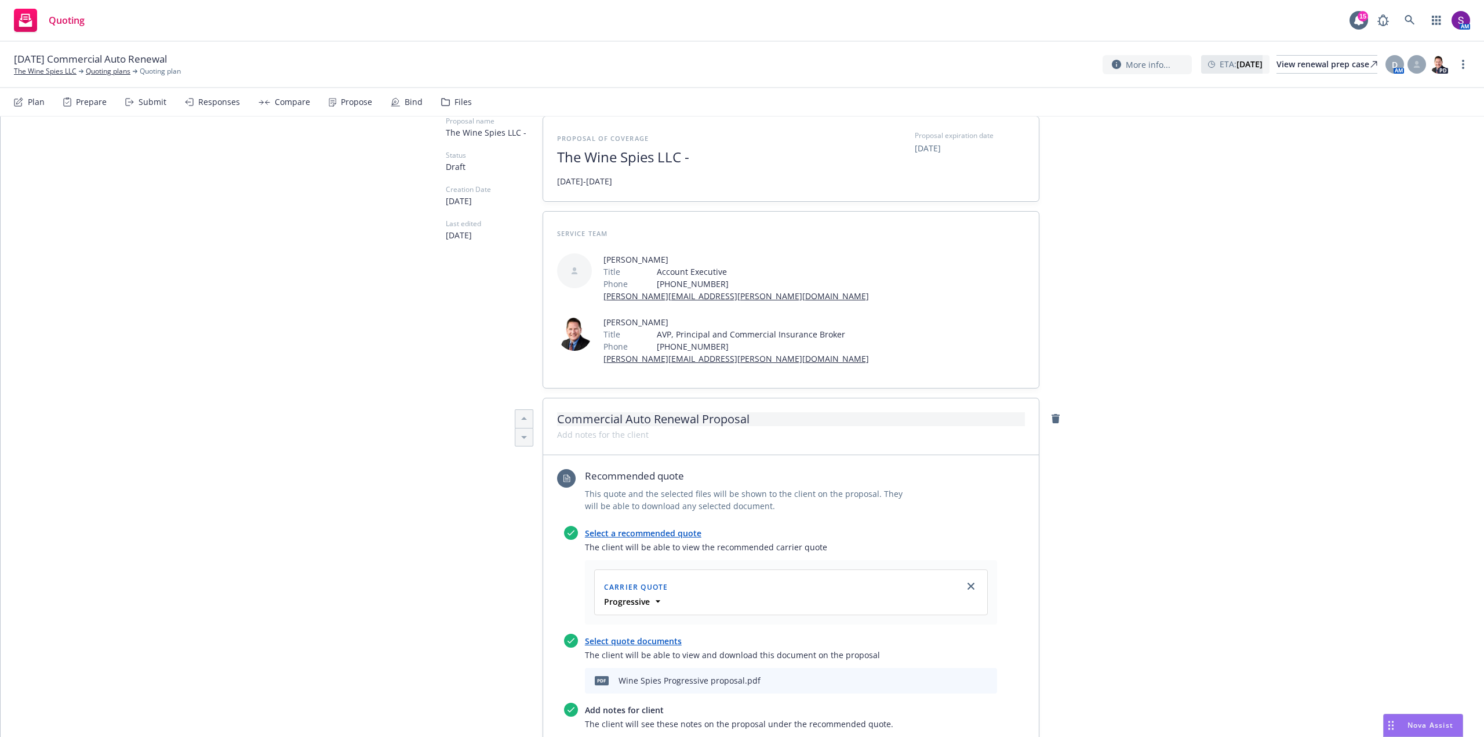
scroll to position [0, 0]
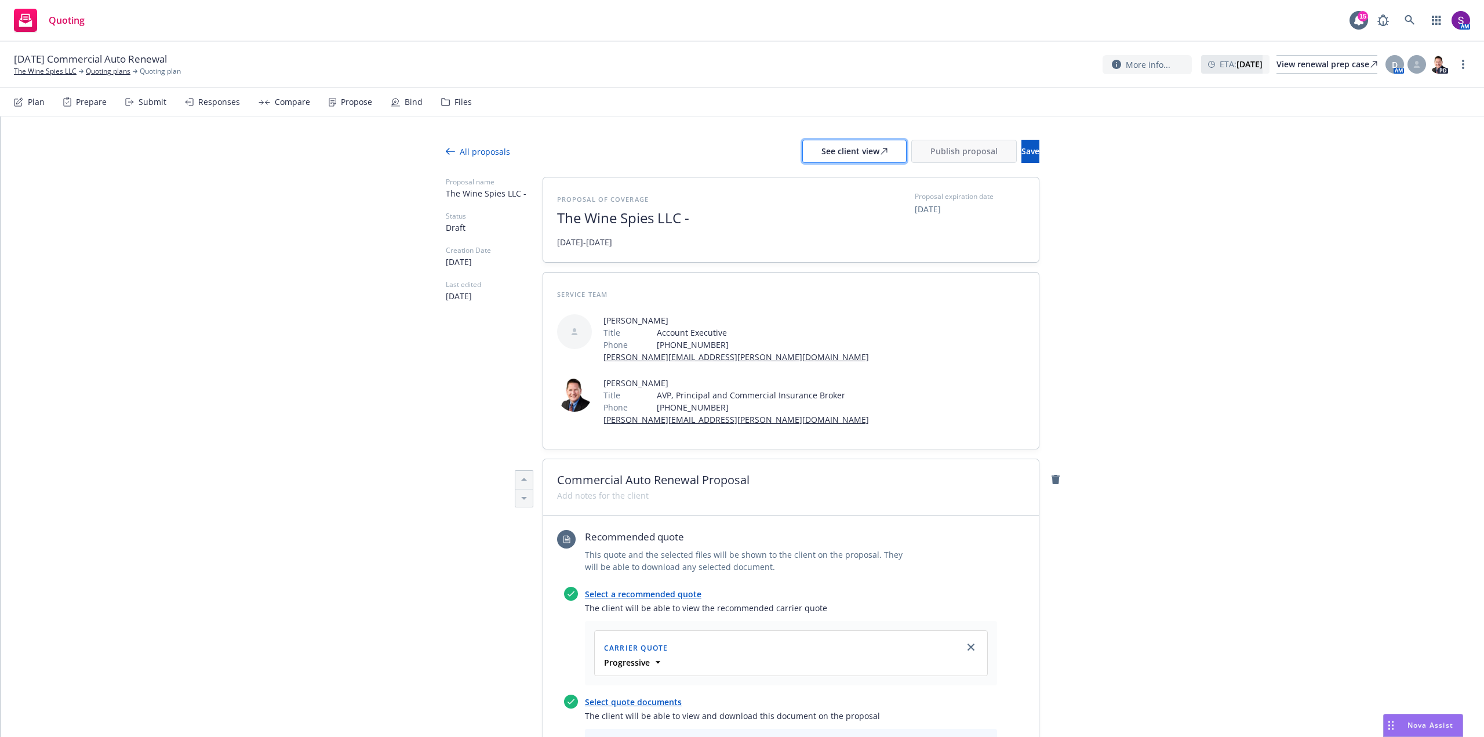
click at [842, 155] on div "See client view" at bounding box center [855, 151] width 66 height 22
click at [931, 153] on span "Publish proposal" at bounding box center [964, 151] width 67 height 11
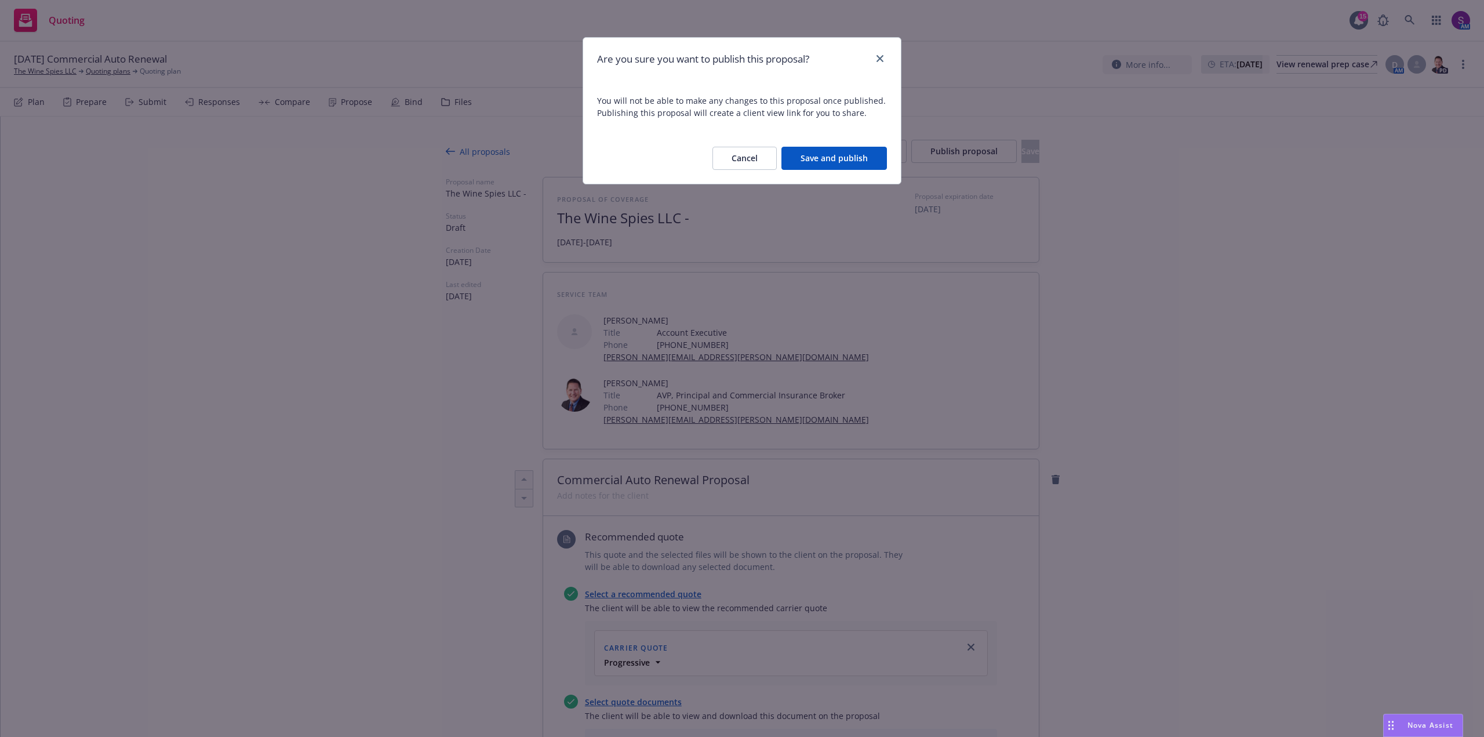
click at [838, 157] on button "Save and publish" at bounding box center [835, 158] width 106 height 23
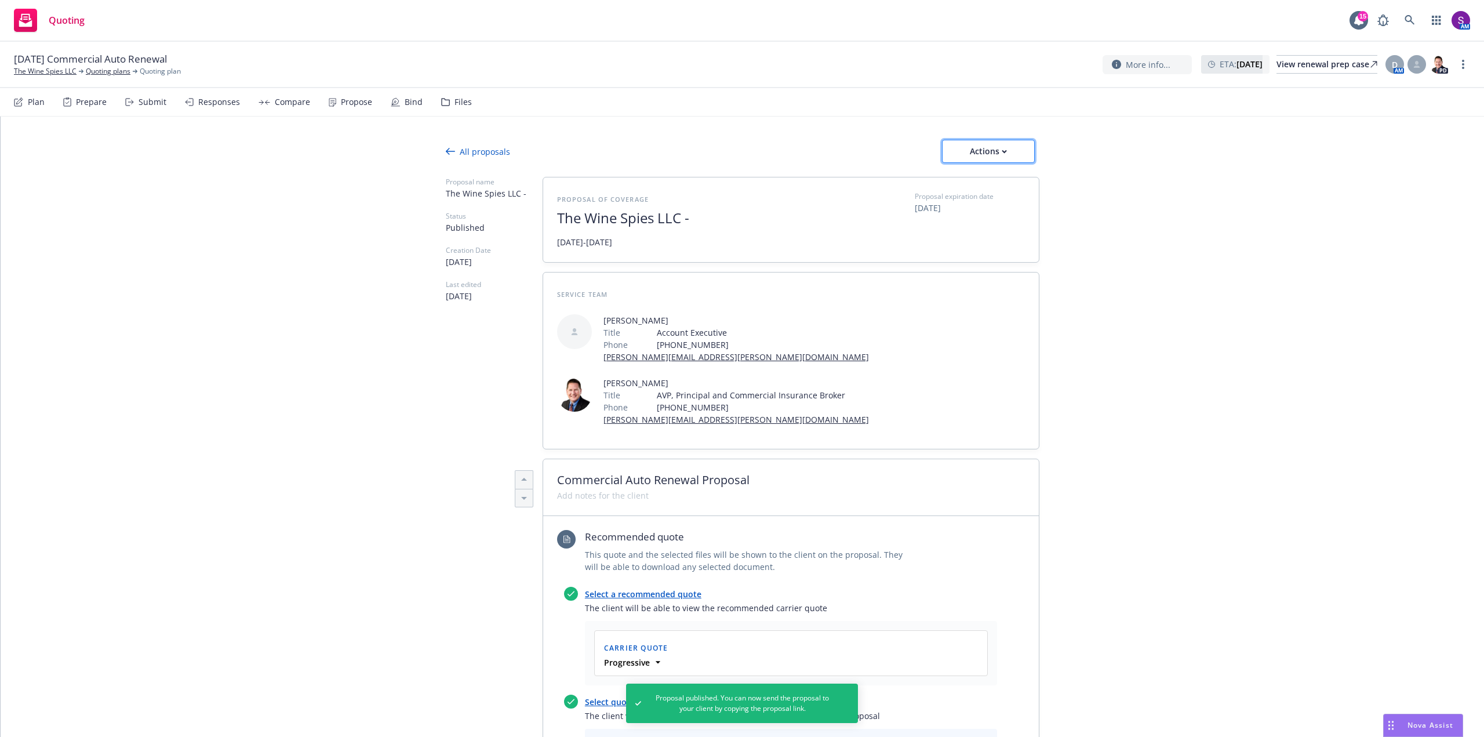
click at [1002, 152] on div "Actions" at bounding box center [988, 151] width 54 height 22
click at [981, 180] on span "Copy proposal link" at bounding box center [988, 181] width 100 height 11
